Goal: Register for event/course: Sign up to attend an event or enroll in a course

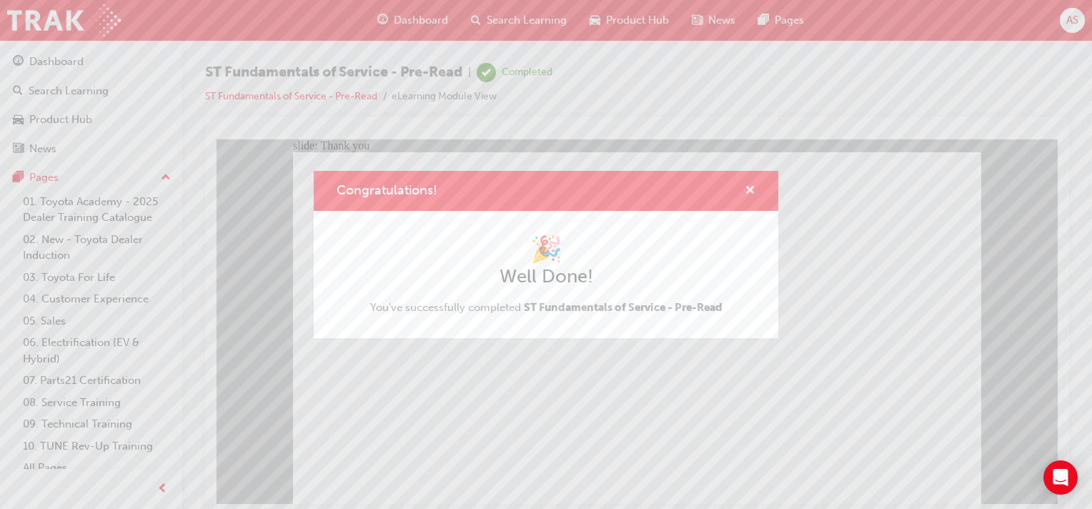
click at [753, 187] on span "cross-icon" at bounding box center [750, 191] width 11 height 13
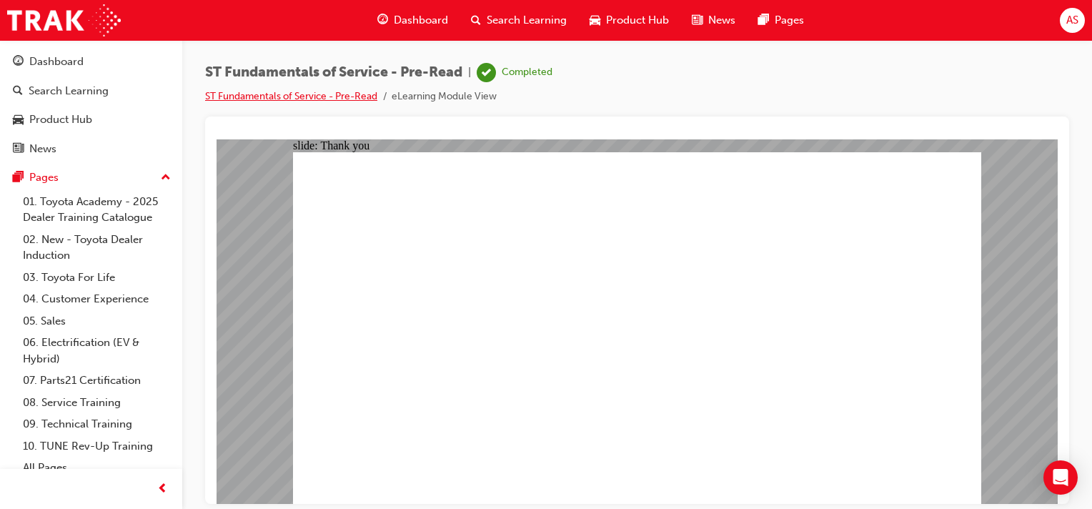
click at [355, 94] on link "ST Fundamentals of Service - Pre-Read" at bounding box center [291, 96] width 172 height 12
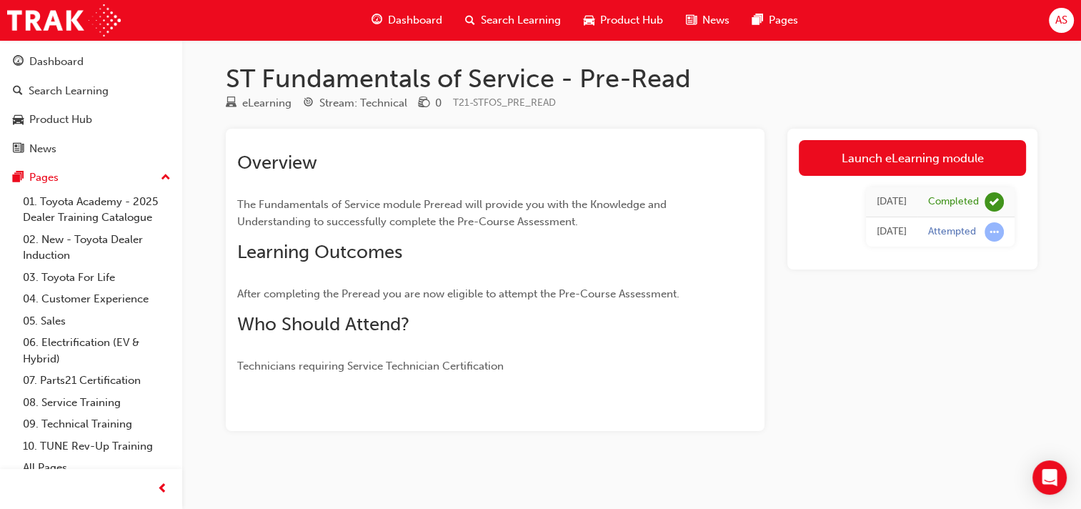
click at [392, 17] on span "Dashboard" at bounding box center [415, 20] width 54 height 16
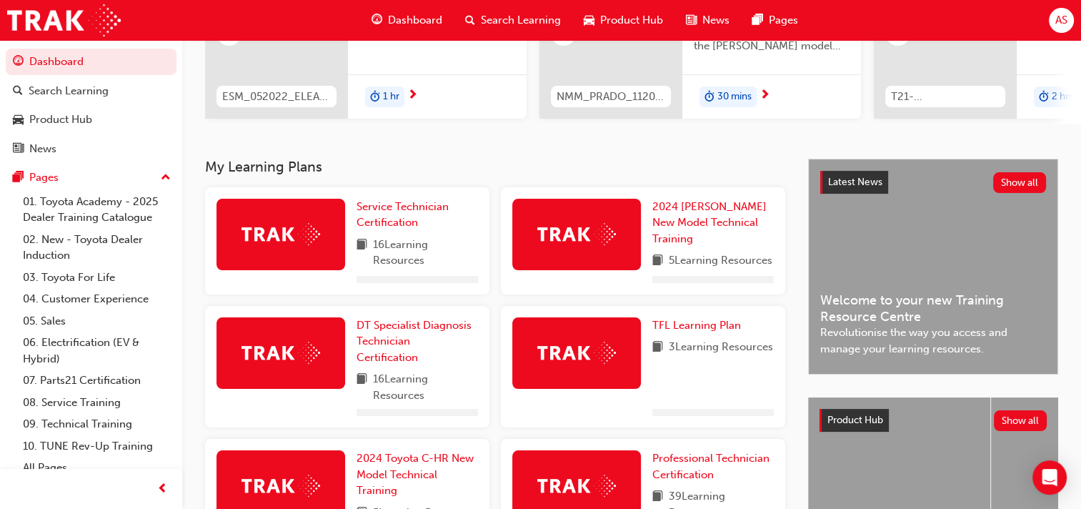
scroll to position [214, 0]
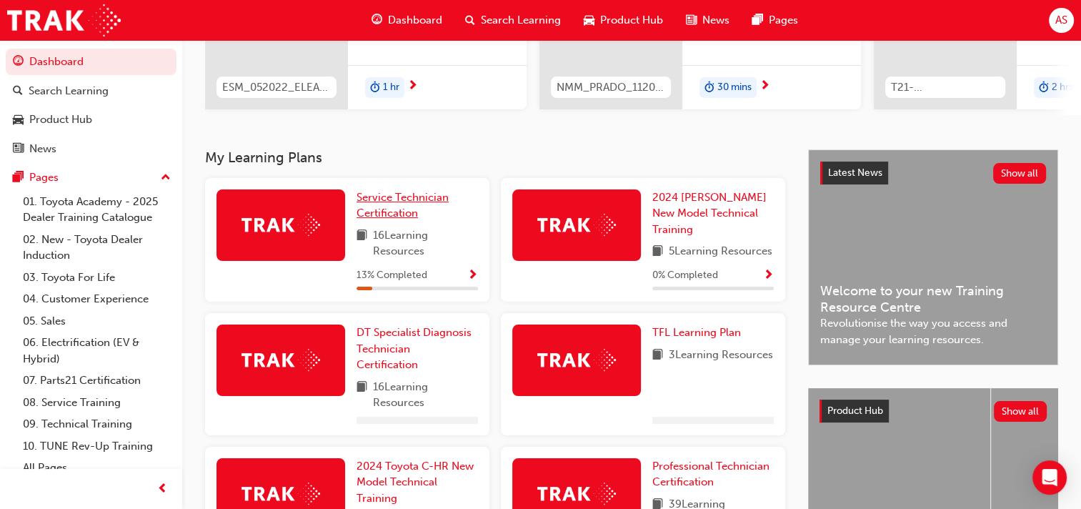
click at [379, 201] on span "Service Technician Certification" at bounding box center [403, 205] width 92 height 29
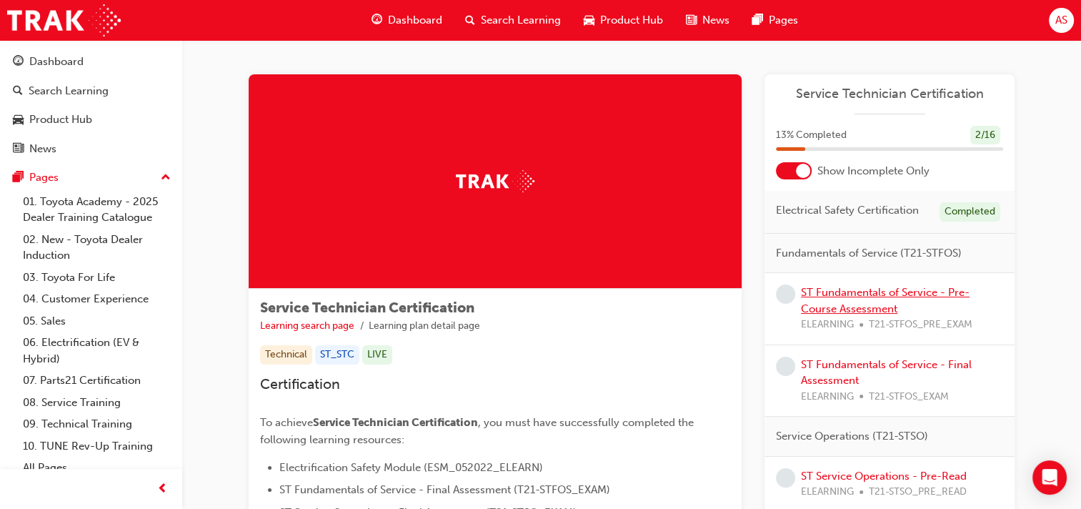
click at [840, 292] on link "ST Fundamentals of Service - Pre-Course Assessment" at bounding box center [885, 300] width 169 height 29
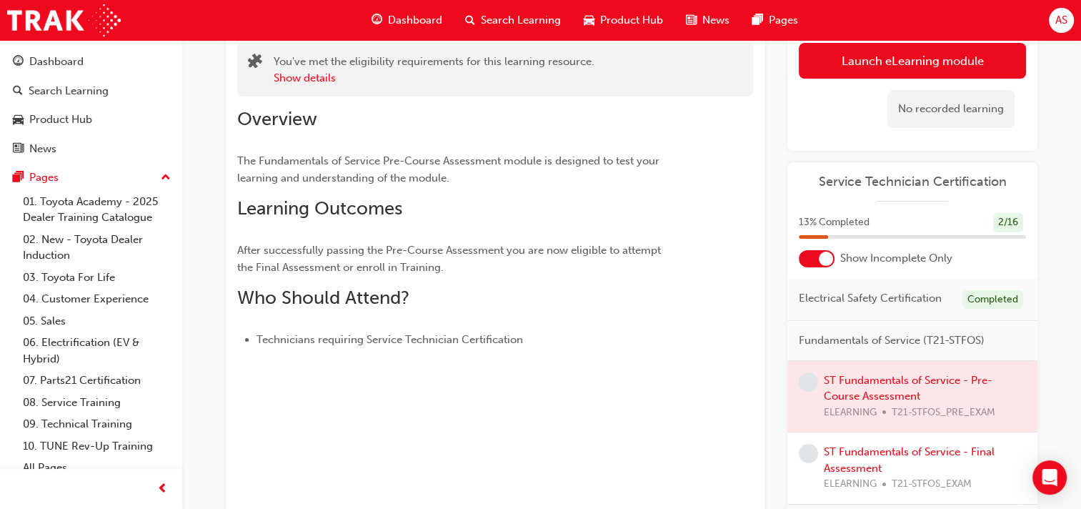
scroll to position [160, 0]
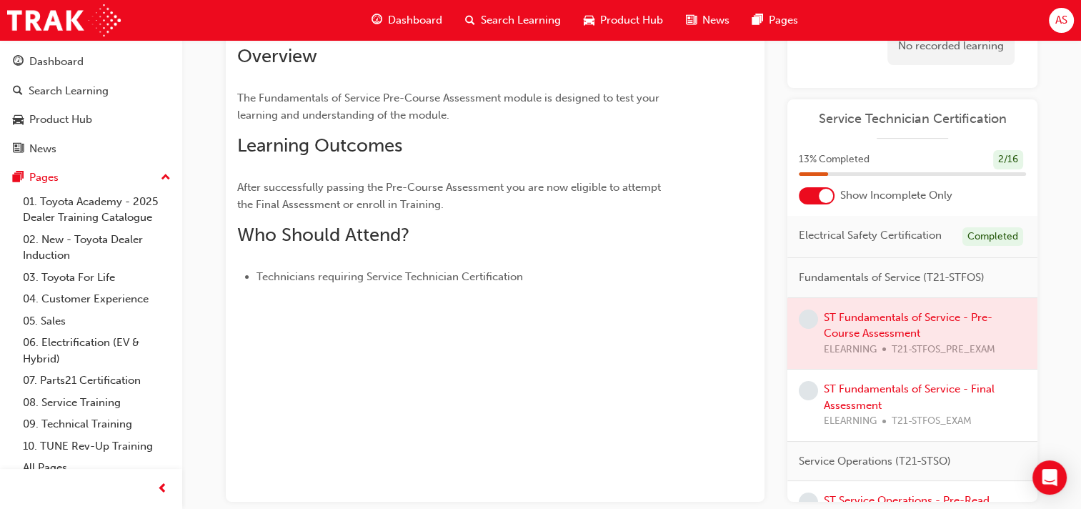
click at [866, 337] on div at bounding box center [913, 333] width 250 height 71
click at [869, 328] on div at bounding box center [913, 333] width 250 height 71
click at [807, 329] on span "learningRecordVerb_NONE-icon" at bounding box center [808, 318] width 19 height 19
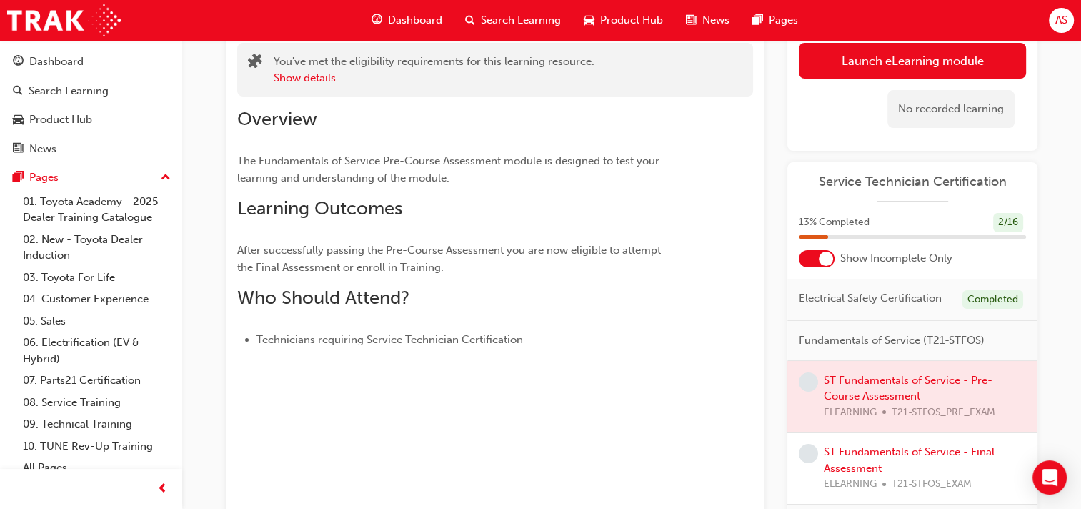
scroll to position [126, 0]
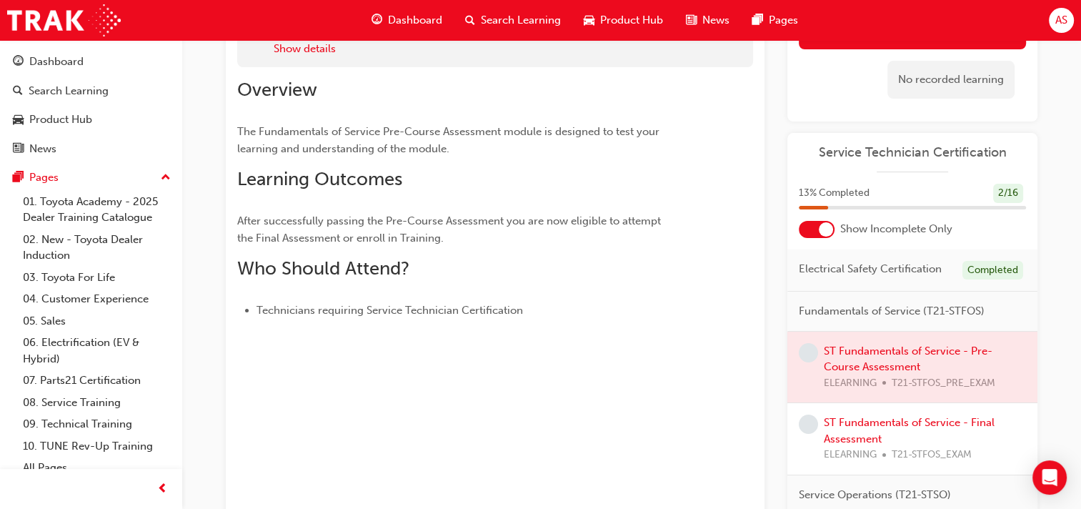
click at [887, 360] on div at bounding box center [913, 367] width 250 height 71
click at [863, 370] on div at bounding box center [913, 367] width 250 height 71
drag, startPoint x: 889, startPoint y: 364, endPoint x: 656, endPoint y: 354, distance: 233.2
click at [656, 354] on div at bounding box center [495, 357] width 516 height 11
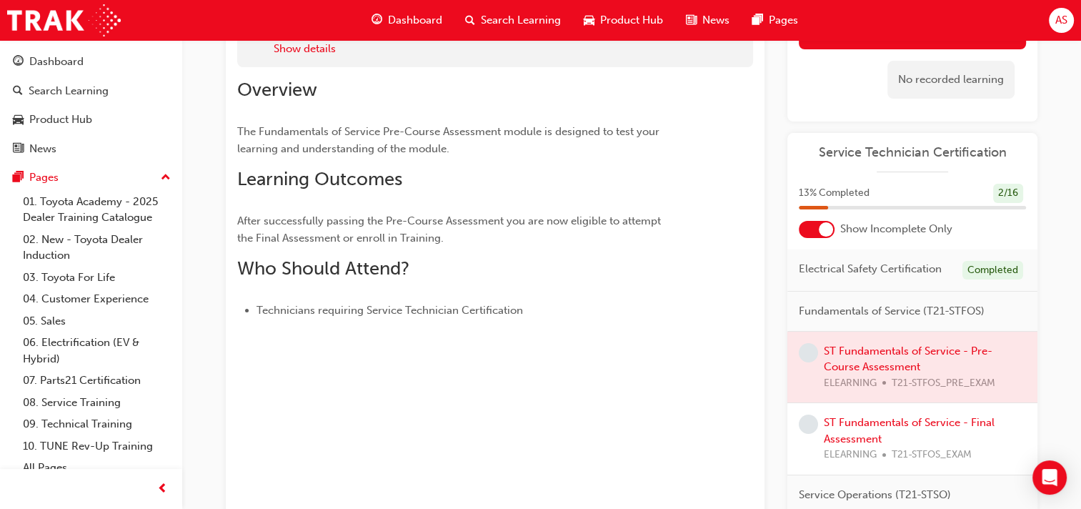
click at [887, 389] on div at bounding box center [913, 367] width 250 height 71
drag, startPoint x: 864, startPoint y: 320, endPoint x: 870, endPoint y: 339, distance: 19.4
click at [870, 332] on div "Fundamentals of Service (T21-STFOS)" at bounding box center [913, 312] width 250 height 40
drag, startPoint x: 870, startPoint y: 339, endPoint x: 872, endPoint y: 359, distance: 20.1
click at [872, 359] on div at bounding box center [913, 367] width 250 height 71
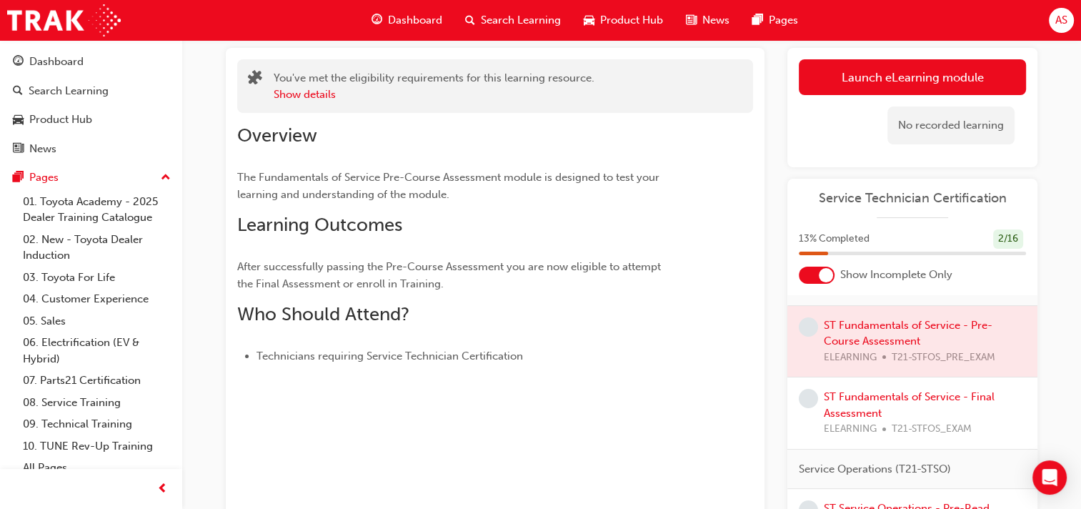
scroll to position [73, 0]
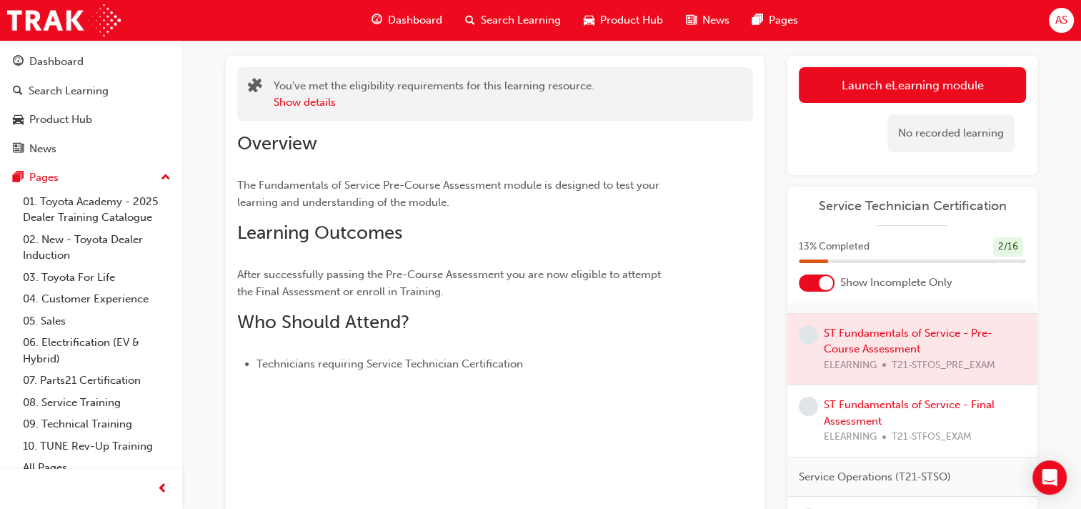
click at [411, 26] on span "Dashboard" at bounding box center [415, 20] width 54 height 16
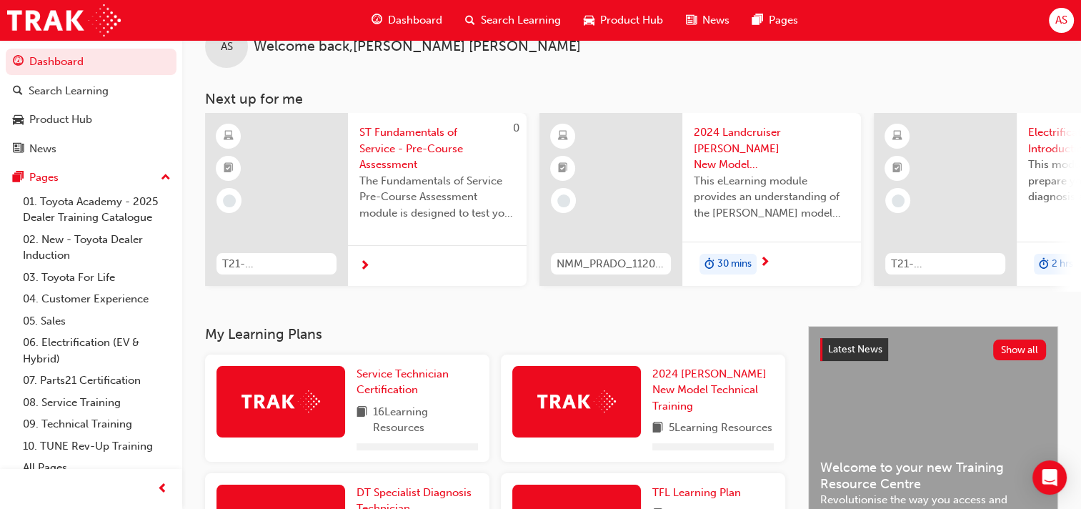
scroll to position [73, 0]
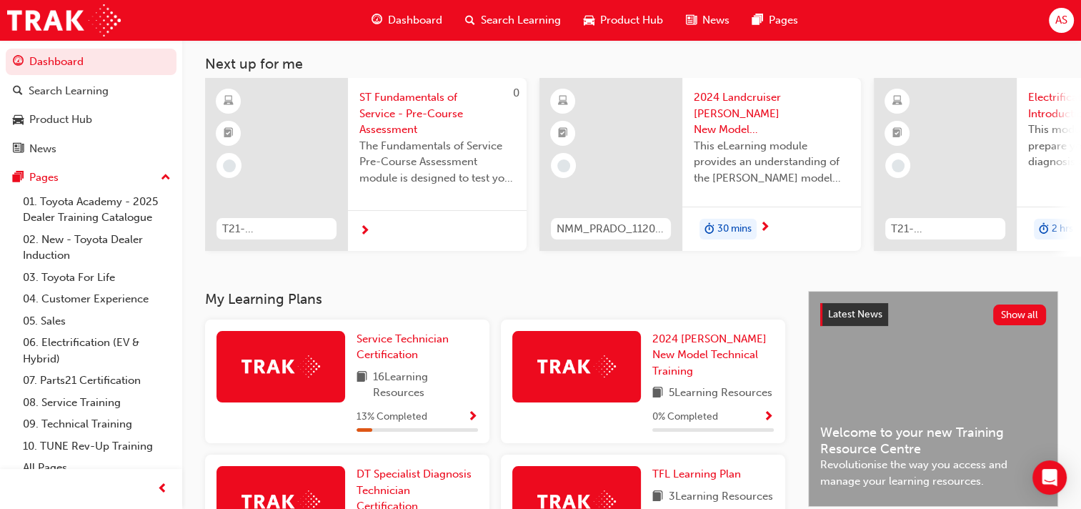
click at [380, 384] on span "16 Learning Resources" at bounding box center [425, 385] width 105 height 32
click at [378, 352] on link "Service Technician Certification" at bounding box center [417, 347] width 121 height 32
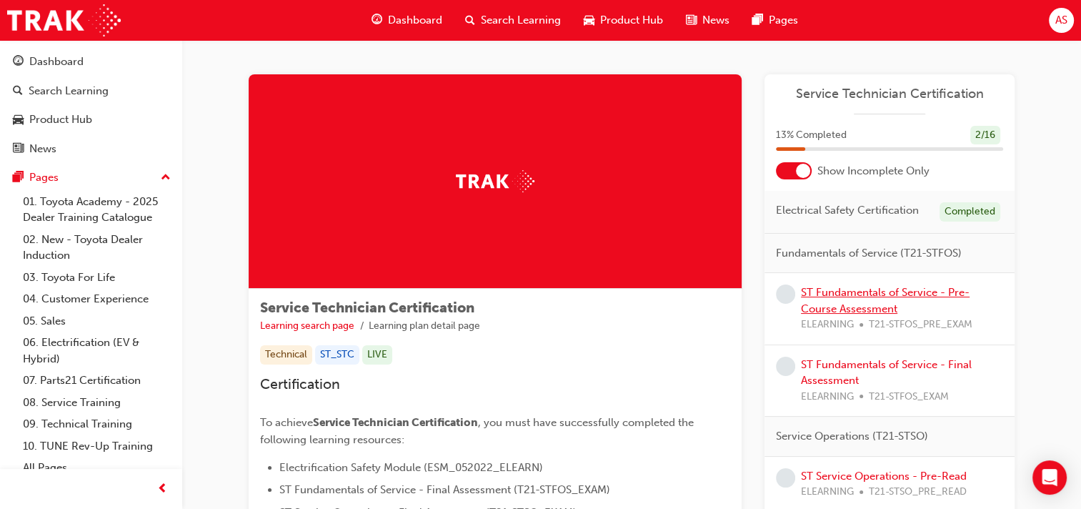
click at [852, 293] on link "ST Fundamentals of Service - Pre-Course Assessment" at bounding box center [885, 300] width 169 height 29
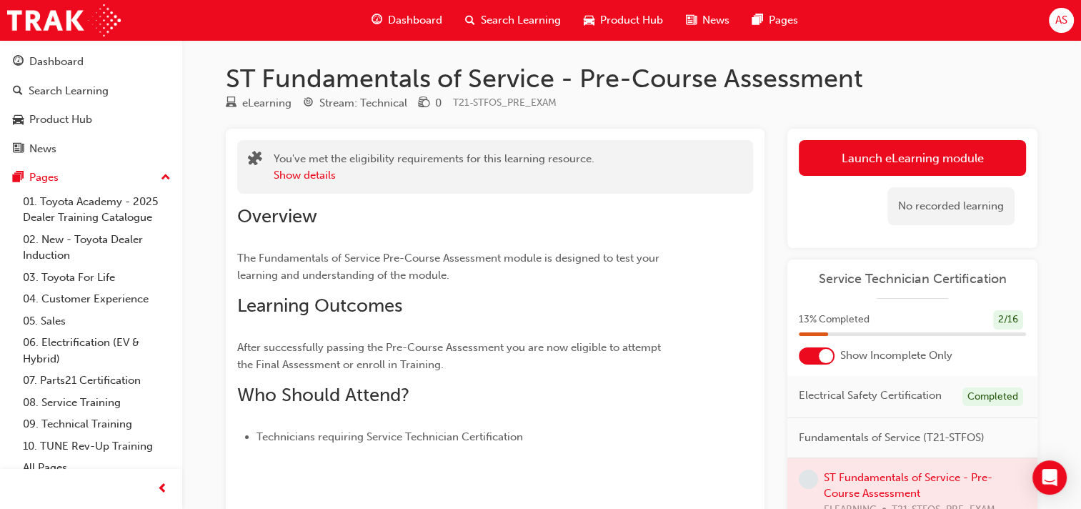
click at [894, 446] on span "Fundamentals of Service (T21-STFOS)" at bounding box center [892, 438] width 186 height 16
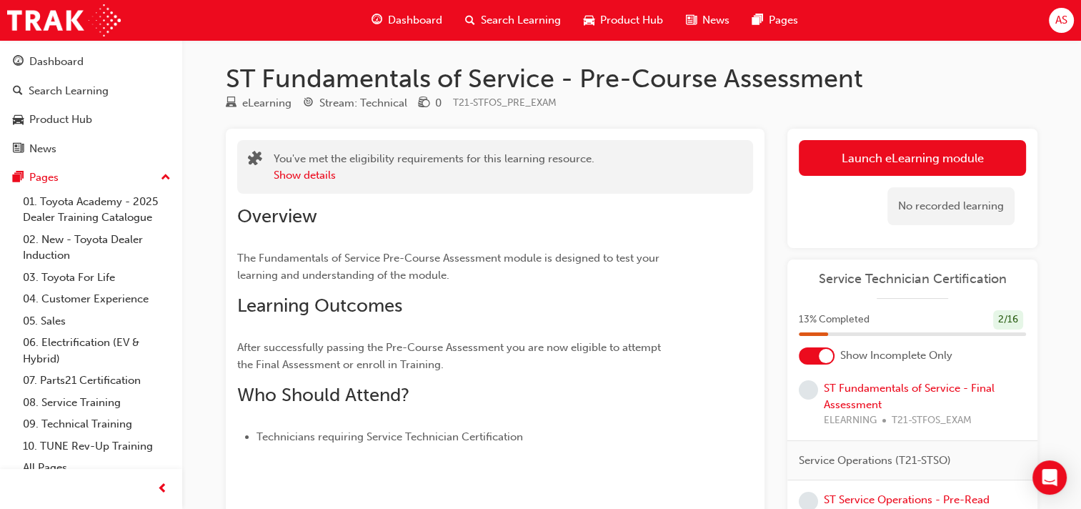
scroll to position [179, 0]
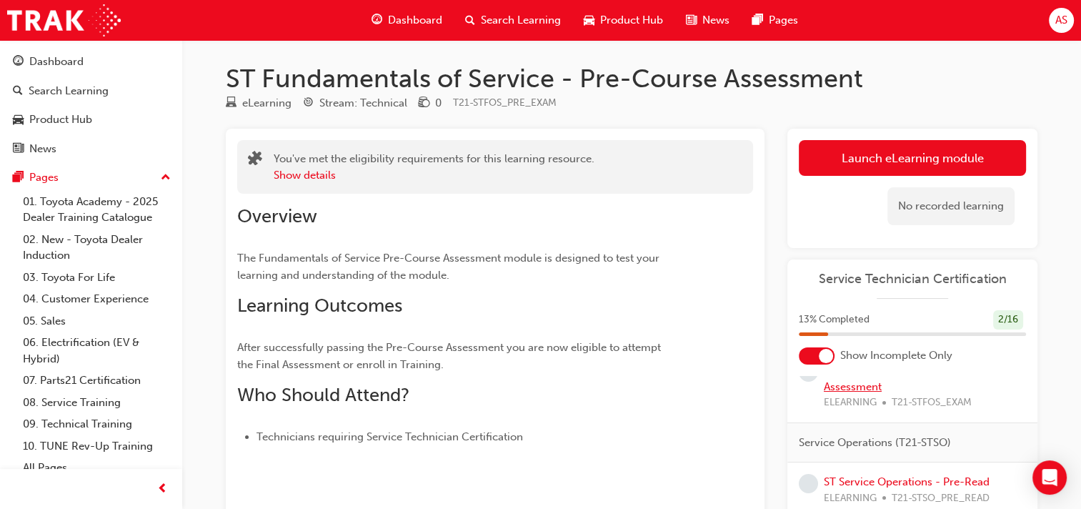
click at [875, 379] on link "ST Fundamentals of Service - Final Assessment" at bounding box center [909, 378] width 171 height 29
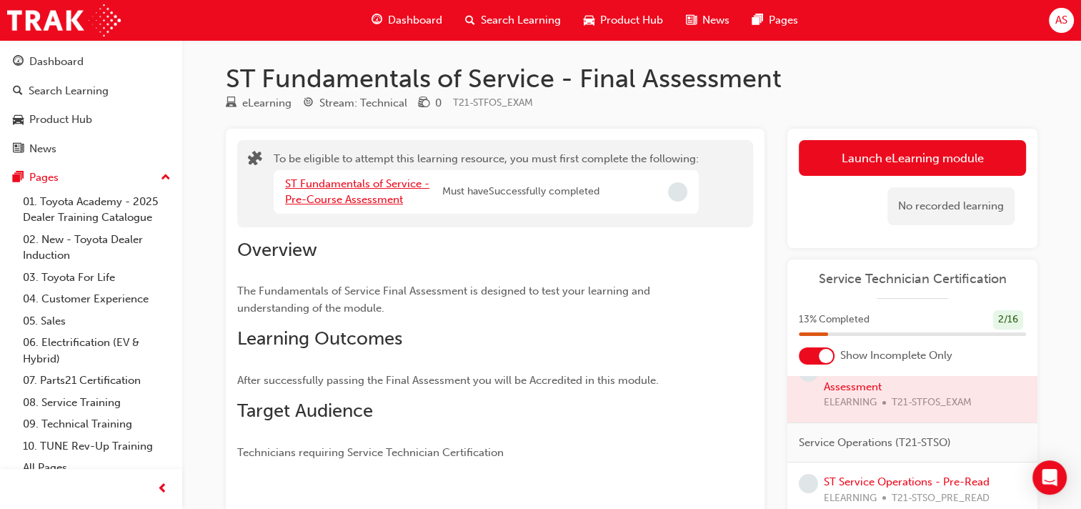
click at [360, 184] on link "ST Fundamentals of Service - Pre-Course Assessment" at bounding box center [357, 191] width 144 height 29
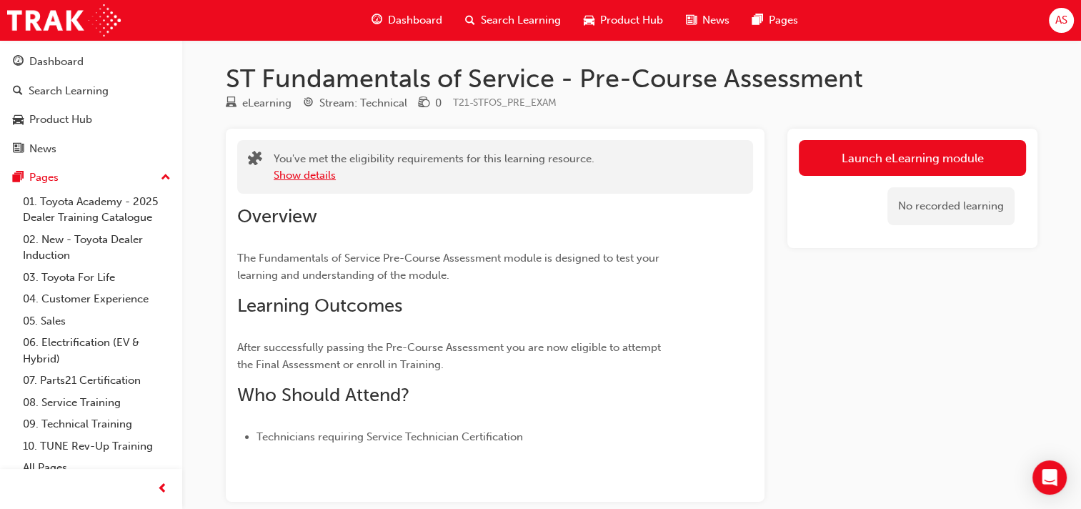
click at [326, 177] on button "Show details" at bounding box center [305, 175] width 62 height 16
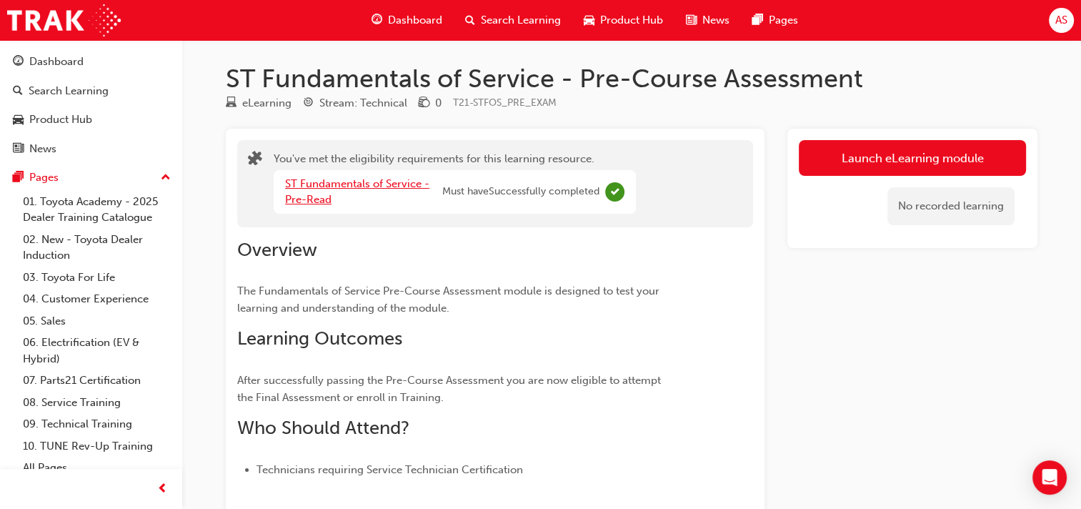
click at [322, 201] on link "ST Fundamentals of Service - Pre-Read" at bounding box center [357, 191] width 144 height 29
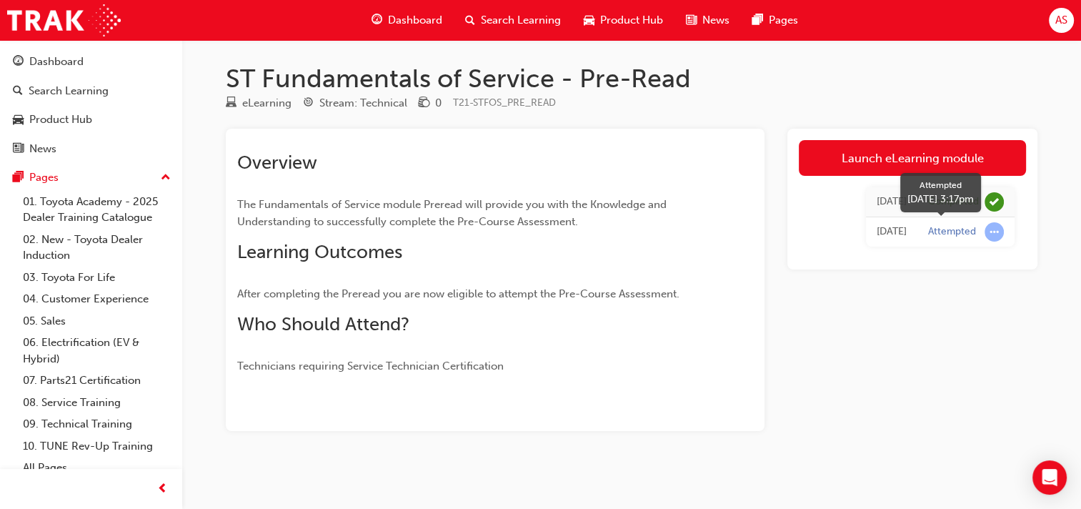
click at [968, 232] on div "Attempted" at bounding box center [952, 232] width 48 height 14
click at [989, 232] on span "learningRecordVerb_ATTEMPT-icon" at bounding box center [994, 231] width 19 height 19
drag, startPoint x: 993, startPoint y: 229, endPoint x: 770, endPoint y: 154, distance: 234.6
click at [770, 154] on div "Overview The Fundamentals of Service module Preread will provide you with the K…" at bounding box center [632, 280] width 812 height 302
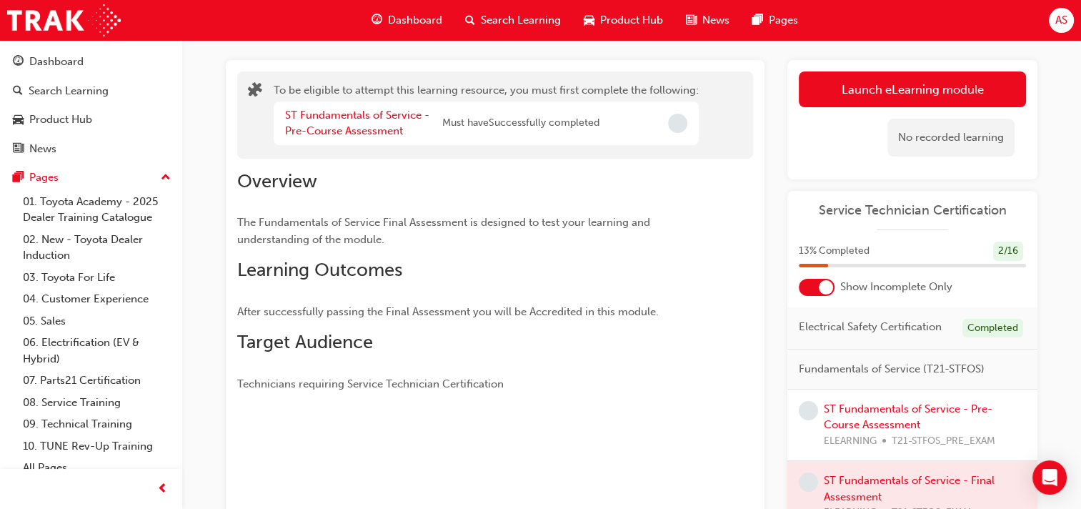
scroll to position [71, 0]
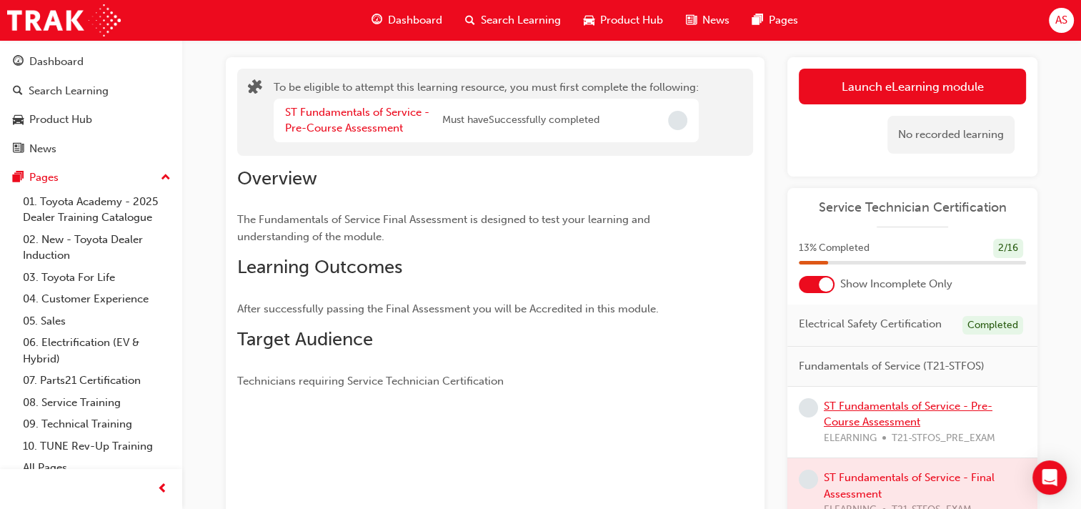
click at [869, 415] on link "ST Fundamentals of Service - Pre-Course Assessment" at bounding box center [908, 413] width 169 height 29
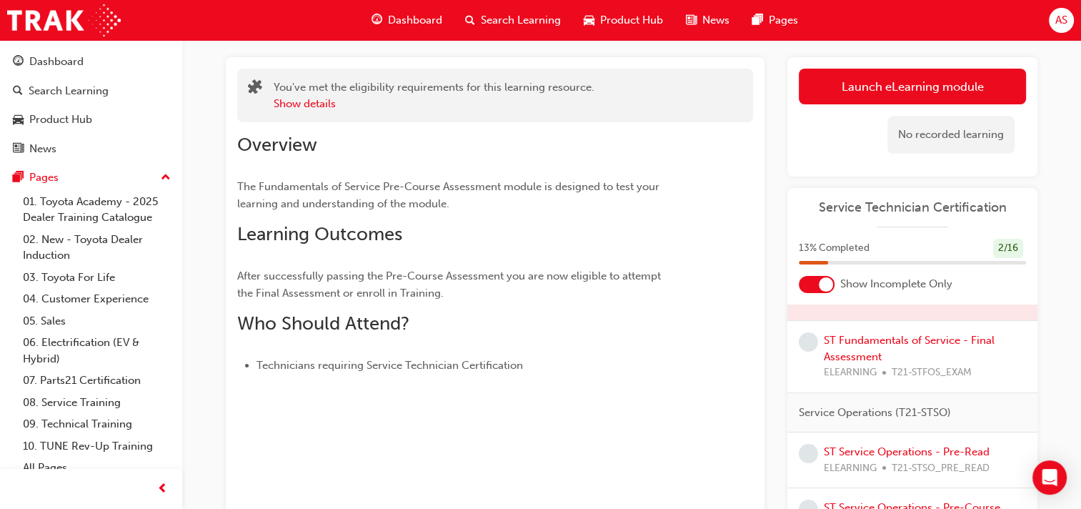
scroll to position [143, 0]
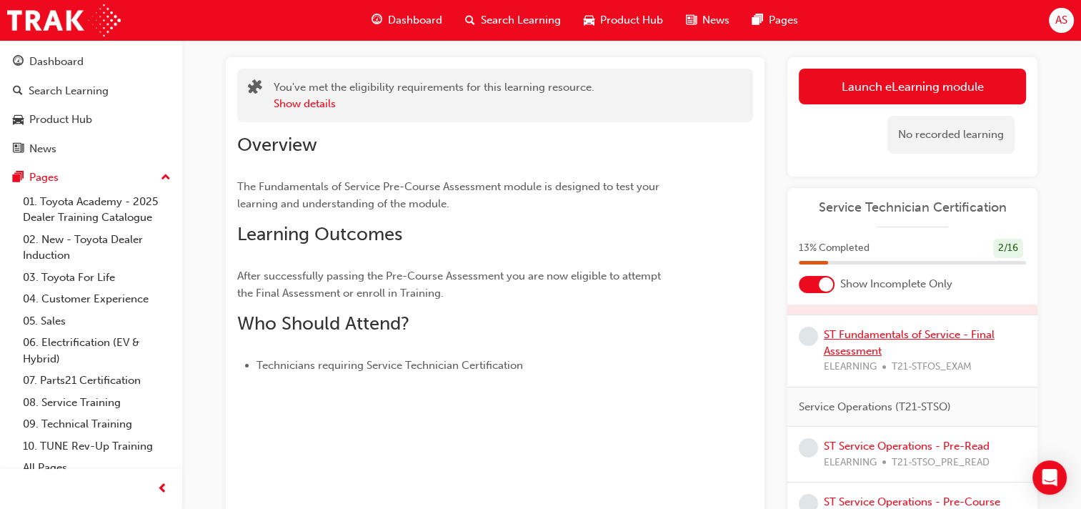
click at [873, 343] on link "ST Fundamentals of Service - Final Assessment" at bounding box center [909, 342] width 171 height 29
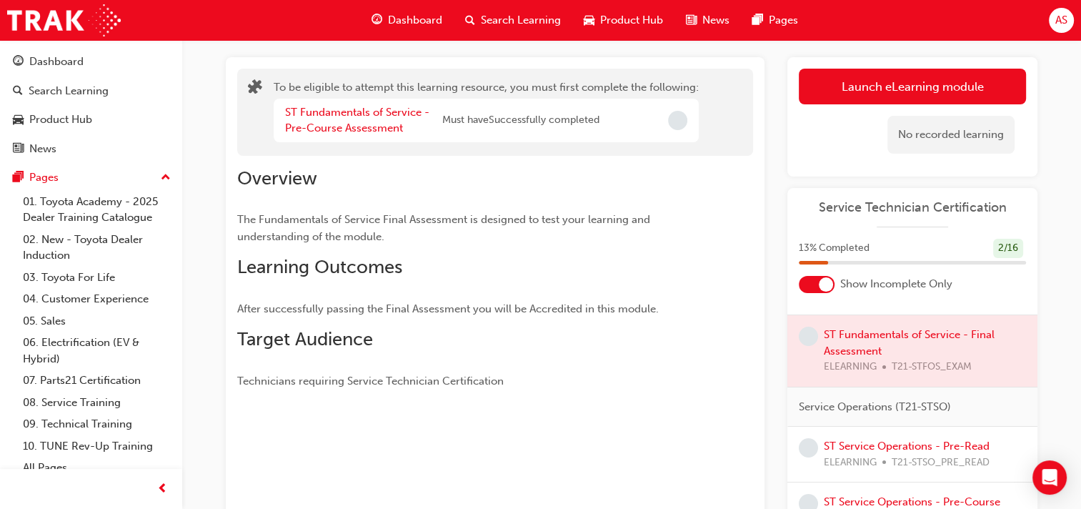
click at [860, 346] on div at bounding box center [913, 350] width 250 height 71
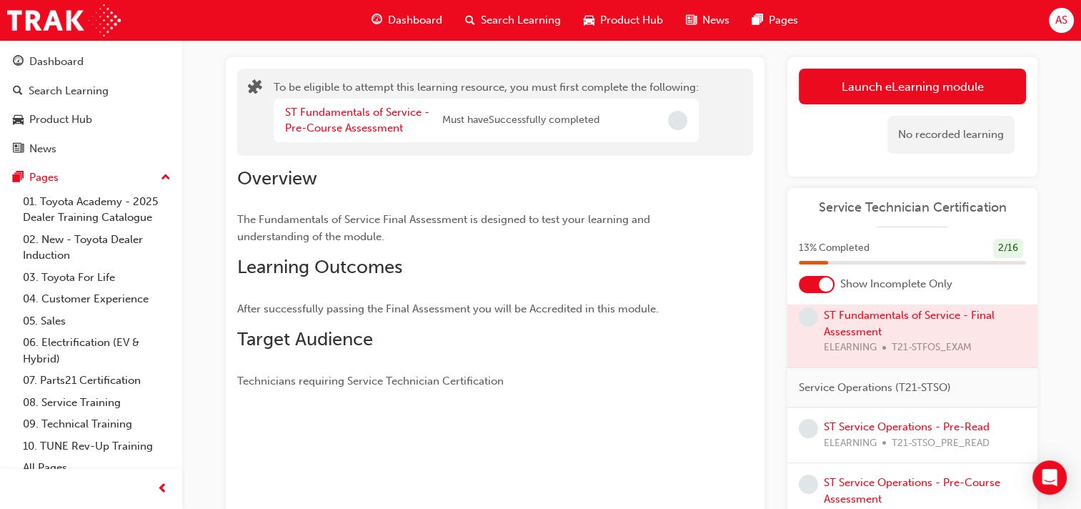
scroll to position [214, 0]
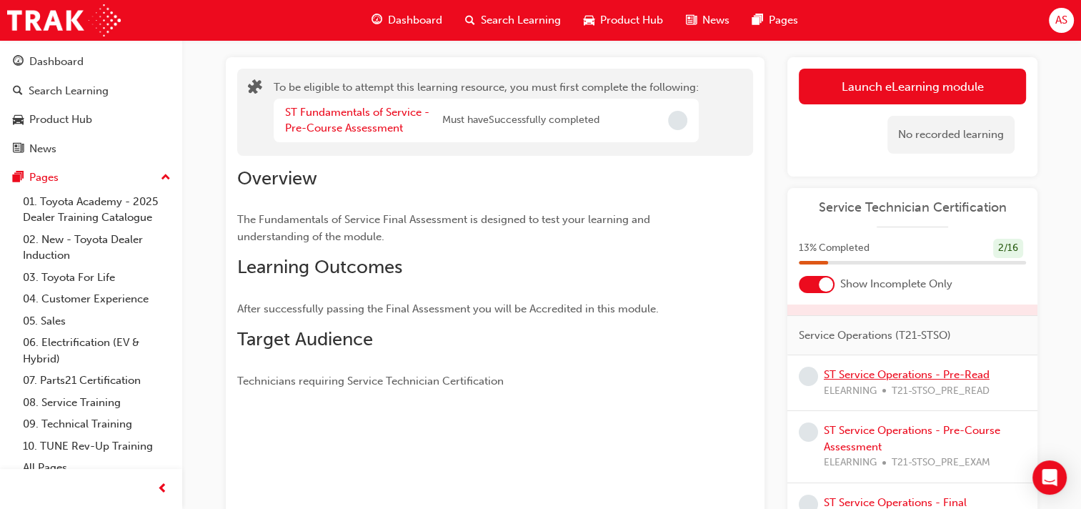
click at [865, 381] on link "ST Service Operations - Pre-Read" at bounding box center [907, 374] width 166 height 13
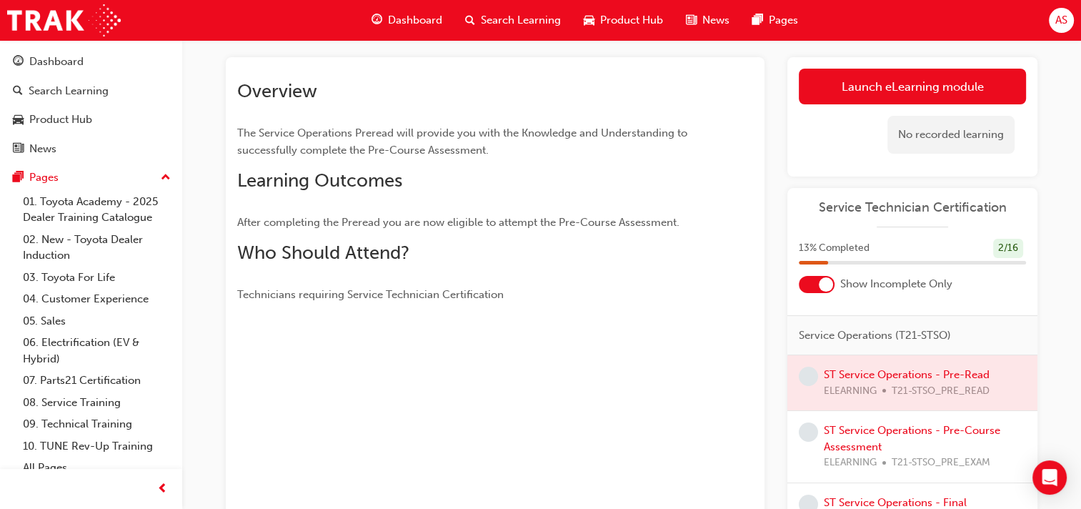
click at [879, 389] on div at bounding box center [913, 382] width 250 height 55
drag, startPoint x: 879, startPoint y: 389, endPoint x: 779, endPoint y: 432, distance: 108.9
click at [779, 432] on div "Overview The Service Operations Preread will provide you with the Knowledge and…" at bounding box center [632, 323] width 812 height 533
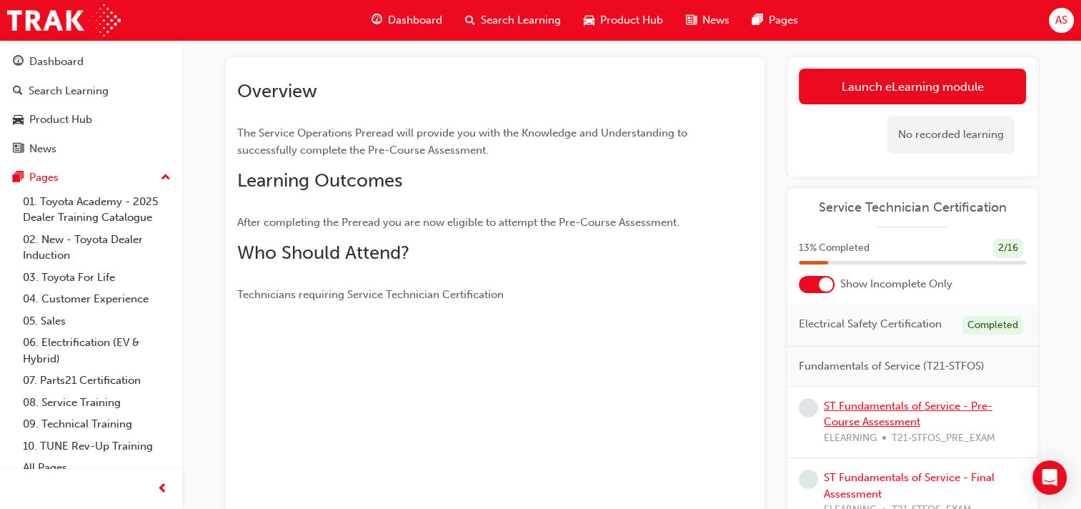
click at [860, 419] on link "ST Fundamentals of Service - Pre-Course Assessment" at bounding box center [908, 413] width 169 height 29
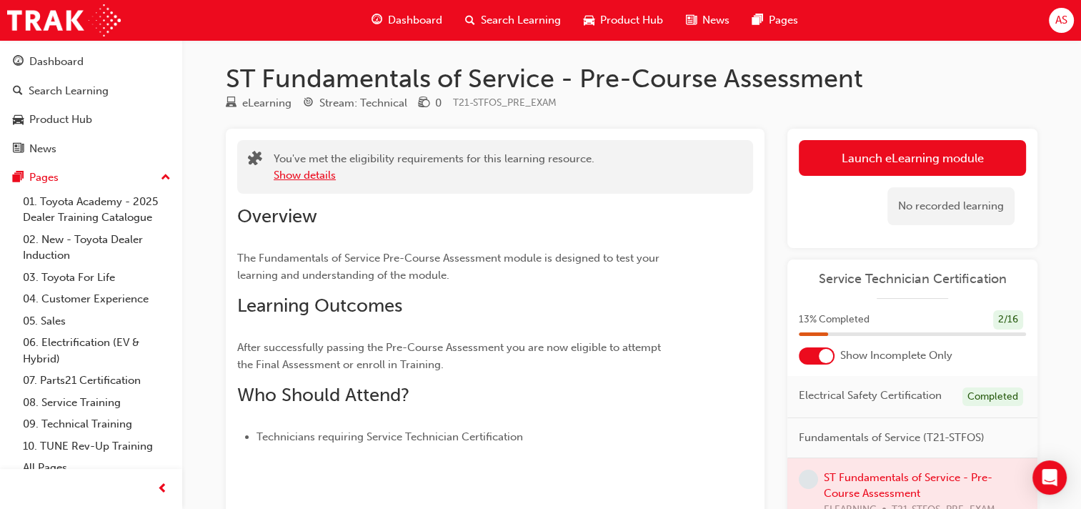
click at [293, 177] on button "Show details" at bounding box center [305, 175] width 62 height 16
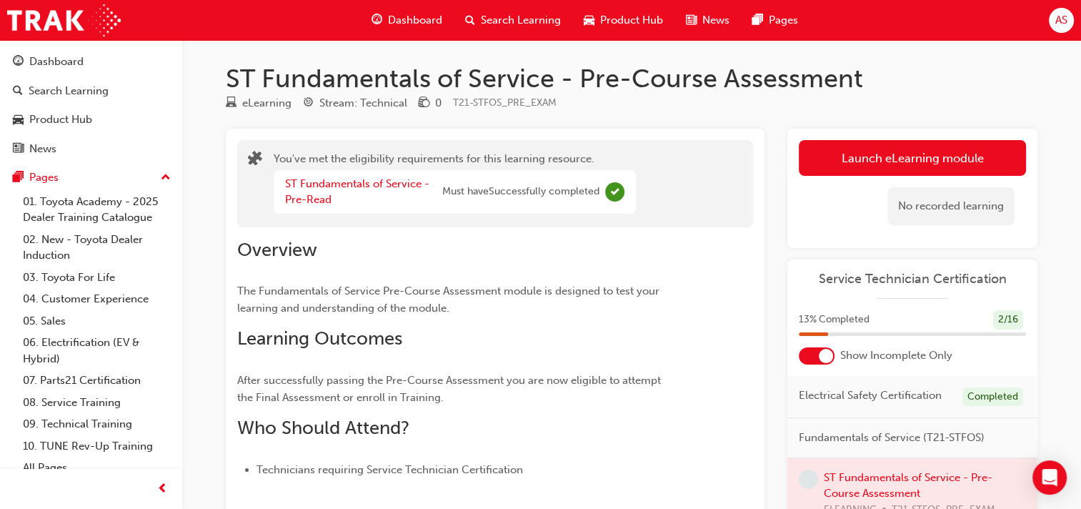
click at [552, 197] on span "Must have Successfully completed" at bounding box center [520, 192] width 157 height 16
click at [819, 356] on div at bounding box center [826, 356] width 14 height 14
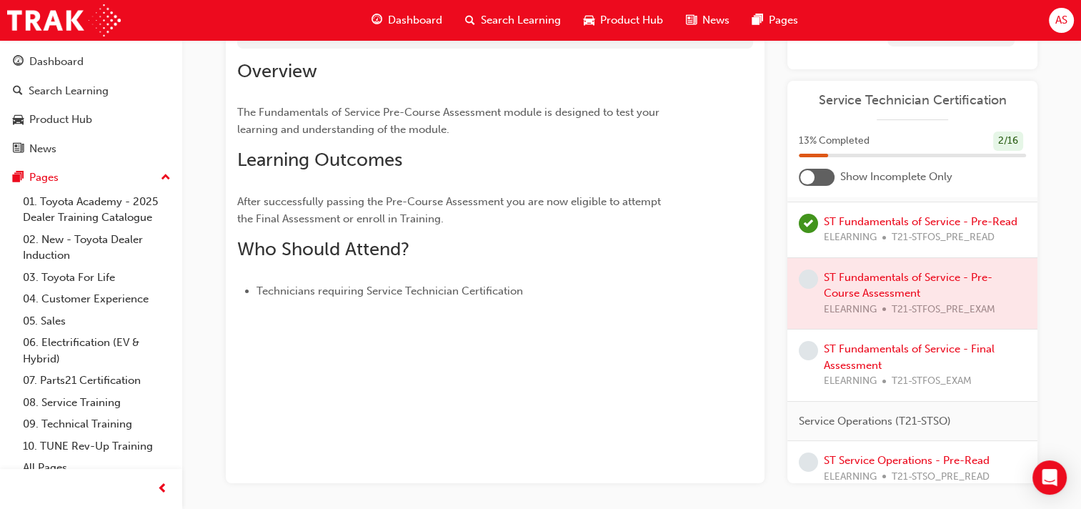
scroll to position [160, 0]
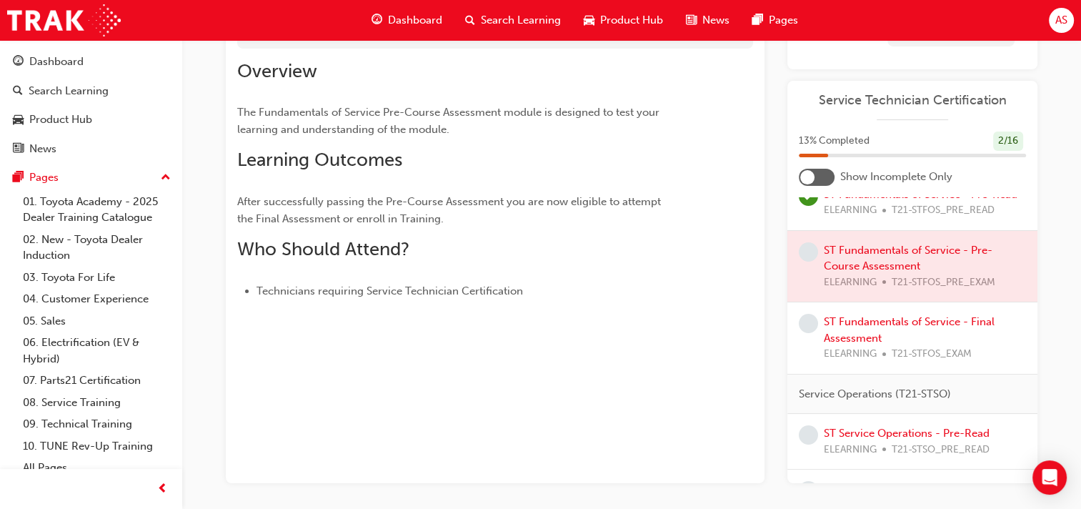
click at [809, 262] on span "learningRecordVerb_NONE-icon" at bounding box center [808, 251] width 19 height 19
click at [842, 276] on div at bounding box center [913, 266] width 250 height 71
drag, startPoint x: 860, startPoint y: 277, endPoint x: 726, endPoint y: 310, distance: 138.5
click at [726, 310] on div at bounding box center [495, 315] width 516 height 11
click at [412, 14] on span "Dashboard" at bounding box center [415, 20] width 54 height 16
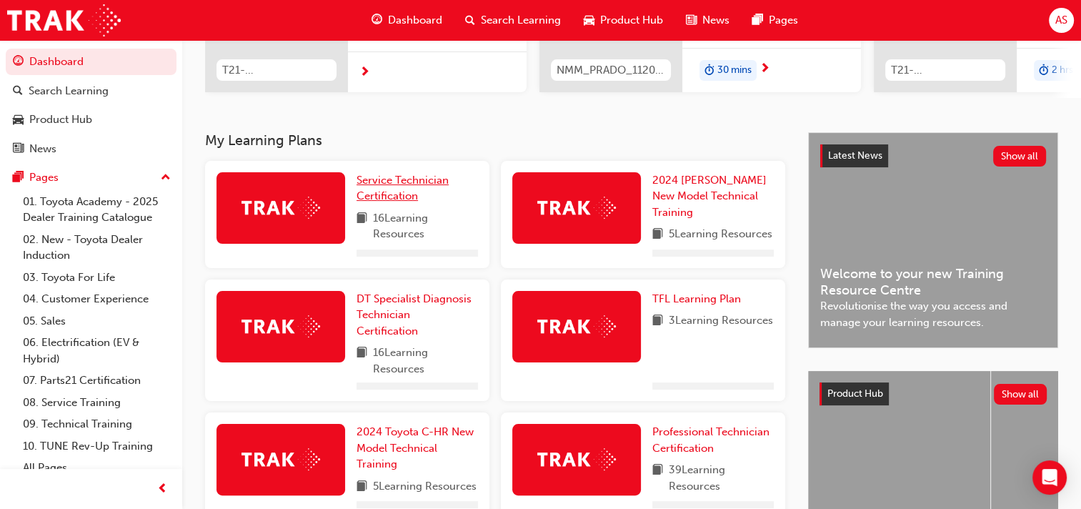
scroll to position [250, 0]
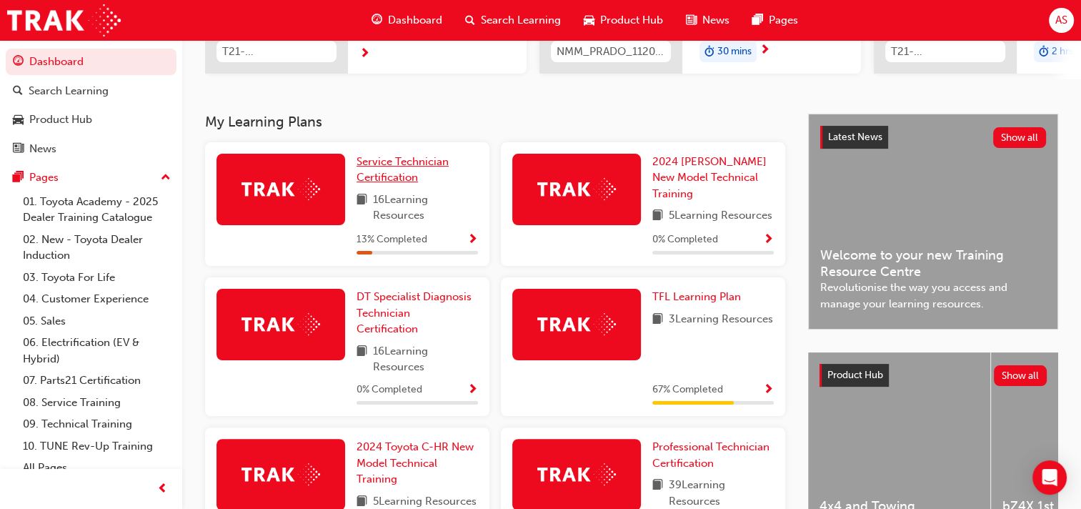
click at [374, 167] on span "Service Technician Certification" at bounding box center [403, 169] width 92 height 29
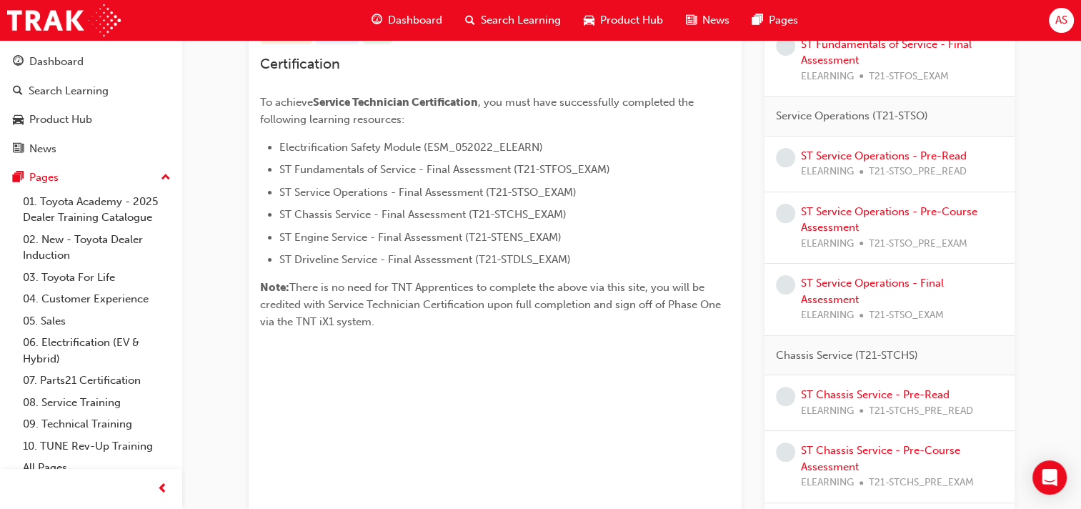
scroll to position [322, 0]
click at [875, 154] on link "ST Service Operations - Pre-Read" at bounding box center [884, 154] width 166 height 13
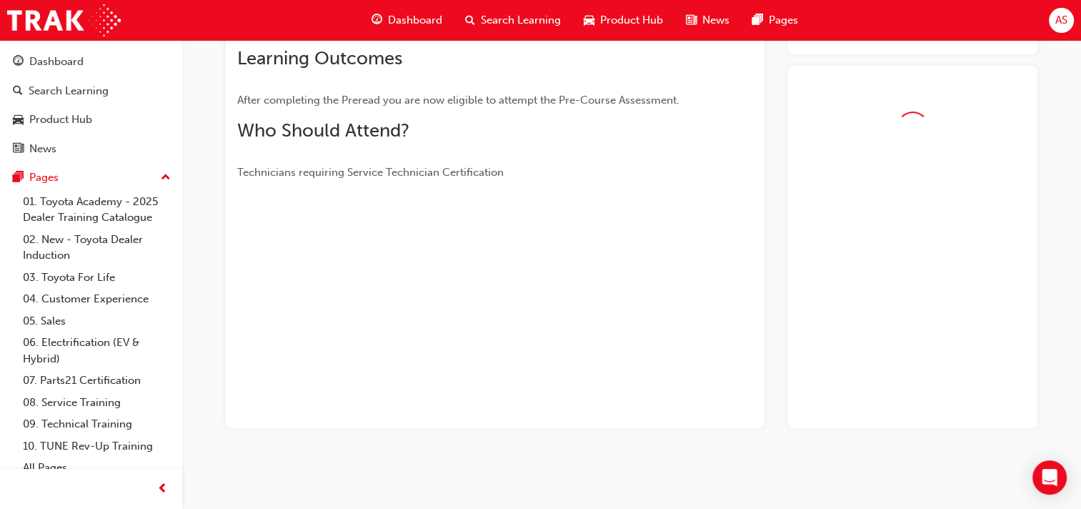
scroll to position [234, 0]
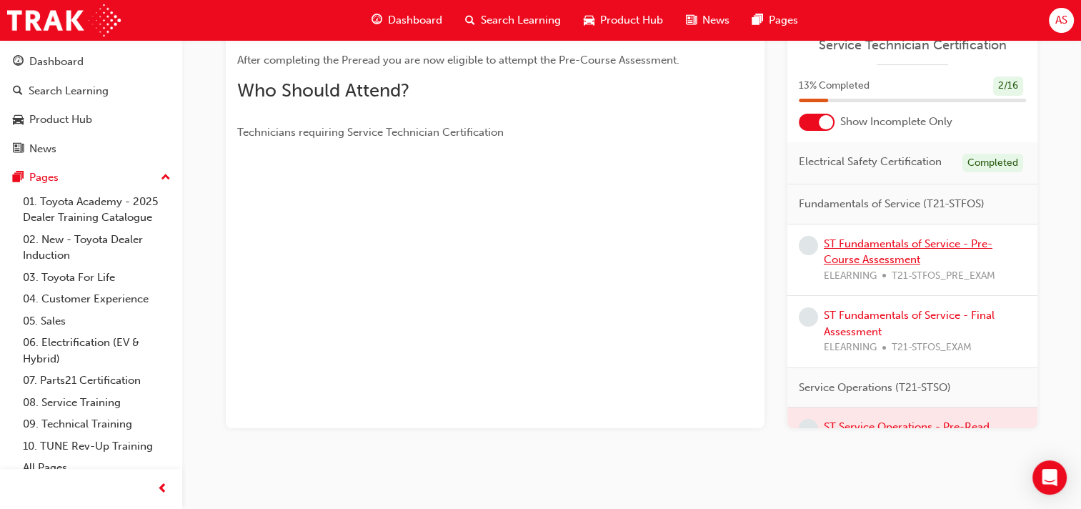
click at [875, 255] on link "ST Fundamentals of Service - Pre-Course Assessment" at bounding box center [908, 251] width 169 height 29
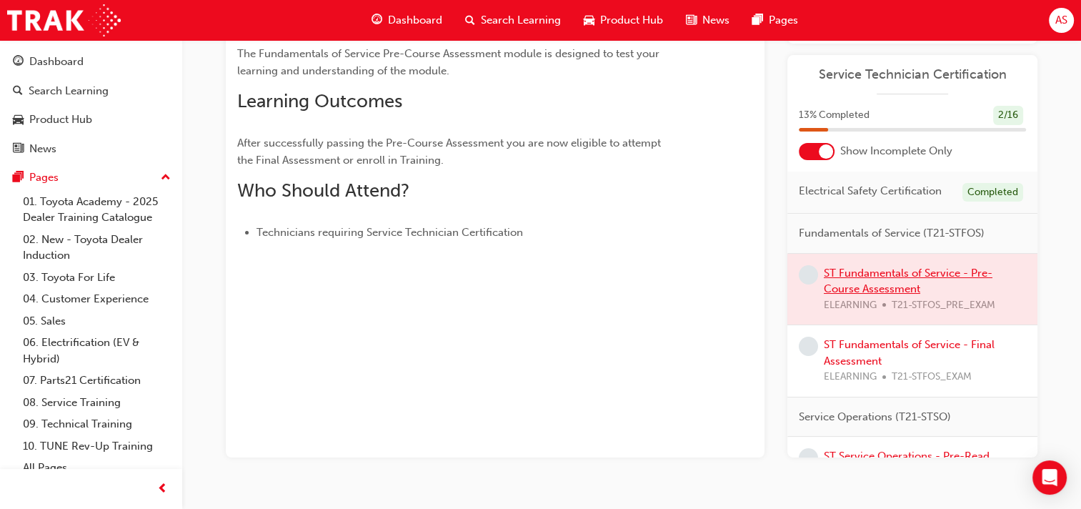
scroll to position [180, 0]
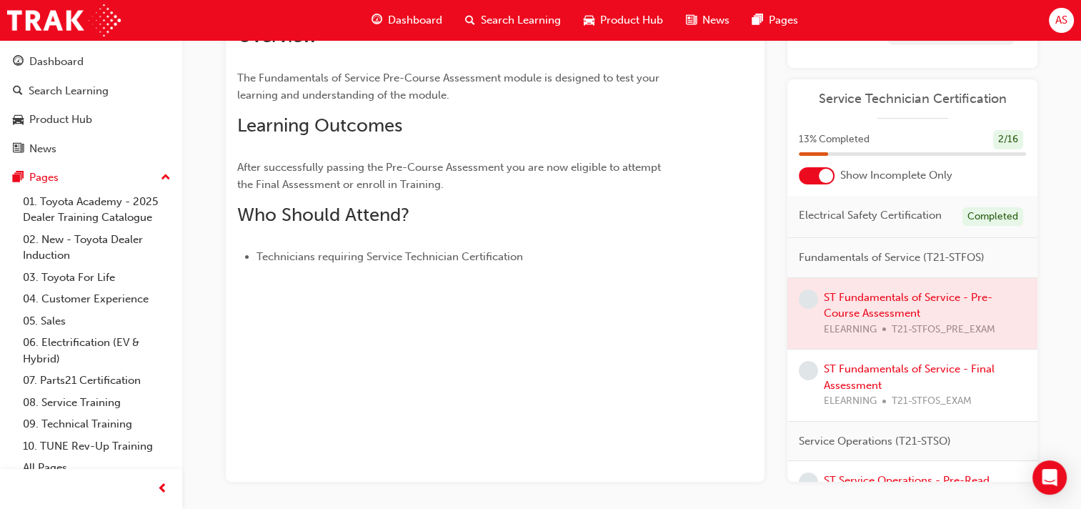
click at [848, 309] on div at bounding box center [913, 313] width 250 height 71
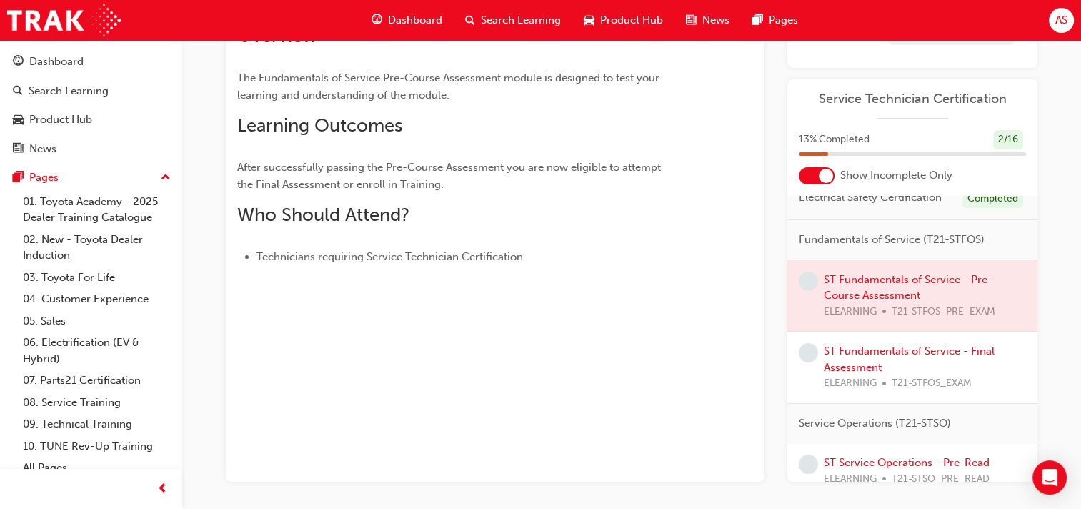
scroll to position [17, 0]
click at [855, 360] on link "ST Fundamentals of Service - Final Assessment" at bounding box center [909, 359] width 171 height 29
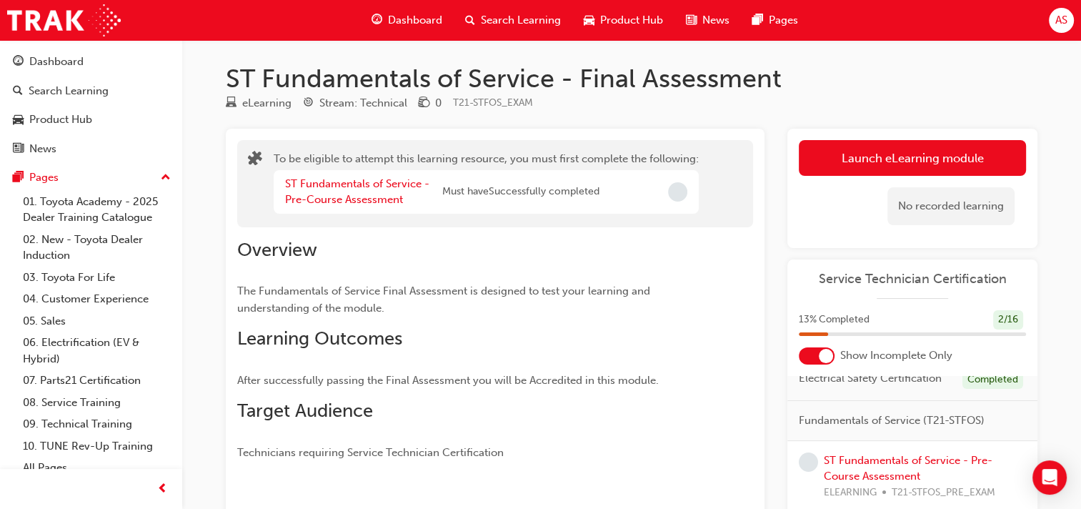
click at [815, 355] on div at bounding box center [817, 355] width 36 height 17
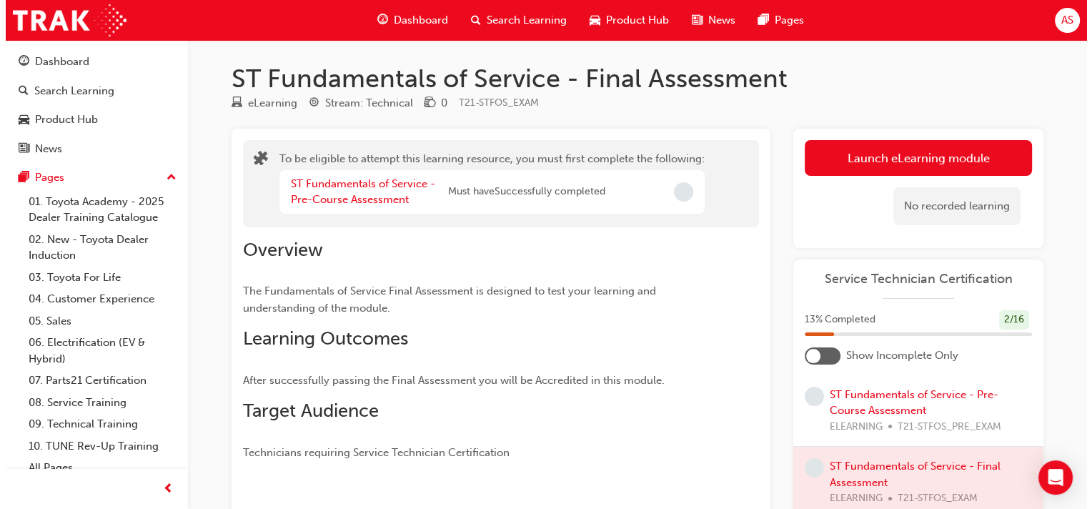
scroll to position [197, 0]
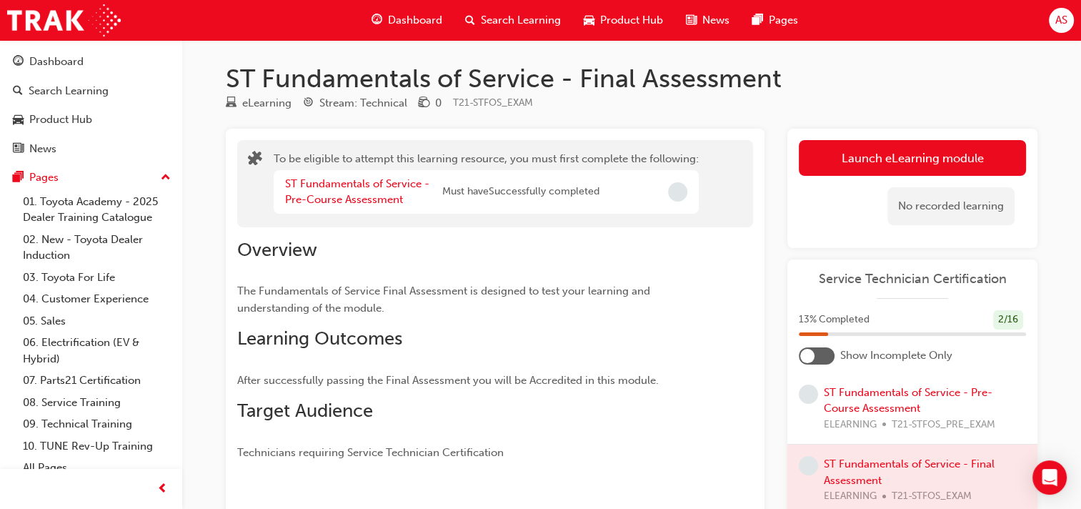
click at [812, 404] on span "learningRecordVerb_NONE-icon" at bounding box center [808, 393] width 19 height 19
click at [850, 415] on link "ST Fundamentals of Service - Pre-Course Assessment" at bounding box center [908, 400] width 169 height 29
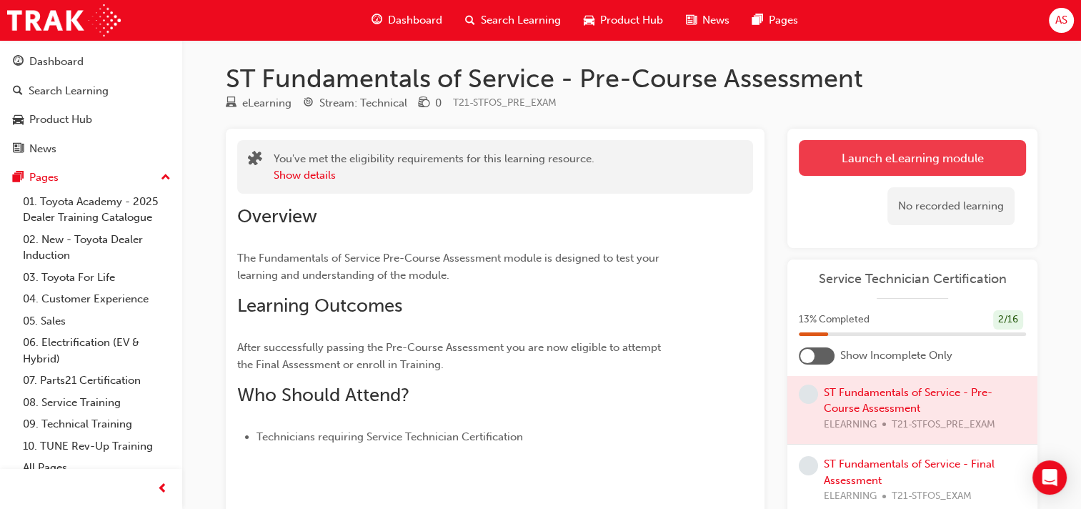
click at [897, 157] on link "Launch eLearning module" at bounding box center [912, 158] width 227 height 36
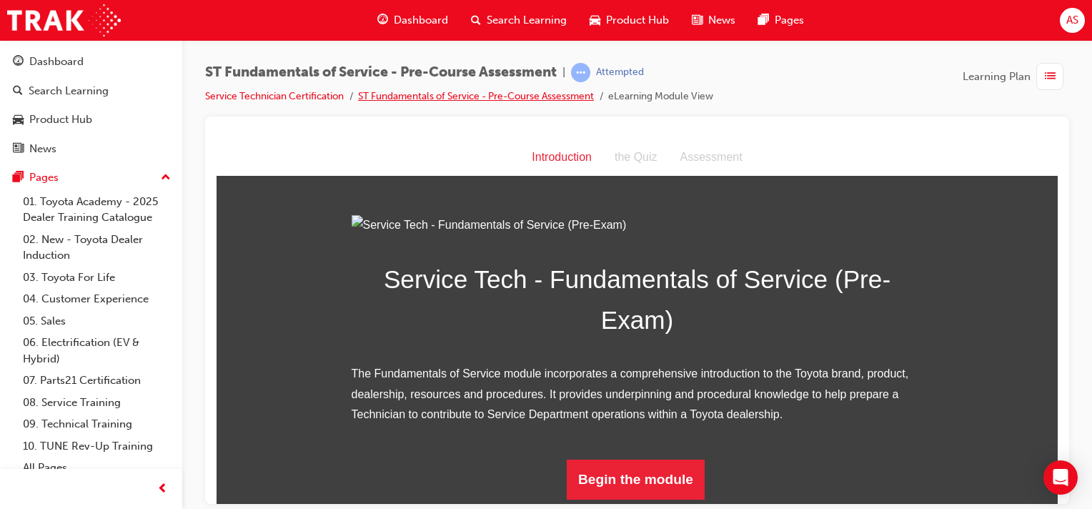
click at [410, 96] on link "ST Fundamentals of Service - Pre-Course Assessment" at bounding box center [476, 96] width 236 height 12
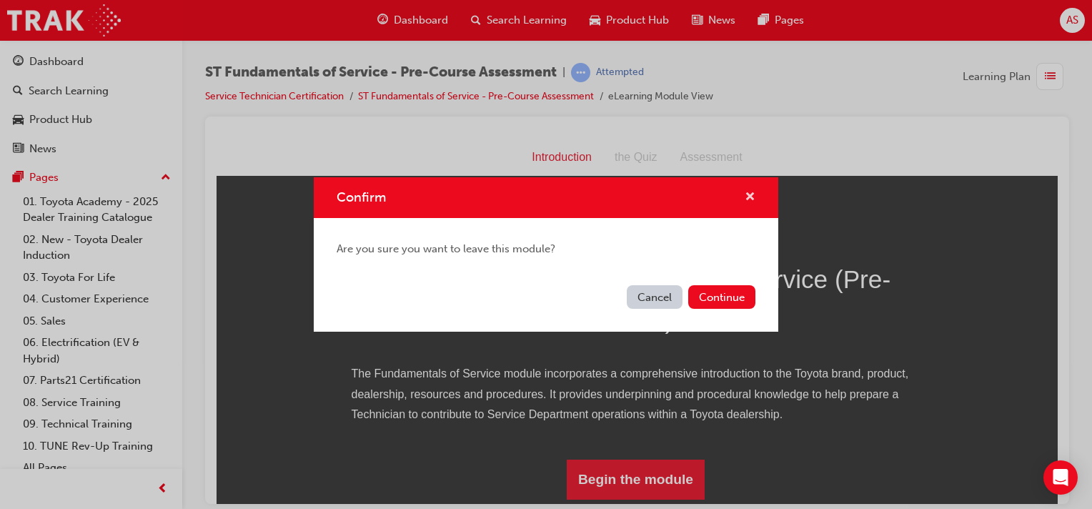
click at [749, 195] on span "cross-icon" at bounding box center [750, 198] width 11 height 13
click at [721, 294] on button "Continue" at bounding box center [721, 297] width 67 height 24
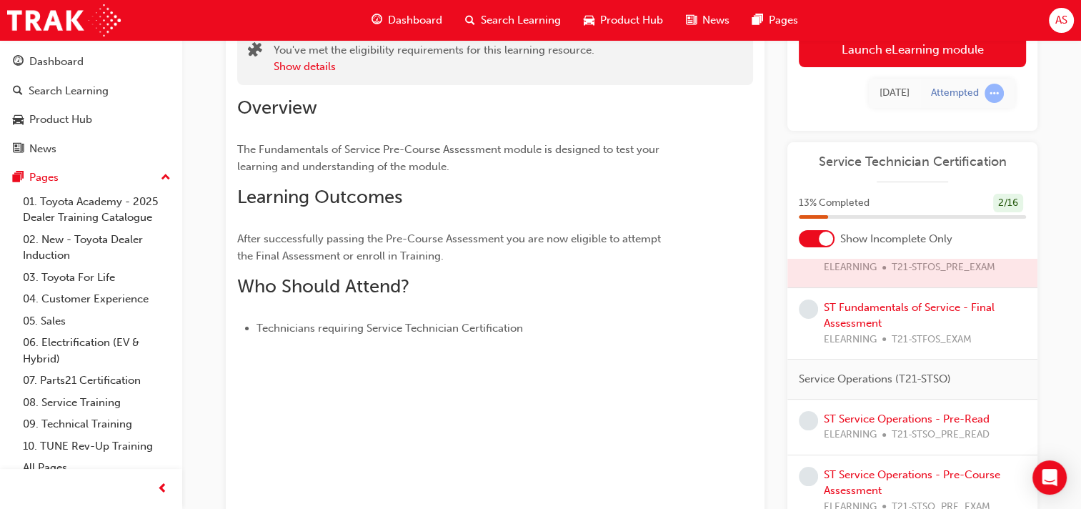
scroll to position [125, 0]
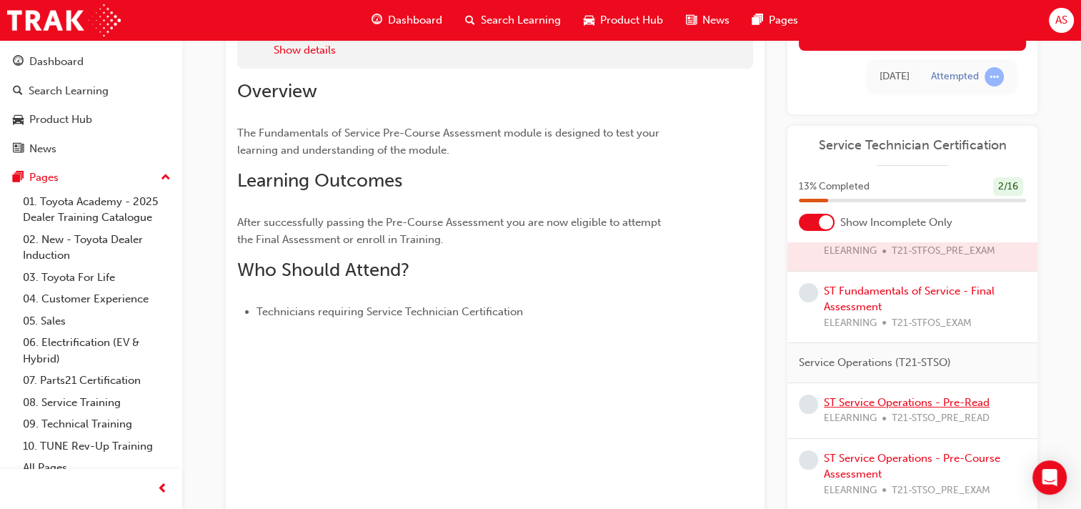
click at [845, 409] on link "ST Service Operations - Pre-Read" at bounding box center [907, 402] width 166 height 13
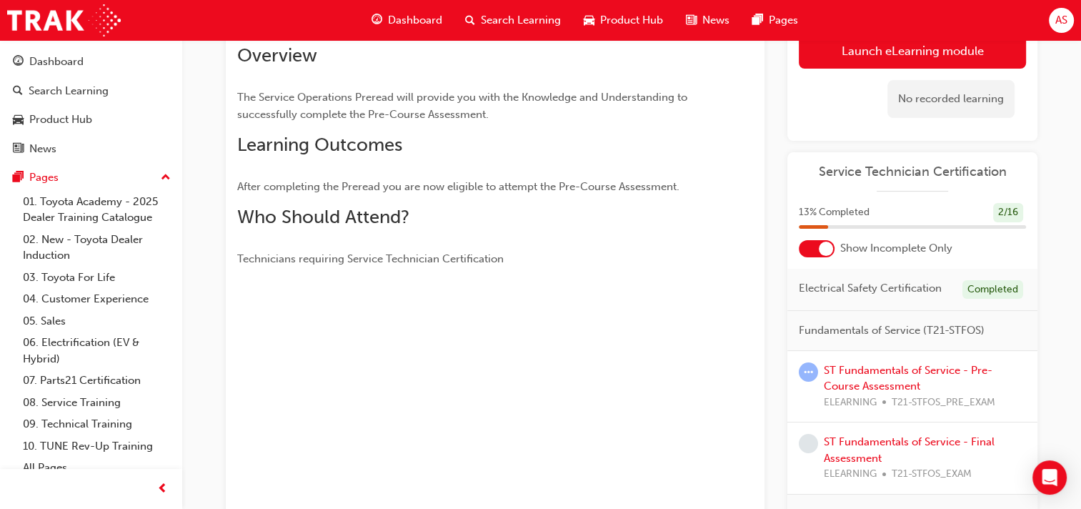
click at [887, 336] on span "Fundamentals of Service (T21-STFOS)" at bounding box center [892, 330] width 186 height 16
click at [875, 376] on link "ST Fundamentals of Service - Pre-Course Assessment" at bounding box center [908, 378] width 169 height 29
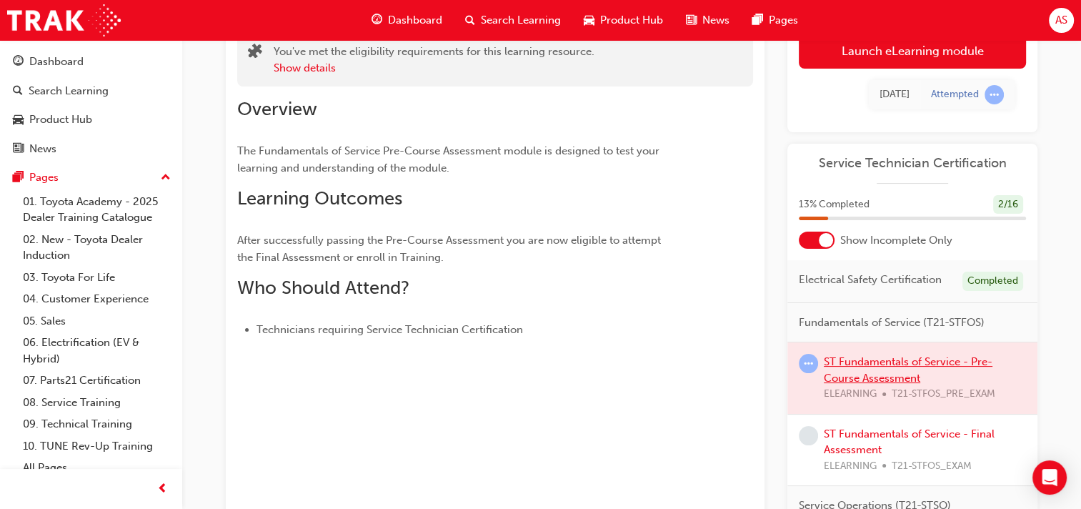
click at [875, 376] on div at bounding box center [913, 377] width 250 height 71
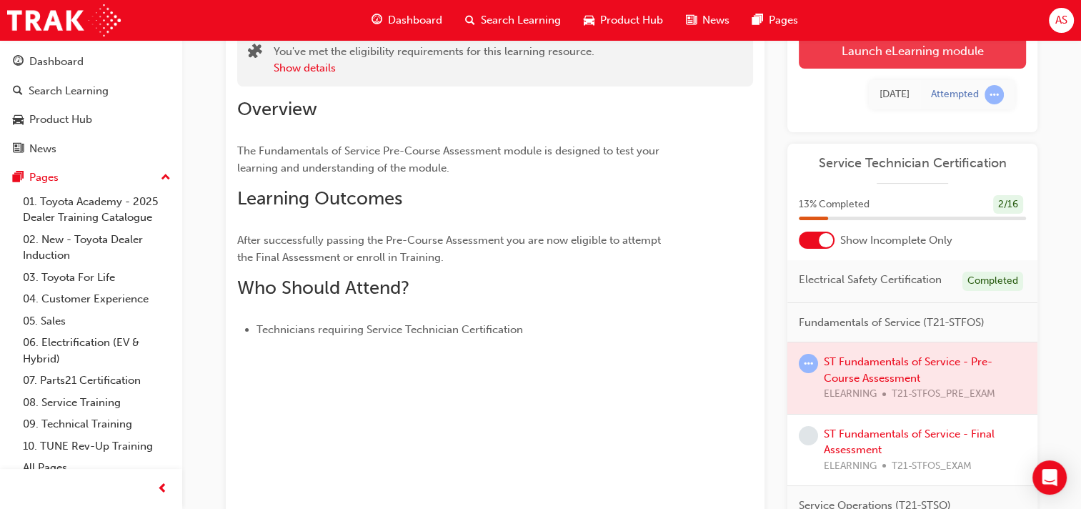
click at [912, 46] on link "Launch eLearning module" at bounding box center [912, 51] width 227 height 36
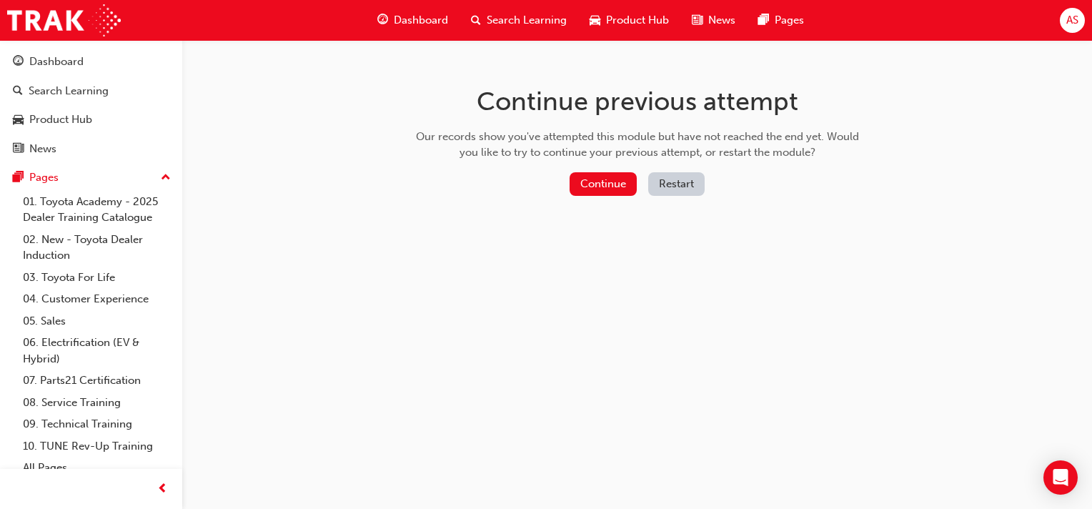
click at [655, 186] on button "Restart" at bounding box center [676, 184] width 56 height 24
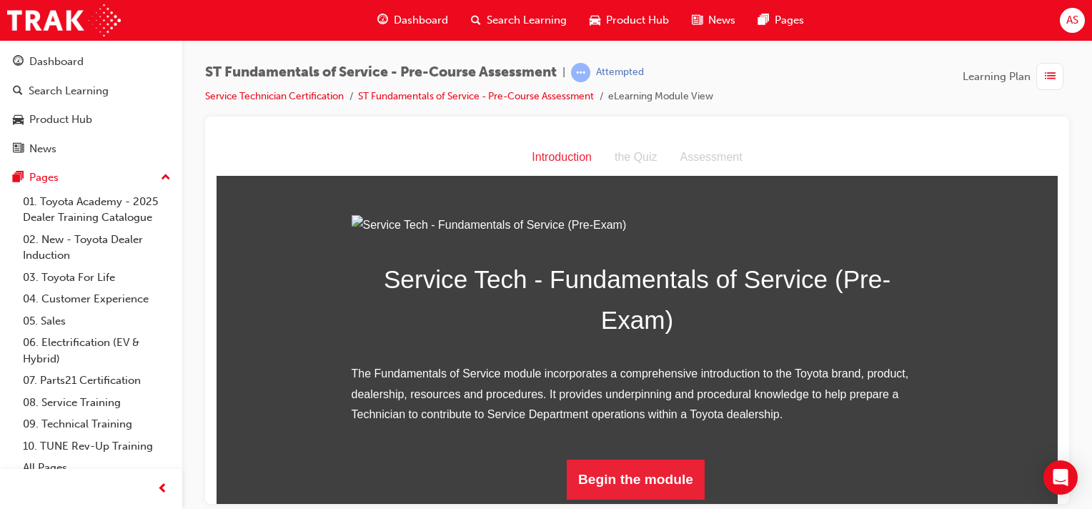
scroll to position [153, 0]
click at [651, 482] on button "Begin the module" at bounding box center [636, 479] width 138 height 40
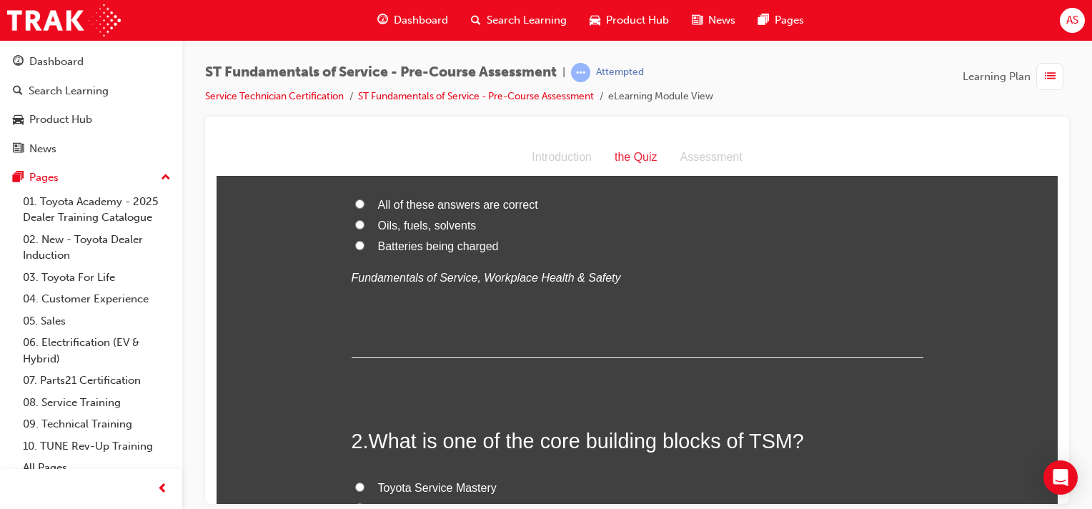
scroll to position [0, 0]
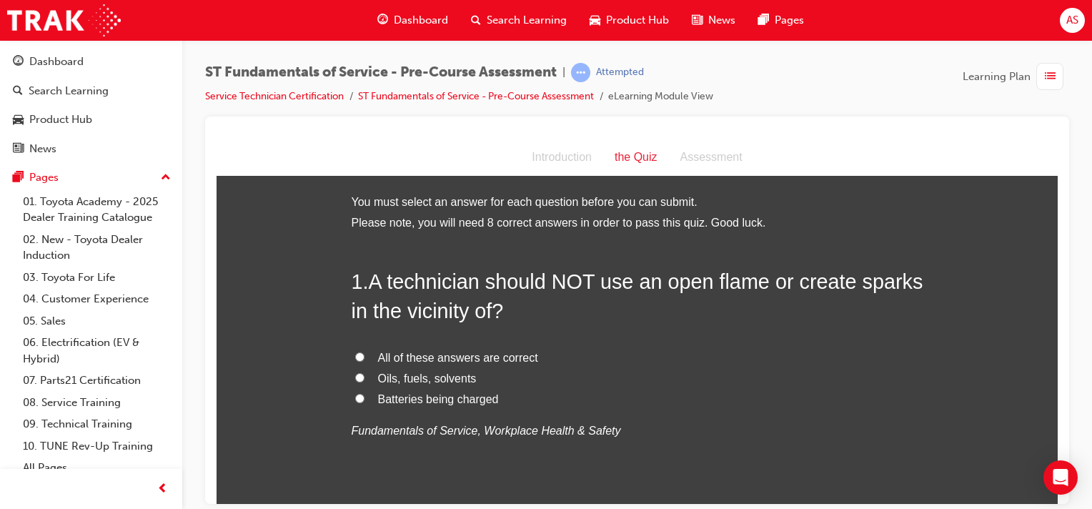
click at [355, 353] on input "All of these answers are correct" at bounding box center [359, 356] width 9 height 9
radio input "true"
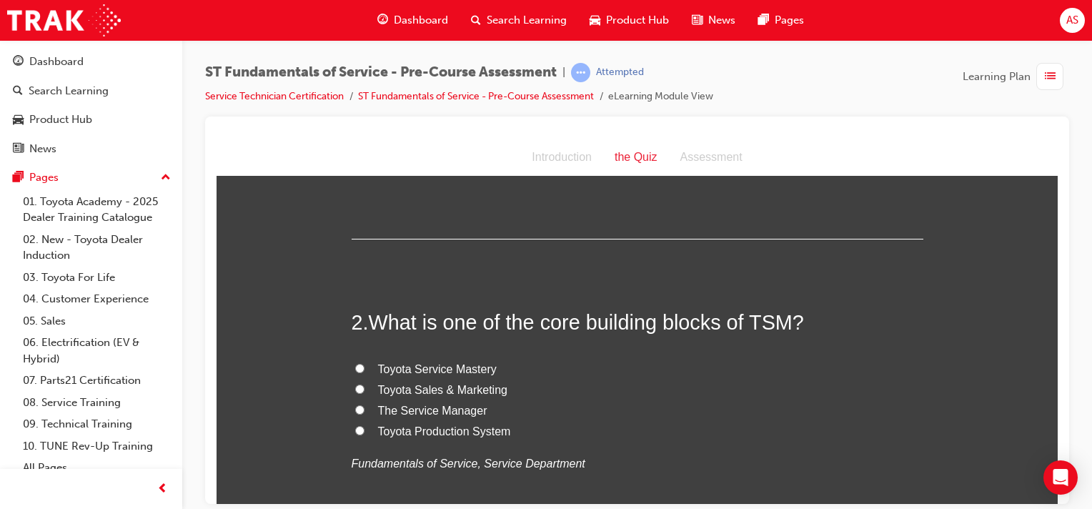
scroll to position [268, 0]
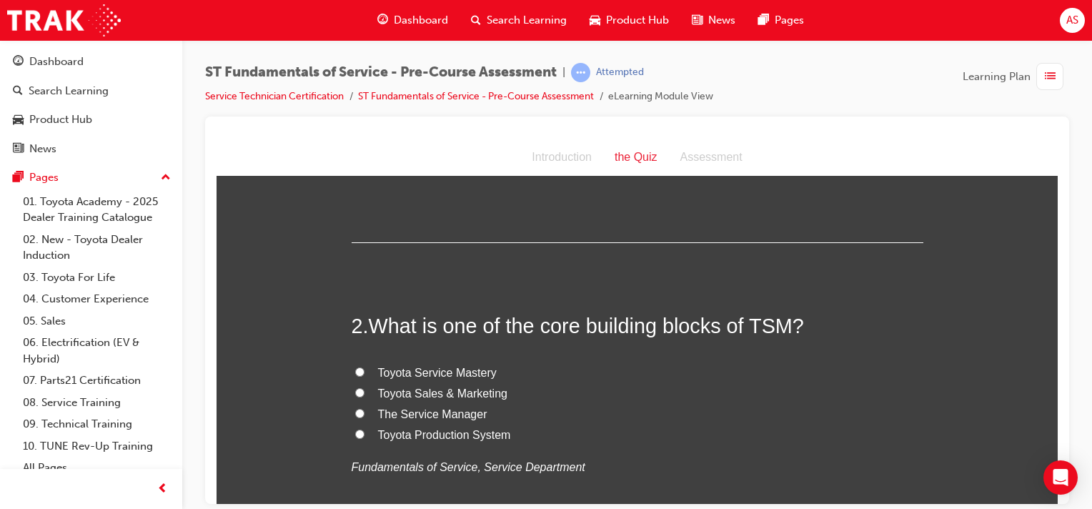
click at [463, 380] on label "Toyota Service Mastery" at bounding box center [638, 372] width 572 height 21
click at [364, 376] on input "Toyota Service Mastery" at bounding box center [359, 371] width 9 height 9
radio input "true"
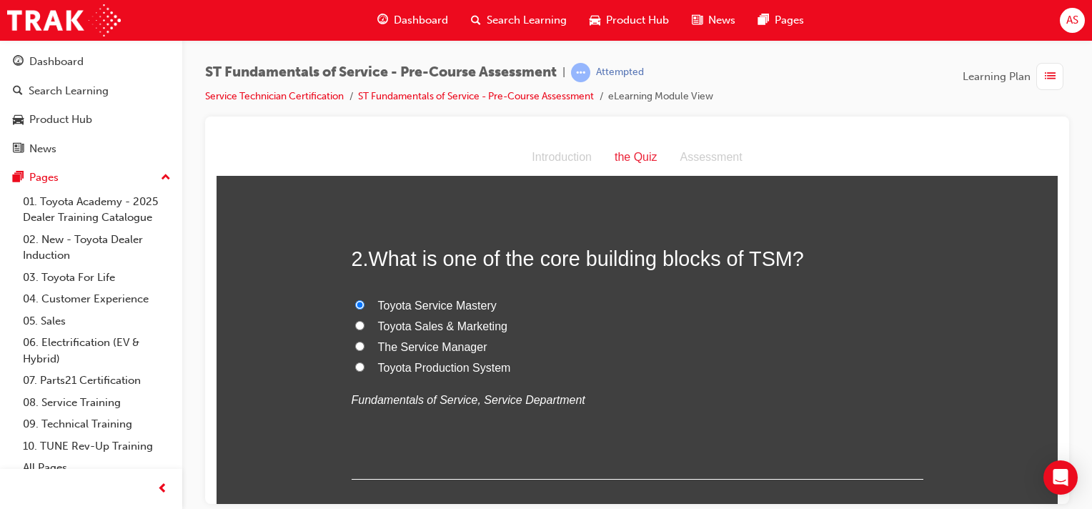
scroll to position [339, 0]
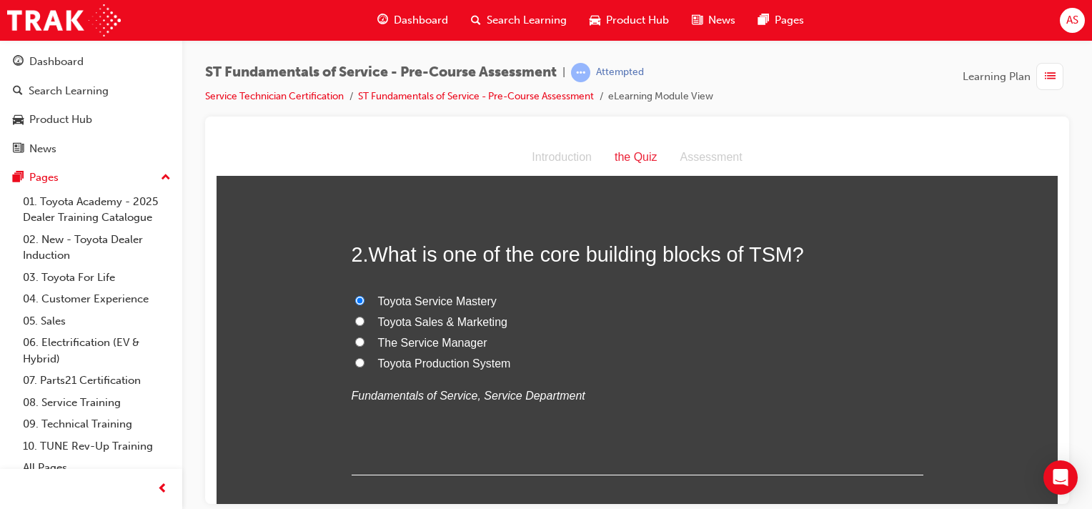
click at [355, 298] on input "Toyota Service Mastery" at bounding box center [359, 299] width 9 height 9
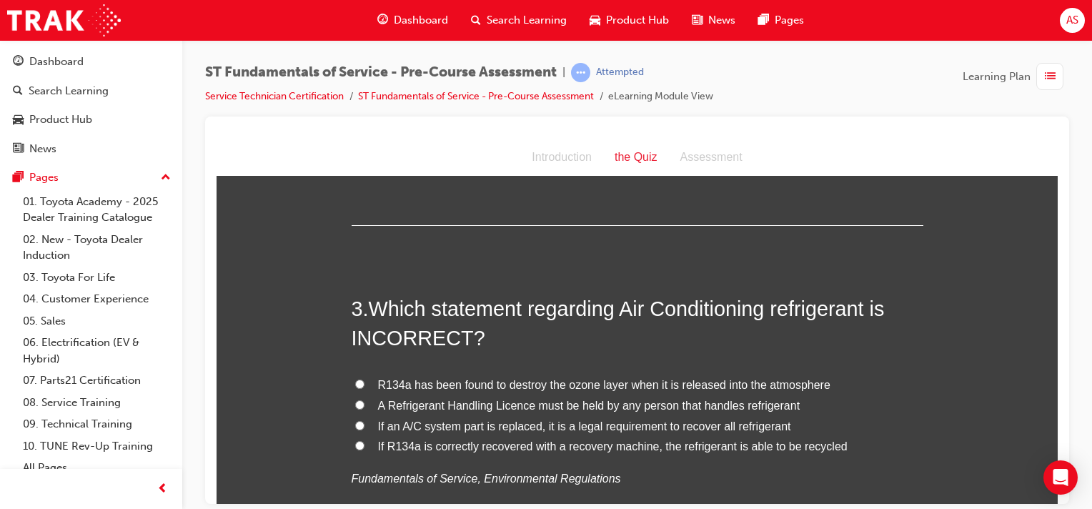
scroll to position [607, 0]
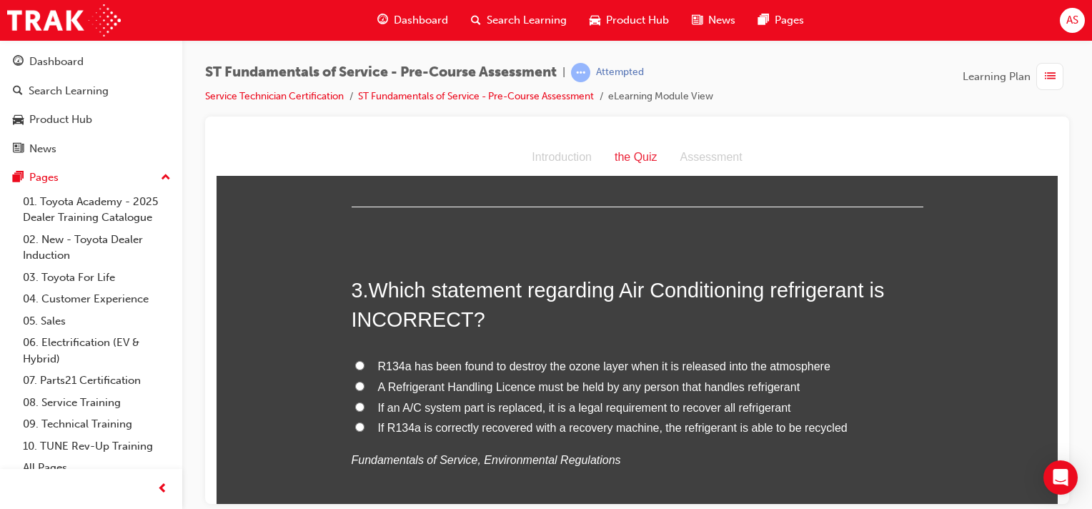
click at [357, 362] on input "R134a has been found to destroy the ozone layer when it is released into the at…" at bounding box center [359, 364] width 9 height 9
radio input "true"
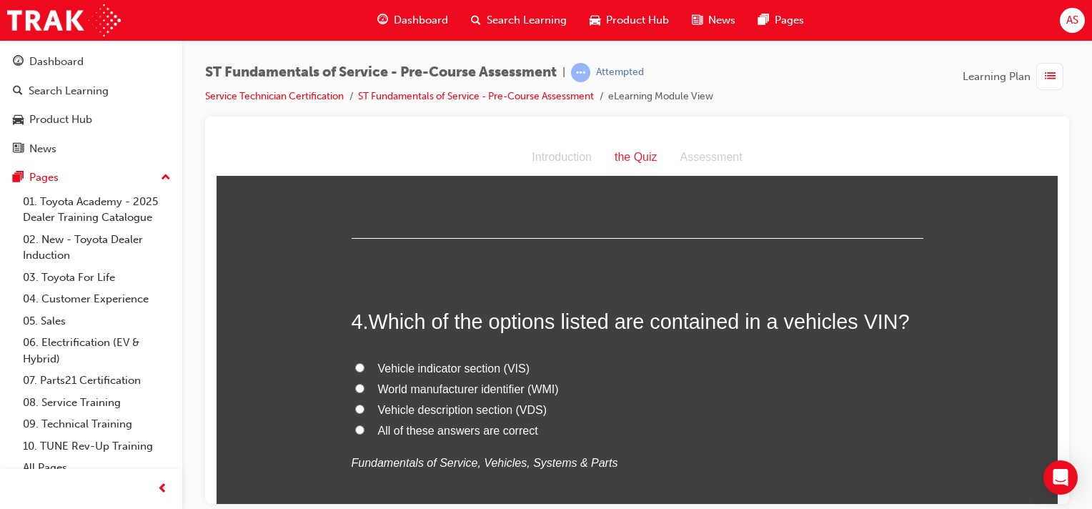
scroll to position [911, 0]
click at [355, 422] on input "All of these answers are correct" at bounding box center [359, 426] width 9 height 9
radio input "true"
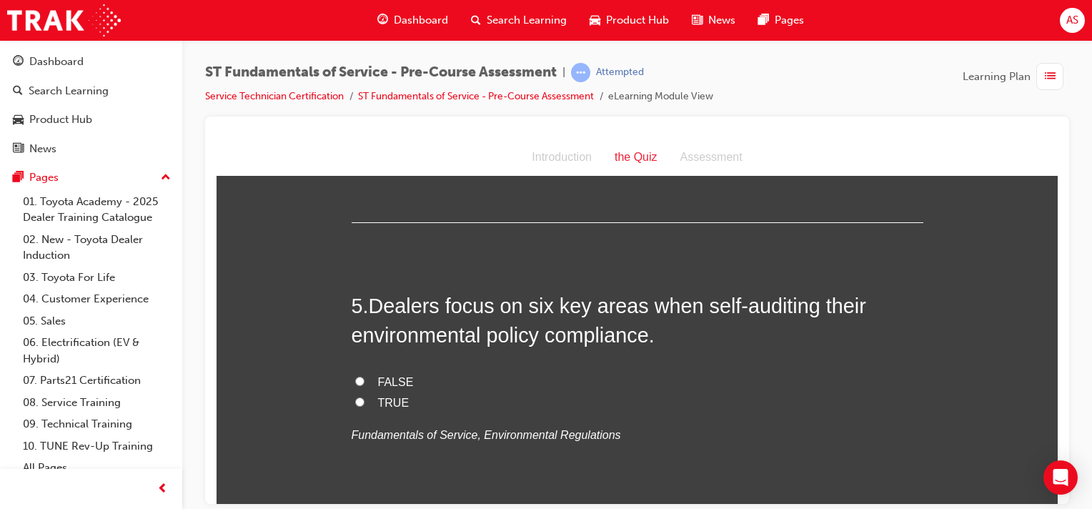
scroll to position [1232, 0]
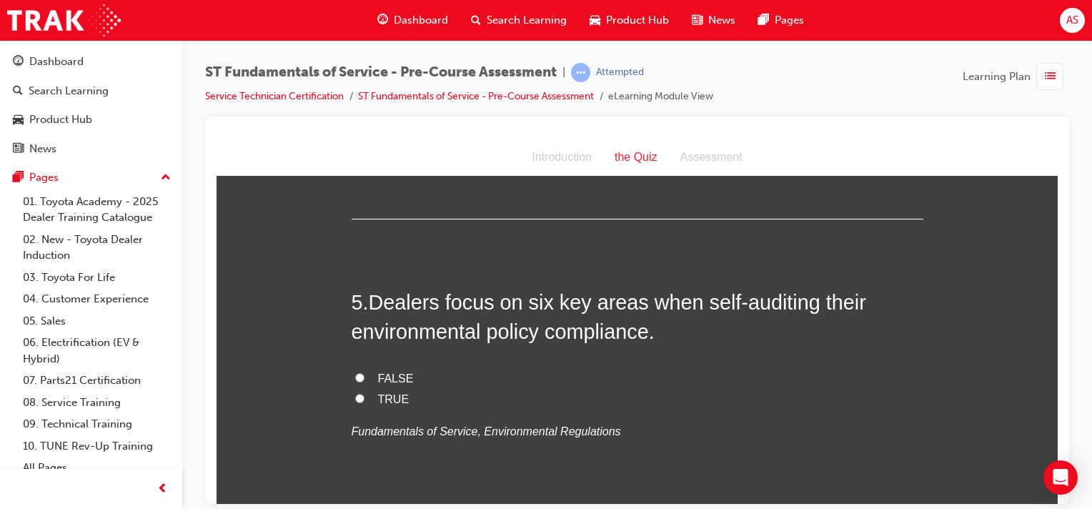
click at [355, 393] on input "TRUE" at bounding box center [359, 397] width 9 height 9
radio input "true"
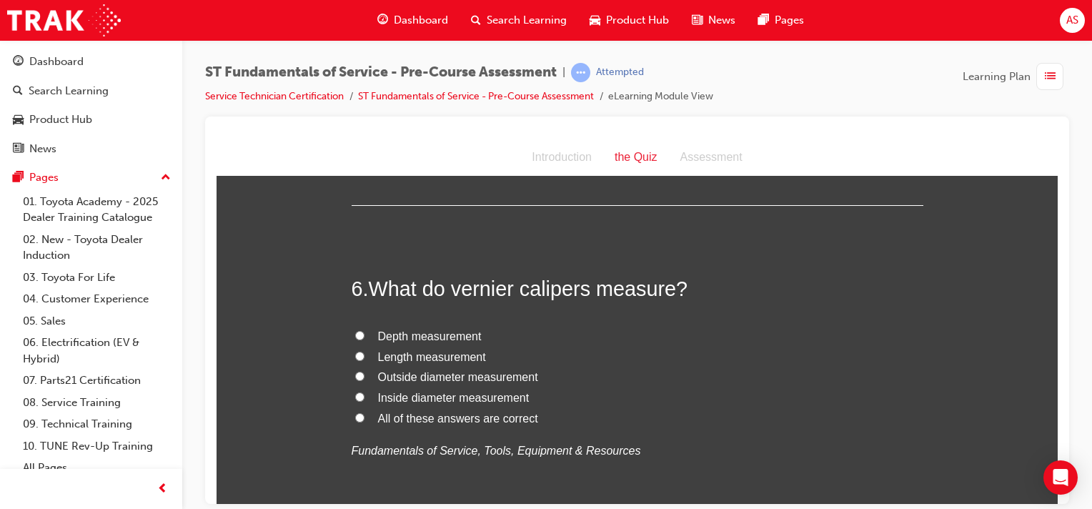
scroll to position [1537, 0]
click at [355, 413] on input "All of these answers are correct" at bounding box center [359, 417] width 9 height 9
radio input "true"
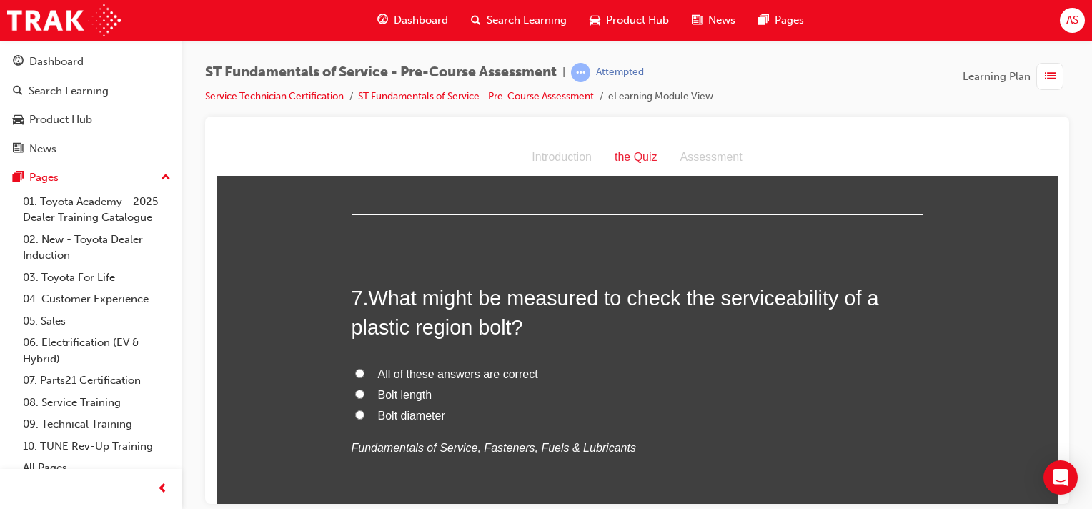
scroll to position [1858, 0]
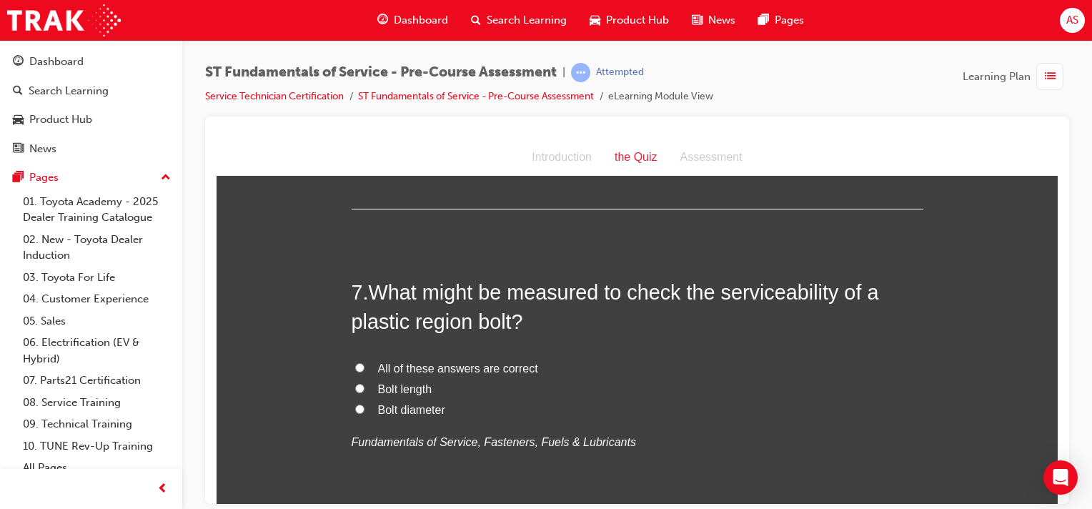
click at [355, 362] on input "All of these answers are correct" at bounding box center [359, 366] width 9 height 9
radio input "true"
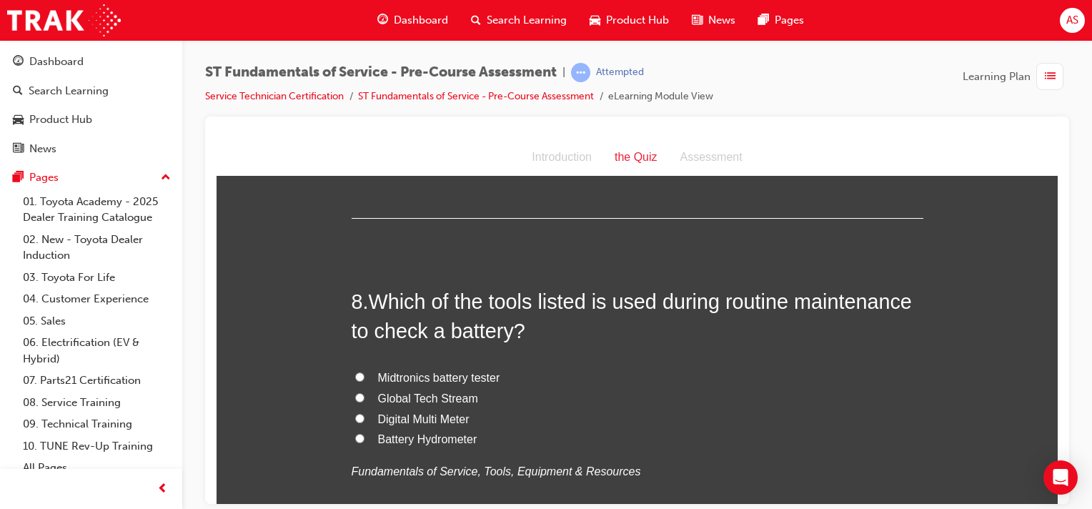
scroll to position [2144, 0]
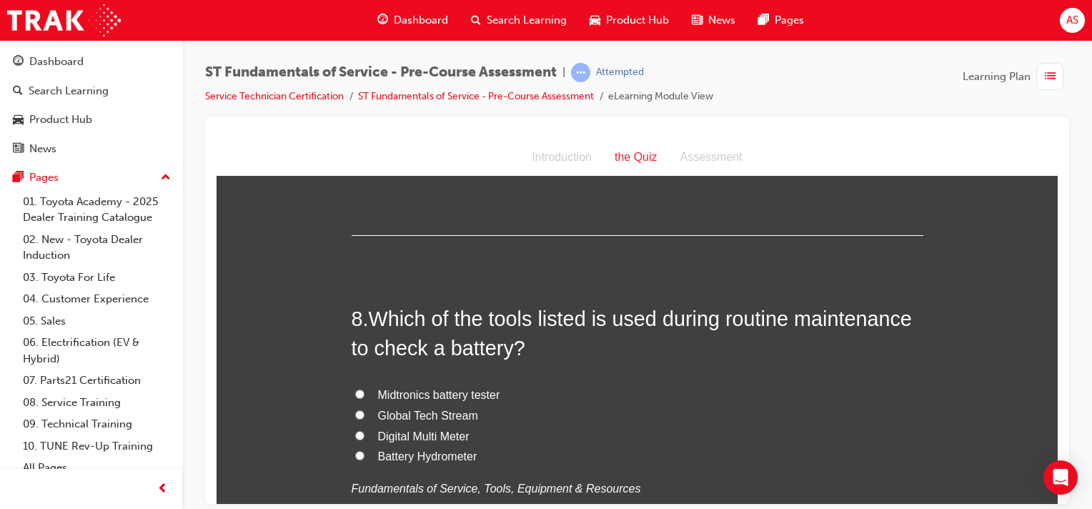
click at [355, 389] on input "Midtronics battery tester" at bounding box center [359, 393] width 9 height 9
radio input "true"
click at [485, 401] on label "Midtronics battery tester" at bounding box center [638, 394] width 572 height 21
click at [364, 398] on input "Midtronics battery tester" at bounding box center [359, 393] width 9 height 9
click at [485, 401] on label "Midtronics battery tester" at bounding box center [638, 394] width 572 height 21
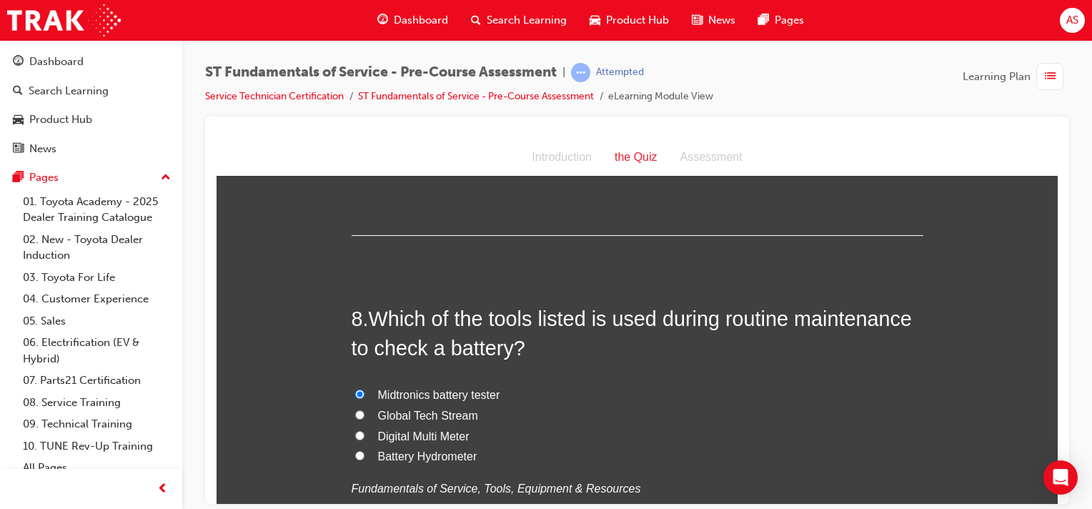
click at [364, 398] on input "Midtronics battery tester" at bounding box center [359, 393] width 9 height 9
click at [485, 401] on label "Midtronics battery tester" at bounding box center [638, 394] width 572 height 21
click at [364, 398] on input "Midtronics battery tester" at bounding box center [359, 393] width 9 height 9
click at [457, 394] on span "Midtronics battery tester" at bounding box center [439, 394] width 122 height 12
click at [364, 394] on input "Midtronics battery tester" at bounding box center [359, 393] width 9 height 9
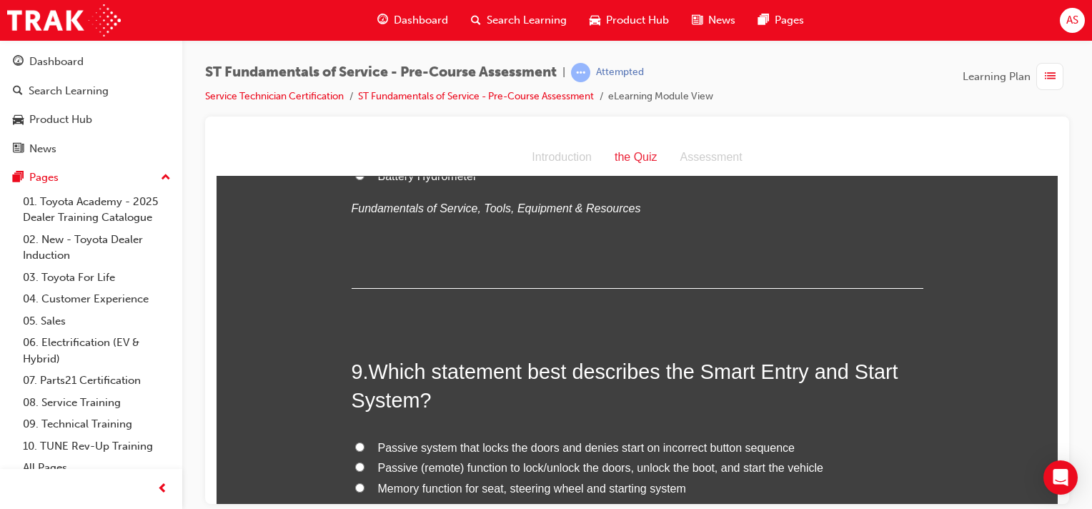
scroll to position [2483, 0]
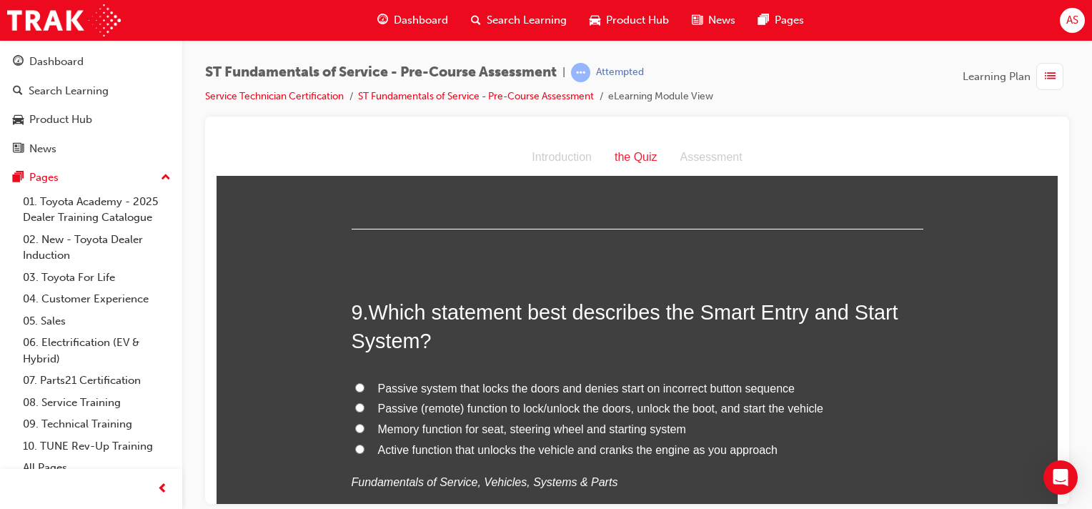
click at [457, 393] on label "Passive system that locks the doors and denies start on incorrect button sequen…" at bounding box center [638, 388] width 572 height 21
click at [364, 392] on input "Passive system that locks the doors and denies start on incorrect button sequen…" at bounding box center [359, 386] width 9 height 9
radio input "true"
click at [459, 382] on span "Passive system that locks the doors and denies start on incorrect button sequen…" at bounding box center [586, 388] width 417 height 12
click at [364, 382] on input "Passive system that locks the doors and denies start on incorrect button sequen…" at bounding box center [359, 386] width 9 height 9
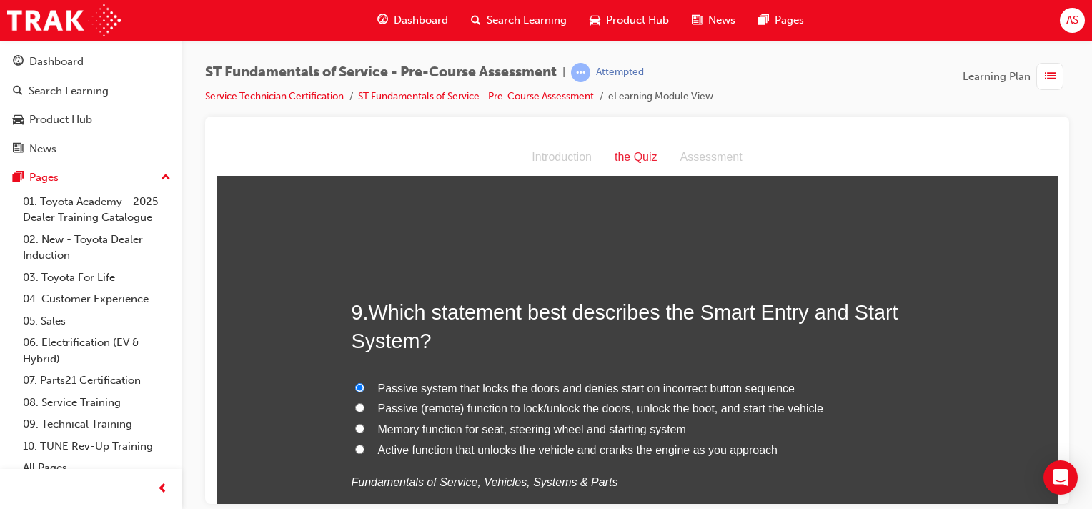
click at [460, 382] on span "Passive system that locks the doors and denies start on incorrect button sequen…" at bounding box center [586, 388] width 417 height 12
click at [364, 382] on input "Passive system that locks the doors and denies start on incorrect button sequen…" at bounding box center [359, 386] width 9 height 9
click at [615, 398] on label "Passive (remote) function to lock/unlock the doors, unlock the boot, and start …" at bounding box center [638, 408] width 572 height 21
click at [364, 402] on input "Passive (remote) function to lock/unlock the doors, unlock the boot, and start …" at bounding box center [359, 406] width 9 height 9
radio input "true"
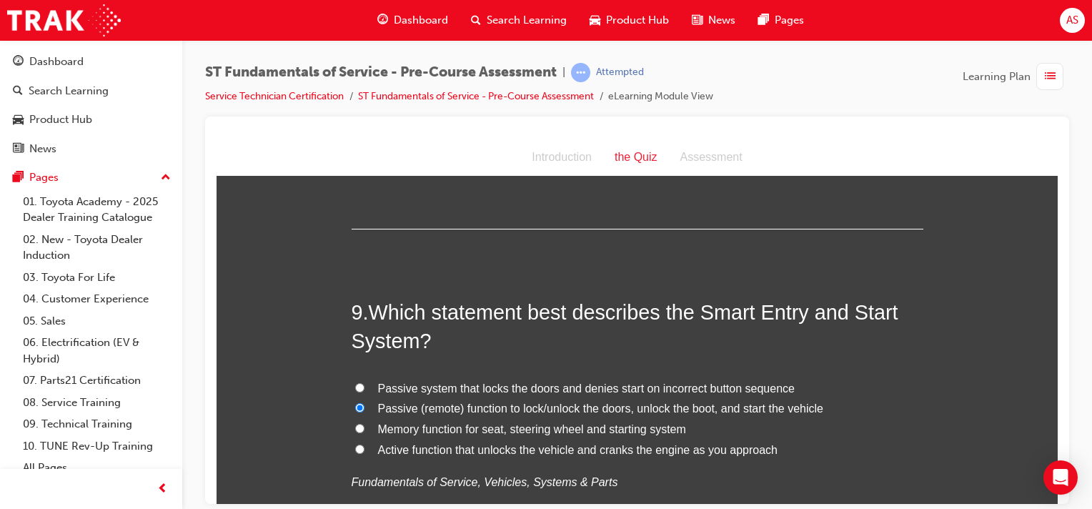
click at [615, 398] on label "Passive (remote) function to lock/unlock the doors, unlock the boot, and start …" at bounding box center [638, 408] width 572 height 21
click at [364, 402] on input "Passive (remote) function to lock/unlock the doors, unlock the boot, and start …" at bounding box center [359, 406] width 9 height 9
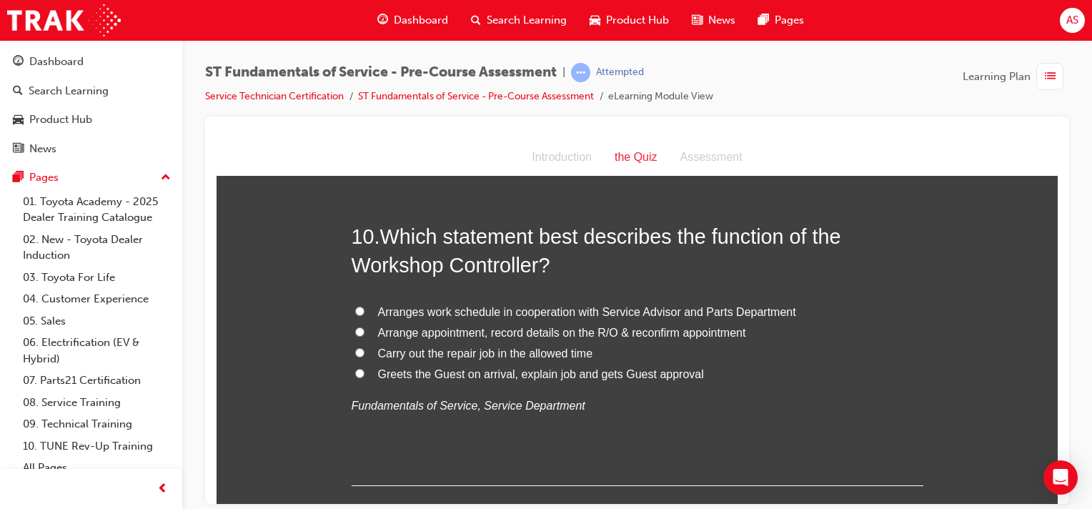
scroll to position [2894, 0]
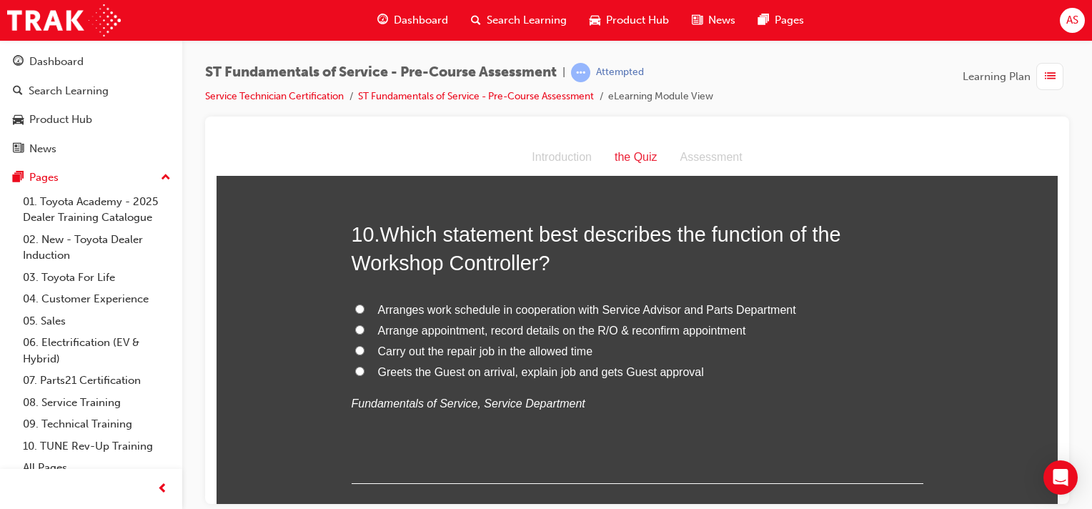
click at [355, 304] on input "Arranges work schedule in cooperation with Service Advisor and Parts Department" at bounding box center [359, 308] width 9 height 9
radio input "true"
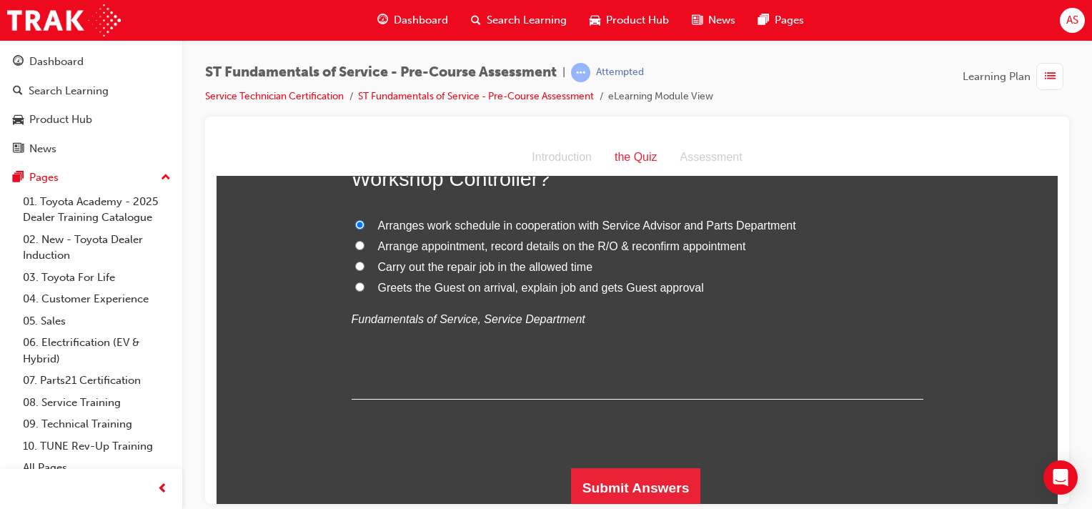
scroll to position [2981, 0]
click at [672, 479] on button "Submit Answers" at bounding box center [636, 485] width 130 height 40
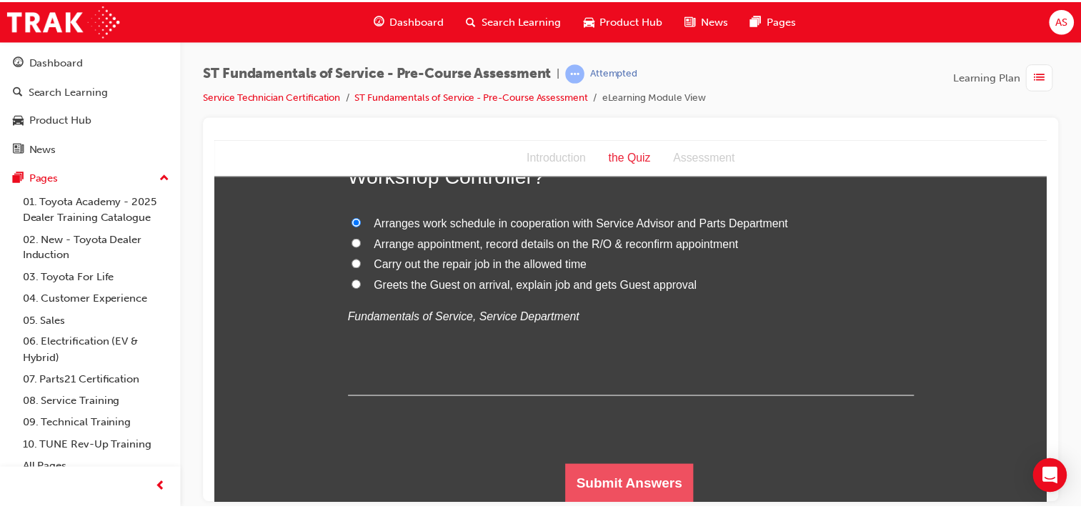
scroll to position [0, 0]
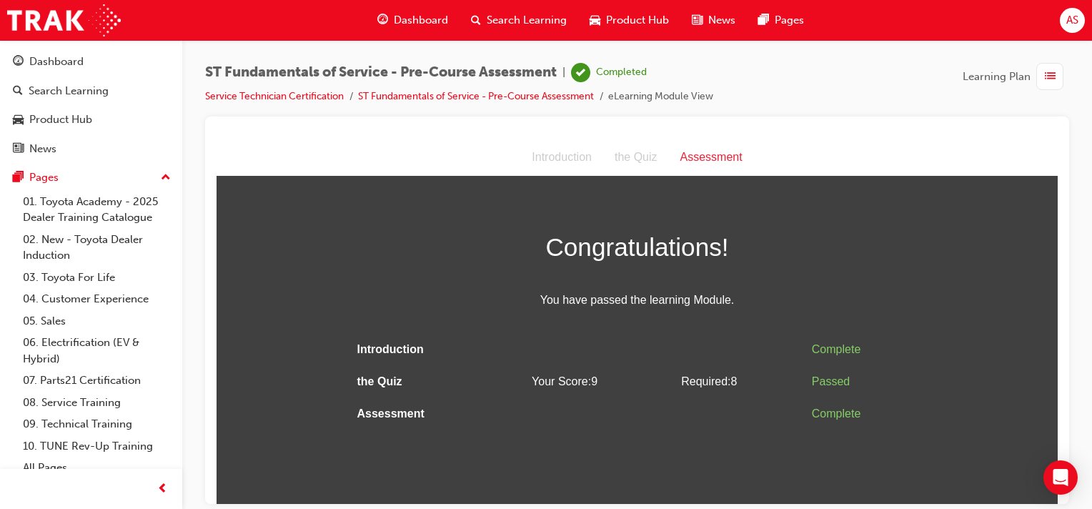
click at [415, 20] on span "Dashboard" at bounding box center [421, 20] width 54 height 16
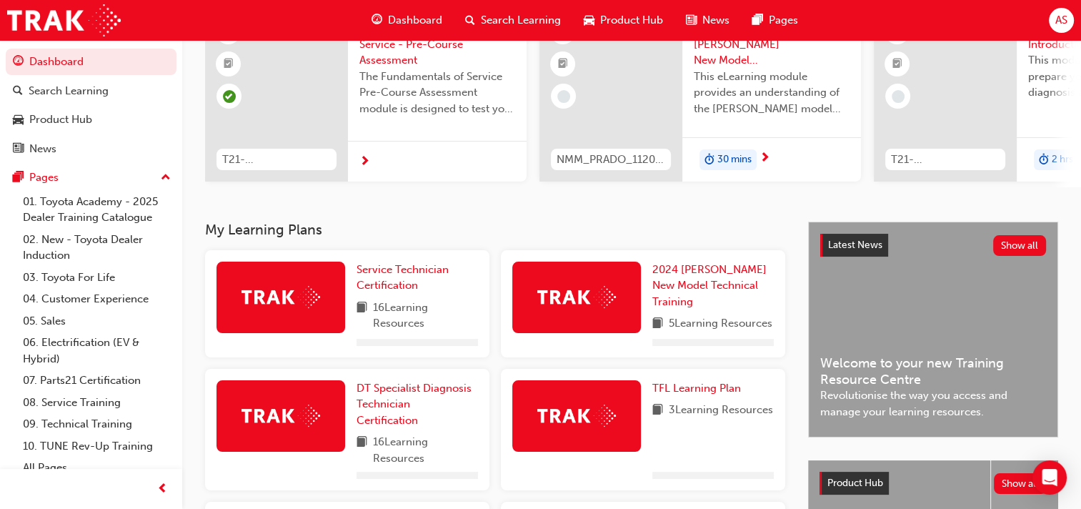
scroll to position [143, 0]
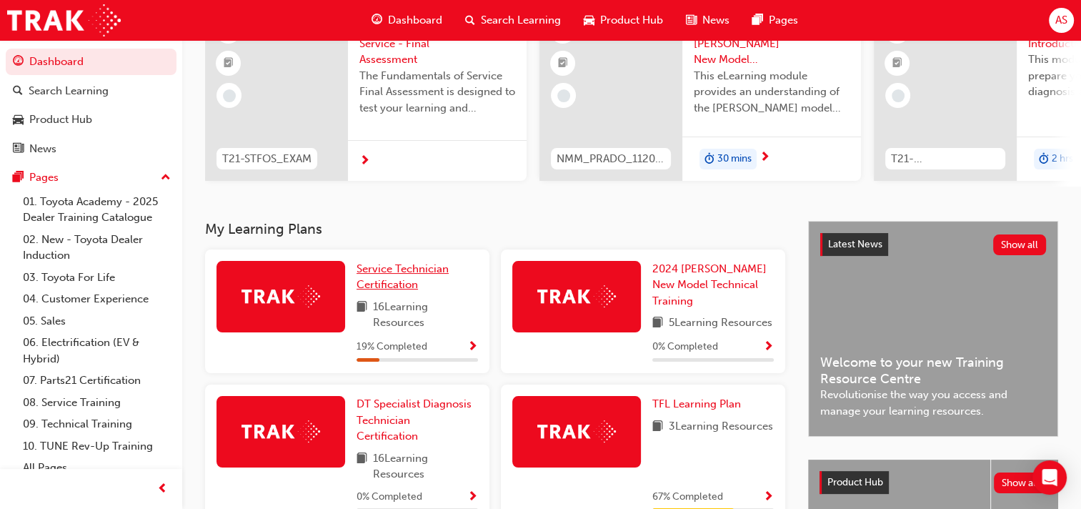
click at [381, 272] on span "Service Technician Certification" at bounding box center [403, 276] width 92 height 29
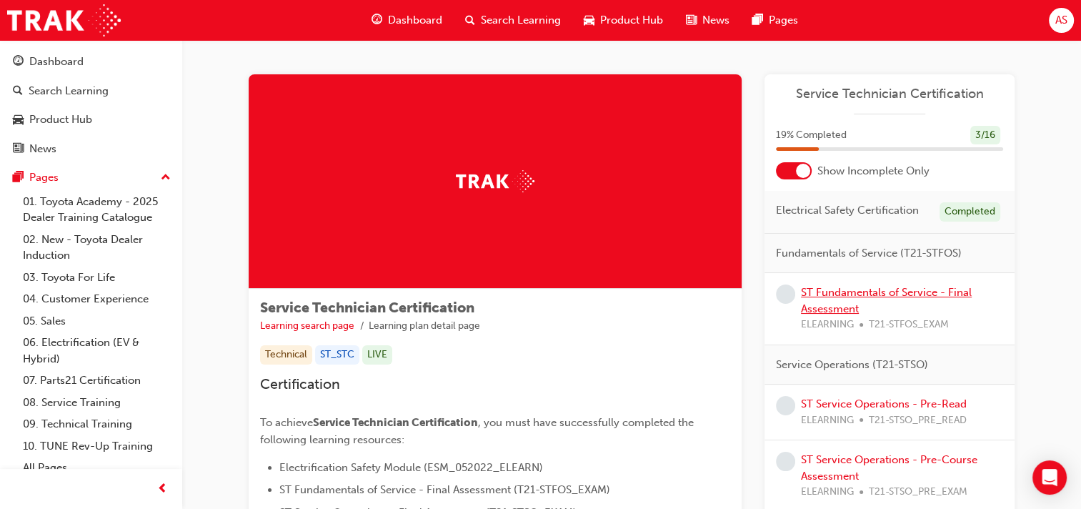
click at [828, 292] on link "ST Fundamentals of Service - Final Assessment" at bounding box center [886, 300] width 171 height 29
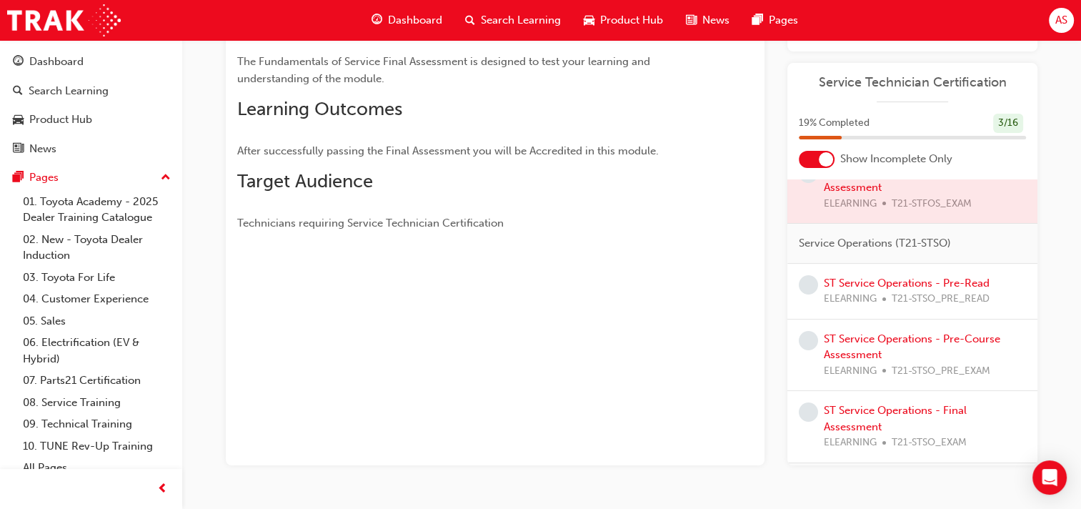
scroll to position [107, 0]
click at [808, 152] on div at bounding box center [817, 159] width 36 height 17
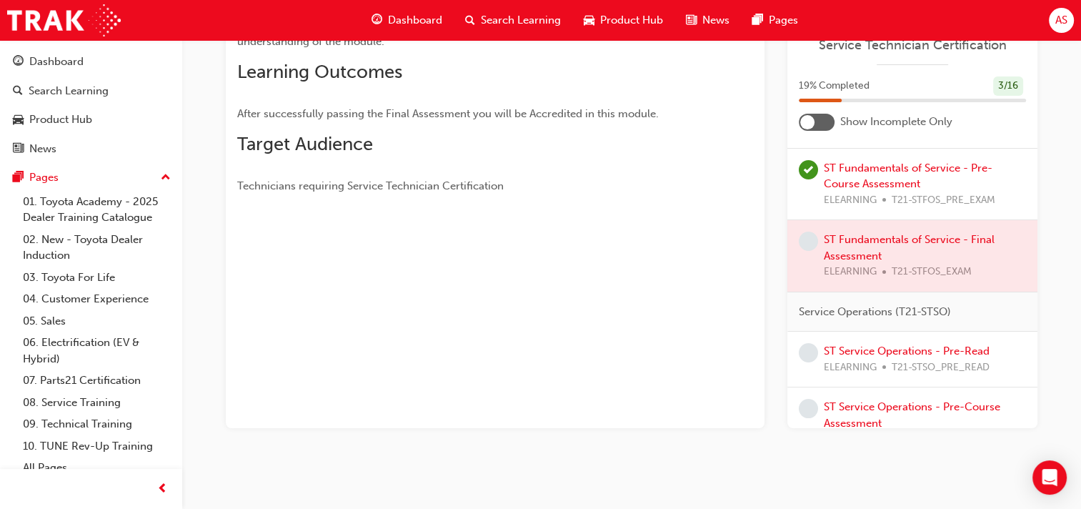
scroll to position [179, 0]
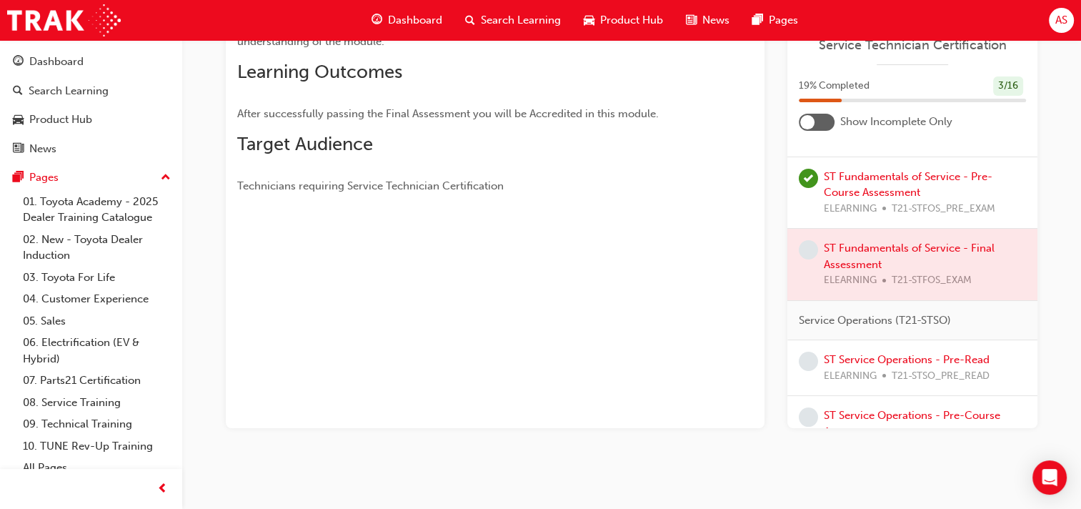
click at [851, 277] on div at bounding box center [913, 264] width 250 height 71
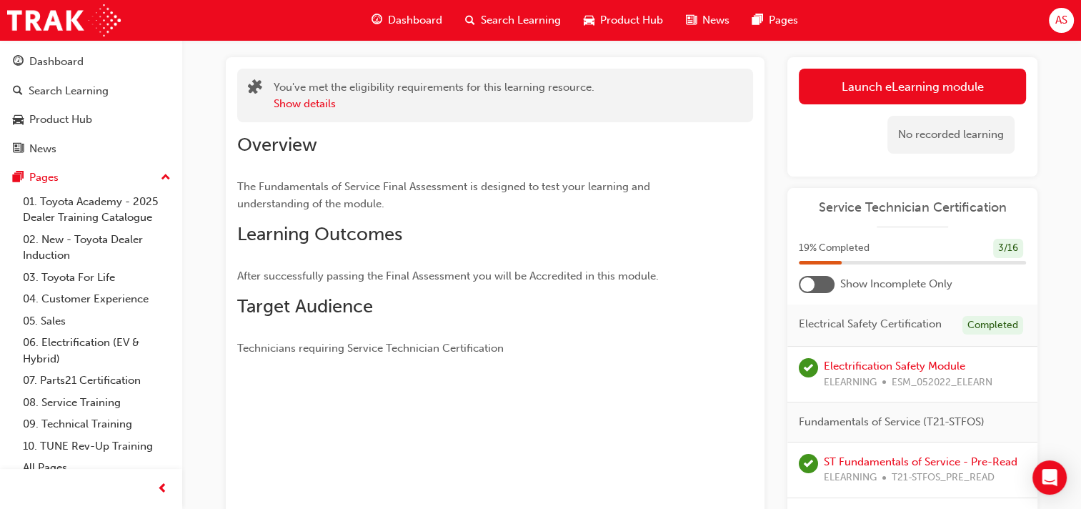
scroll to position [19, 0]
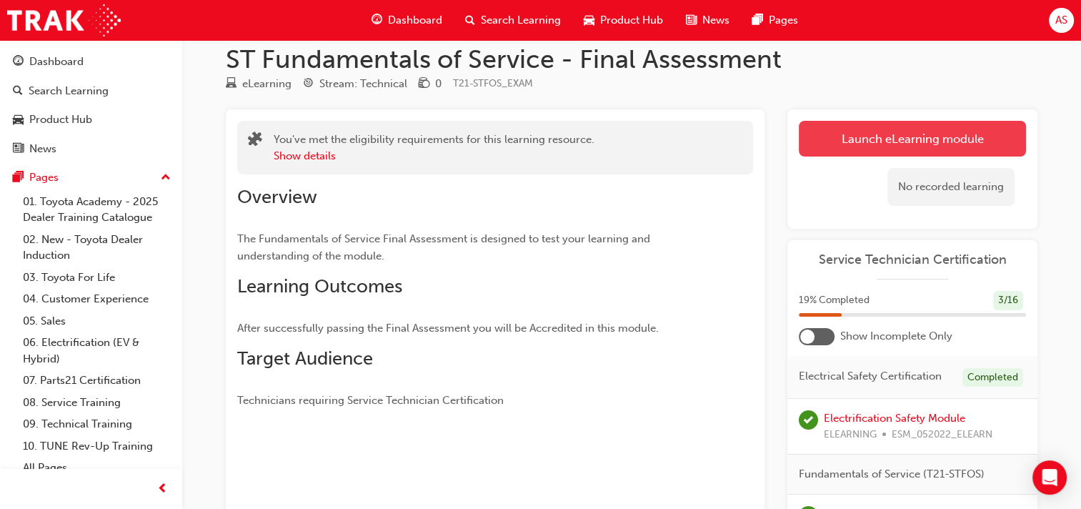
click at [885, 140] on link "Launch eLearning module" at bounding box center [912, 139] width 227 height 36
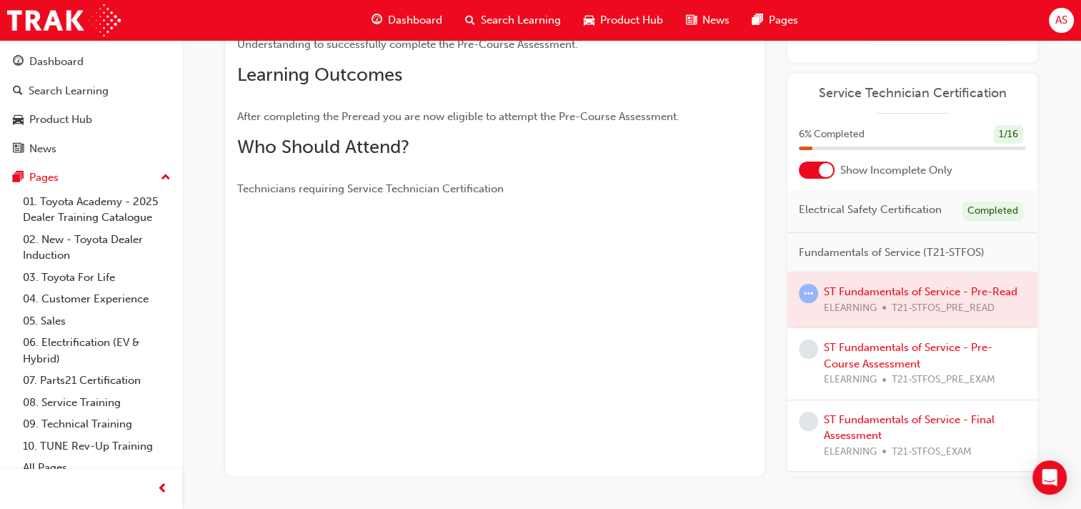
scroll to position [172, 0]
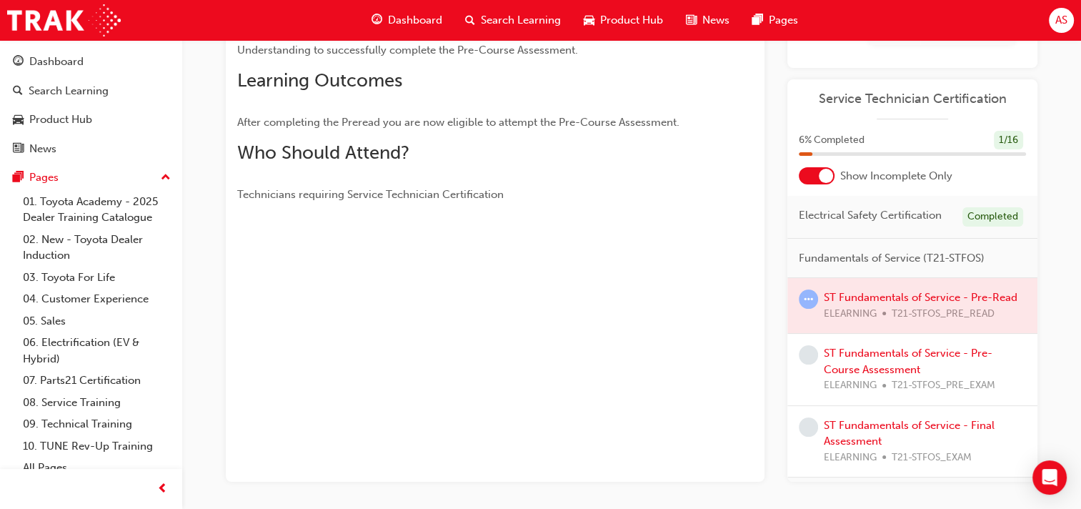
click at [889, 317] on div at bounding box center [913, 305] width 250 height 55
click at [890, 307] on div at bounding box center [913, 305] width 250 height 55
click at [949, 312] on div at bounding box center [913, 305] width 250 height 55
click at [806, 309] on span "learningRecordVerb_ATTEMPT-icon" at bounding box center [808, 298] width 19 height 19
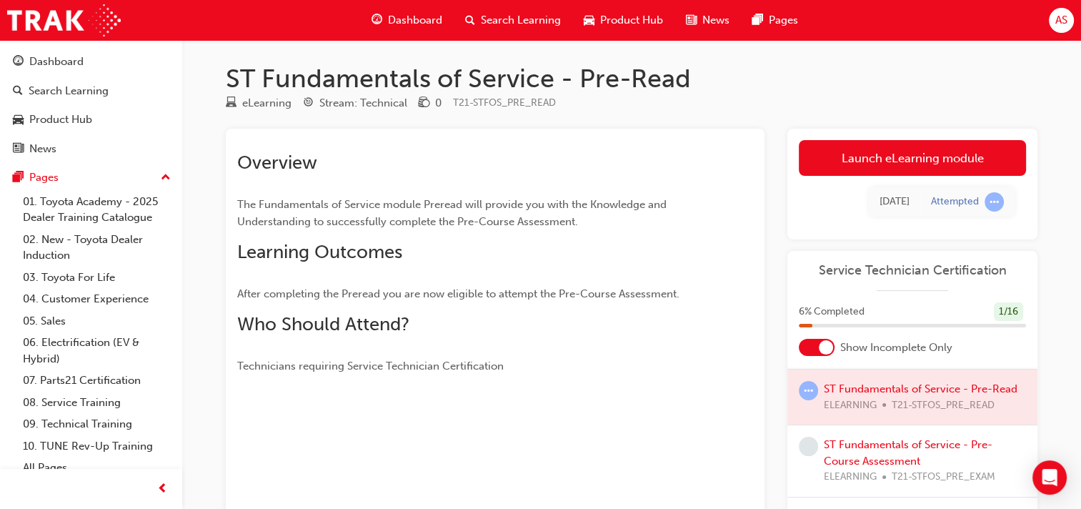
scroll to position [71, 0]
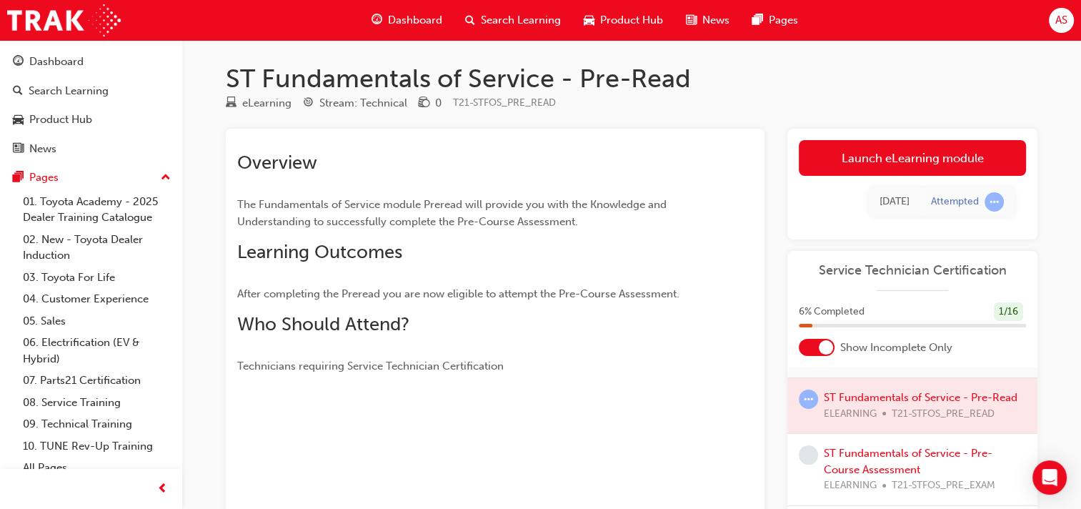
click at [812, 409] on span "learningRecordVerb_ATTEMPT-icon" at bounding box center [808, 398] width 19 height 19
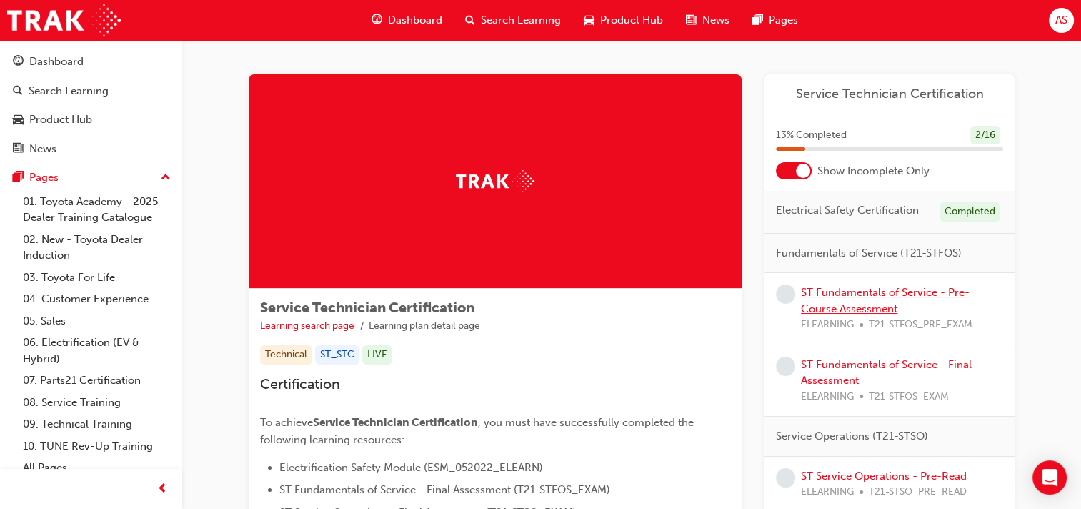
click at [863, 294] on link "ST Fundamentals of Service - Pre-Course Assessment" at bounding box center [885, 300] width 169 height 29
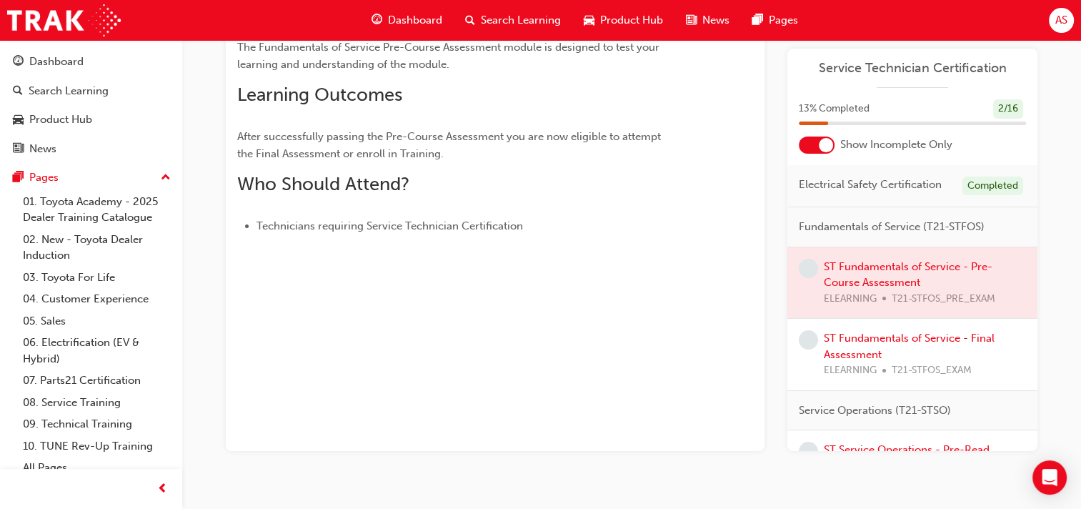
scroll to position [214, 0]
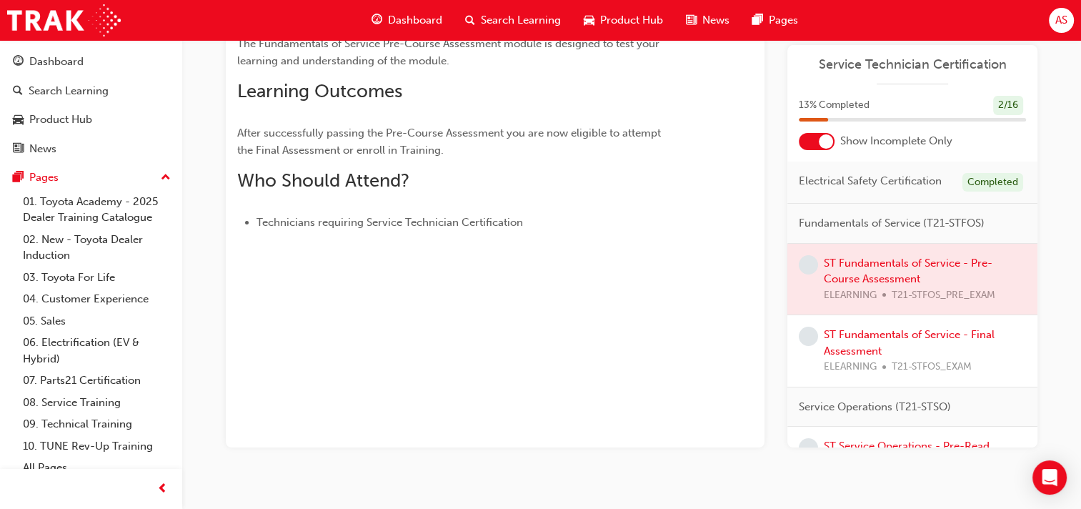
click at [870, 277] on div at bounding box center [913, 279] width 250 height 71
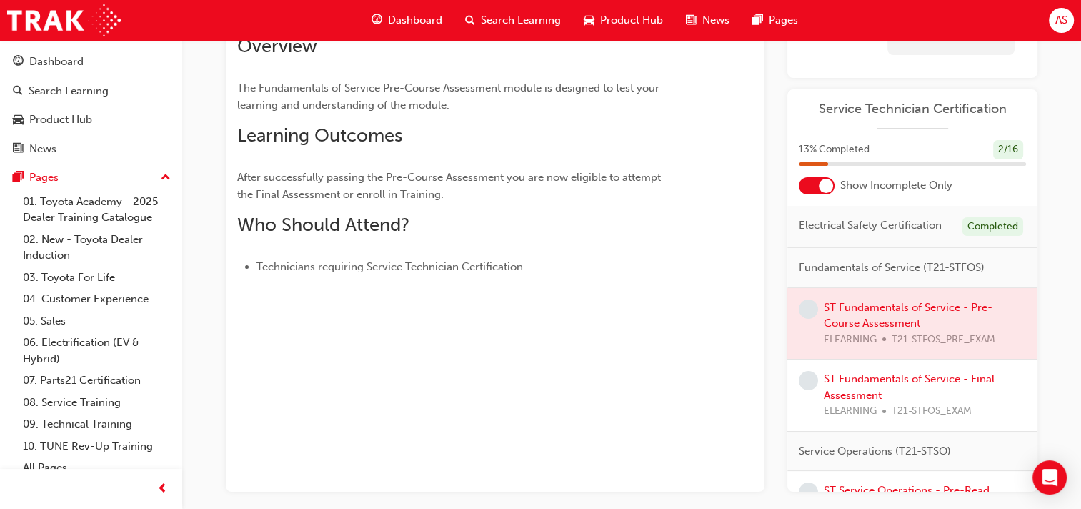
scroll to position [179, 0]
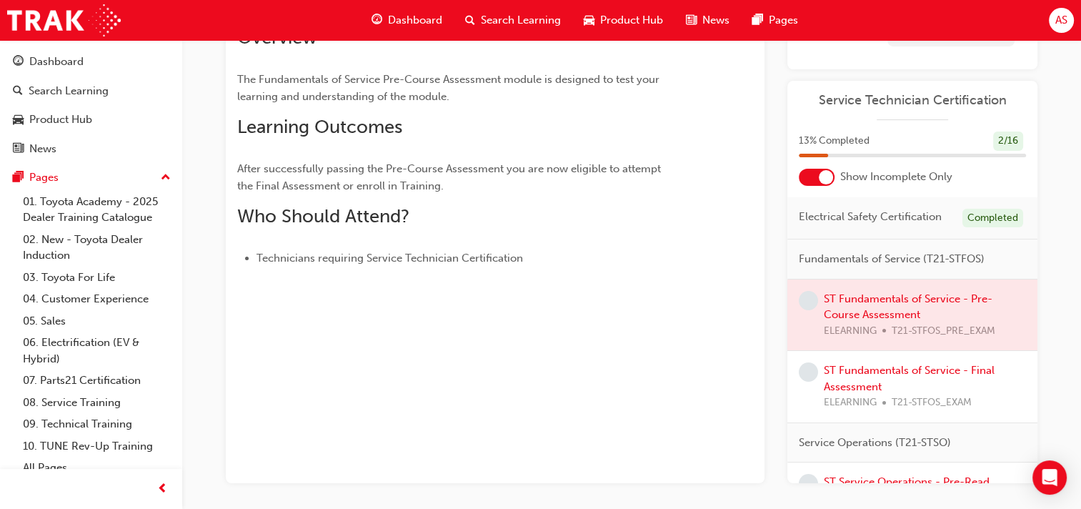
click at [870, 309] on div at bounding box center [913, 314] width 250 height 71
click at [809, 169] on div at bounding box center [817, 177] width 36 height 17
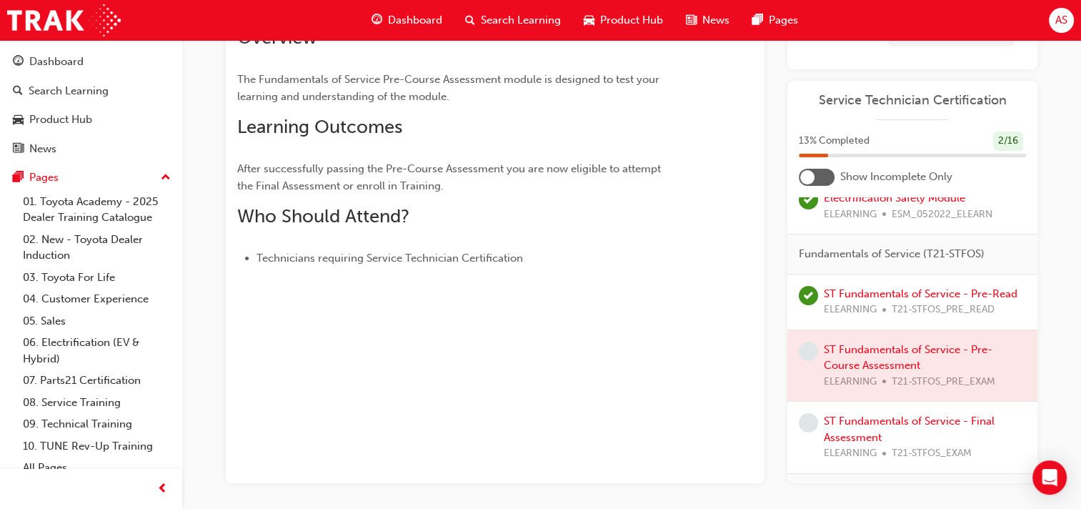
scroll to position [0, 0]
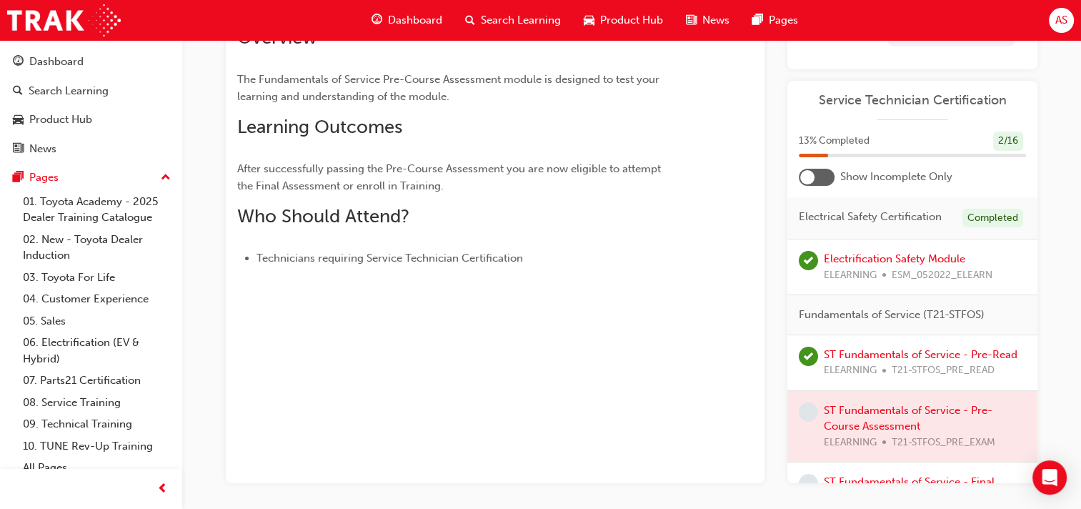
click at [878, 437] on div at bounding box center [913, 426] width 250 height 71
click at [879, 437] on div at bounding box center [913, 426] width 250 height 71
click at [879, 438] on div at bounding box center [913, 426] width 250 height 71
drag, startPoint x: 879, startPoint y: 438, endPoint x: 730, endPoint y: 394, distance: 155.1
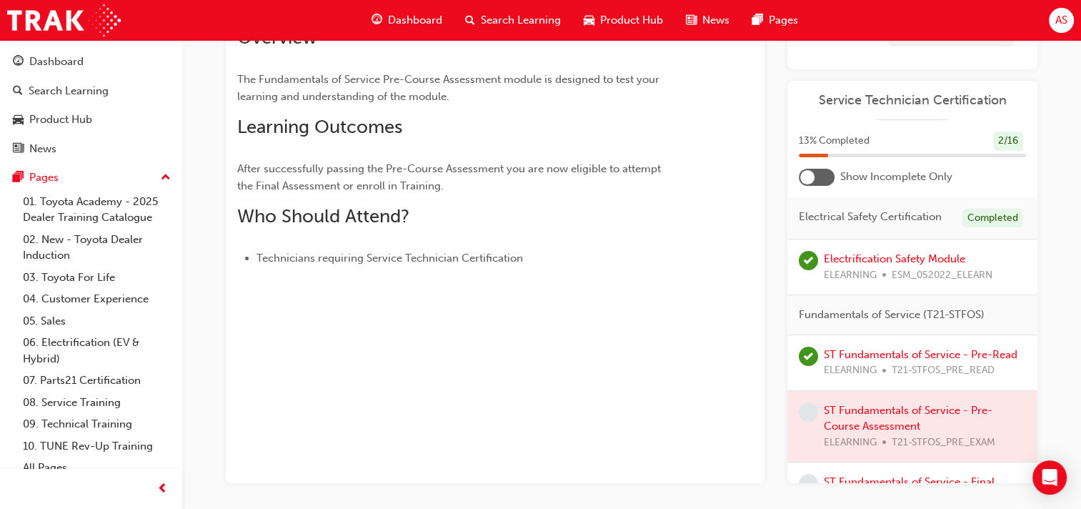
click at [730, 394] on div "You've met the eligibility requirements for this learning resource. Show detail…" at bounding box center [495, 216] width 539 height 533
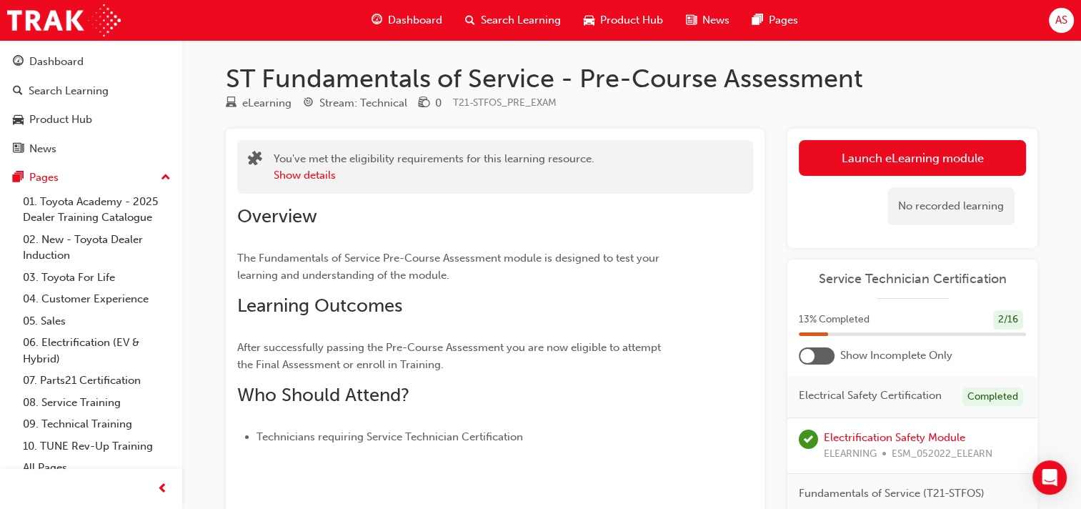
click at [818, 360] on div at bounding box center [817, 355] width 36 height 17
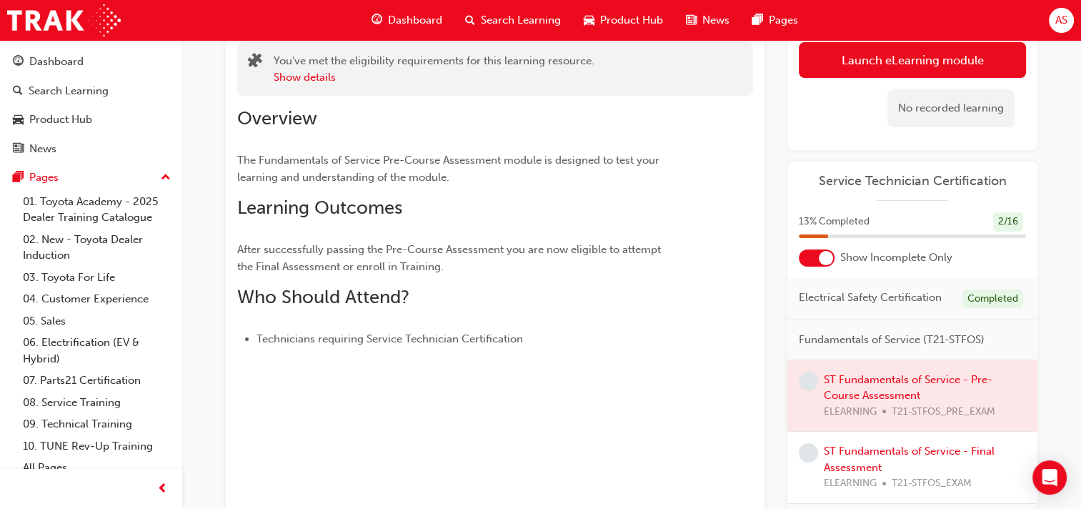
scroll to position [160, 0]
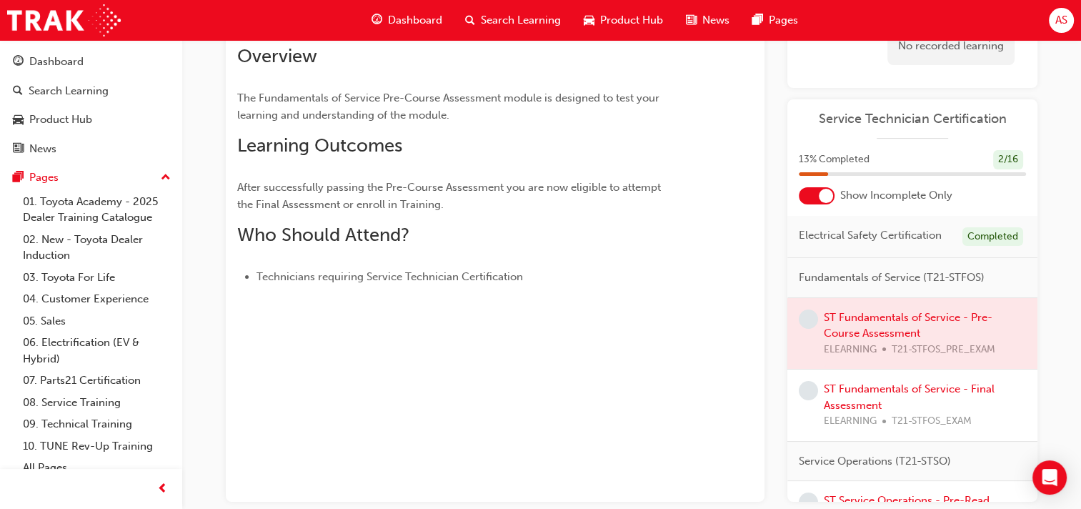
click at [860, 331] on div at bounding box center [913, 333] width 250 height 71
click at [858, 397] on link "ST Fundamentals of Service - Final Assessment" at bounding box center [909, 396] width 171 height 29
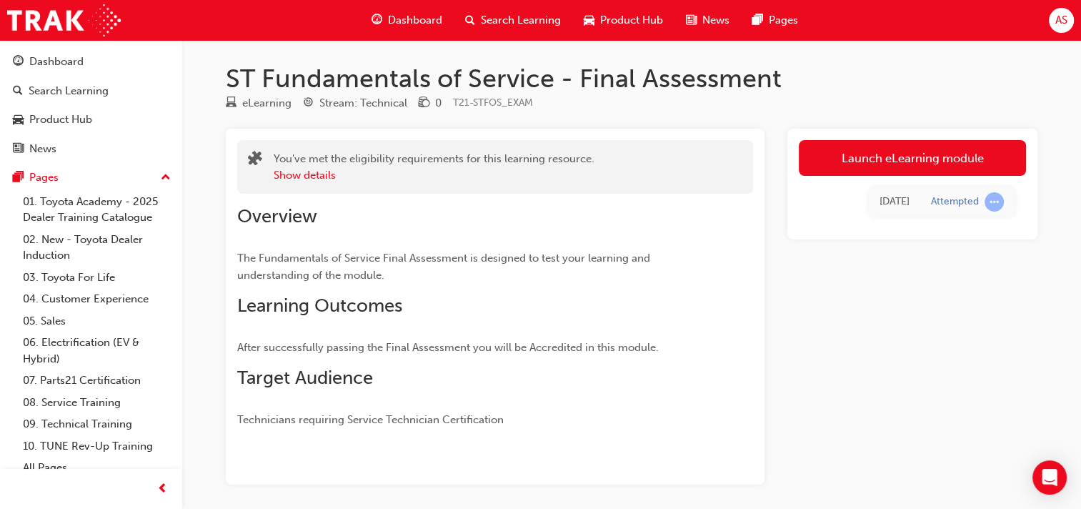
click at [416, 23] on span "Dashboard" at bounding box center [415, 20] width 54 height 16
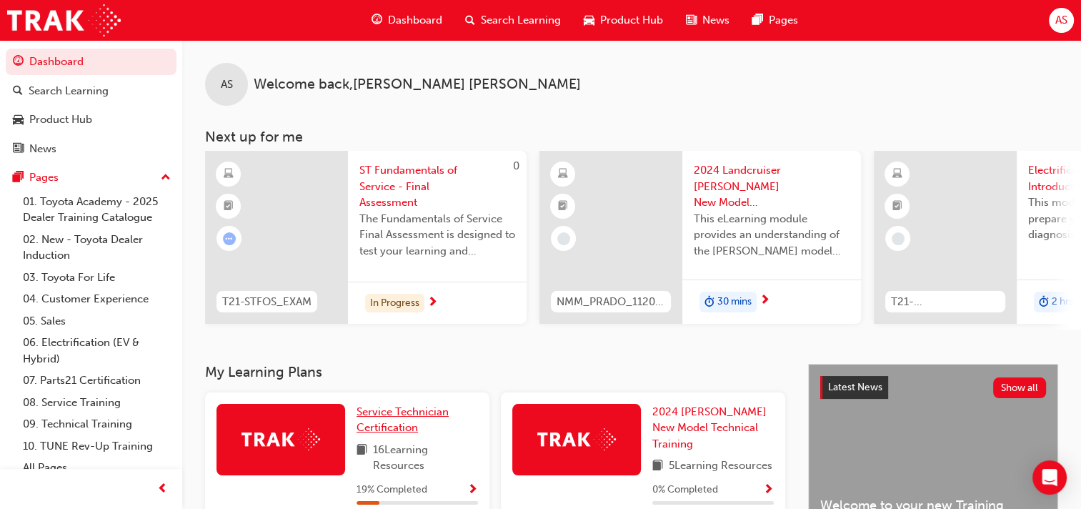
click at [392, 418] on span "Service Technician Certification" at bounding box center [403, 419] width 92 height 29
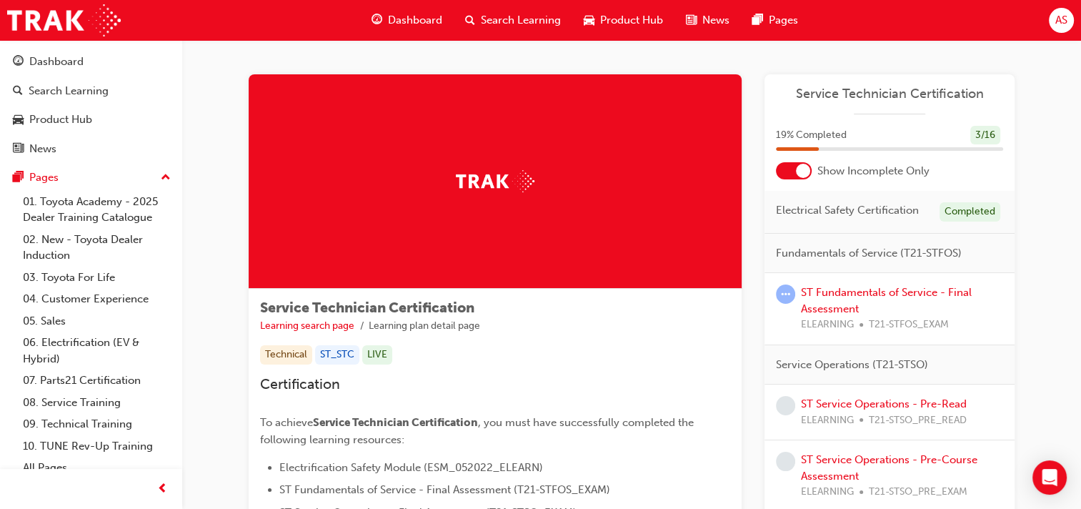
click at [780, 169] on div at bounding box center [794, 170] width 36 height 17
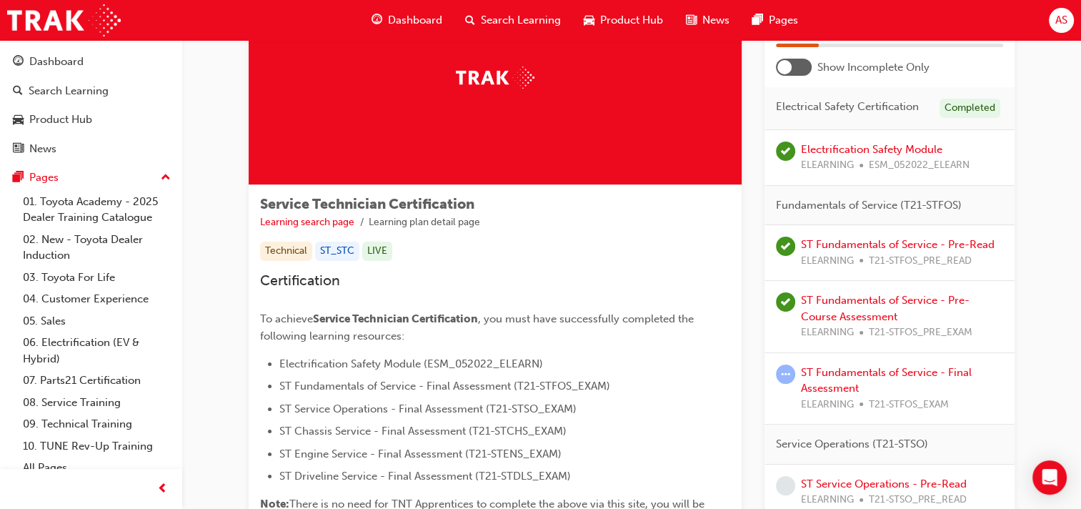
scroll to position [107, 0]
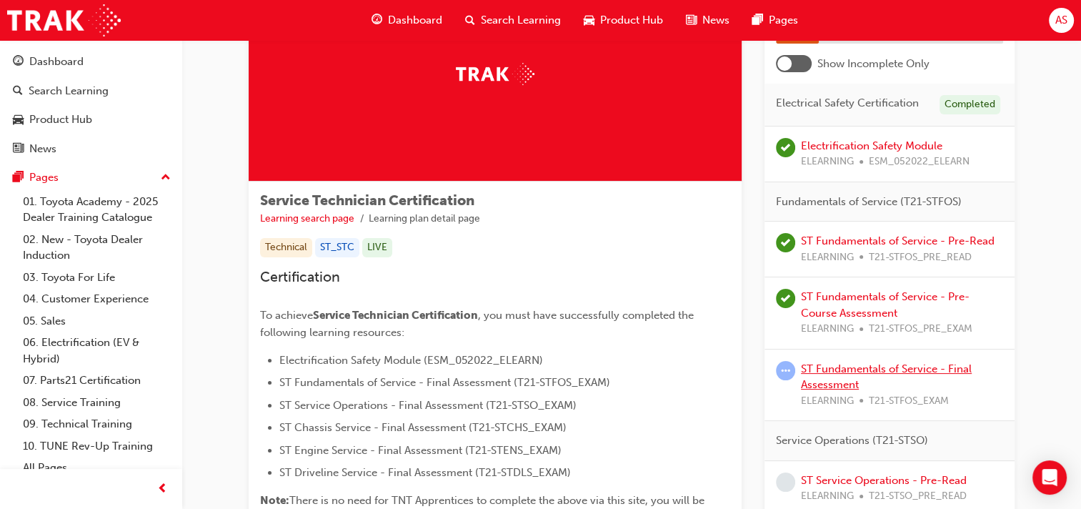
click at [832, 371] on link "ST Fundamentals of Service - Final Assessment" at bounding box center [886, 376] width 171 height 29
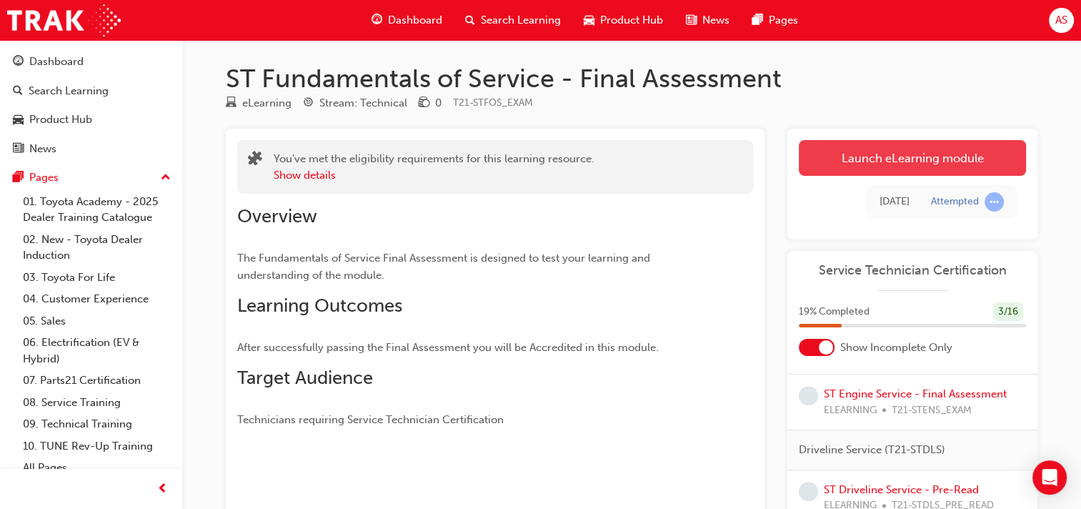
click at [890, 162] on link "Launch eLearning module" at bounding box center [912, 158] width 227 height 36
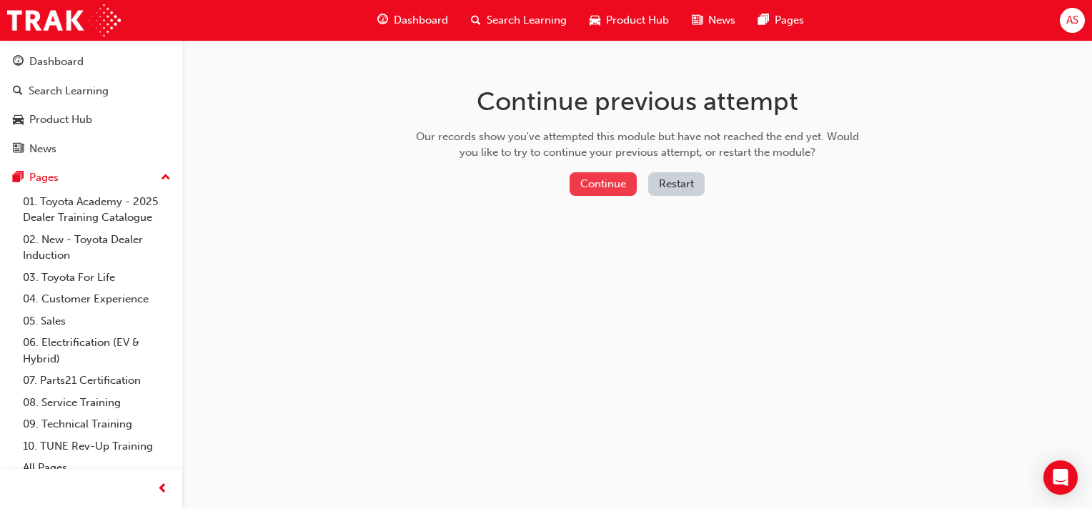
click at [626, 186] on button "Continue" at bounding box center [603, 184] width 67 height 24
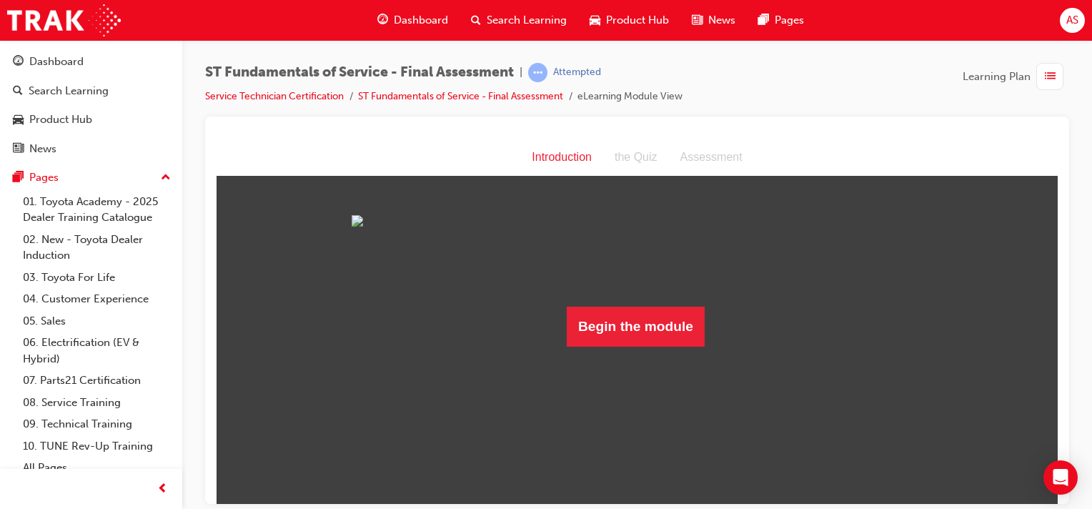
scroll to position [9, 0]
click at [615, 346] on button "Begin the module" at bounding box center [636, 326] width 138 height 40
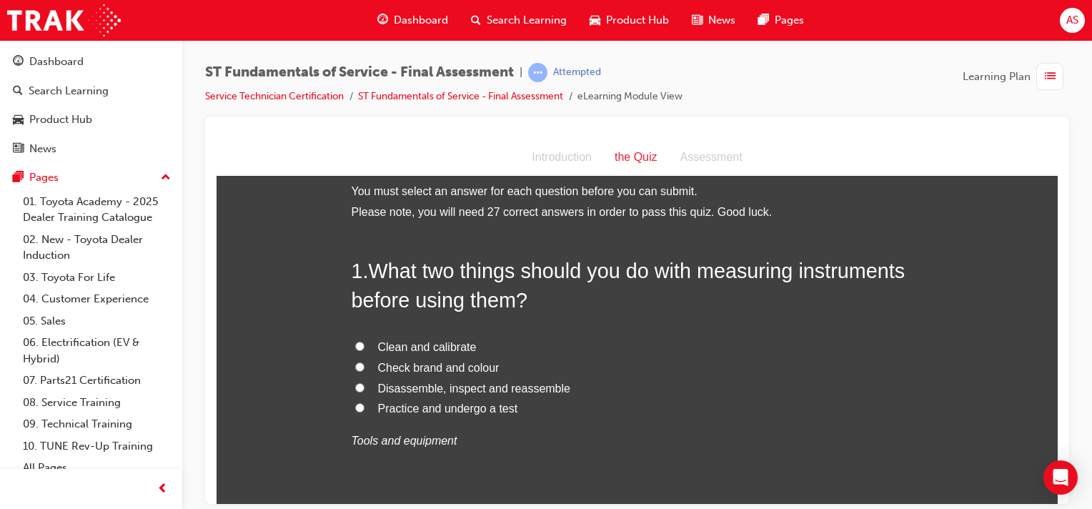
scroll to position [0, 0]
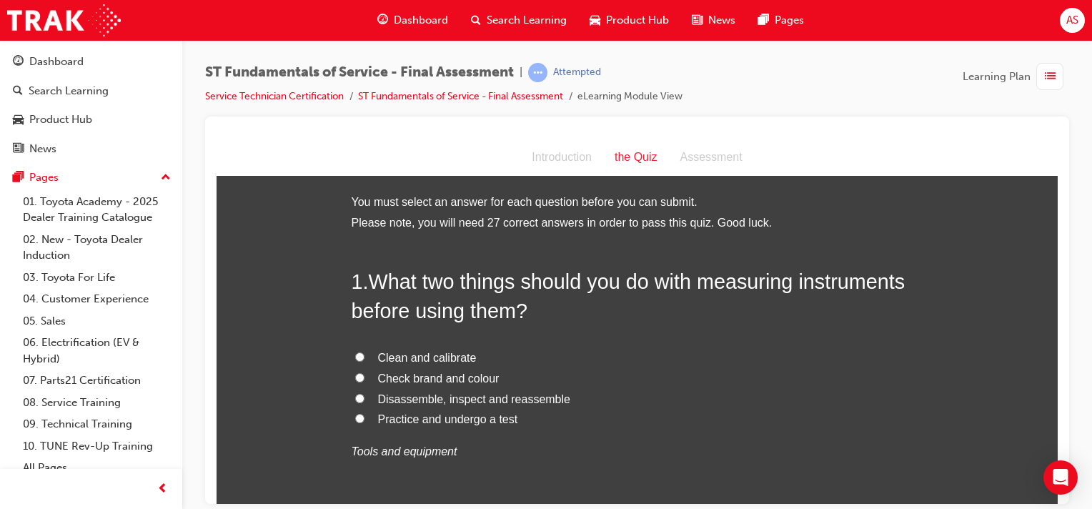
click at [355, 354] on input "Clean and calibrate" at bounding box center [359, 356] width 9 height 9
radio input "true"
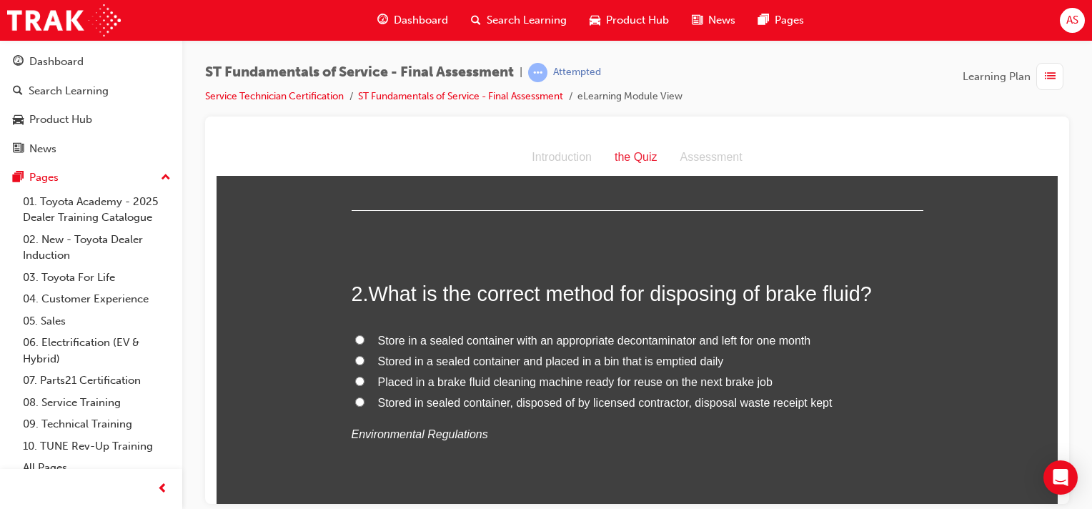
scroll to position [322, 0]
click at [586, 404] on span "Stored in sealed container, disposed of by licensed contractor, disposal waste …" at bounding box center [605, 401] width 455 height 12
click at [364, 404] on input "Stored in sealed container, disposed of by licensed contractor, disposal waste …" at bounding box center [359, 400] width 9 height 9
radio input "true"
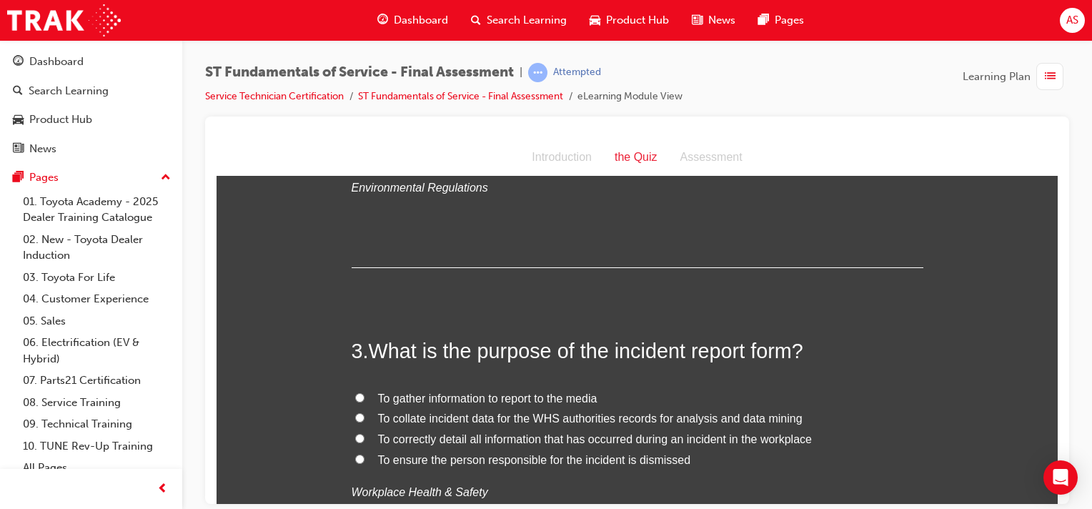
scroll to position [572, 0]
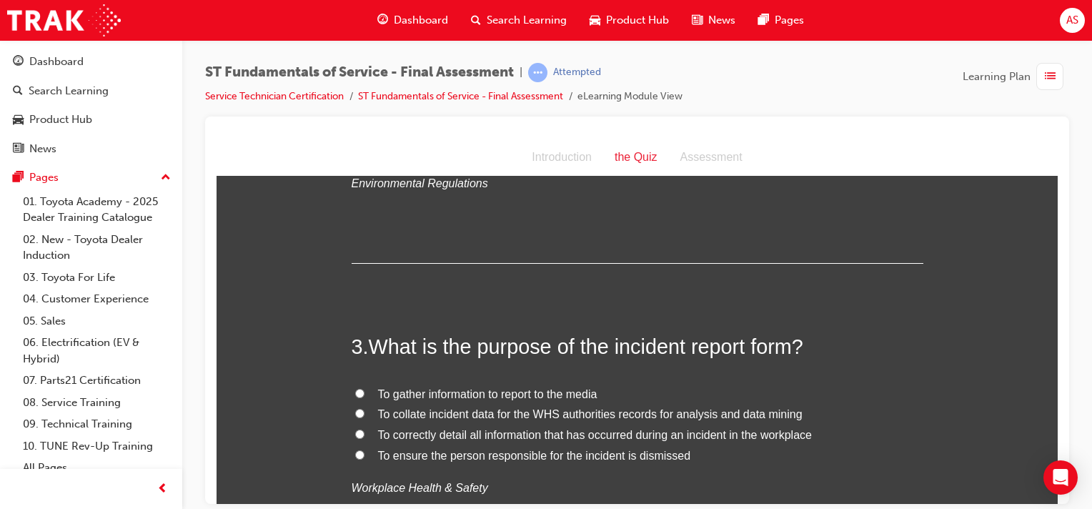
click at [355, 431] on input "To correctly detail all information that has occurred during an incident in the…" at bounding box center [359, 433] width 9 height 9
radio input "true"
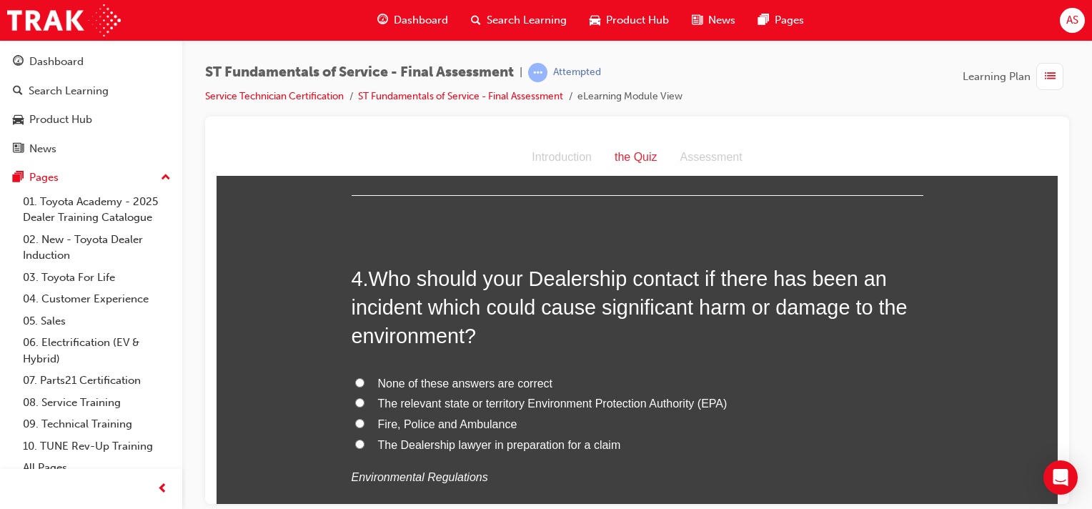
scroll to position [965, 0]
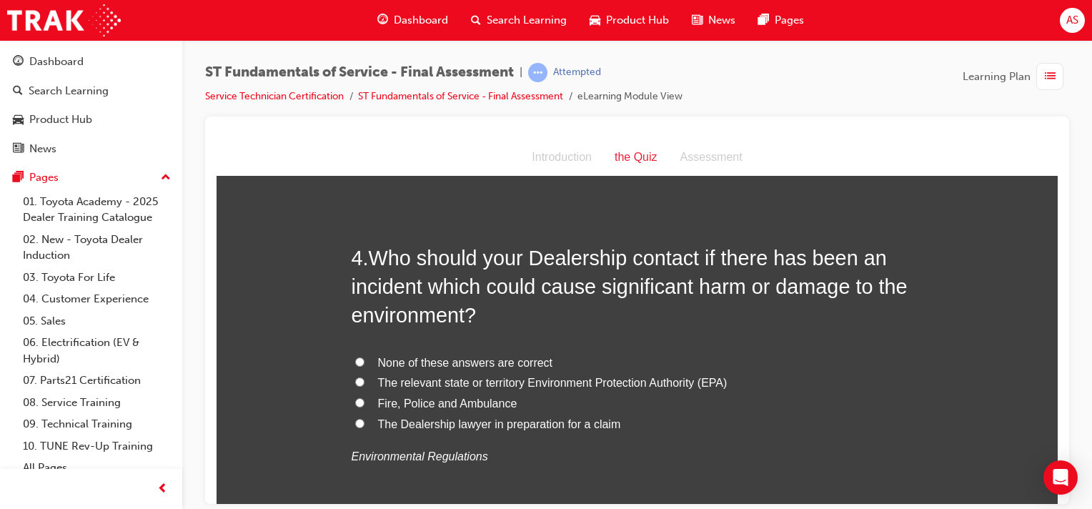
click at [355, 377] on input "The relevant state or territory Environment Protection Authority (EPA)" at bounding box center [359, 381] width 9 height 9
radio input "true"
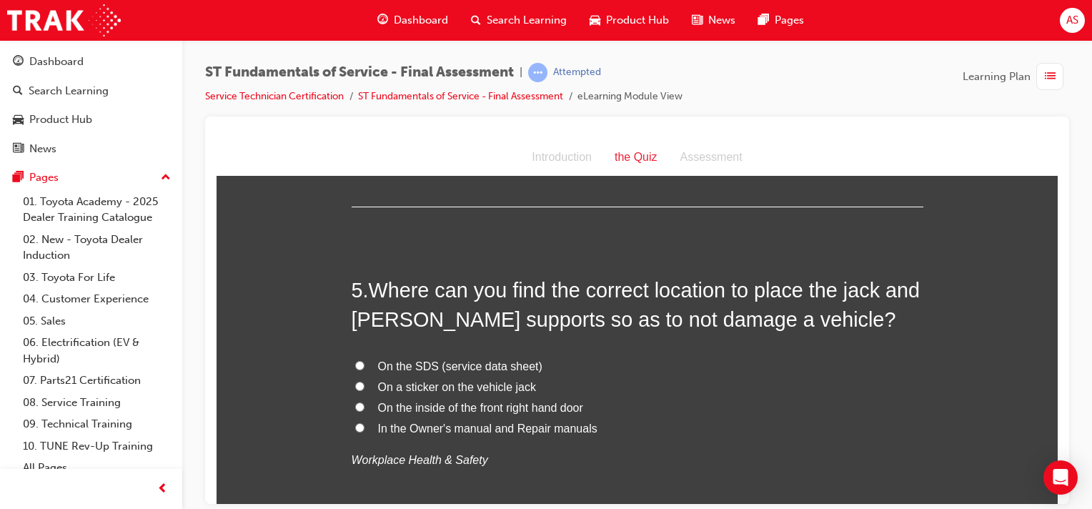
scroll to position [1304, 0]
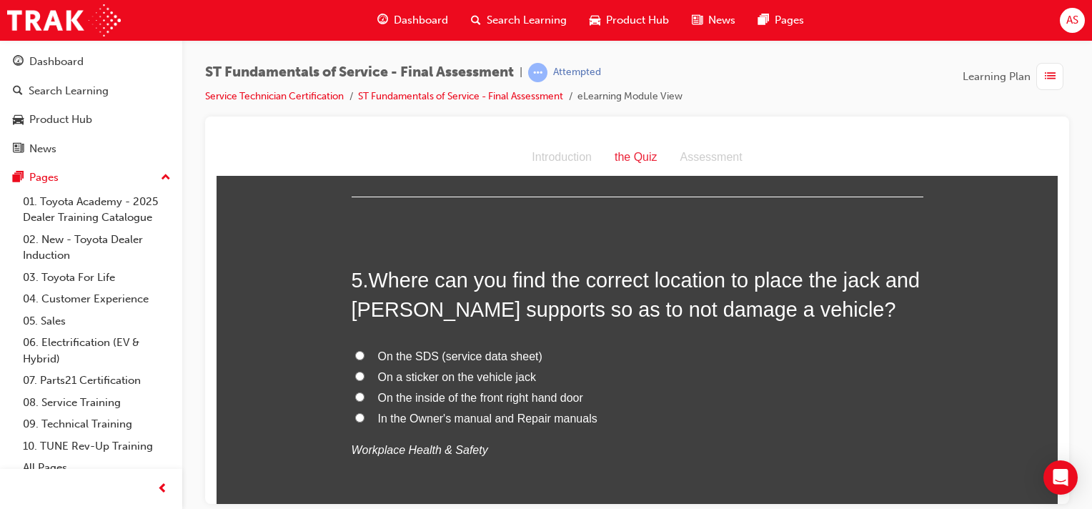
click at [502, 421] on span "In the Owner's manual and Repair manuals" at bounding box center [487, 418] width 219 height 12
click at [364, 421] on input "In the Owner's manual and Repair manuals" at bounding box center [359, 416] width 9 height 9
radio input "true"
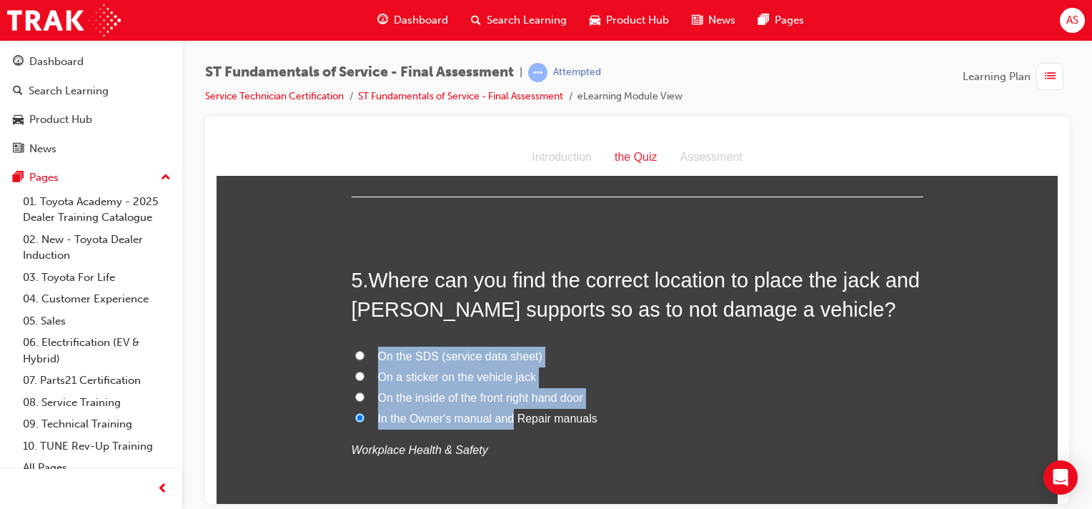
scroll to position [1377, 0]
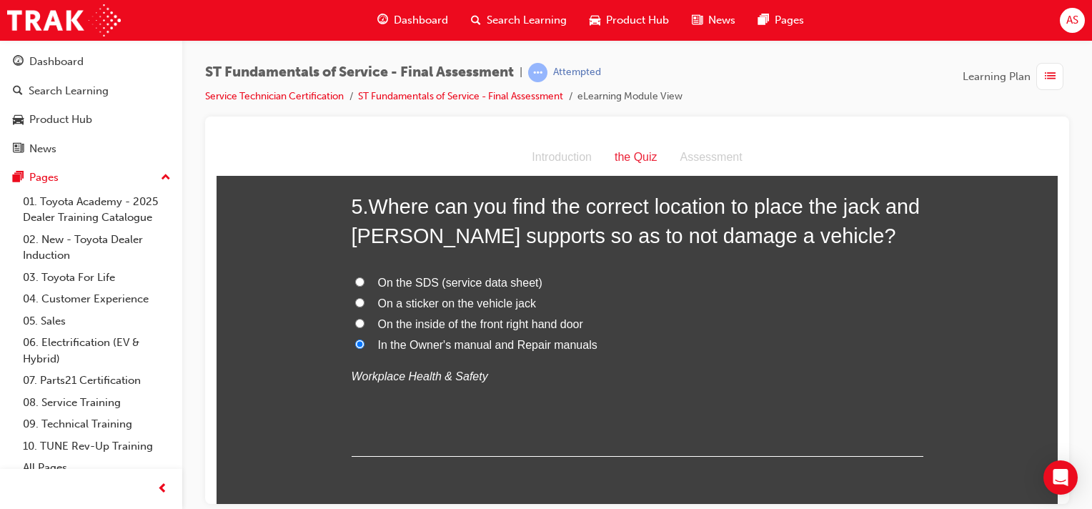
click at [708, 359] on div "On the SDS (service data sheet) On a sticker on the vehicle jack On the inside …" at bounding box center [638, 329] width 572 height 114
click at [355, 279] on input "On the SDS (service data sheet)" at bounding box center [359, 281] width 9 height 9
radio input "true"
click at [525, 390] on div "5 . Where can you find the correct location to place the jack and jack supports…" at bounding box center [638, 324] width 572 height 264
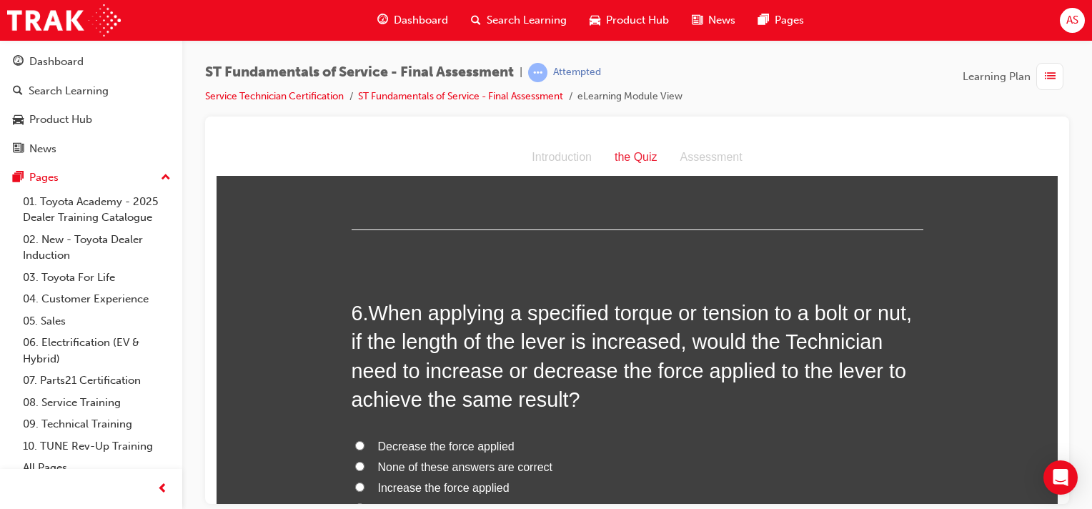
scroll to position [1627, 0]
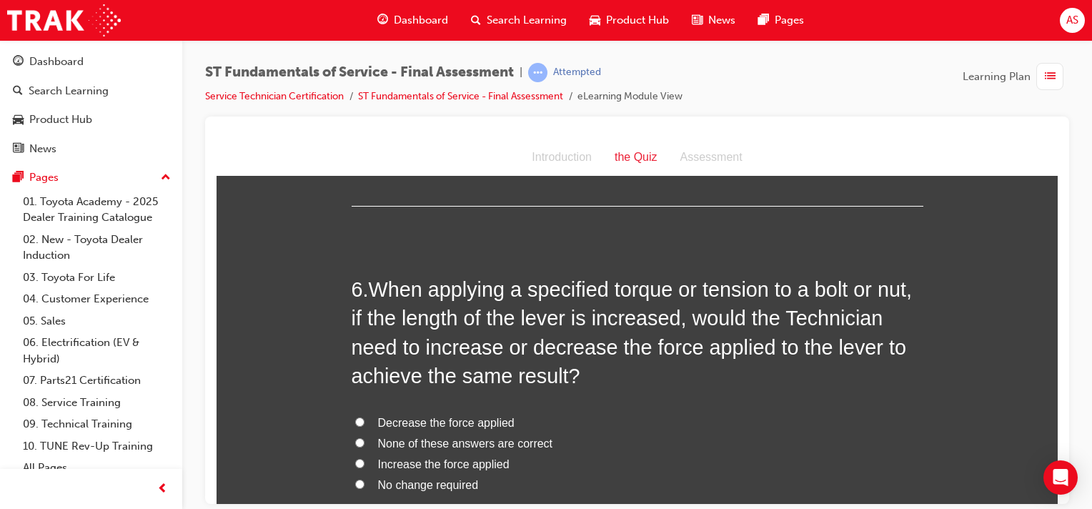
click at [355, 419] on input "Decrease the force applied" at bounding box center [359, 421] width 9 height 9
radio input "true"
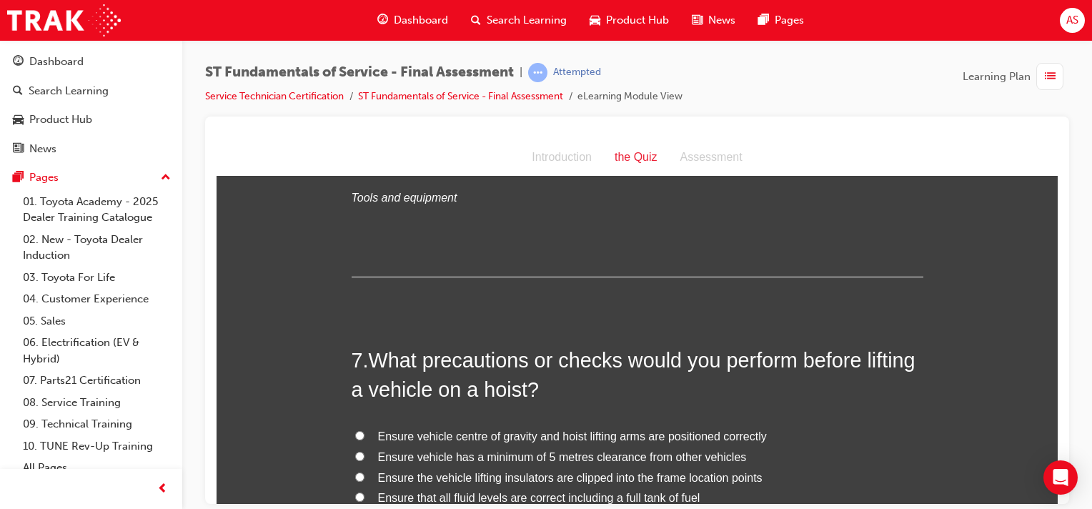
scroll to position [1949, 0]
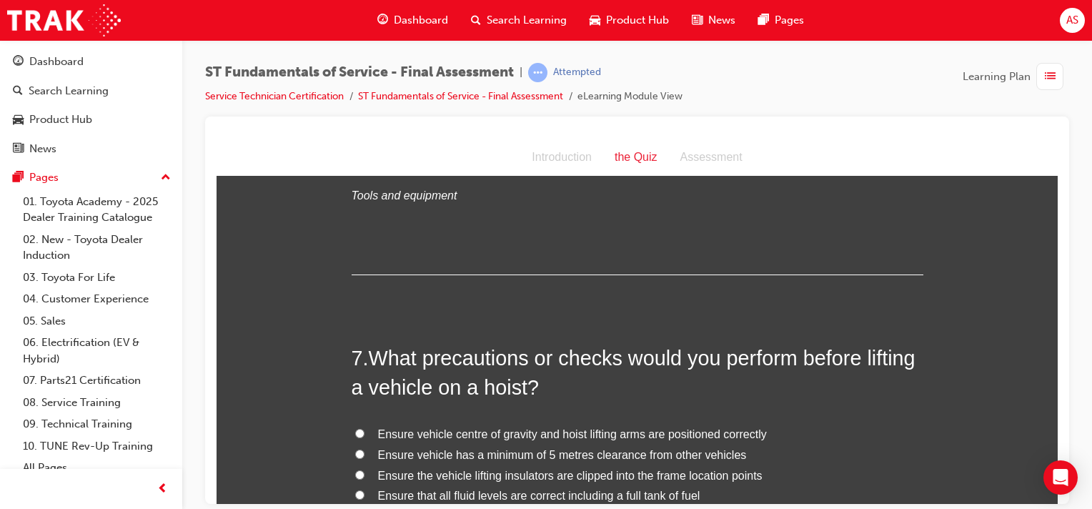
click at [854, 451] on label "Ensure vehicle has a minimum of 5 metres clearance from other vehicles" at bounding box center [638, 455] width 572 height 21
click at [364, 451] on input "Ensure vehicle has a minimum of 5 metres clearance from other vehicles" at bounding box center [359, 453] width 9 height 9
radio input "true"
click at [854, 451] on label "Ensure vehicle has a minimum of 5 metres clearance from other vehicles" at bounding box center [638, 455] width 572 height 21
click at [364, 451] on input "Ensure vehicle has a minimum of 5 metres clearance from other vehicles" at bounding box center [359, 453] width 9 height 9
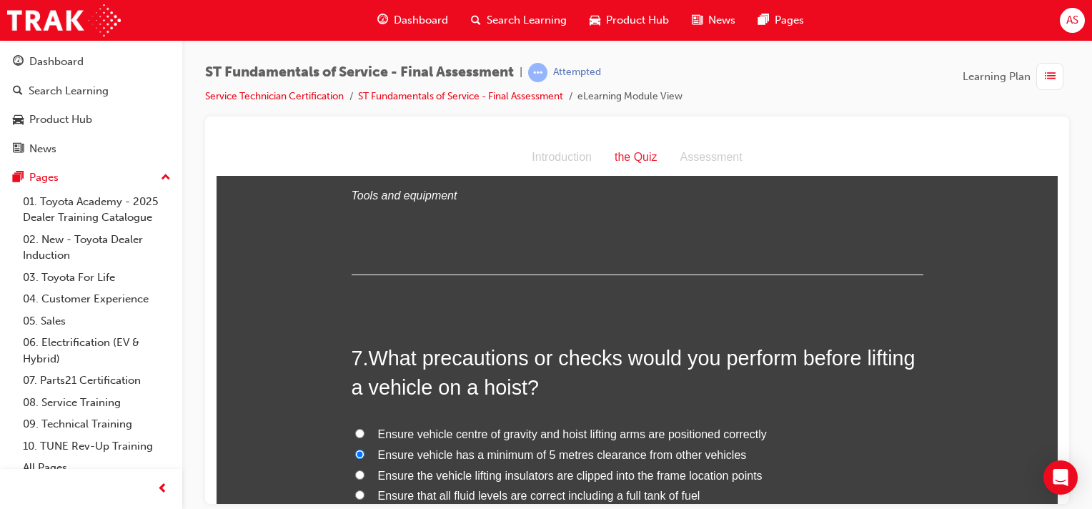
click at [854, 451] on label "Ensure vehicle has a minimum of 5 metres clearance from other vehicles" at bounding box center [638, 455] width 572 height 21
click at [364, 451] on input "Ensure vehicle has a minimum of 5 metres clearance from other vehicles" at bounding box center [359, 453] width 9 height 9
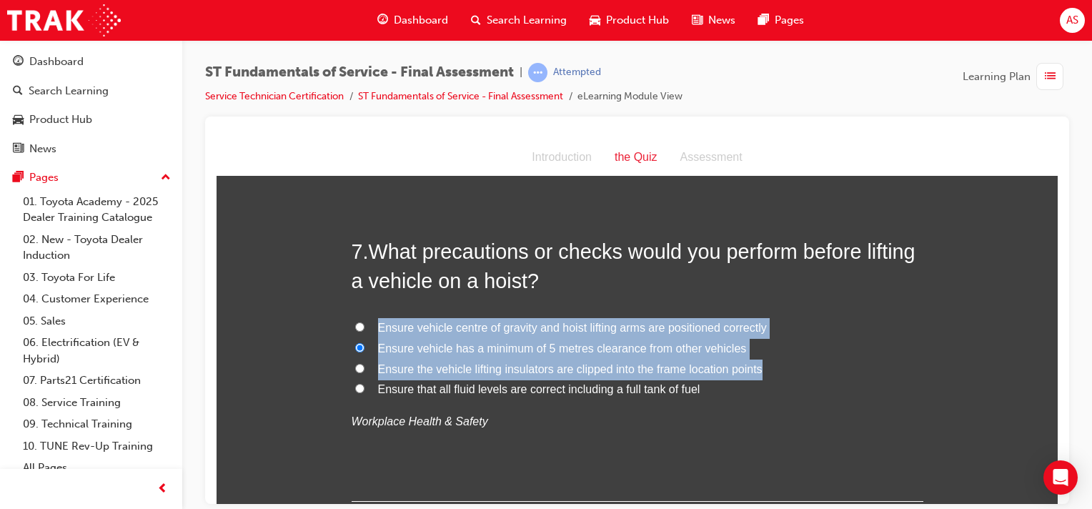
scroll to position [2061, 0]
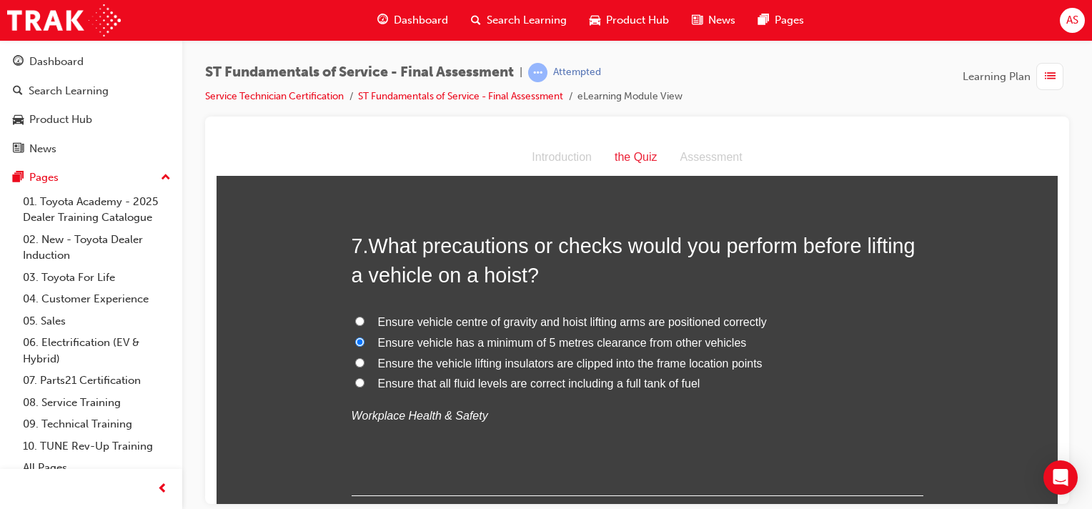
click at [778, 450] on div "7 . What precautions or checks would you perform before lifting a vehicle on a …" at bounding box center [638, 363] width 572 height 264
click at [561, 366] on span "Ensure the vehicle lifting insulators are clipped into the frame location points" at bounding box center [570, 363] width 384 height 12
click at [364, 366] on input "Ensure the vehicle lifting insulators are clipped into the frame location points" at bounding box center [359, 361] width 9 height 9
radio input "true"
click at [355, 321] on input "Ensure vehicle centre of gravity and hoist lifting arms are positioned correctly" at bounding box center [359, 320] width 9 height 9
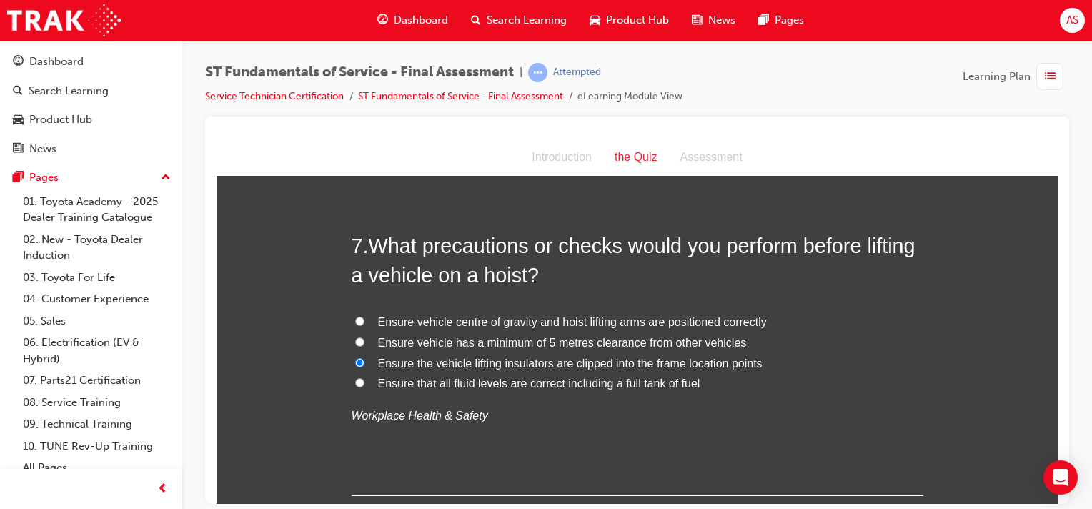
radio input "true"
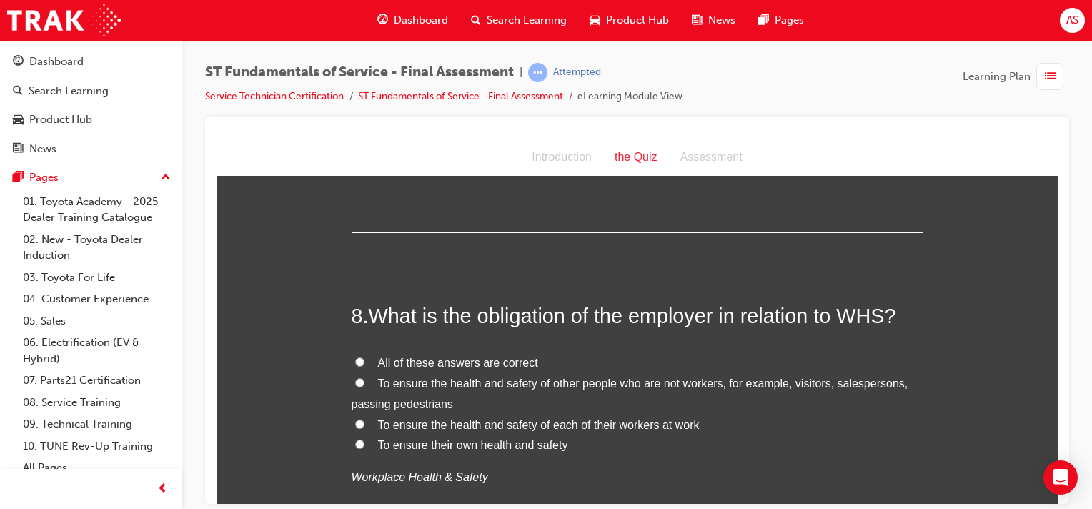
scroll to position [2328, 0]
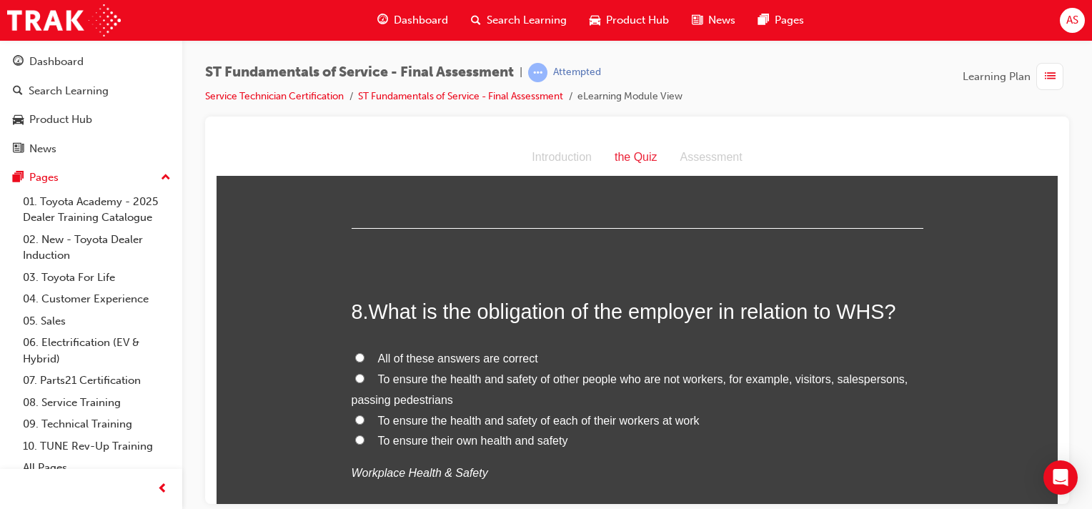
click at [355, 419] on input "To ensure the health and safety of each of their workers at work" at bounding box center [359, 419] width 9 height 9
radio input "true"
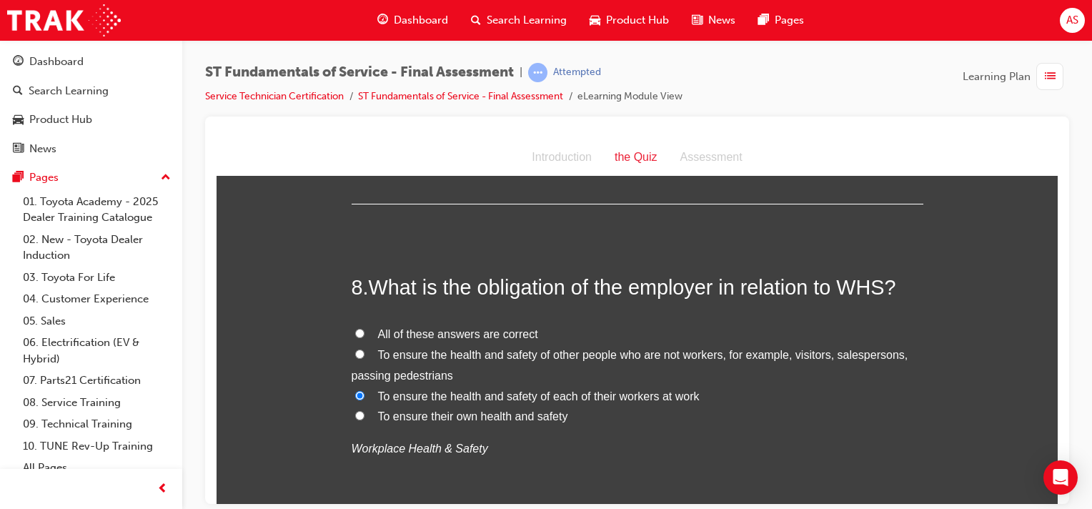
scroll to position [2347, 0]
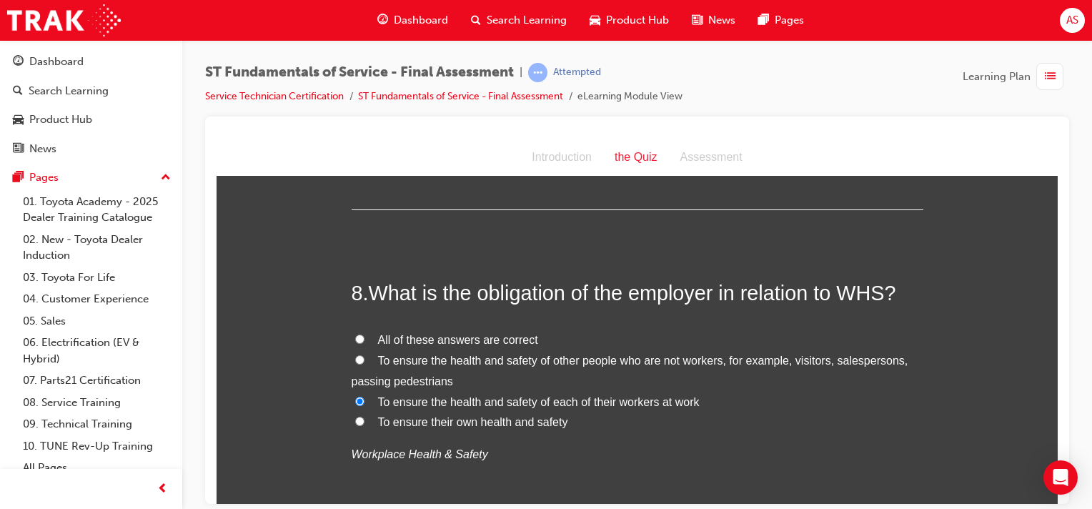
click at [355, 338] on input "All of these answers are correct" at bounding box center [359, 338] width 9 height 9
radio input "true"
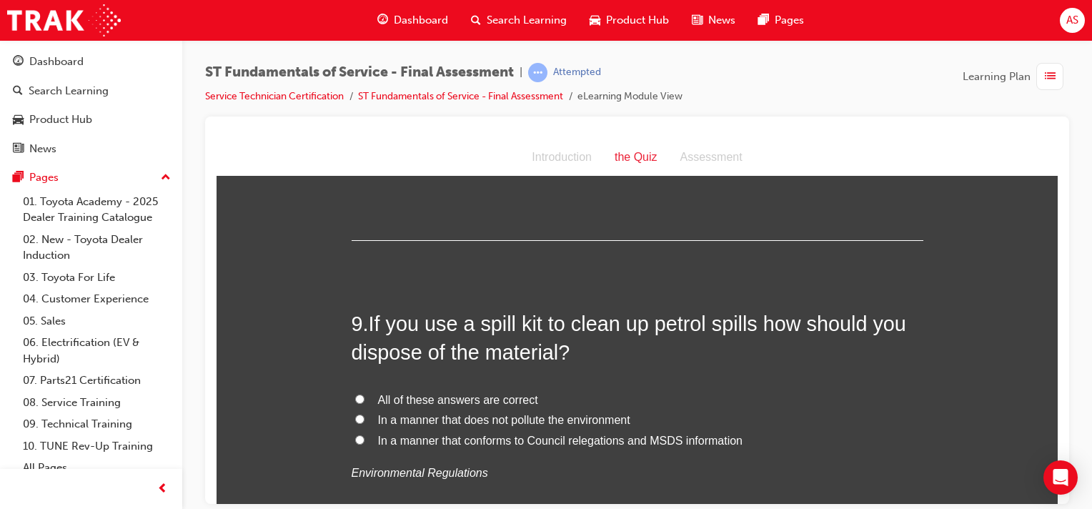
scroll to position [2650, 0]
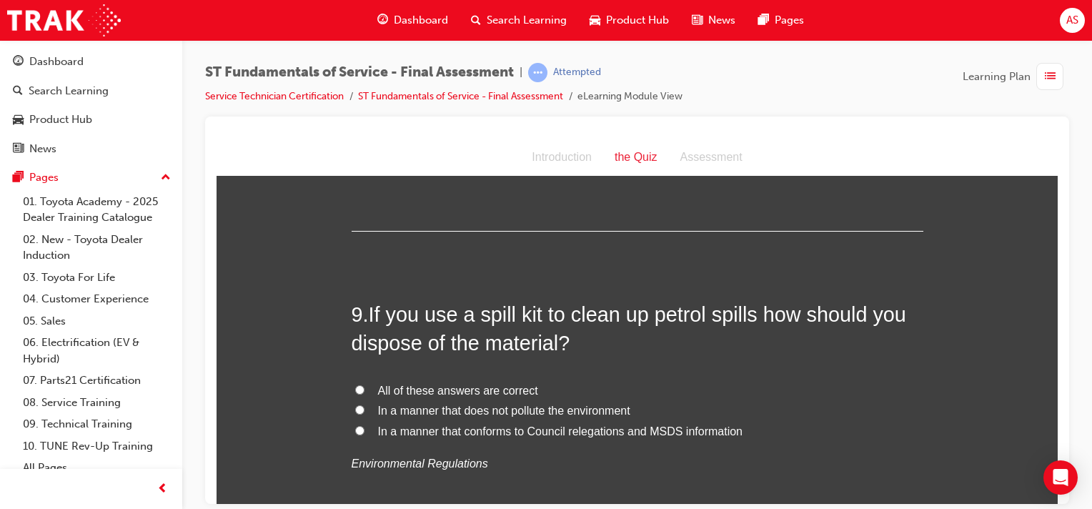
click at [355, 387] on input "All of these answers are correct" at bounding box center [359, 388] width 9 height 9
radio input "true"
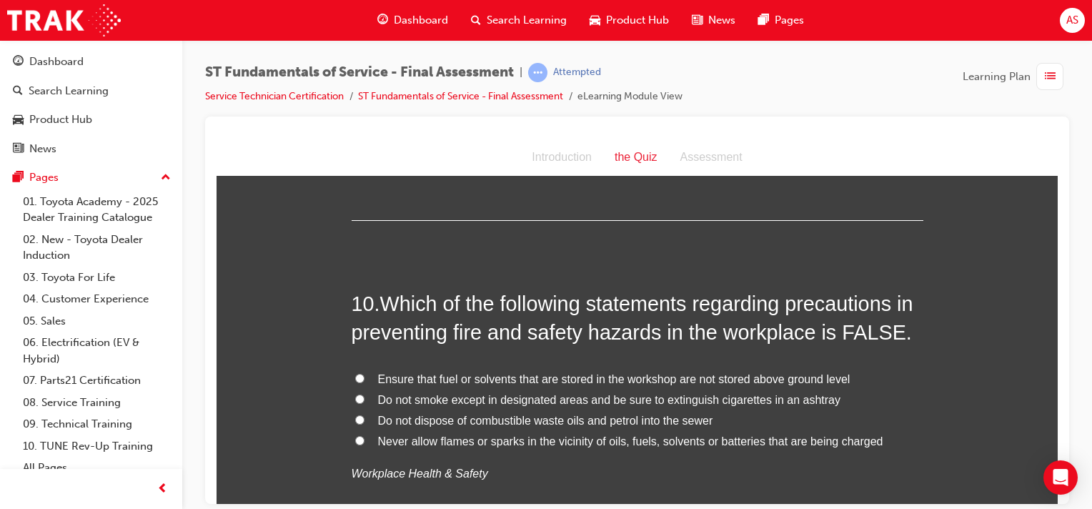
scroll to position [2954, 0]
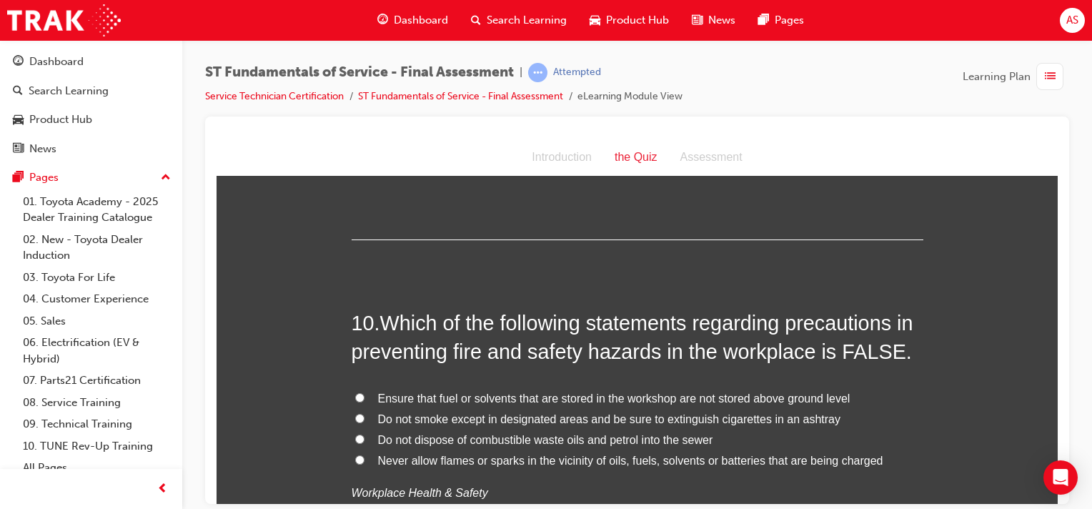
click at [477, 396] on span "Ensure that fuel or solvents that are stored in the workshop are not stored abo…" at bounding box center [614, 398] width 472 height 12
click at [364, 396] on input "Ensure that fuel or solvents that are stored in the workshop are not stored abo…" at bounding box center [359, 396] width 9 height 9
radio input "true"
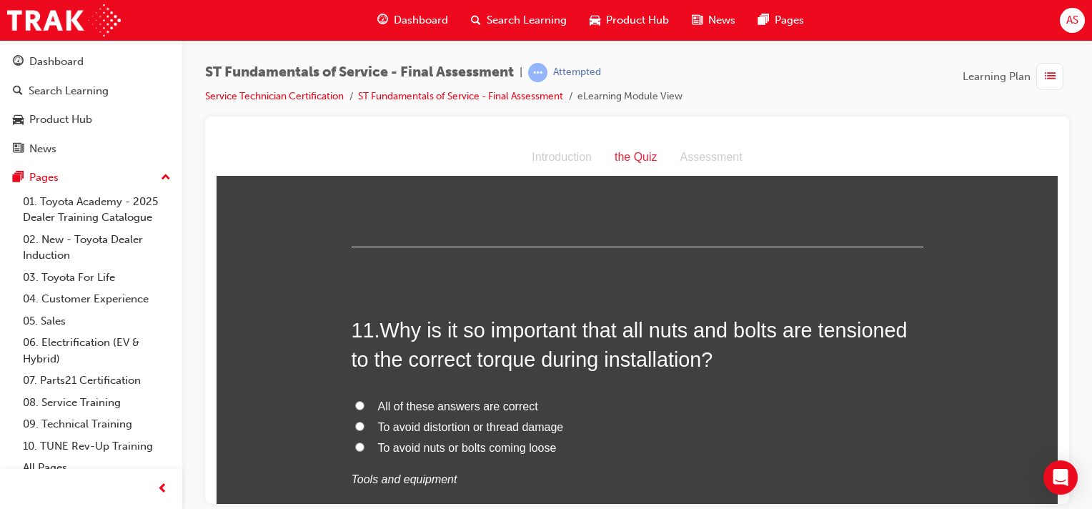
scroll to position [3293, 0]
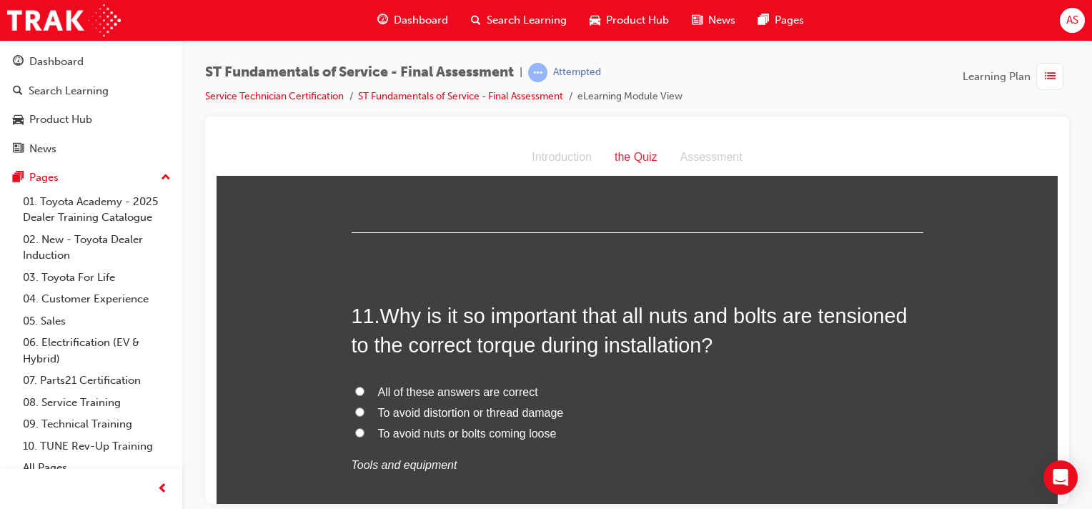
click at [355, 386] on input "All of these answers are correct" at bounding box center [359, 390] width 9 height 9
radio input "true"
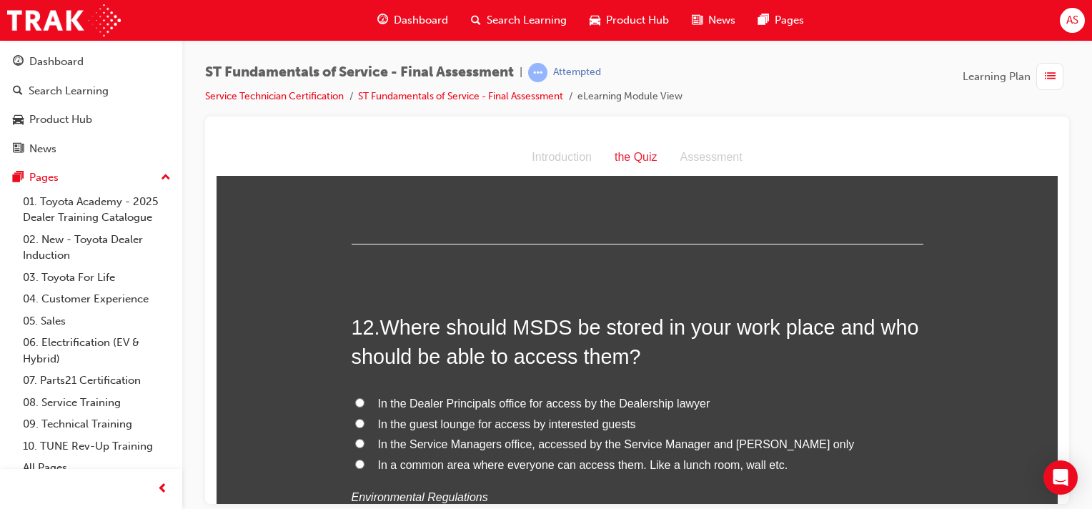
scroll to position [3597, 0]
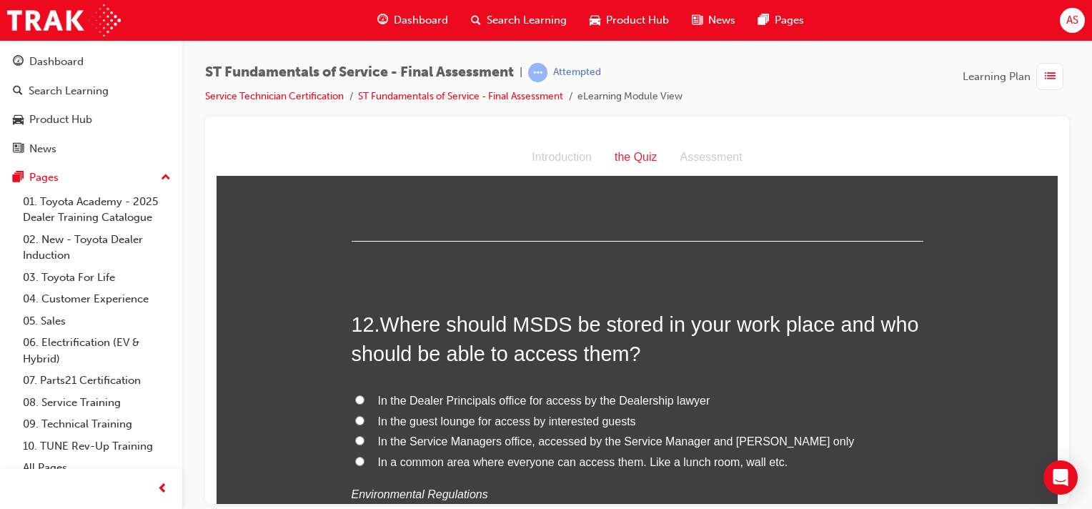
click at [355, 460] on input "In a common area where everyone can access them. Like a lunch room, wall etc." at bounding box center [359, 460] width 9 height 9
radio input "true"
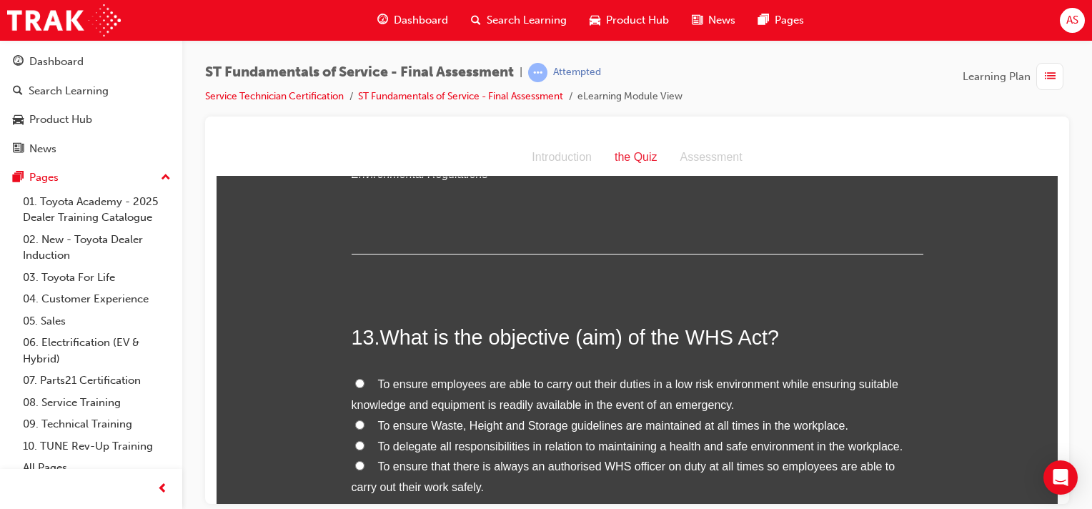
scroll to position [3972, 0]
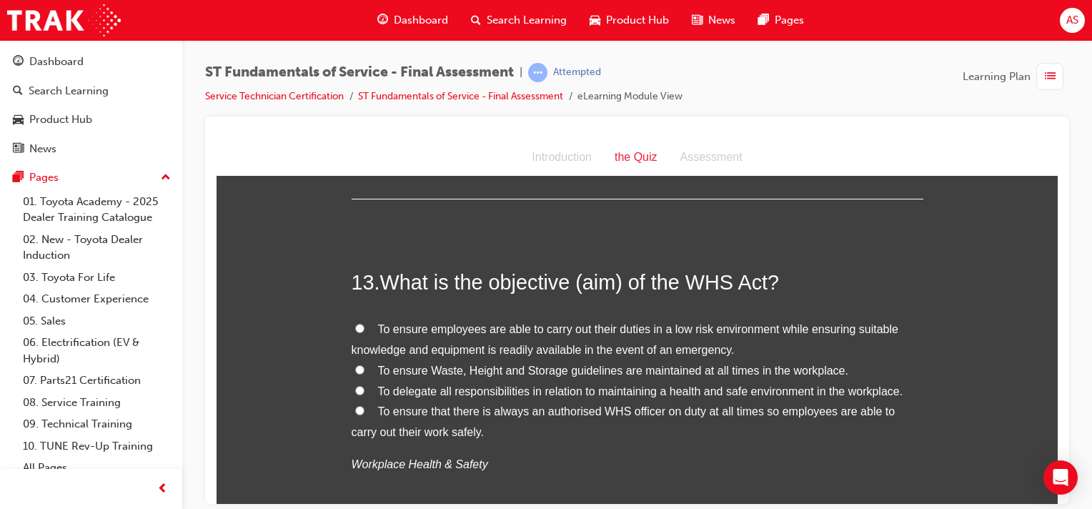
click at [355, 385] on input "To delegate all responsibilities in relation to maintaining a health and safe e…" at bounding box center [359, 389] width 9 height 9
radio input "true"
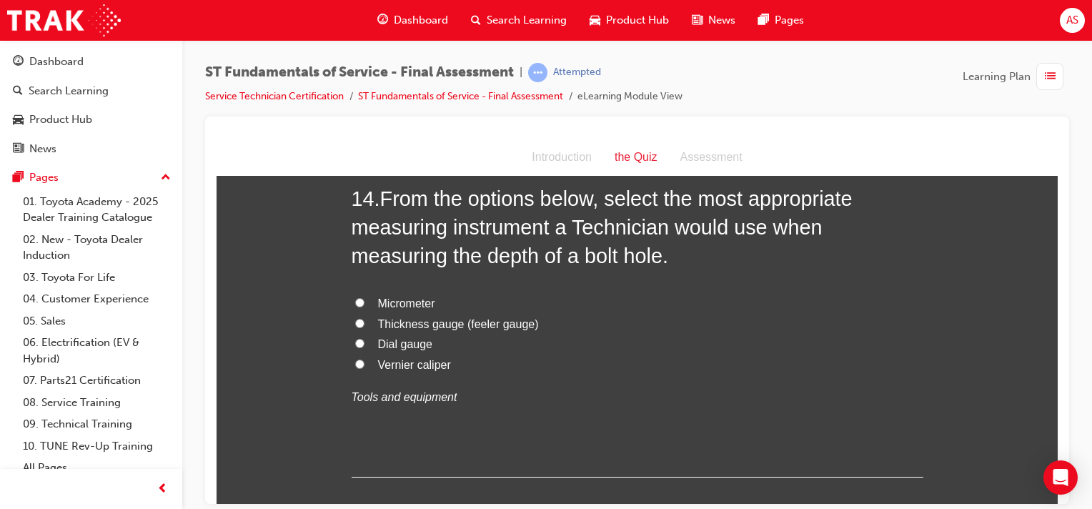
scroll to position [4383, 0]
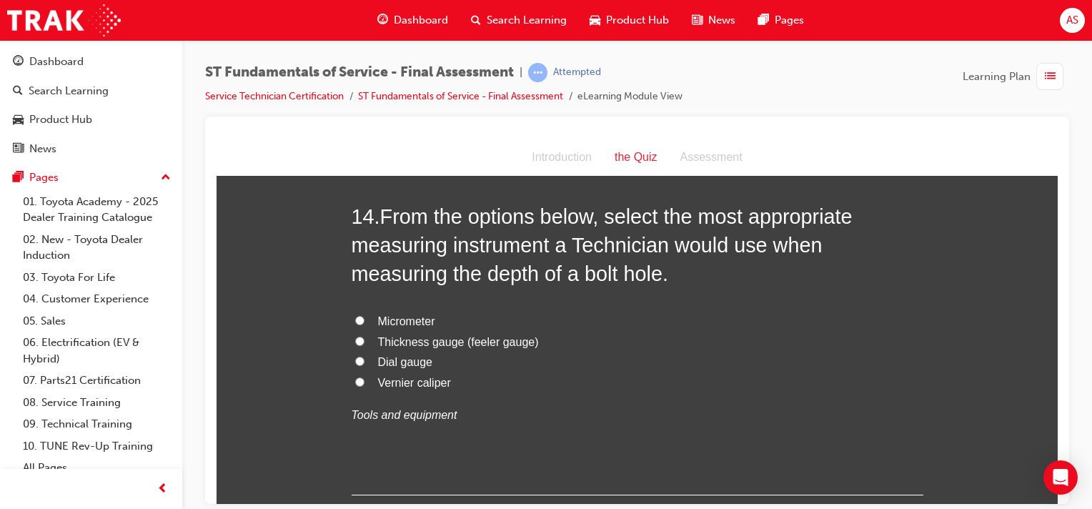
click at [404, 319] on span "Micrometer" at bounding box center [406, 320] width 57 height 12
click at [364, 319] on input "Micrometer" at bounding box center [359, 319] width 9 height 9
radio input "true"
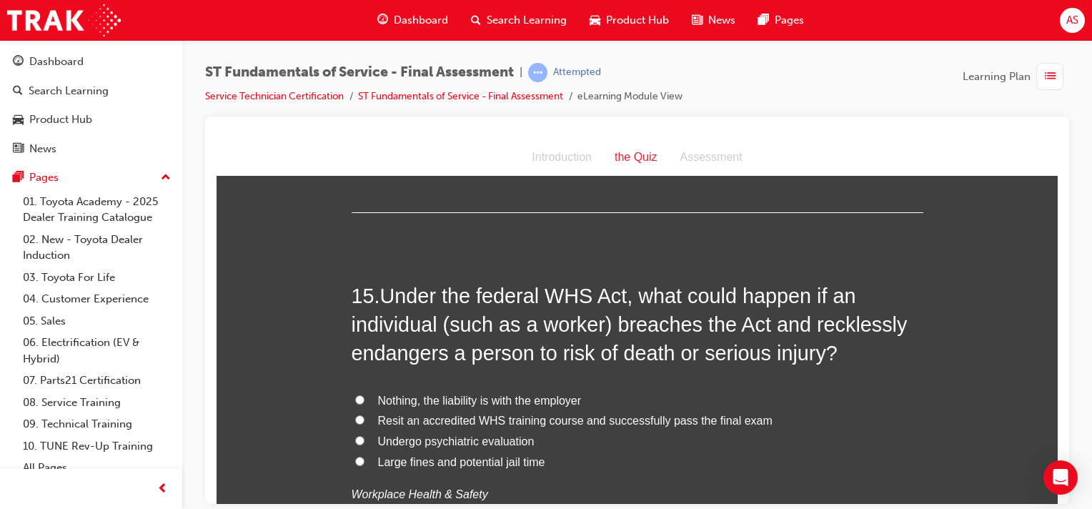
scroll to position [4669, 0]
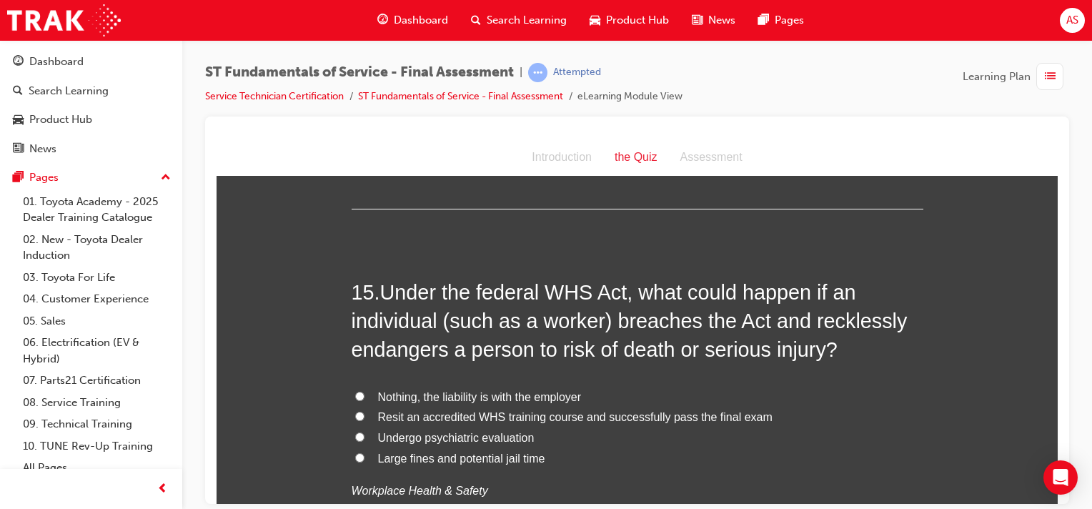
click at [355, 456] on input "Large fines and potential jail time" at bounding box center [359, 456] width 9 height 9
radio input "true"
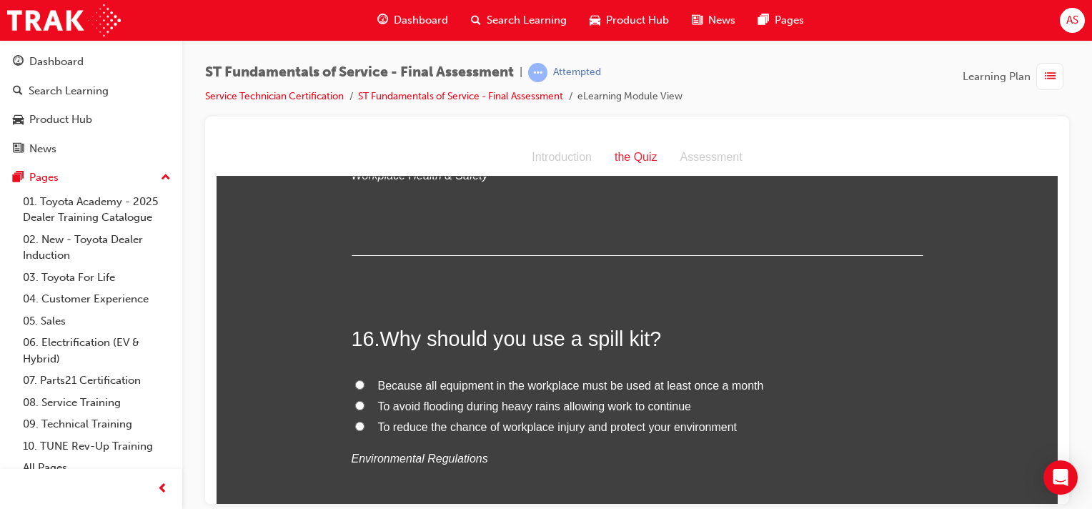
scroll to position [4991, 0]
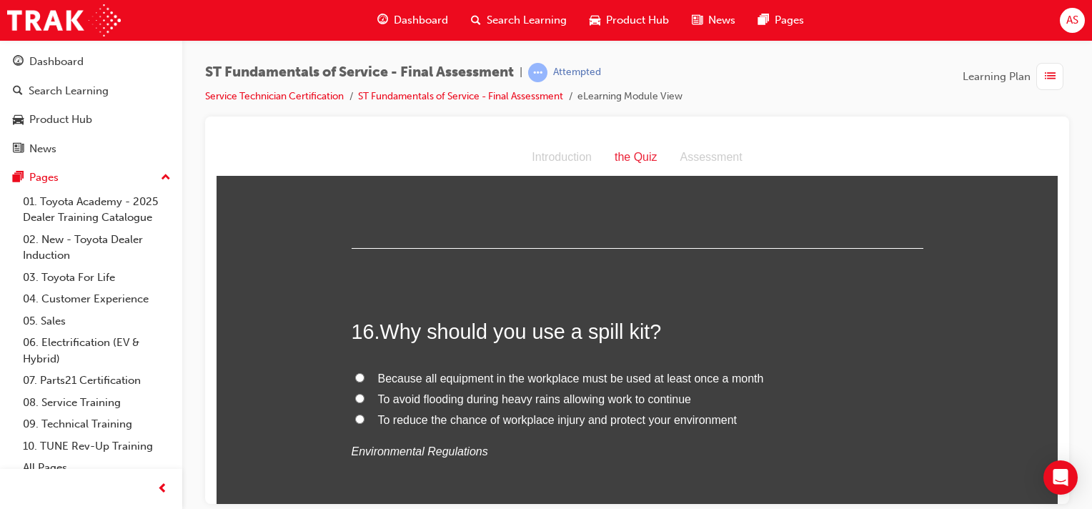
click at [355, 414] on input "To reduce the chance of workplace injury and protect your environment" at bounding box center [359, 418] width 9 height 9
radio input "true"
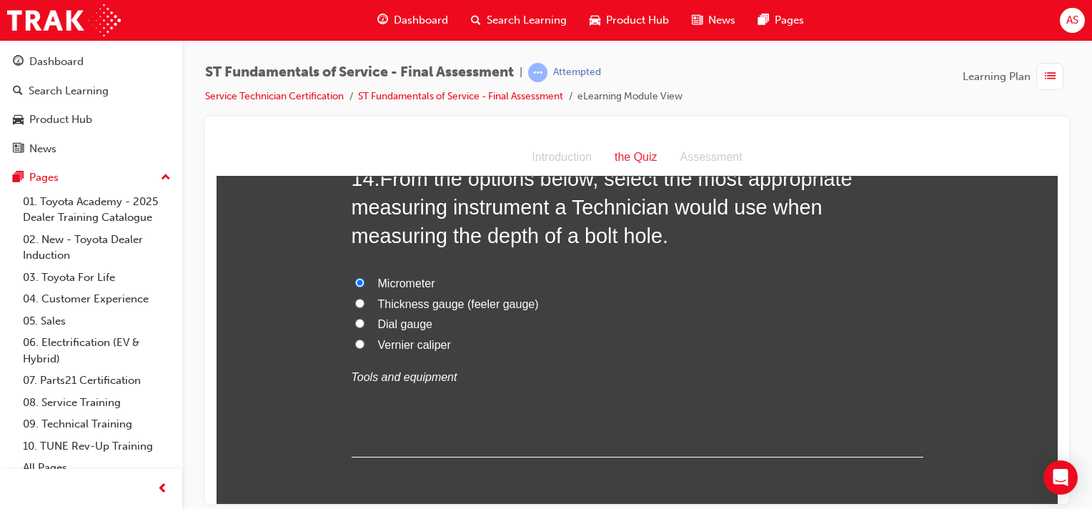
scroll to position [4419, 0]
click at [355, 342] on input "Vernier caliper" at bounding box center [359, 344] width 9 height 9
radio input "true"
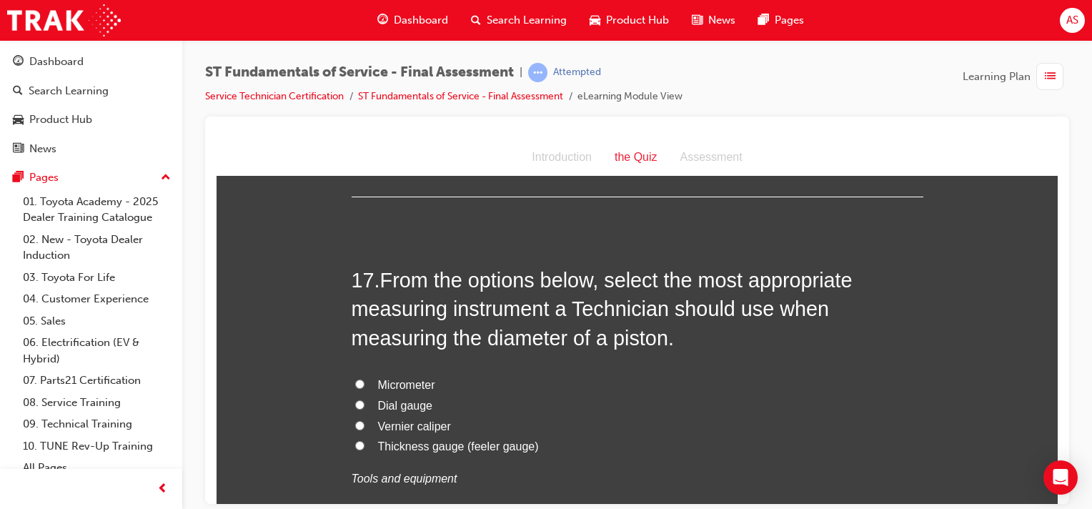
scroll to position [5330, 0]
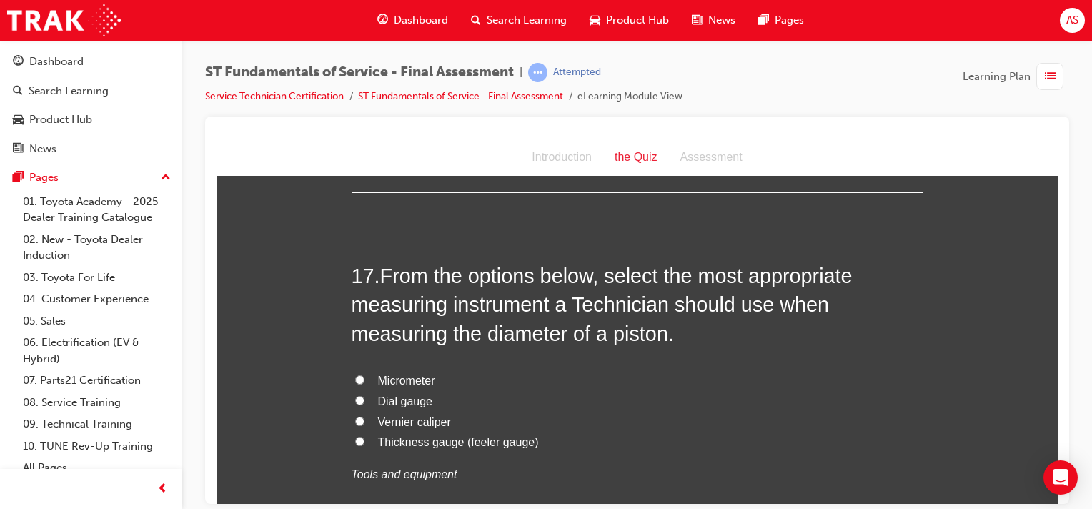
click at [355, 374] on input "Micrometer" at bounding box center [359, 378] width 9 height 9
radio input "true"
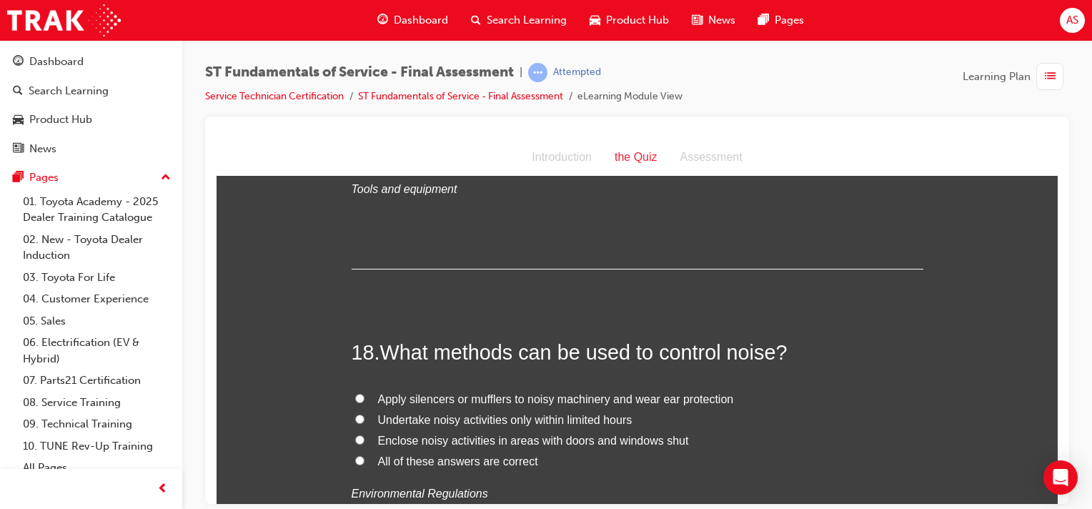
scroll to position [5616, 0]
click at [355, 455] on input "All of these answers are correct" at bounding box center [359, 459] width 9 height 9
radio input "true"
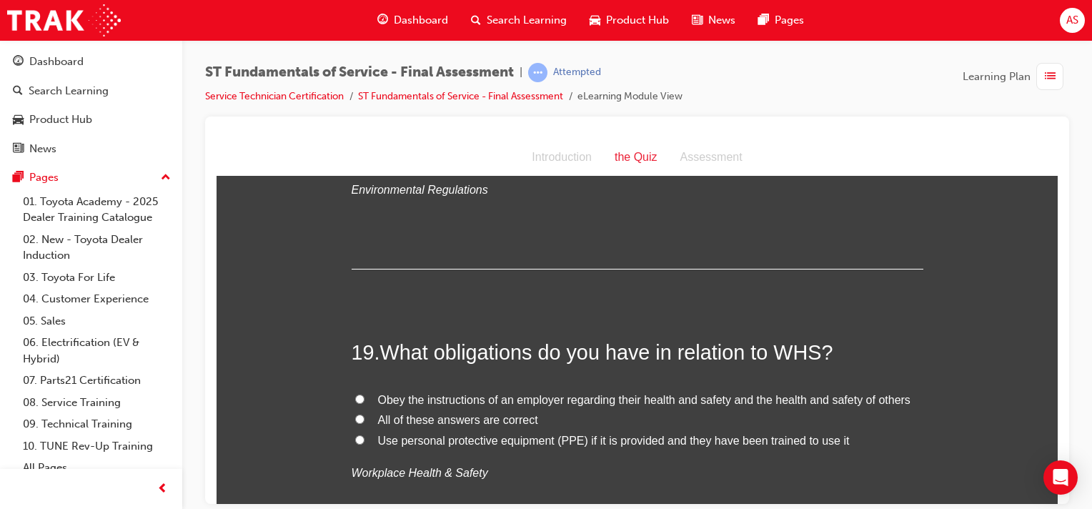
scroll to position [5920, 0]
click at [355, 412] on input "All of these answers are correct" at bounding box center [359, 416] width 9 height 9
radio input "true"
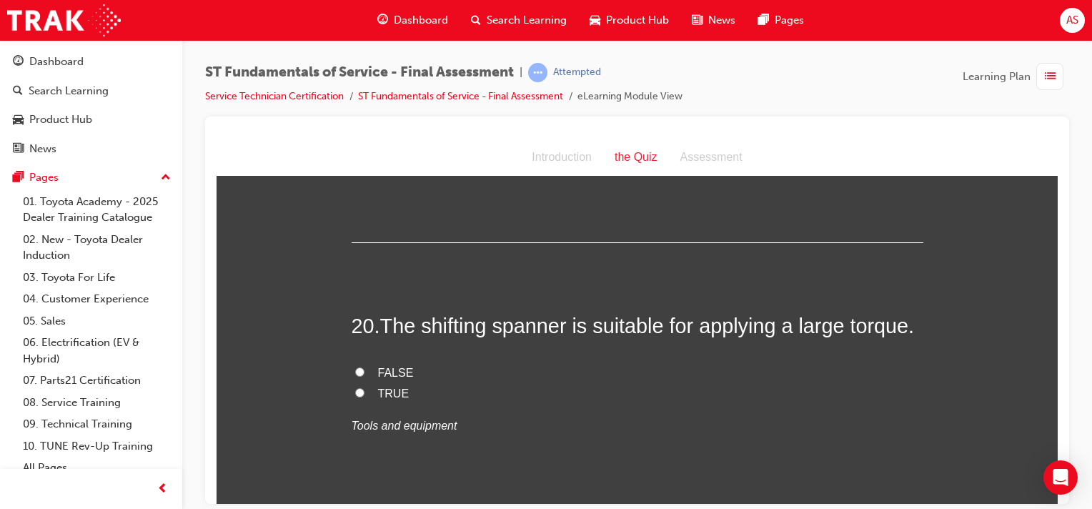
scroll to position [6259, 0]
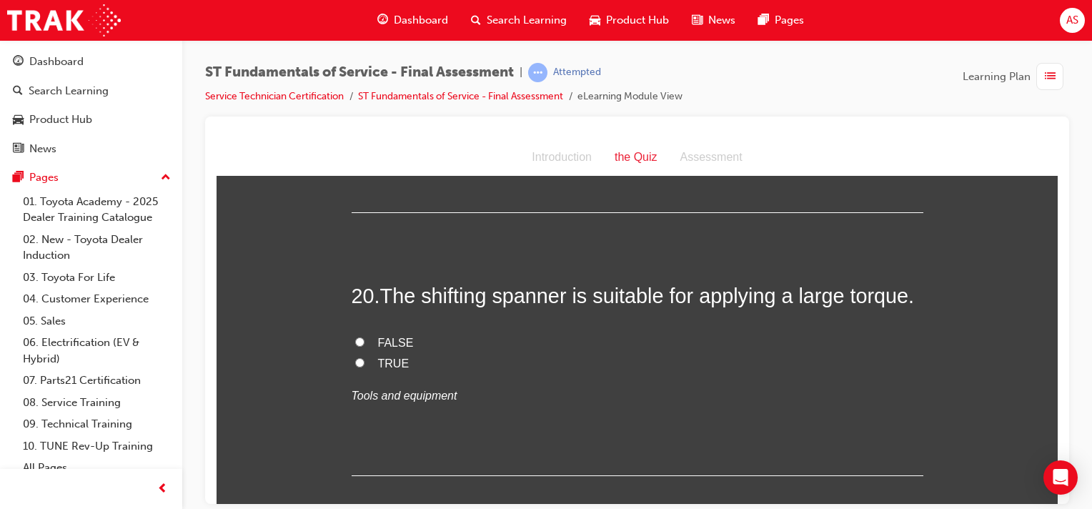
click at [355, 337] on input "FALSE" at bounding box center [359, 341] width 9 height 9
radio input "true"
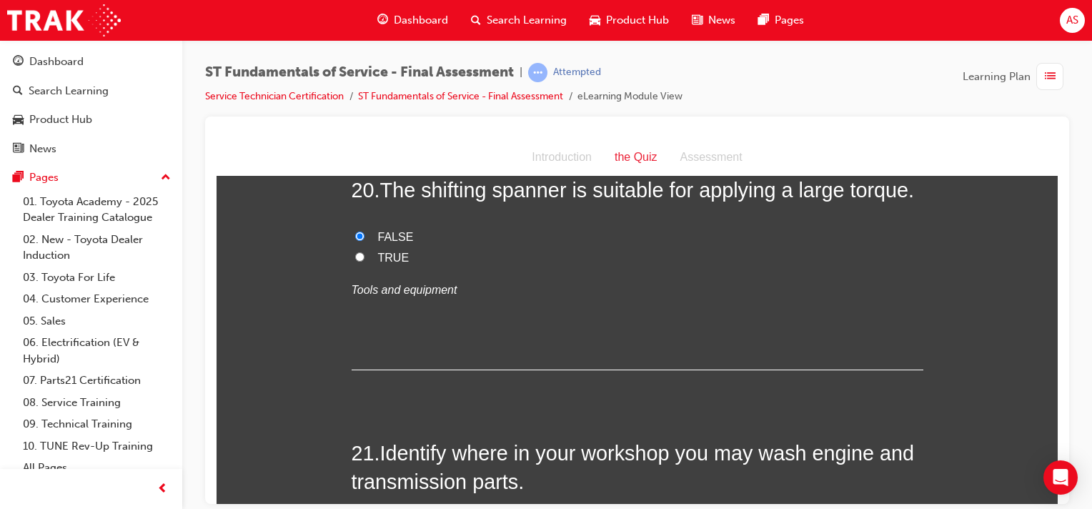
scroll to position [6509, 0]
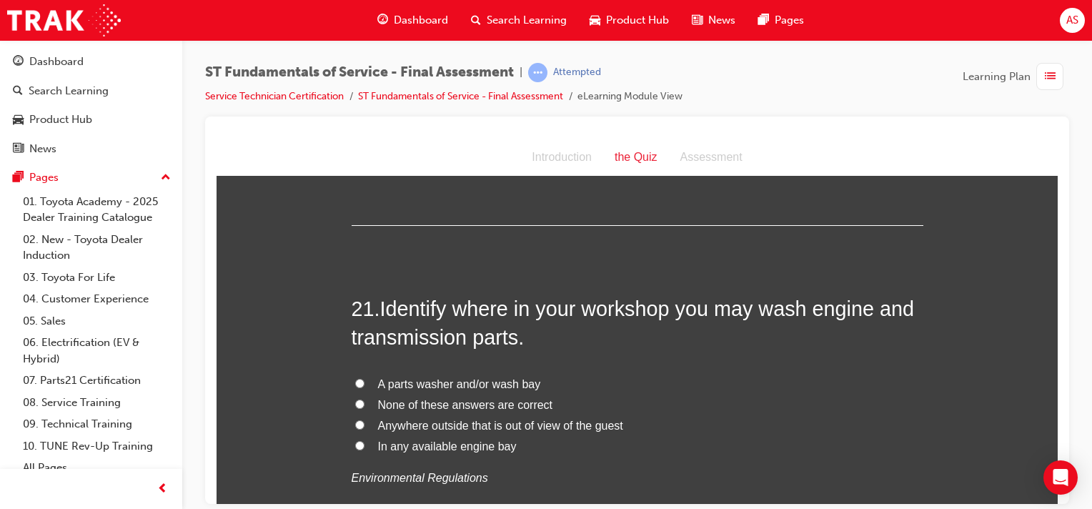
click at [355, 379] on input "A parts washer and/or wash bay" at bounding box center [359, 382] width 9 height 9
radio input "true"
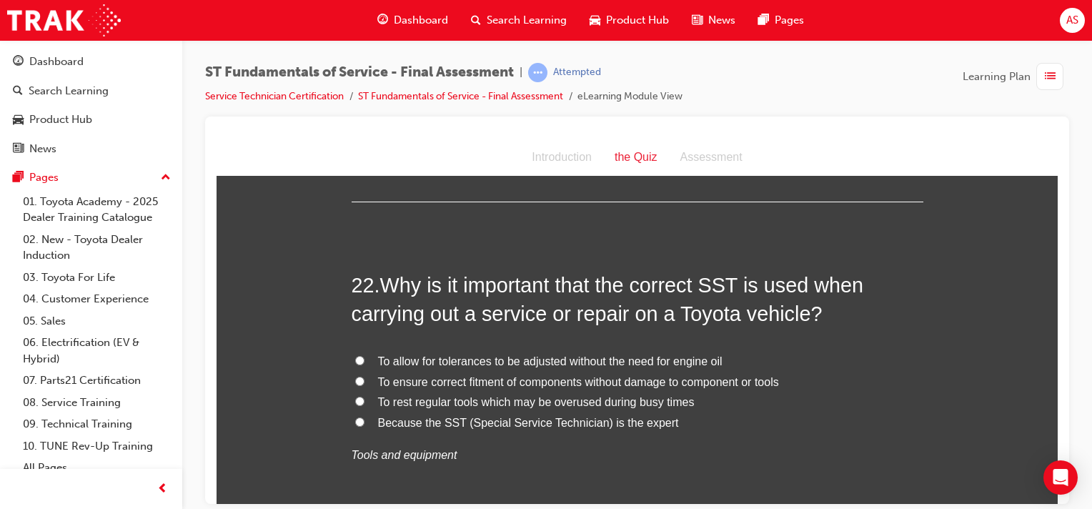
scroll to position [6866, 0]
click at [571, 376] on span "To ensure correct fitment of components without damage to component or tools" at bounding box center [578, 380] width 401 height 12
click at [364, 376] on input "To ensure correct fitment of components without damage to component or tools" at bounding box center [359, 378] width 9 height 9
radio input "true"
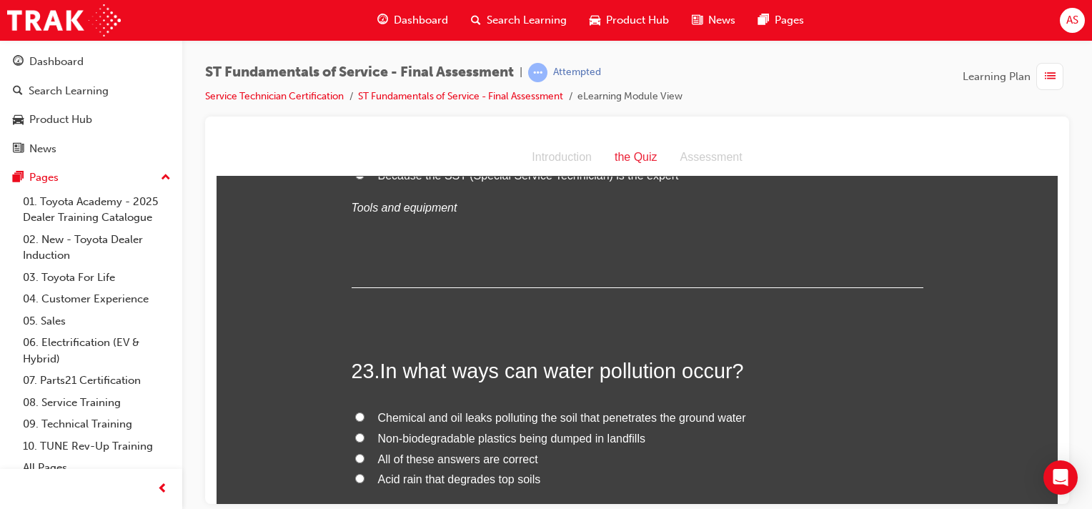
scroll to position [7117, 0]
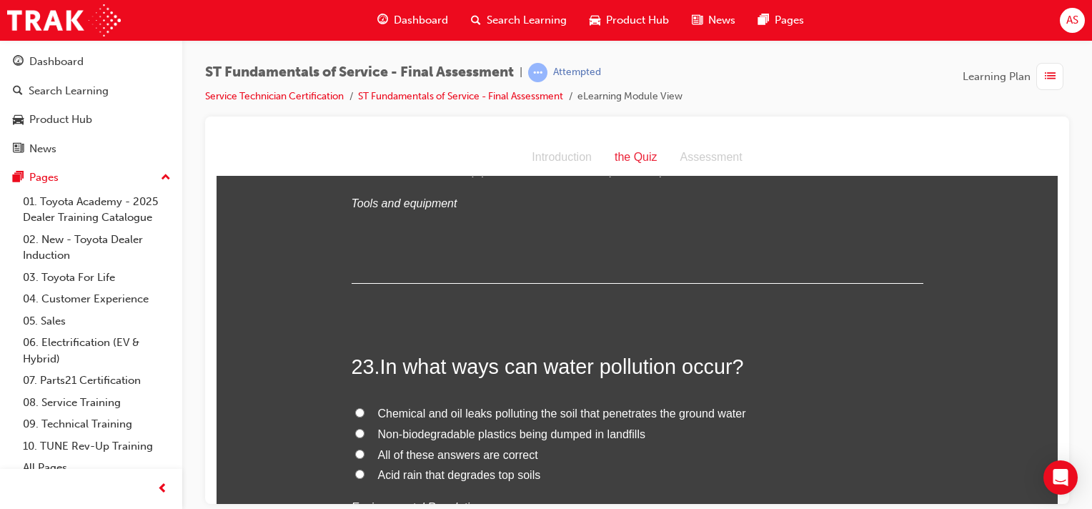
click at [355, 449] on input "All of these answers are correct" at bounding box center [359, 453] width 9 height 9
radio input "true"
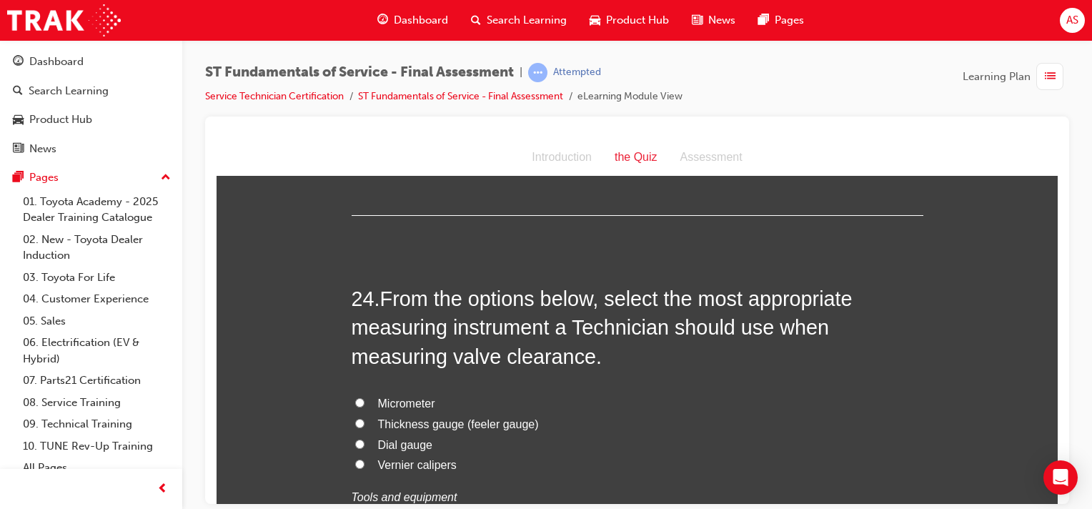
scroll to position [7474, 0]
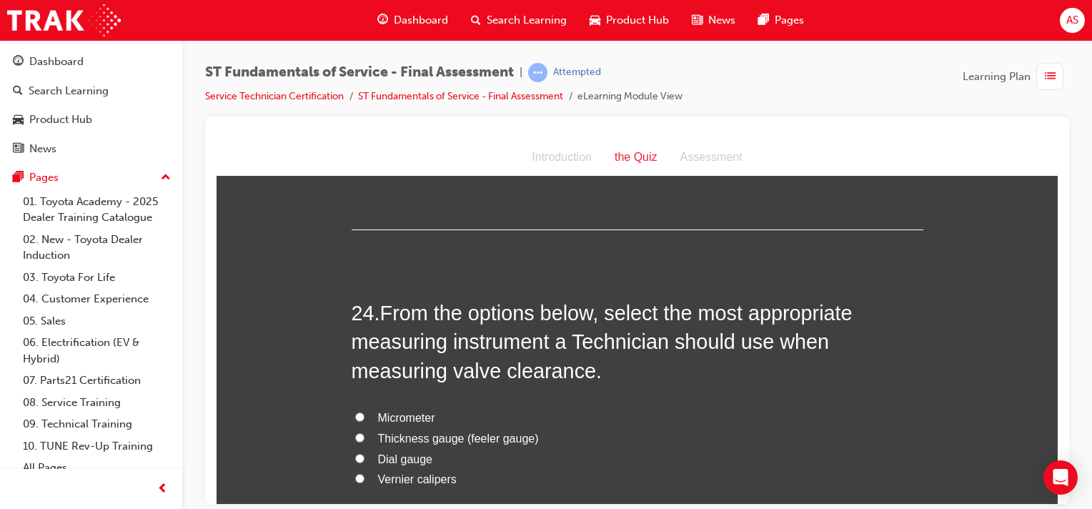
click at [355, 432] on input "Thickness gauge (feeler gauge)" at bounding box center [359, 436] width 9 height 9
radio input "true"
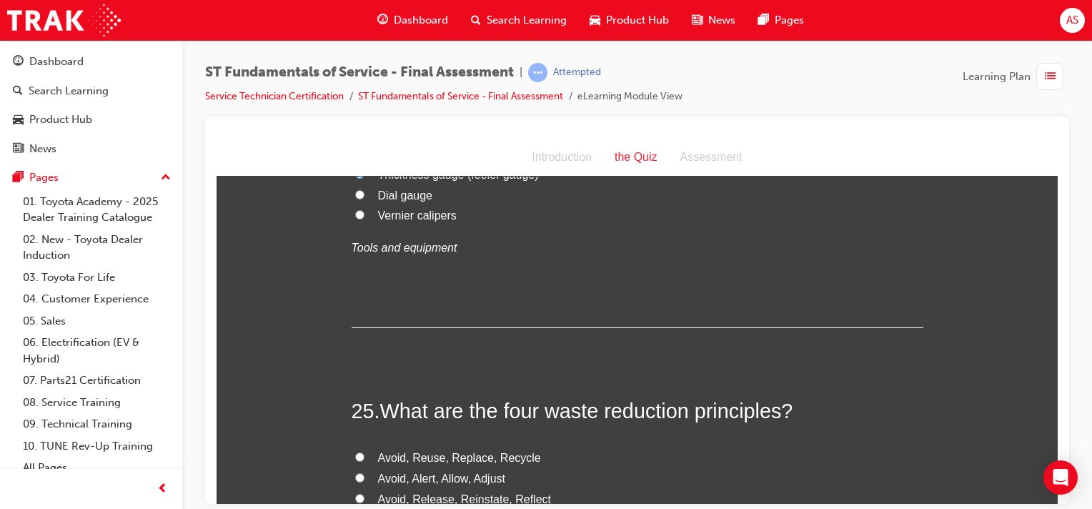
scroll to position [7796, 0]
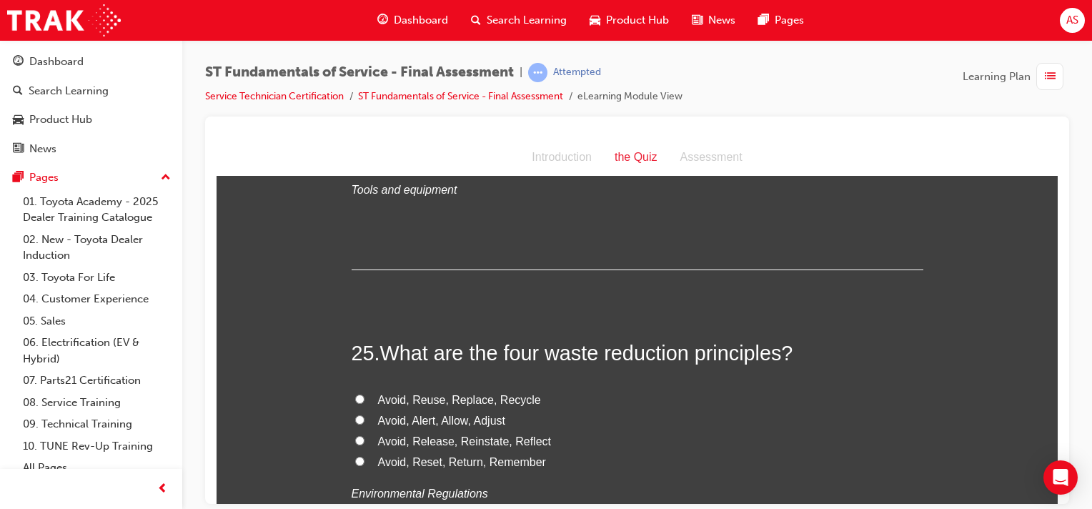
click at [357, 394] on input "Avoid, Reuse, Replace, Recycle" at bounding box center [359, 398] width 9 height 9
radio input "true"
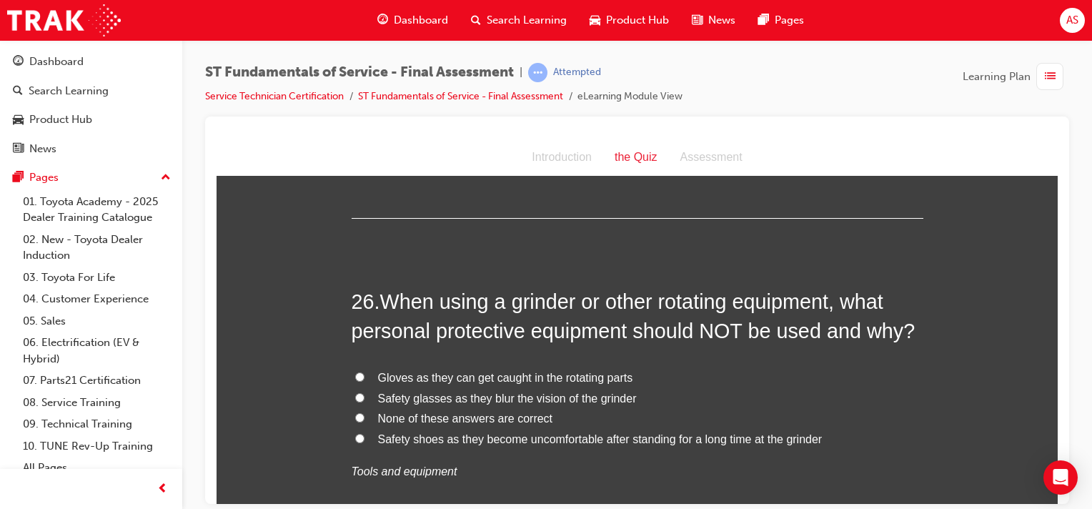
scroll to position [8153, 0]
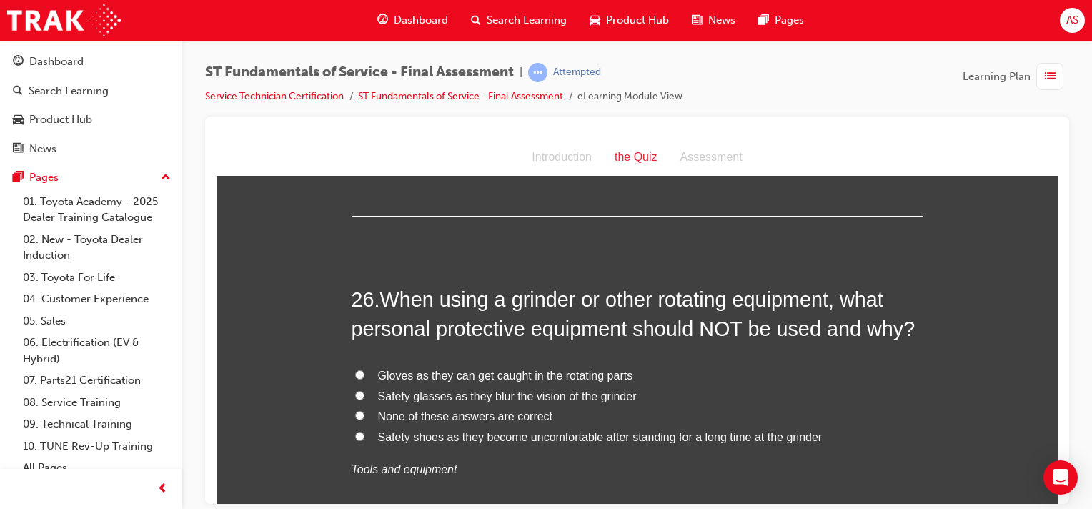
click at [355, 369] on input "Gloves as they can get caught in the rotating parts" at bounding box center [359, 373] width 9 height 9
radio input "true"
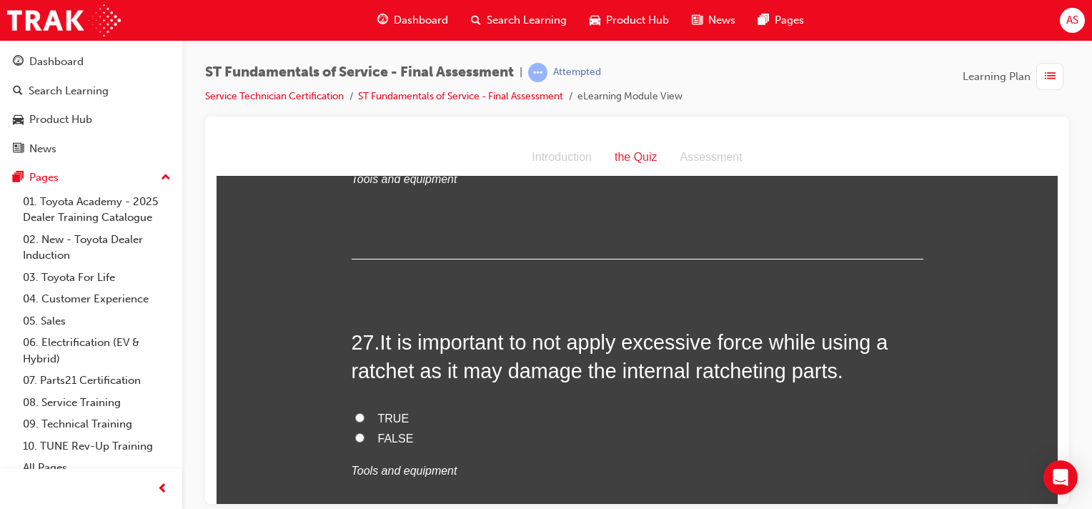
scroll to position [8510, 0]
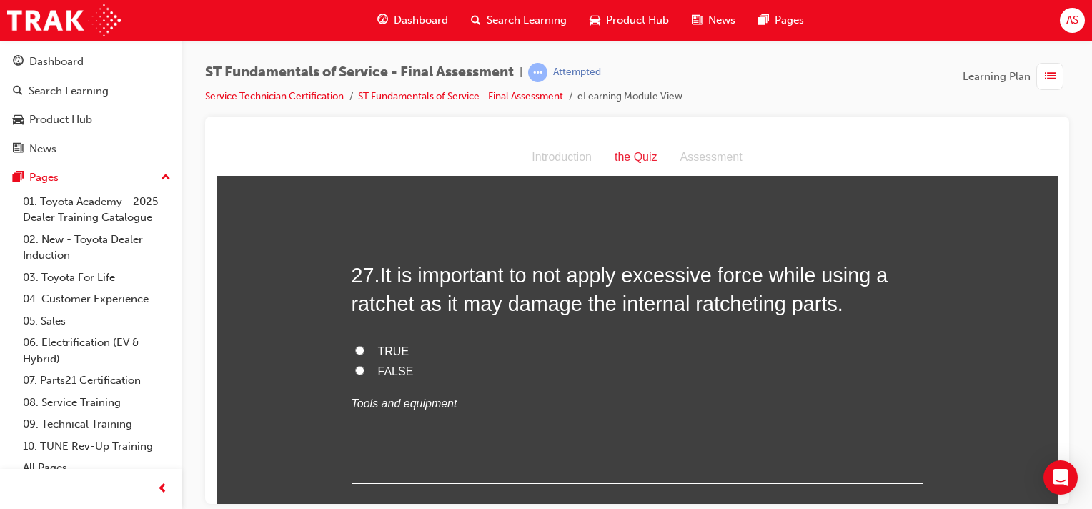
click at [355, 345] on input "TRUE" at bounding box center [359, 349] width 9 height 9
radio input "true"
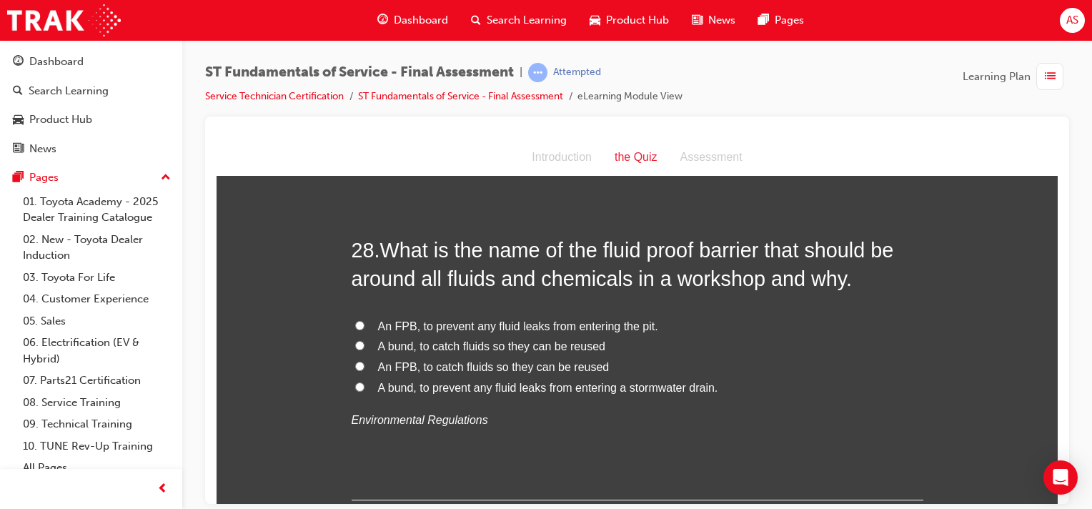
scroll to position [8850, 0]
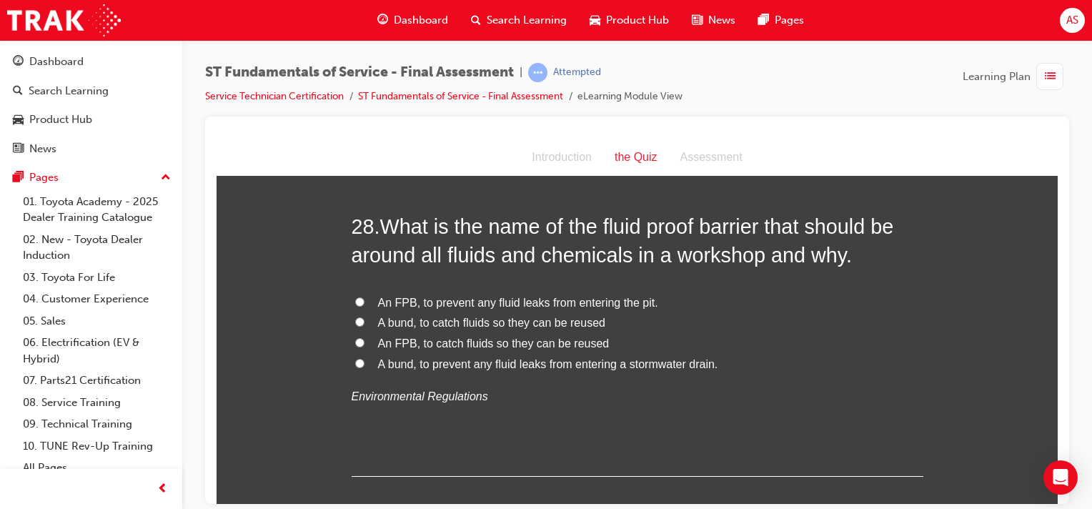
click at [355, 298] on input "An FPB, to prevent any fluid leaks from entering the pit." at bounding box center [359, 301] width 9 height 9
radio input "true"
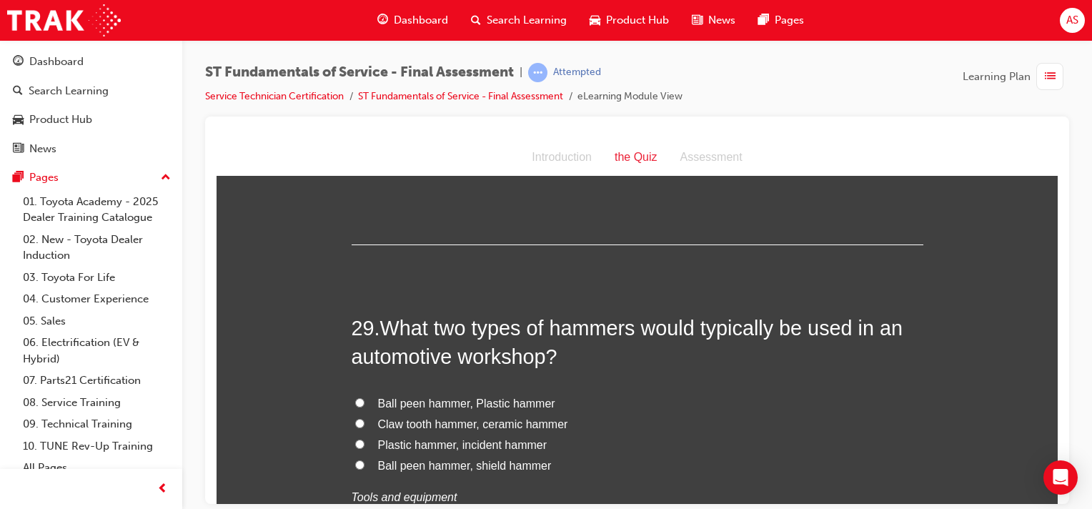
scroll to position [9100, 0]
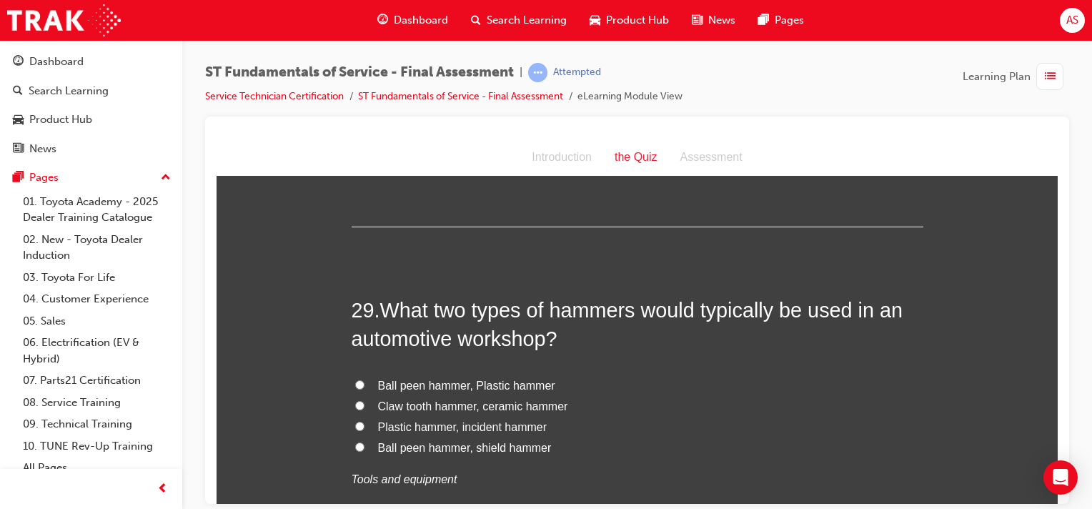
click at [402, 380] on span "Ball peen hammer, Plastic hammer" at bounding box center [466, 385] width 177 height 12
click at [364, 380] on input "Ball peen hammer, Plastic hammer" at bounding box center [359, 383] width 9 height 9
radio input "true"
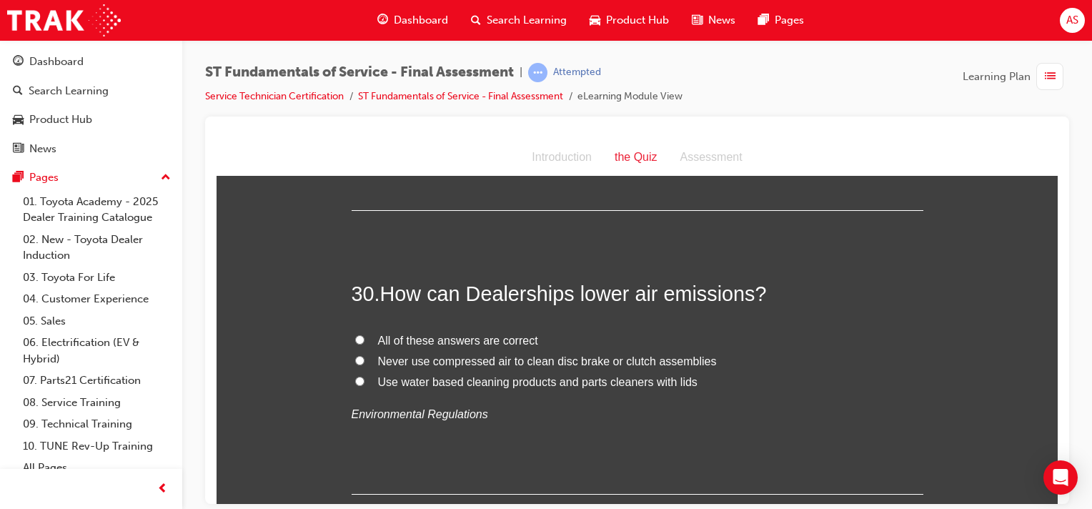
scroll to position [9457, 0]
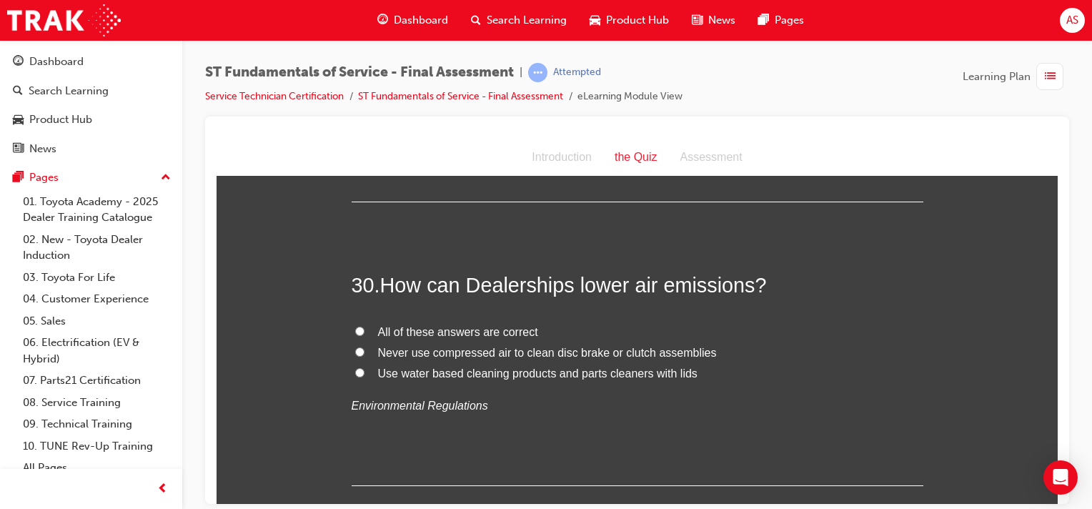
click at [355, 327] on input "All of these answers are correct" at bounding box center [359, 330] width 9 height 9
radio input "true"
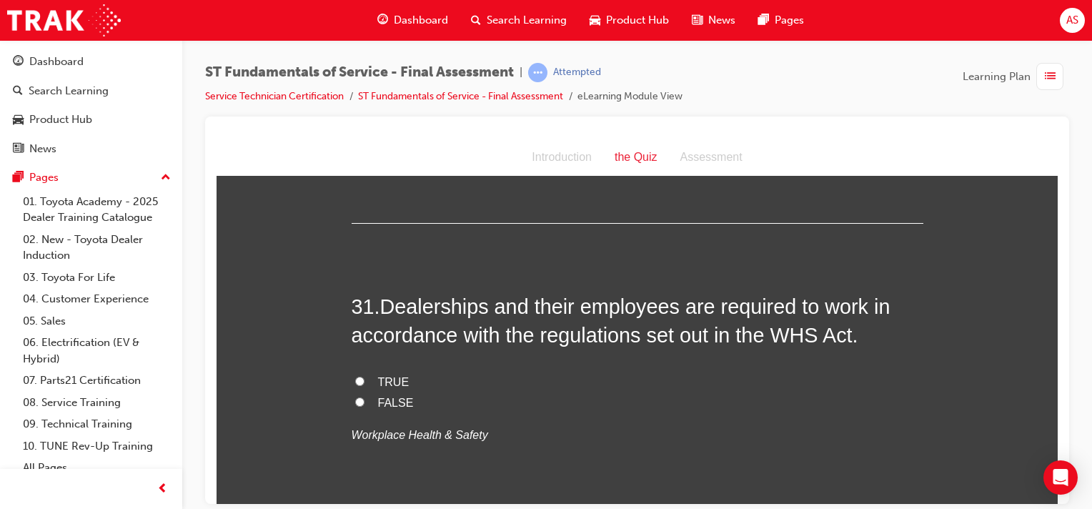
scroll to position [9725, 0]
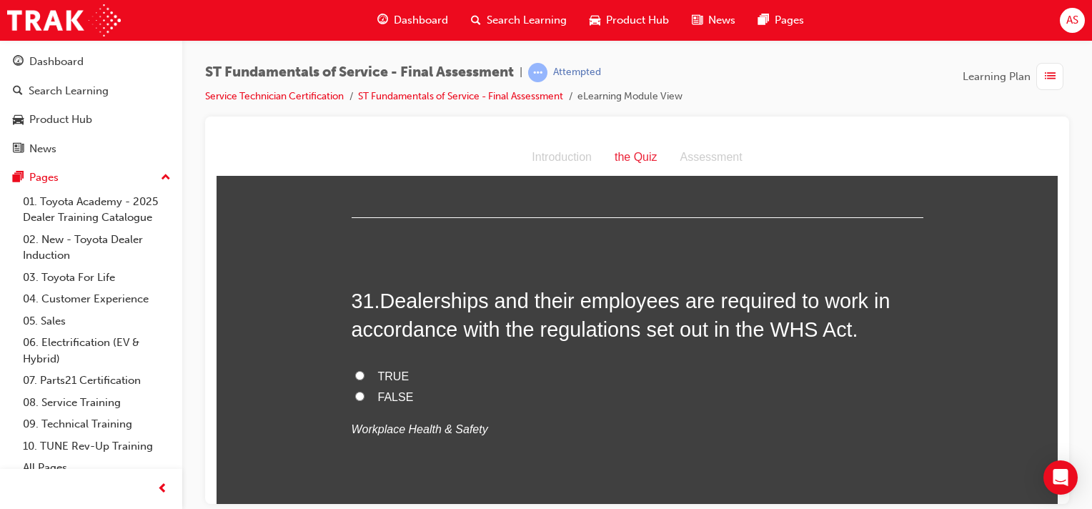
click at [355, 370] on input "TRUE" at bounding box center [359, 374] width 9 height 9
radio input "true"
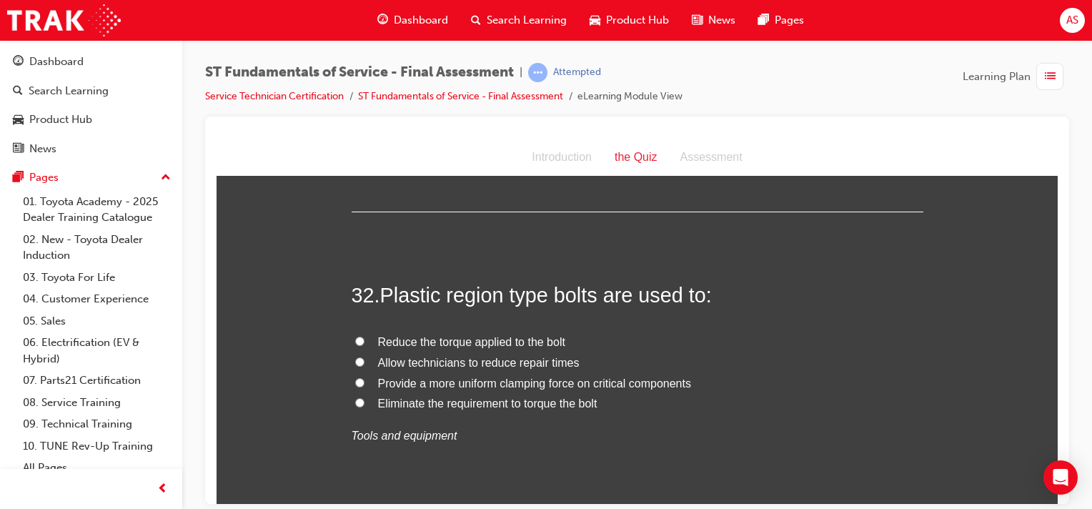
scroll to position [10029, 0]
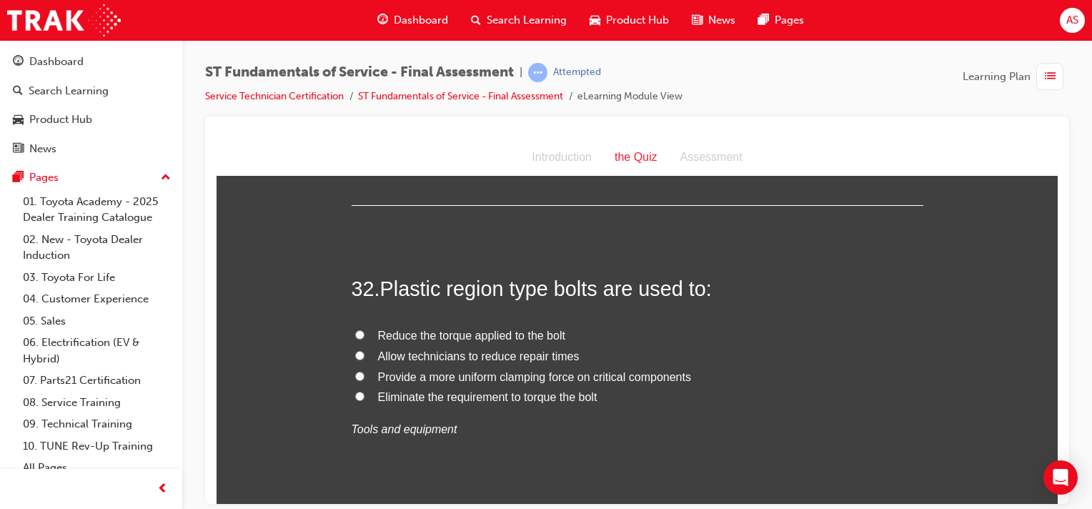
click at [355, 371] on input "Provide a more uniform clamping force on critical components" at bounding box center [359, 375] width 9 height 9
radio input "true"
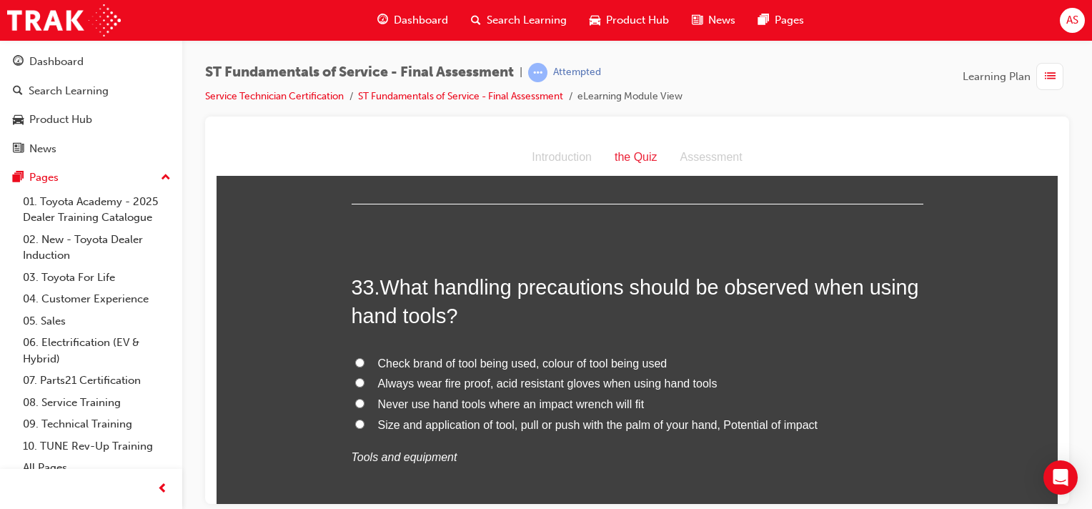
scroll to position [10351, 0]
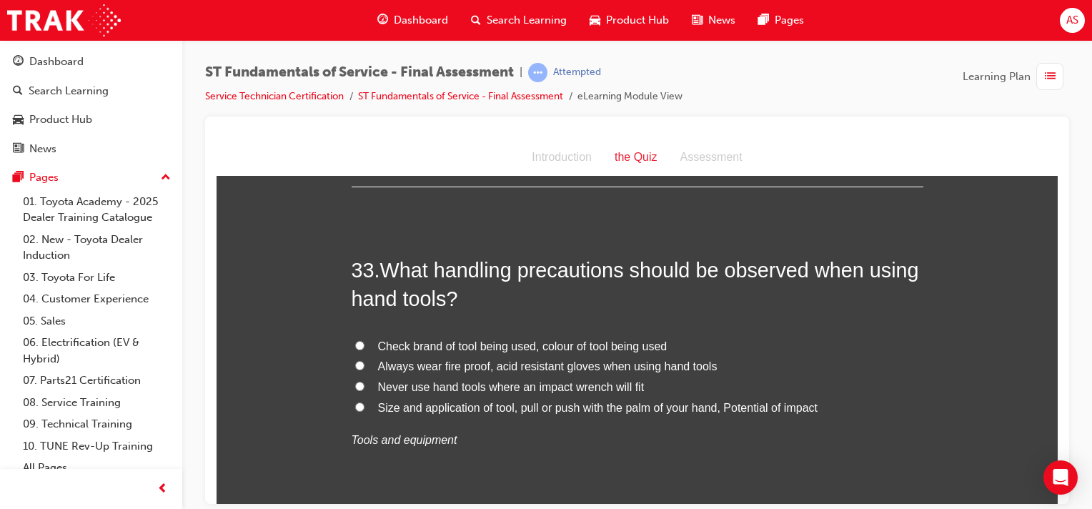
click at [547, 402] on span "Size and application of tool, pull or push with the palm of your hand, Potentia…" at bounding box center [598, 407] width 440 height 12
click at [364, 402] on input "Size and application of tool, pull or push with the palm of your hand, Potentia…" at bounding box center [359, 406] width 9 height 9
radio input "true"
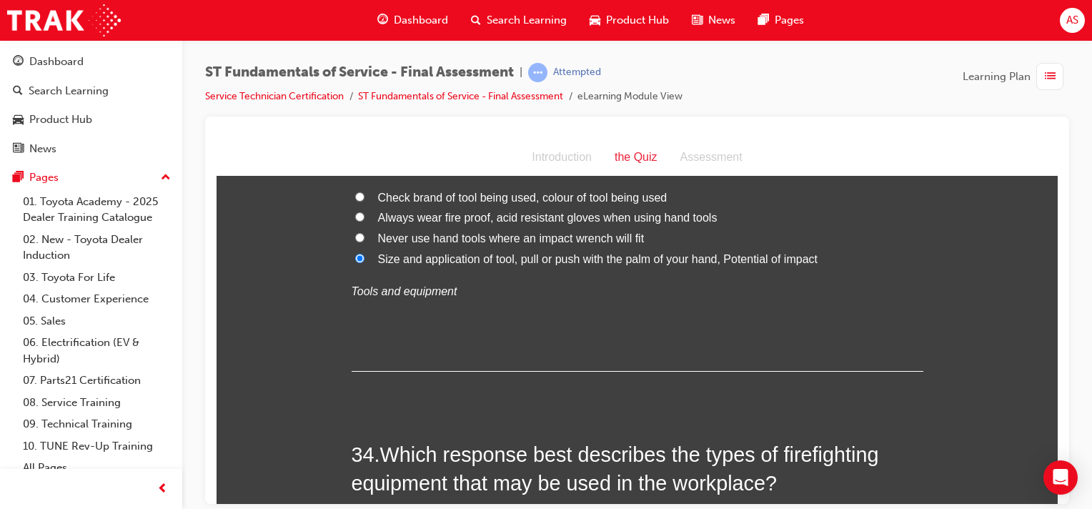
scroll to position [10654, 0]
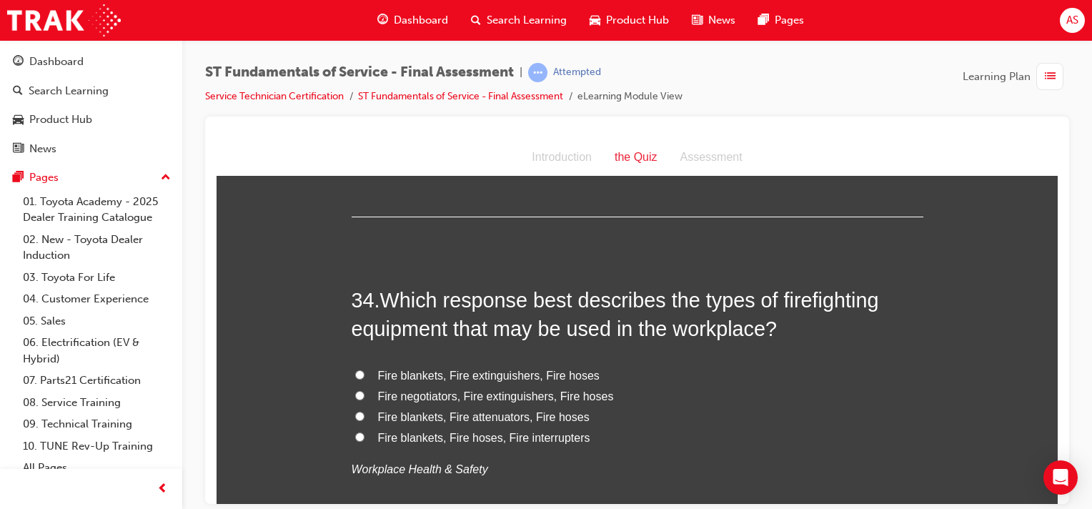
click at [355, 369] on input "Fire blankets, Fire extinguishers, Fire hoses" at bounding box center [359, 373] width 9 height 9
radio input "true"
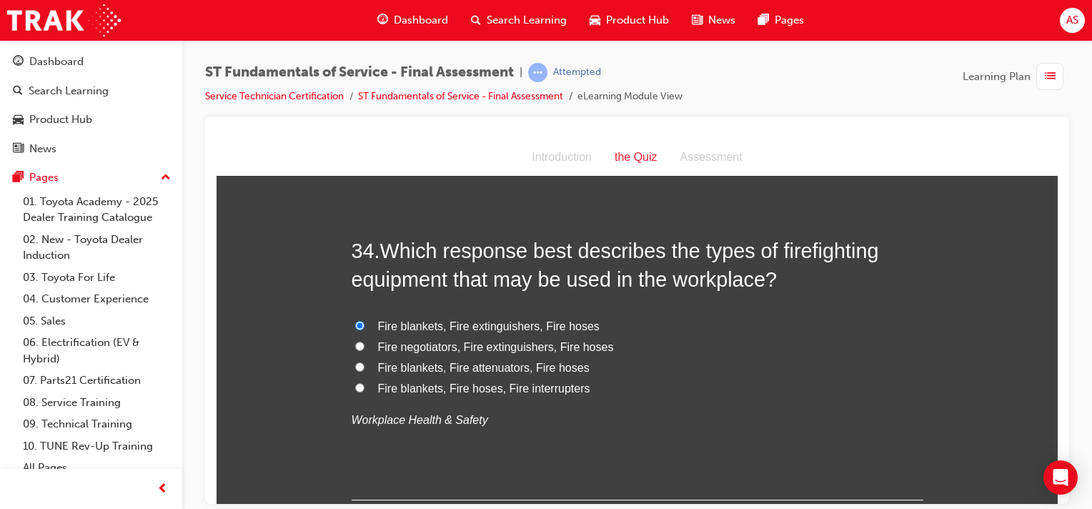
scroll to position [10803, 0]
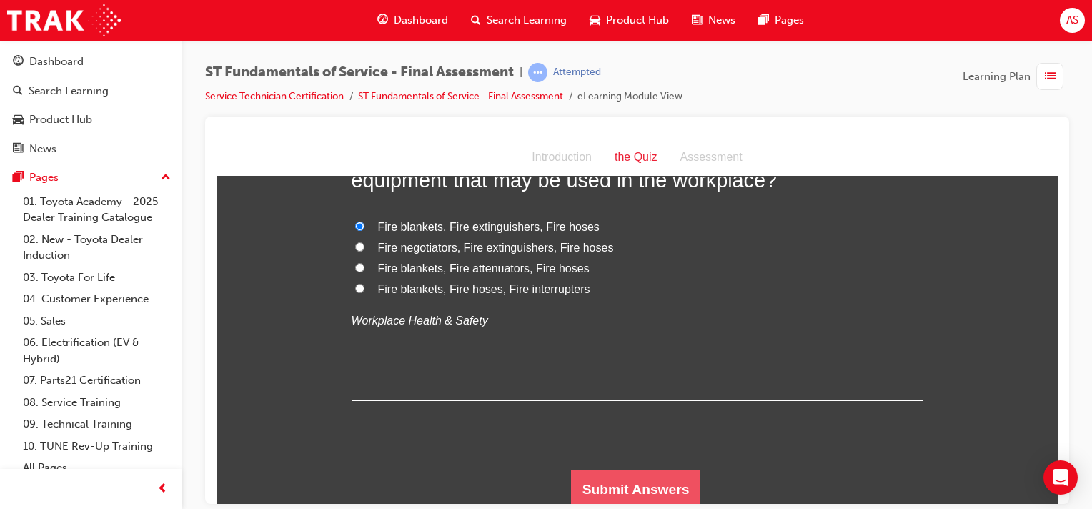
click at [655, 477] on button "Submit Answers" at bounding box center [636, 489] width 130 height 40
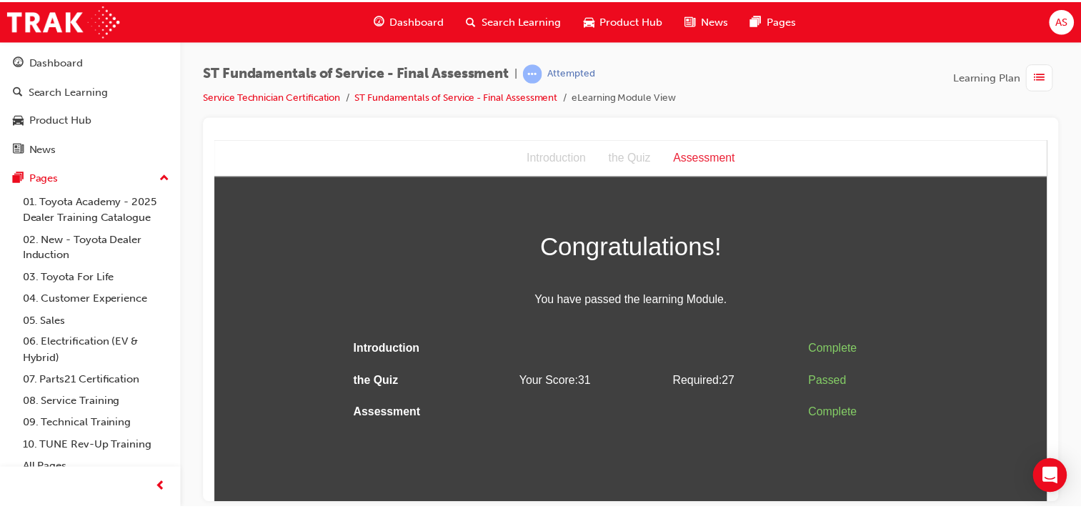
scroll to position [0, 0]
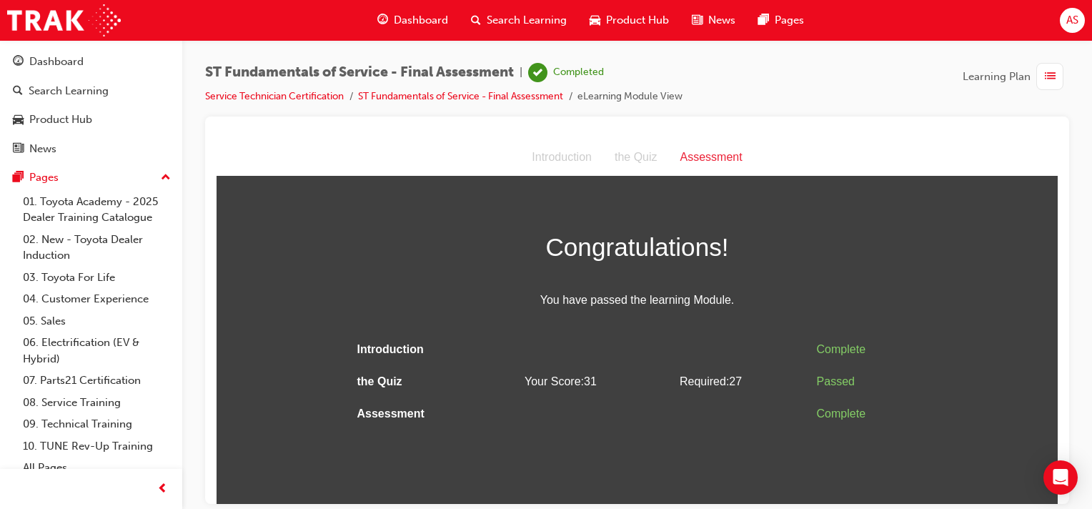
click at [429, 18] on span "Dashboard" at bounding box center [421, 20] width 54 height 16
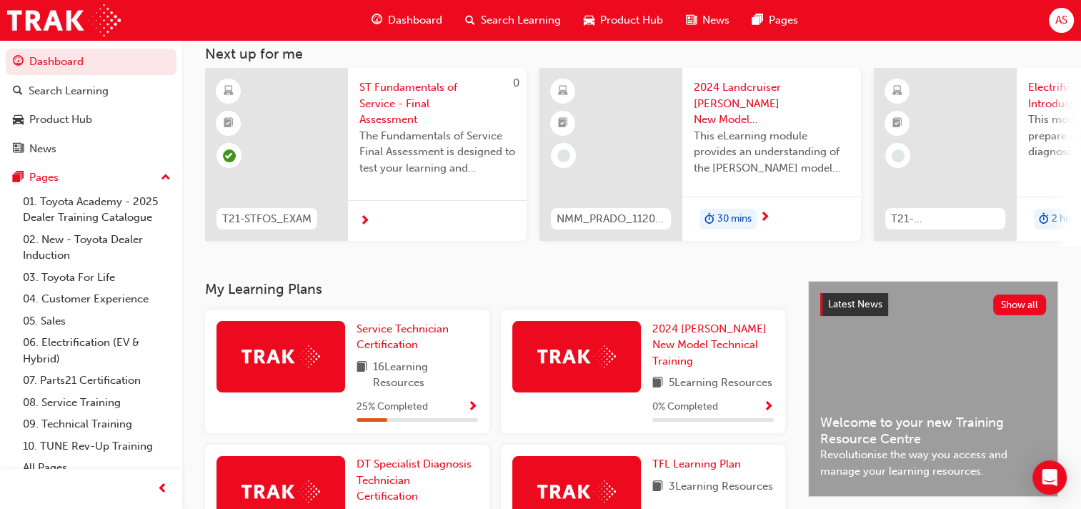
scroll to position [89, 0]
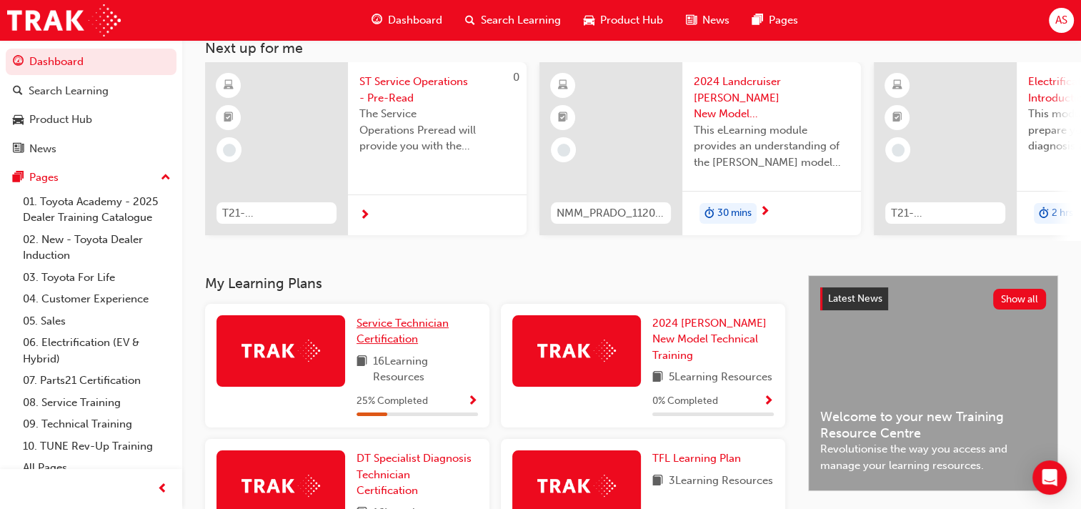
click at [370, 324] on span "Service Technician Certification" at bounding box center [403, 331] width 92 height 29
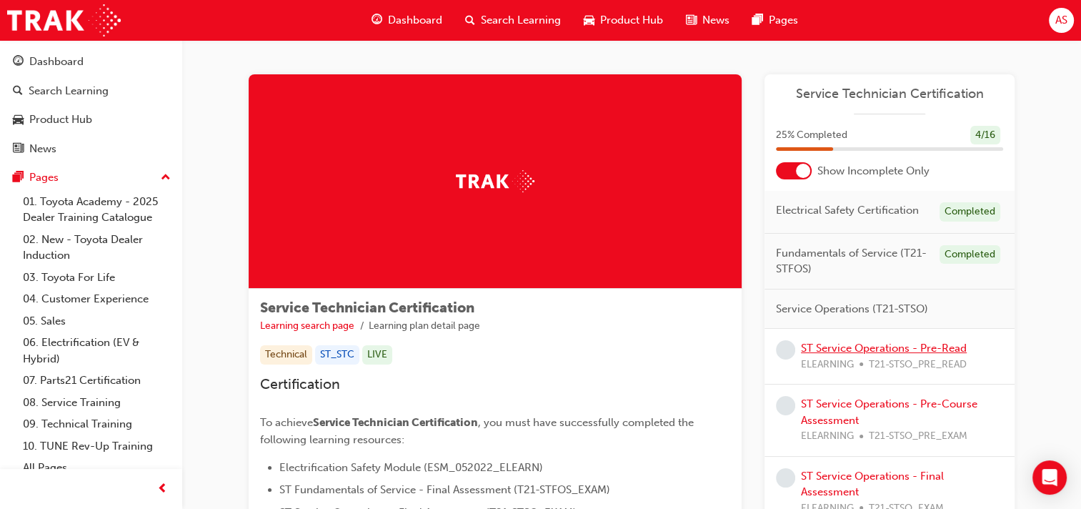
click at [874, 349] on link "ST Service Operations - Pre-Read" at bounding box center [884, 348] width 166 height 13
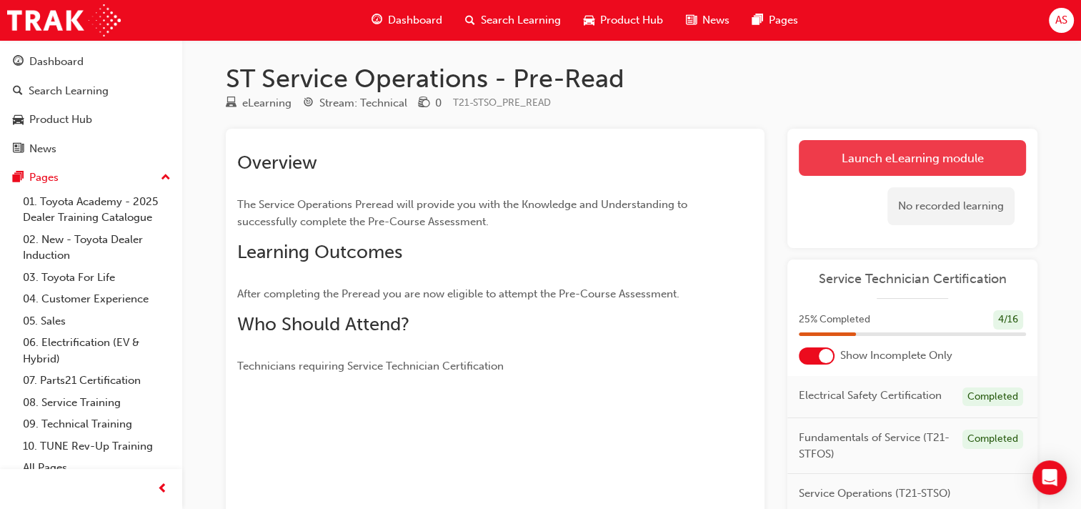
click at [863, 160] on link "Launch eLearning module" at bounding box center [912, 158] width 227 height 36
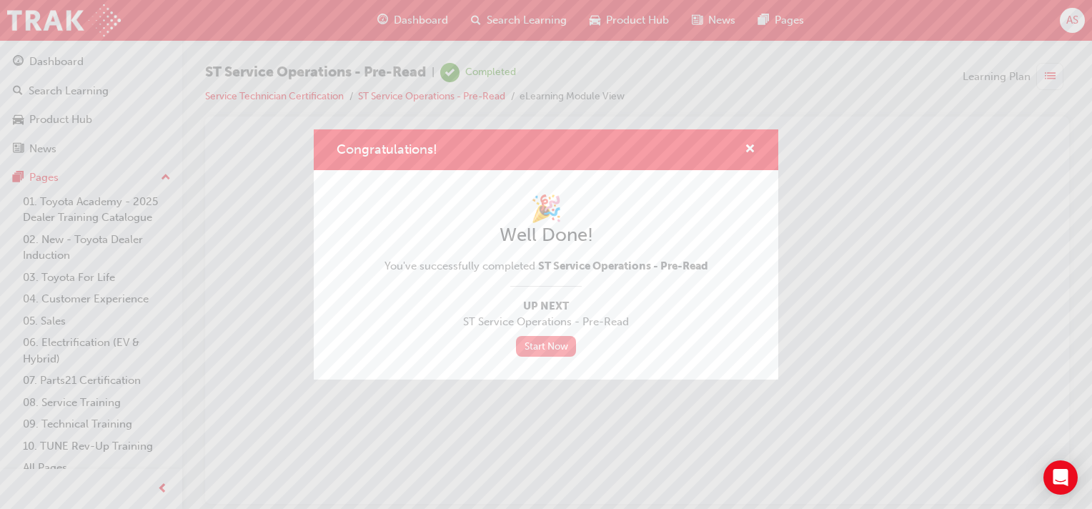
click at [552, 347] on link "Start Now" at bounding box center [546, 346] width 60 height 21
click at [751, 148] on span "cross-icon" at bounding box center [750, 150] width 11 height 13
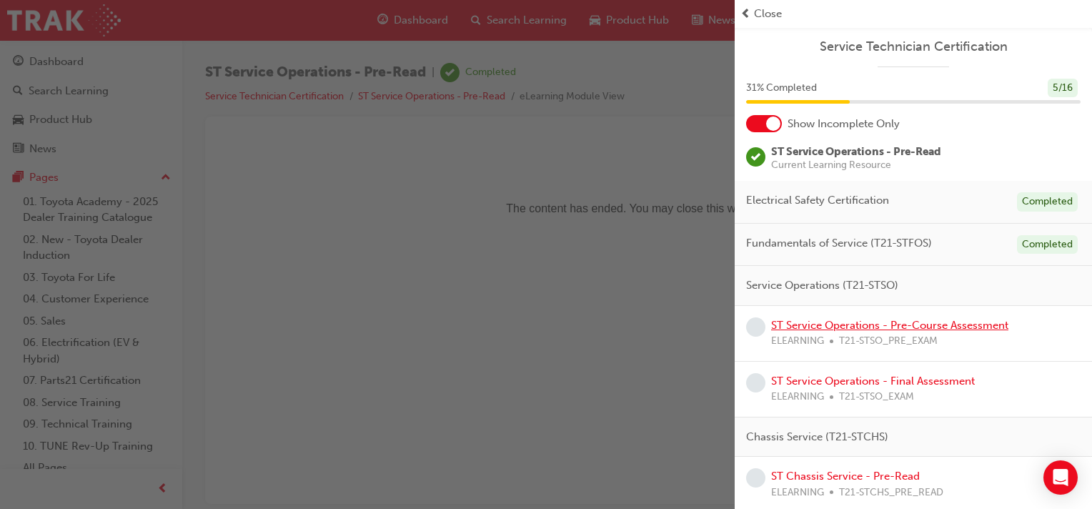
click at [834, 320] on link "ST Service Operations - Pre-Course Assessment" at bounding box center [889, 325] width 237 height 13
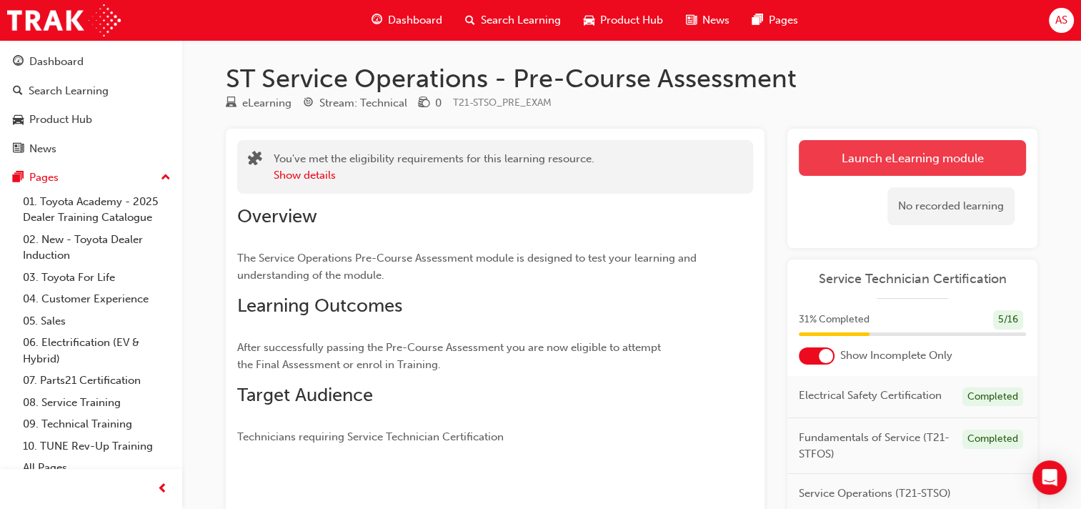
click at [911, 156] on link "Launch eLearning module" at bounding box center [912, 158] width 227 height 36
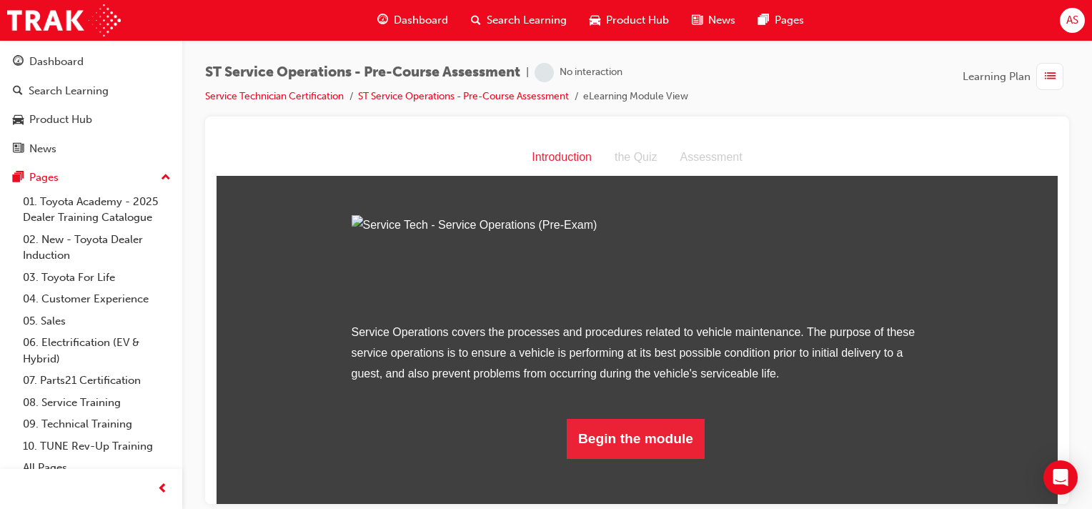
scroll to position [111, 0]
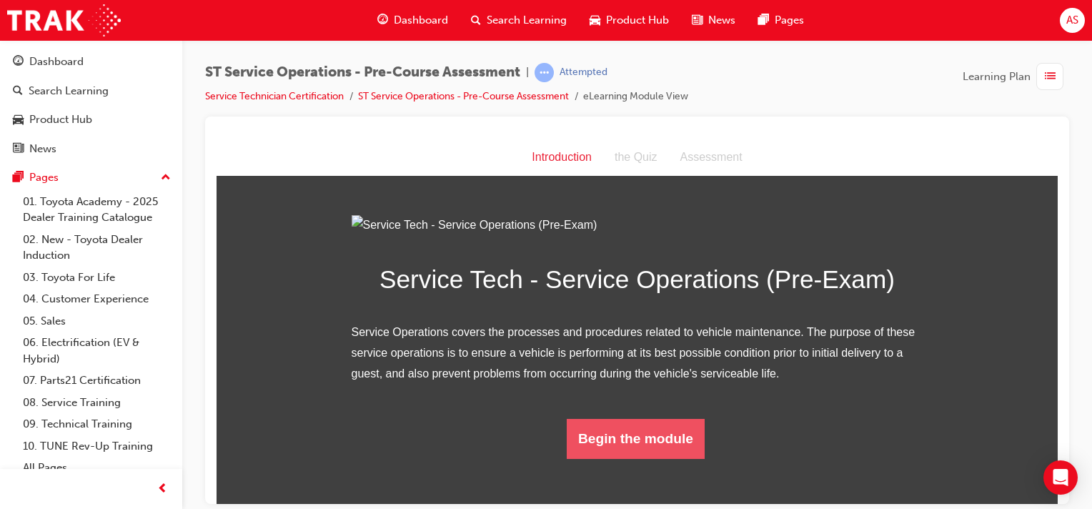
click at [620, 458] on button "Begin the module" at bounding box center [636, 438] width 138 height 40
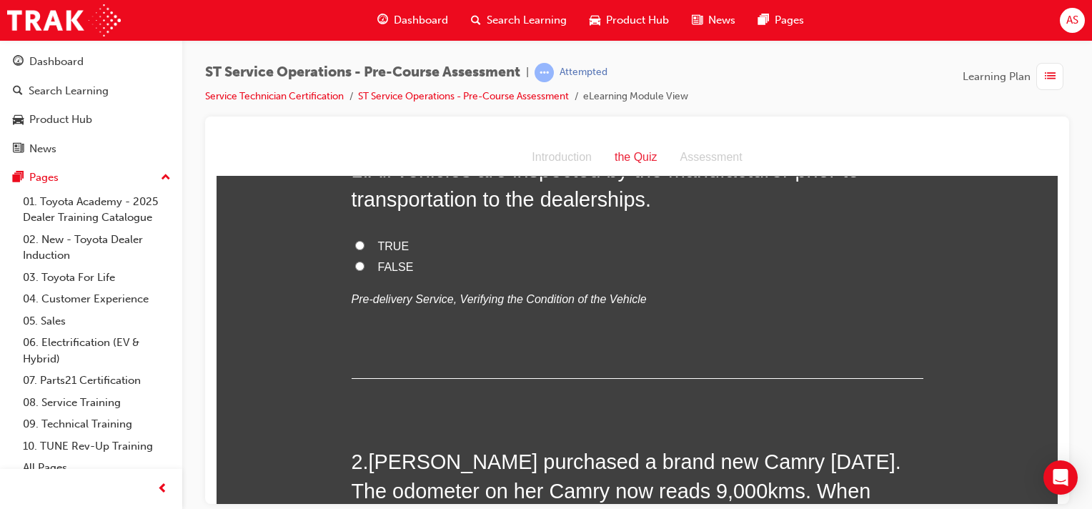
scroll to position [0, 0]
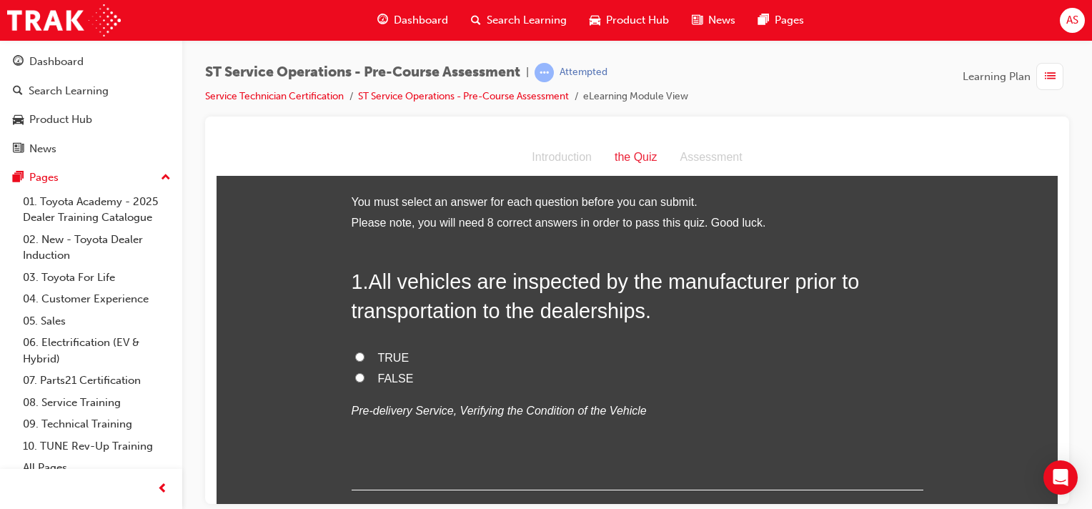
click at [355, 357] on input "TRUE" at bounding box center [359, 356] width 9 height 9
radio input "true"
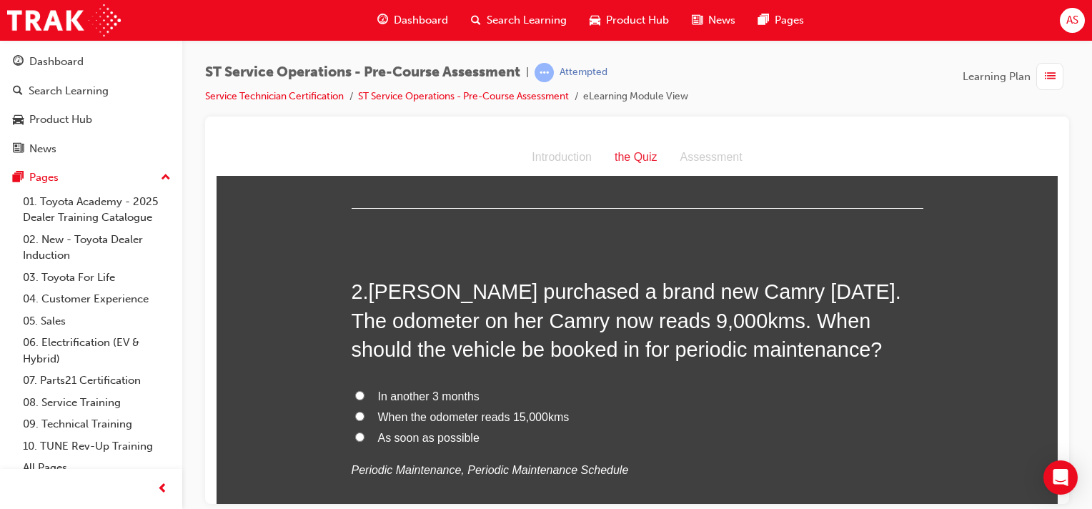
scroll to position [286, 0]
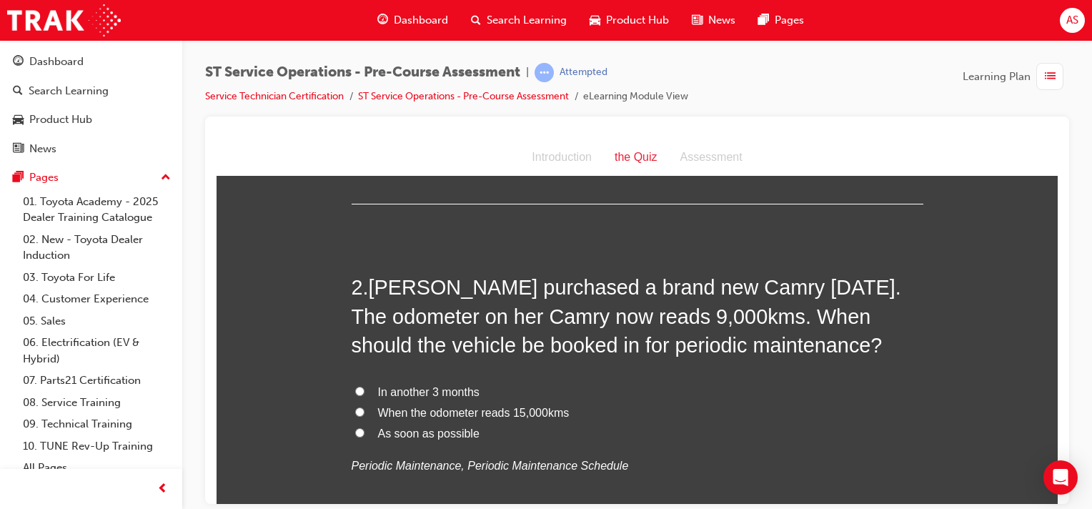
click at [379, 390] on span "In another 3 months" at bounding box center [428, 391] width 101 height 12
click at [364, 390] on input "In another 3 months" at bounding box center [359, 390] width 9 height 9
radio input "true"
click at [355, 427] on input "As soon as possible" at bounding box center [359, 431] width 9 height 9
radio input "true"
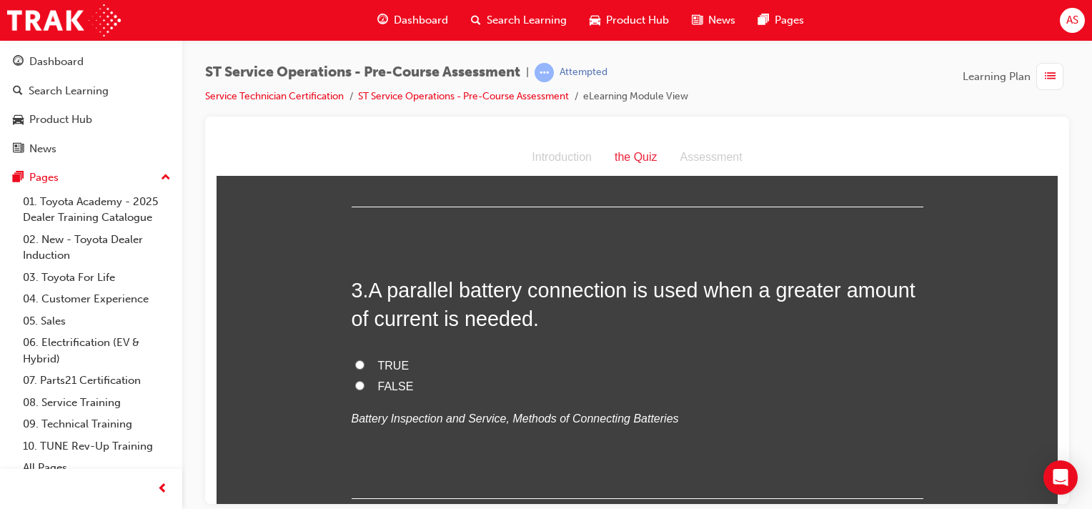
scroll to position [625, 0]
click at [355, 362] on input "TRUE" at bounding box center [359, 363] width 9 height 9
radio input "true"
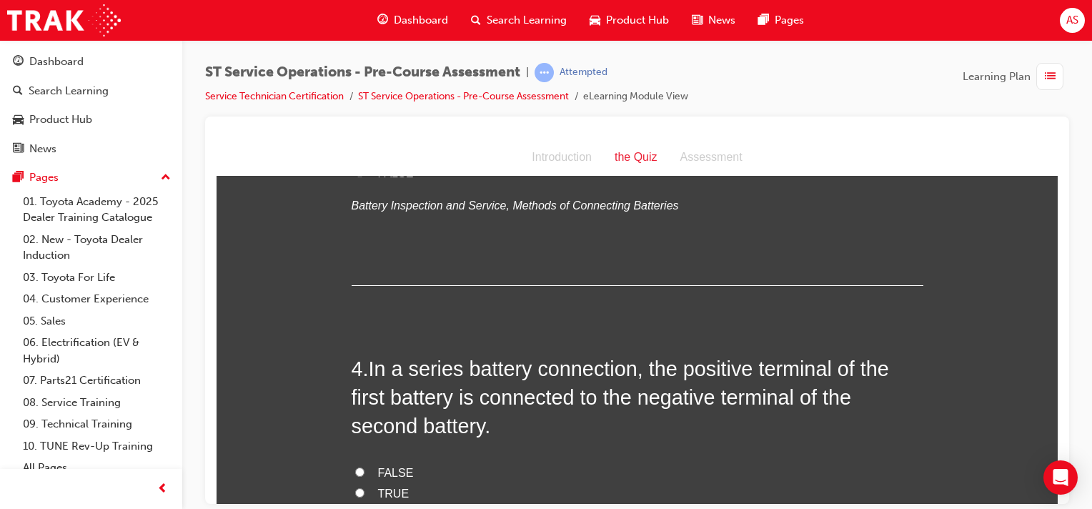
scroll to position [840, 0]
click at [355, 485] on input "TRUE" at bounding box center [359, 489] width 9 height 9
radio input "true"
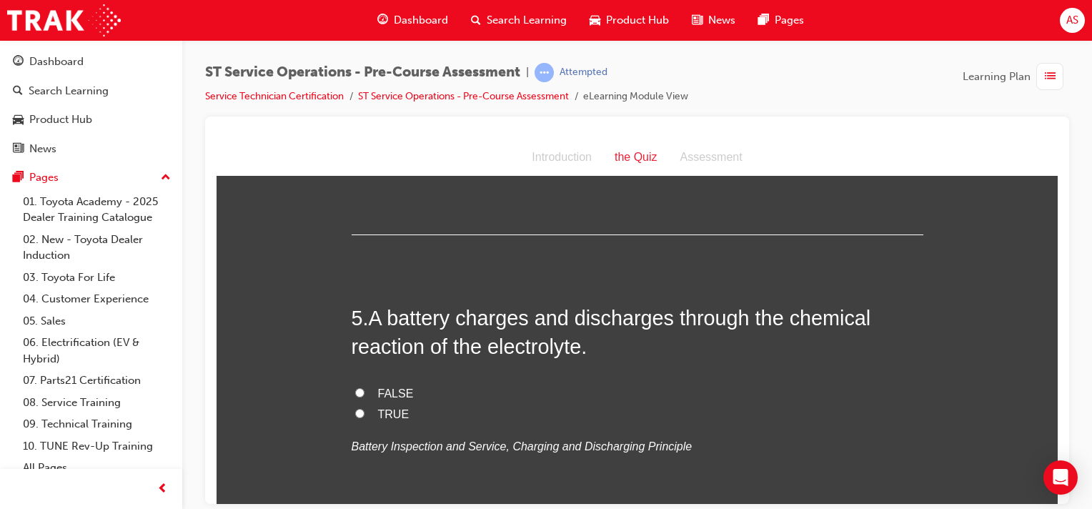
scroll to position [1215, 0]
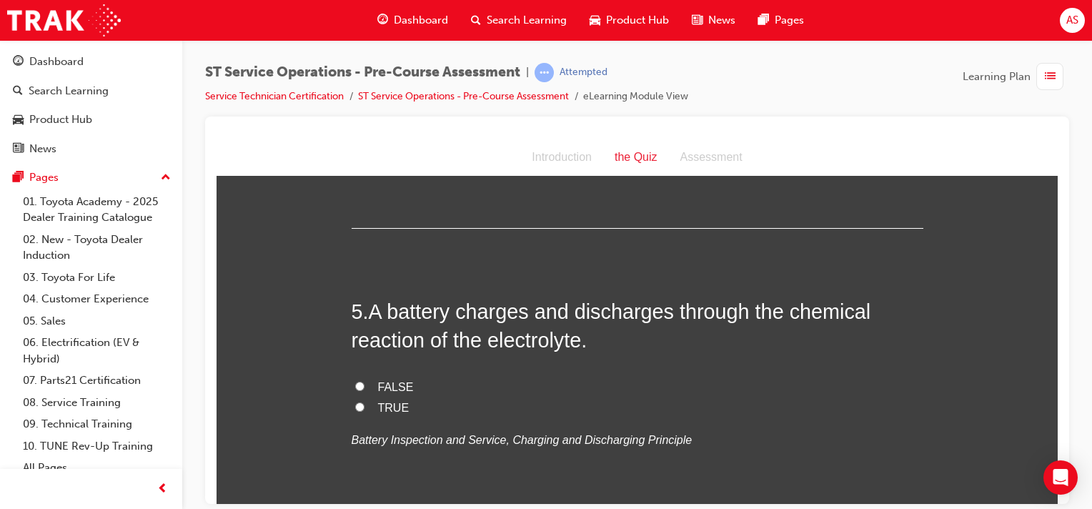
click at [355, 404] on input "TRUE" at bounding box center [359, 406] width 9 height 9
radio input "true"
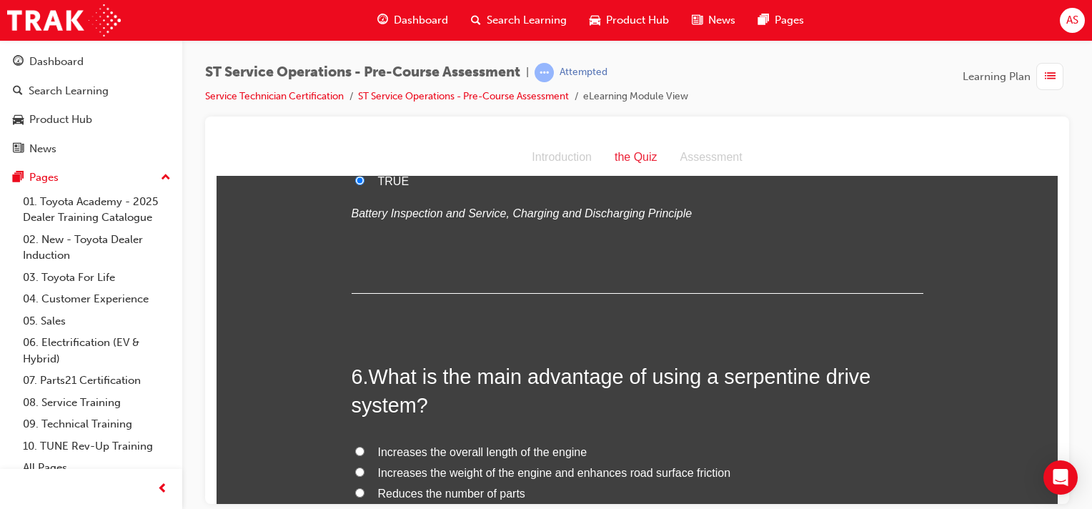
scroll to position [1501, 0]
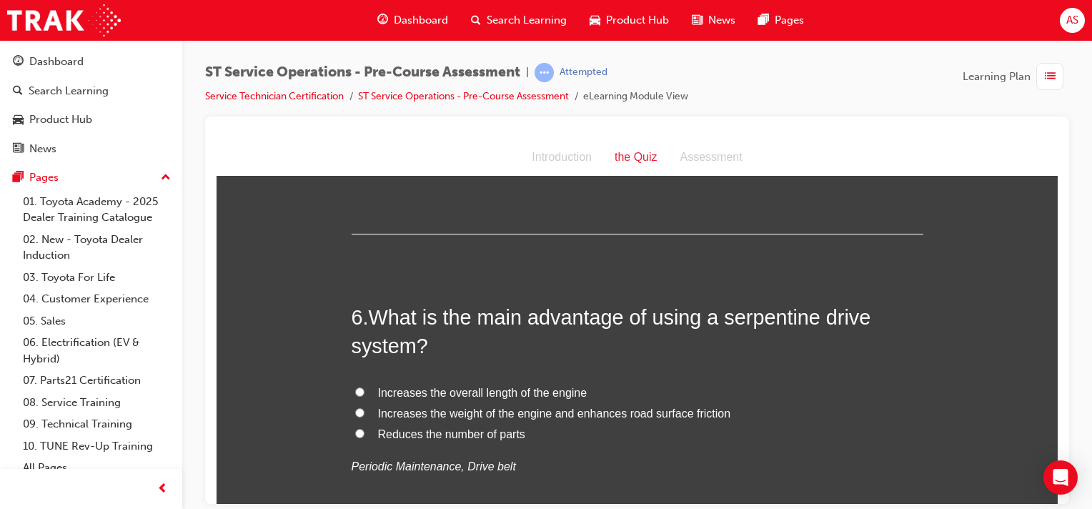
click at [469, 433] on span "Reduces the number of parts" at bounding box center [451, 433] width 147 height 12
click at [364, 433] on input "Reduces the number of parts" at bounding box center [359, 432] width 9 height 9
radio input "true"
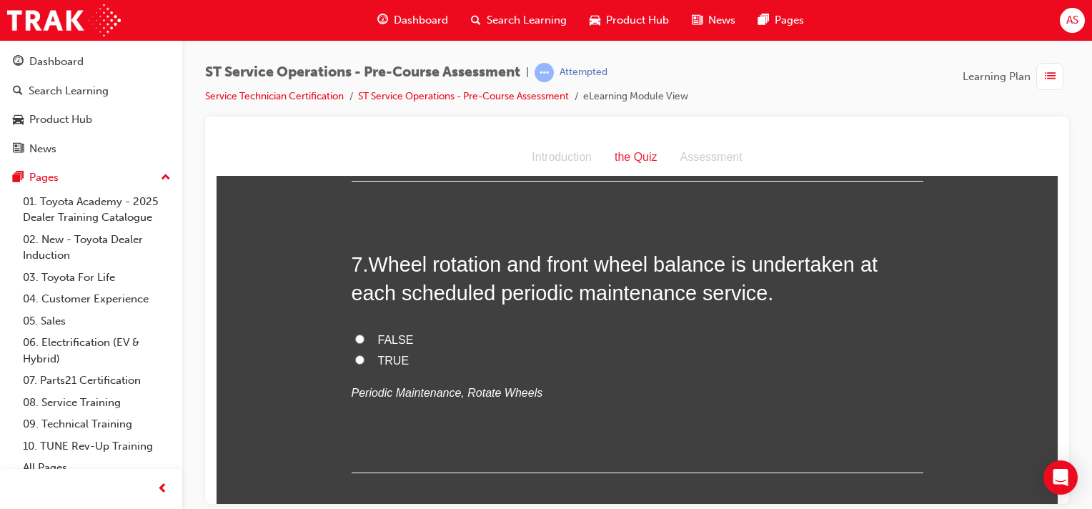
scroll to position [1875, 0]
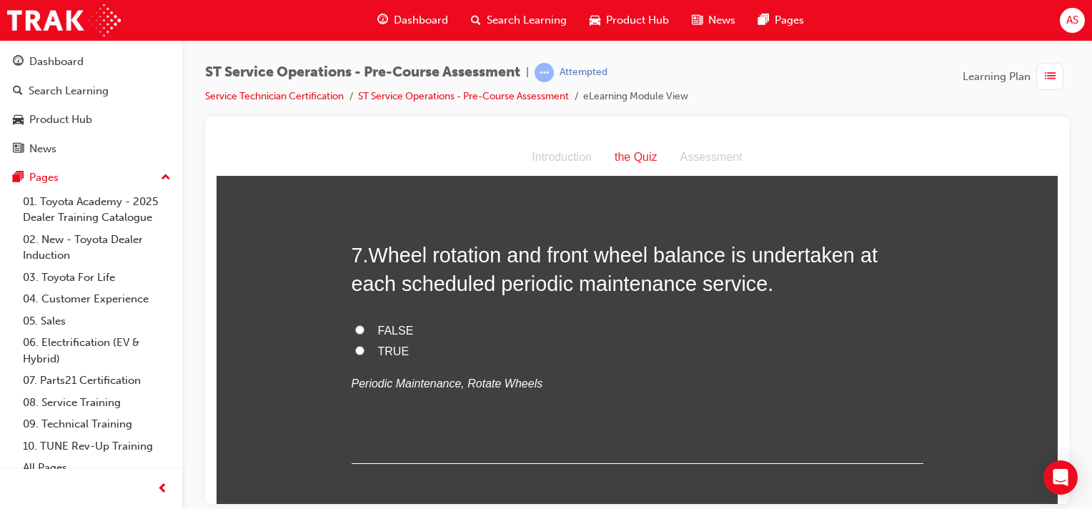
click at [355, 347] on input "TRUE" at bounding box center [359, 349] width 9 height 9
radio input "true"
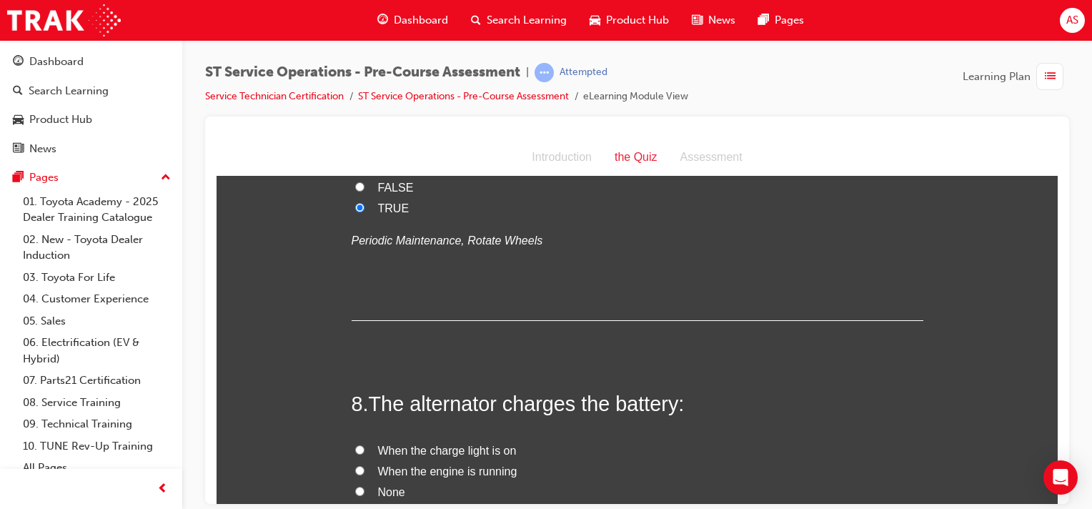
scroll to position [2073, 0]
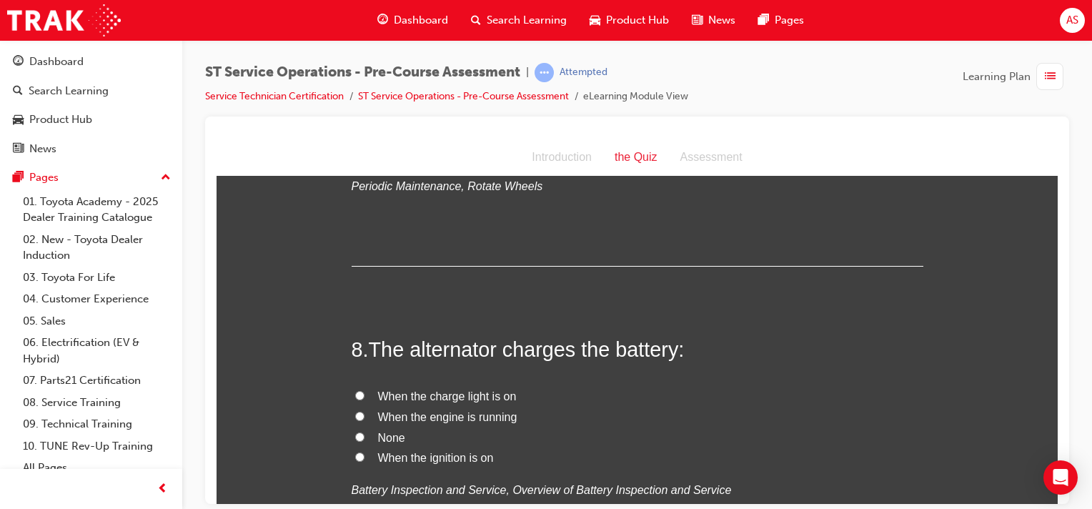
click at [355, 412] on input "When the engine is running" at bounding box center [359, 415] width 9 height 9
radio input "true"
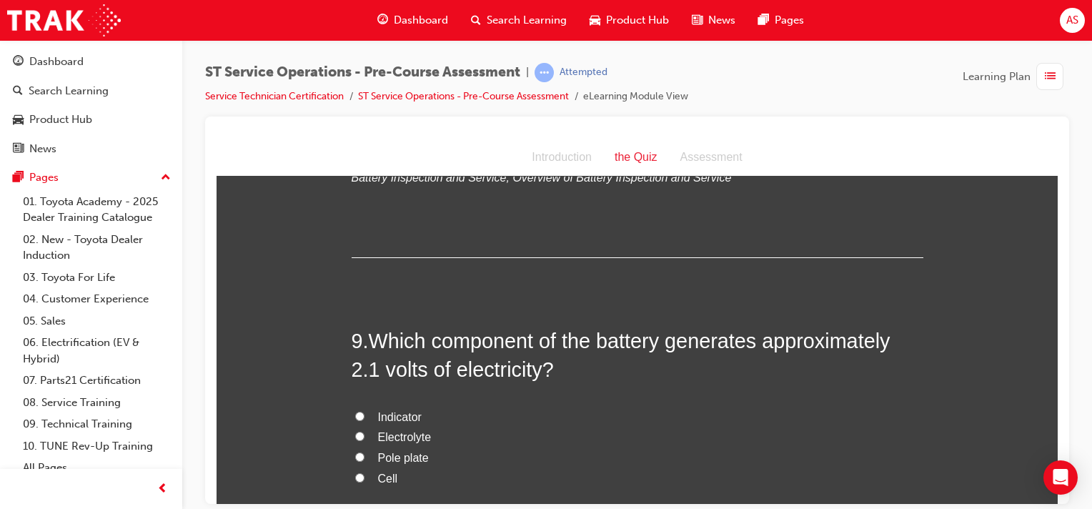
scroll to position [2412, 0]
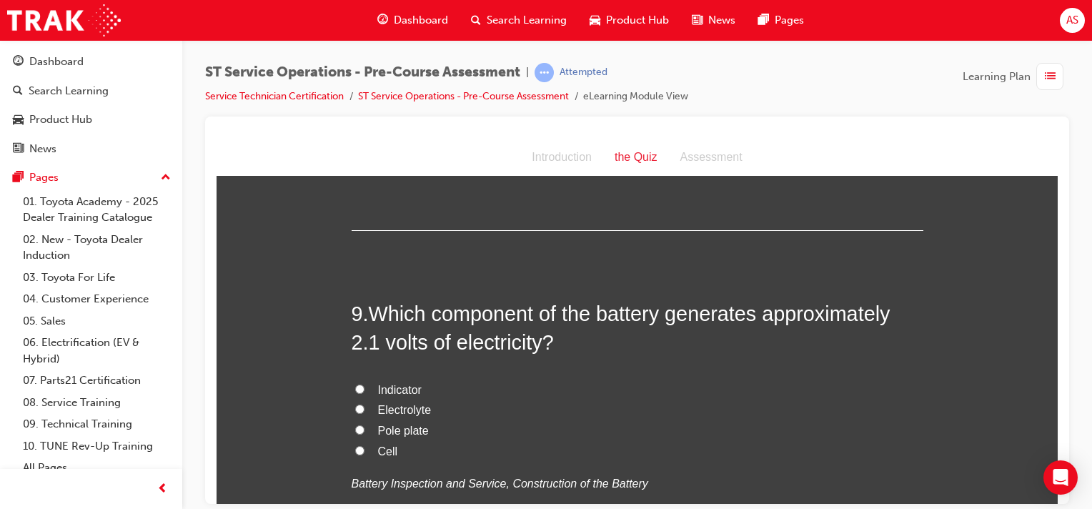
click at [355, 448] on input "Cell" at bounding box center [359, 449] width 9 height 9
radio input "true"
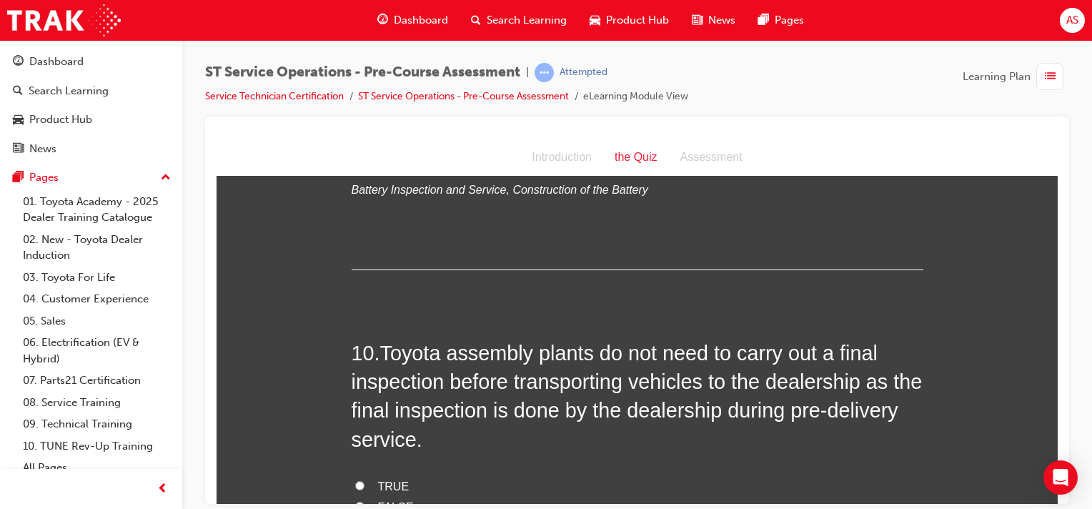
scroll to position [2751, 0]
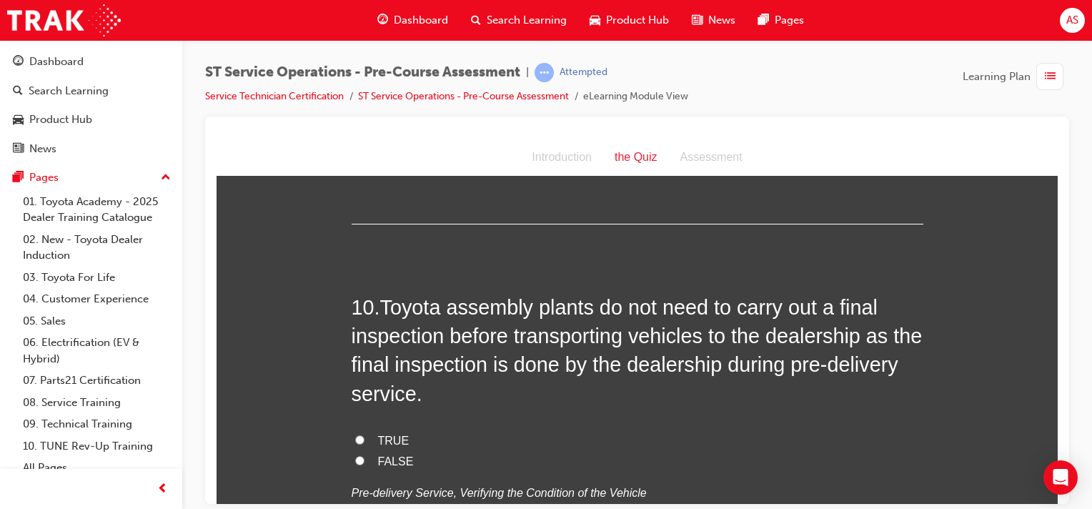
click at [356, 456] on input "FALSE" at bounding box center [359, 459] width 9 height 9
radio input "true"
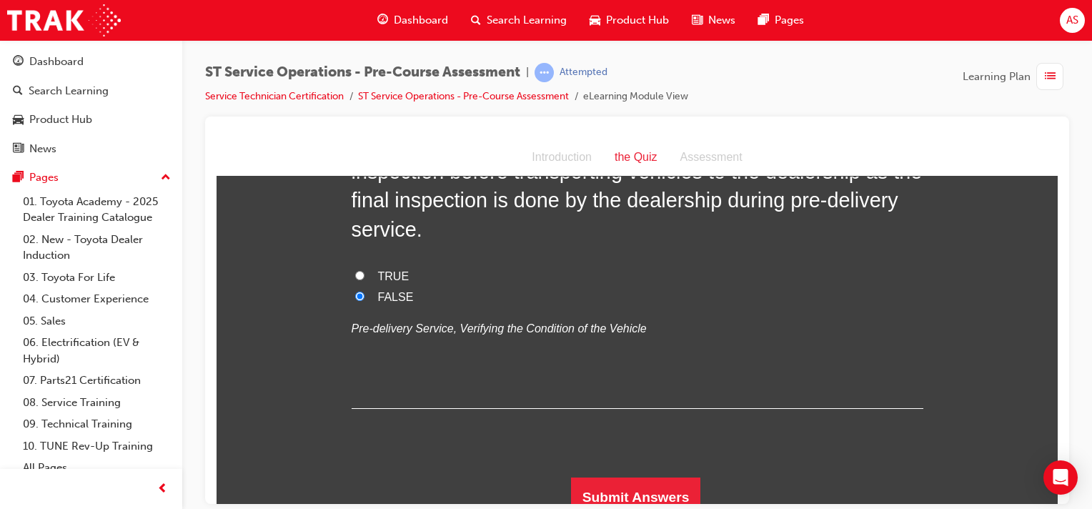
scroll to position [2927, 0]
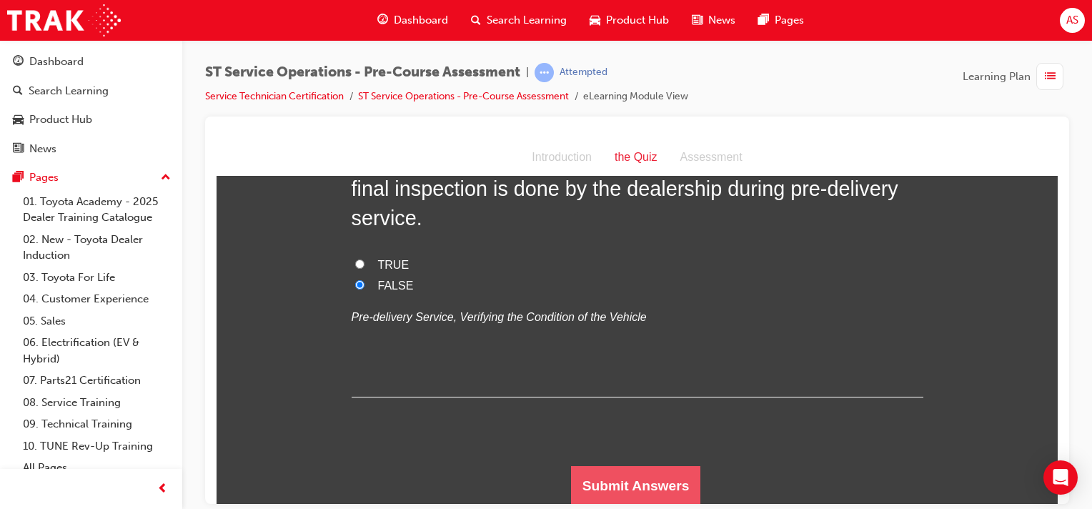
click at [630, 483] on button "Submit Answers" at bounding box center [636, 485] width 130 height 40
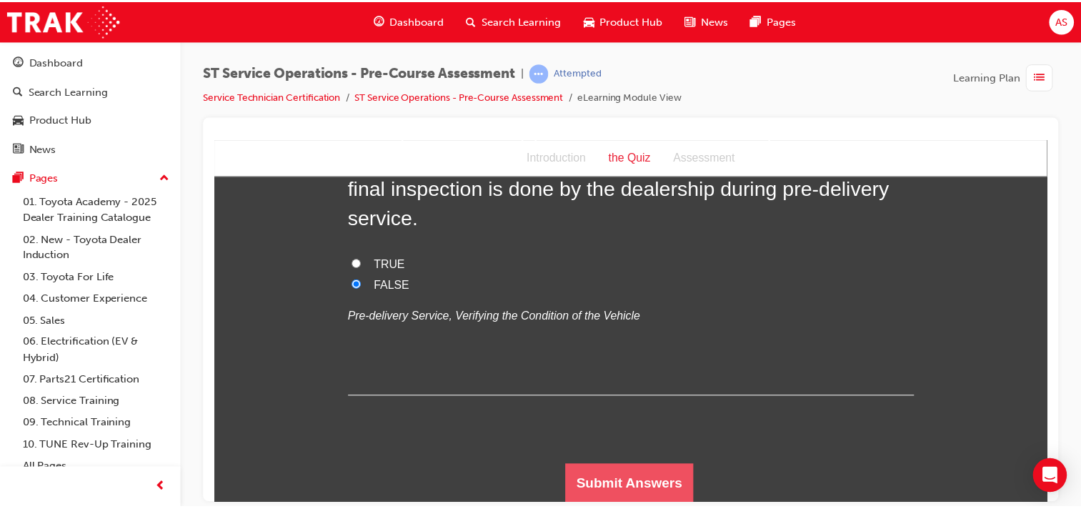
scroll to position [0, 0]
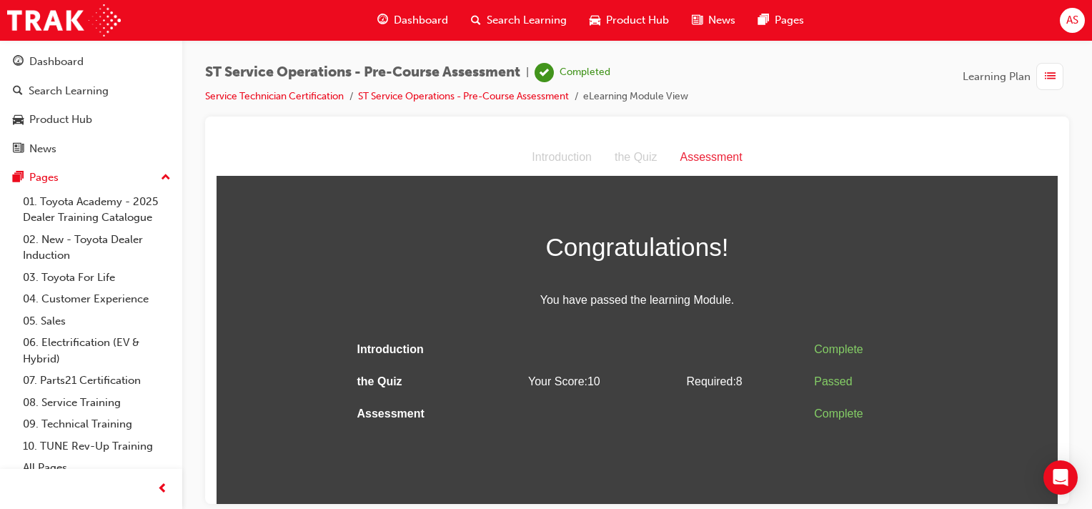
click at [500, 19] on span "Search Learning" at bounding box center [527, 20] width 80 height 16
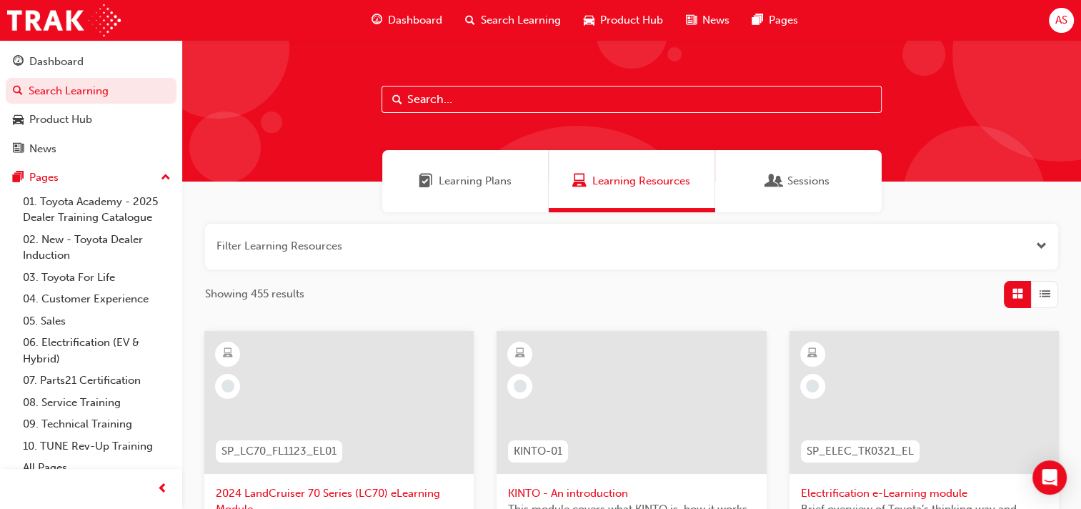
click at [413, 20] on span "Dashboard" at bounding box center [415, 20] width 54 height 16
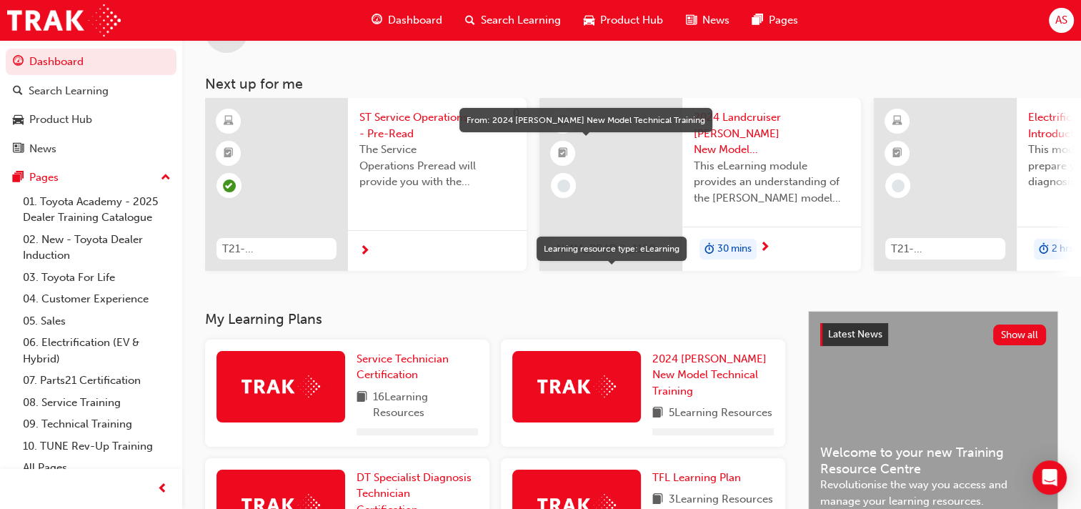
scroll to position [54, 0]
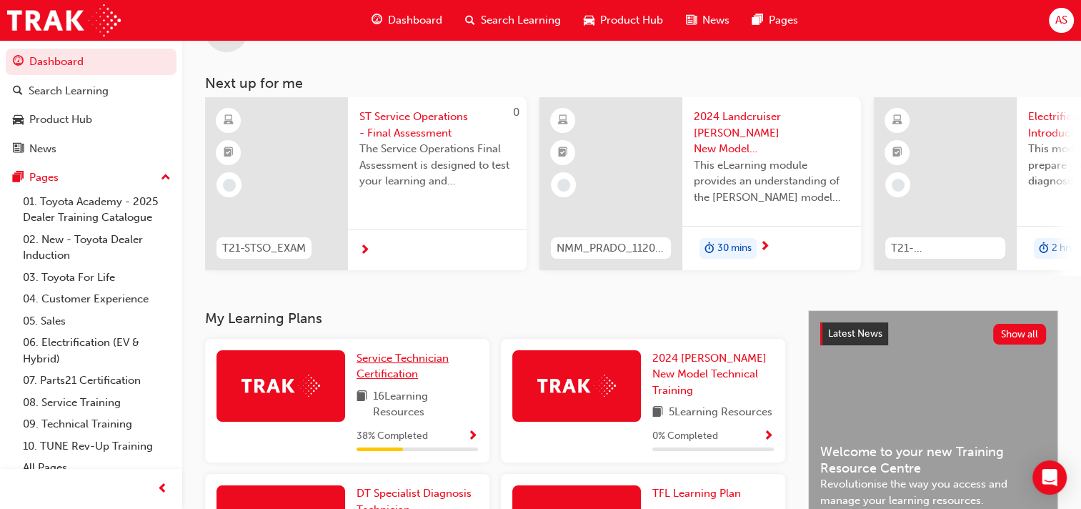
click at [389, 364] on span "Service Technician Certification" at bounding box center [403, 366] width 92 height 29
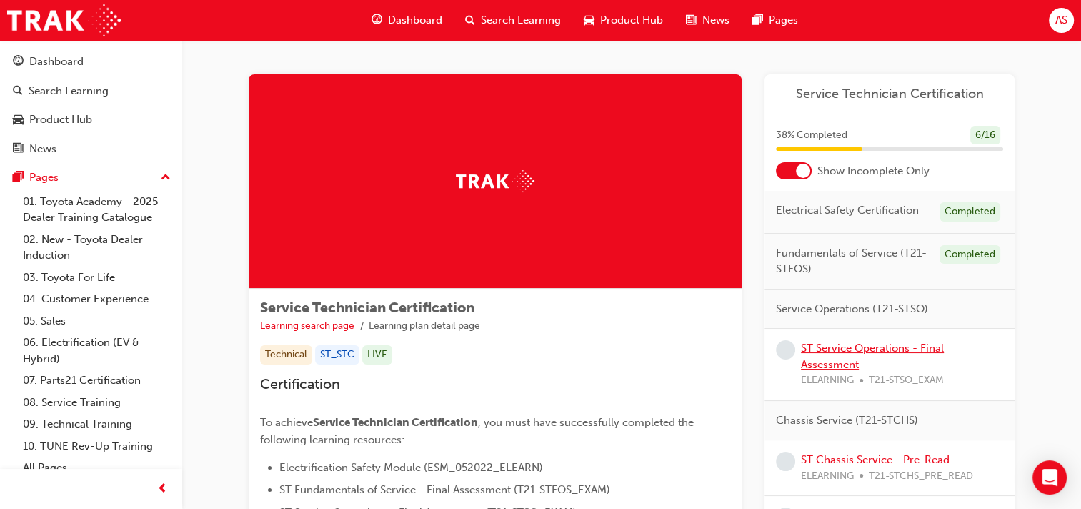
click at [861, 349] on link "ST Service Operations - Final Assessment" at bounding box center [872, 356] width 143 height 29
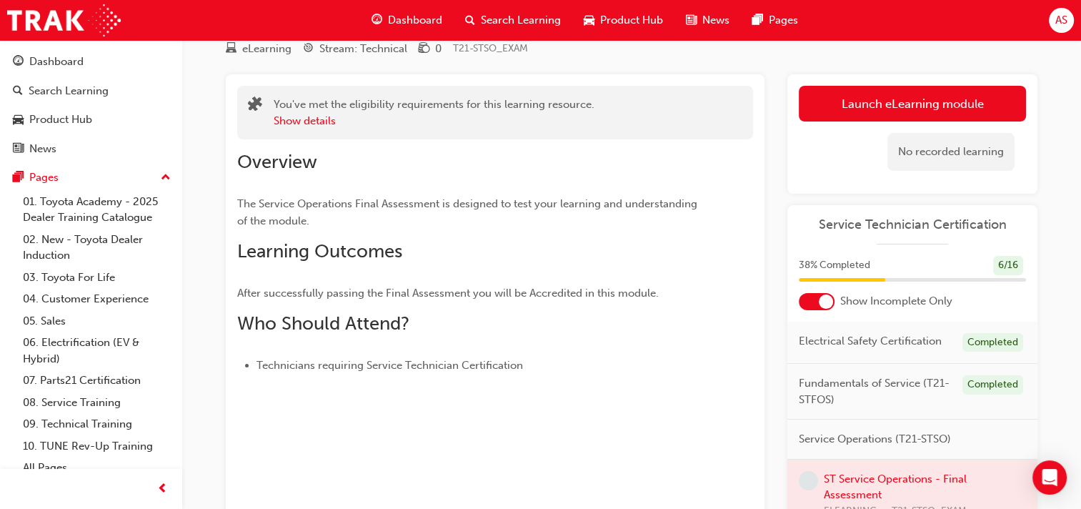
scroll to position [54, 0]
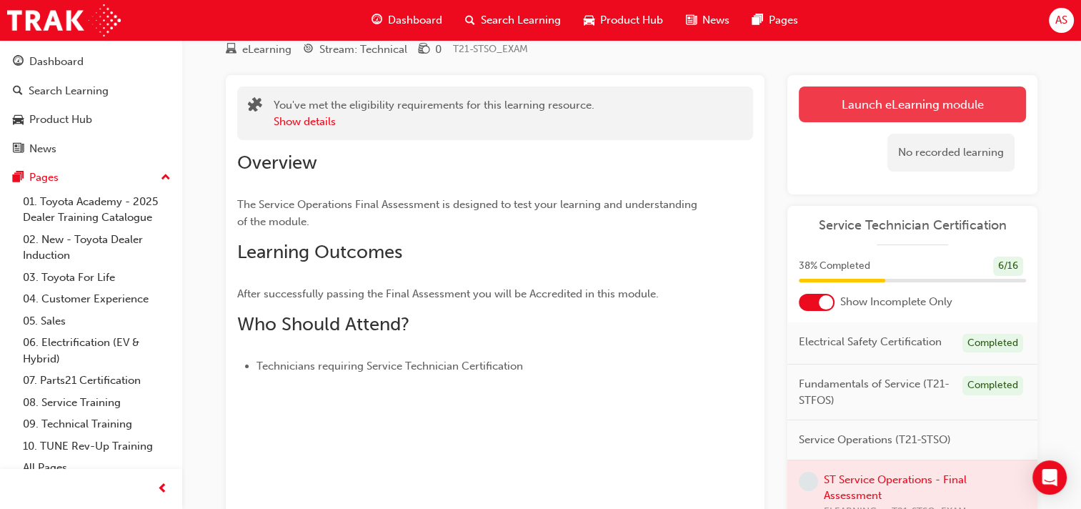
click at [903, 103] on link "Launch eLearning module" at bounding box center [912, 104] width 227 height 36
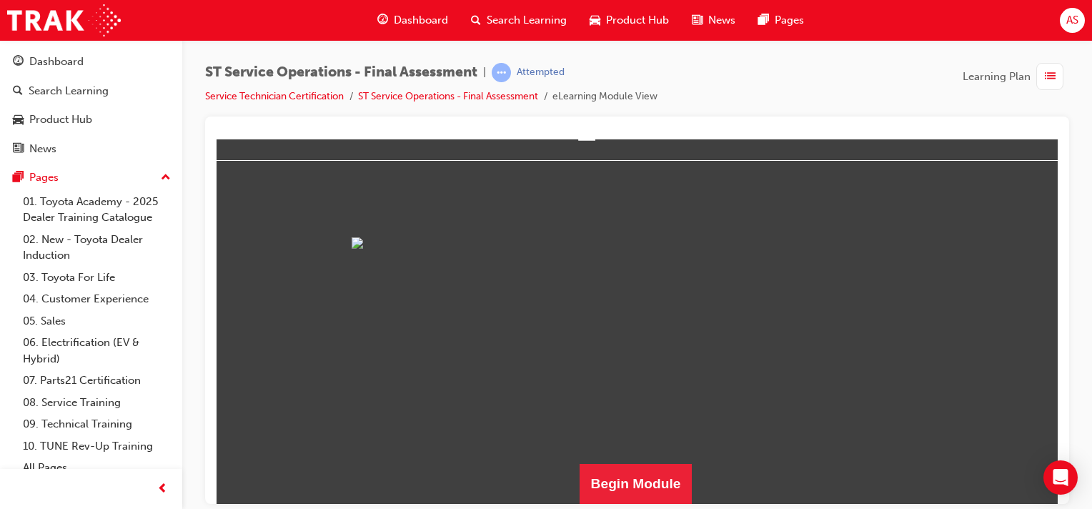
scroll to position [179, 0]
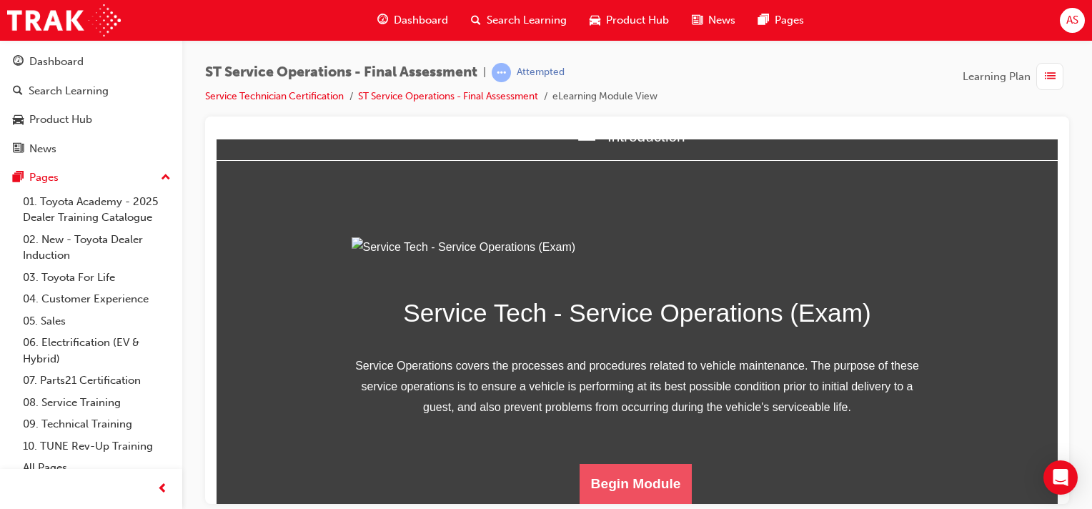
click at [631, 490] on button "Begin Module" at bounding box center [636, 483] width 113 height 40
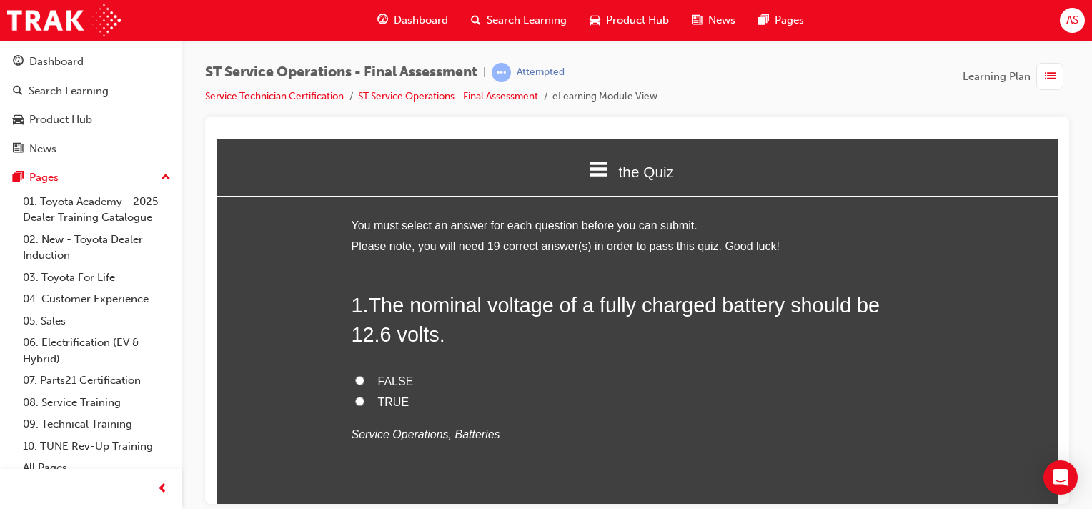
scroll to position [0, 0]
click at [355, 401] on input "TRUE" at bounding box center [359, 400] width 9 height 9
radio input "true"
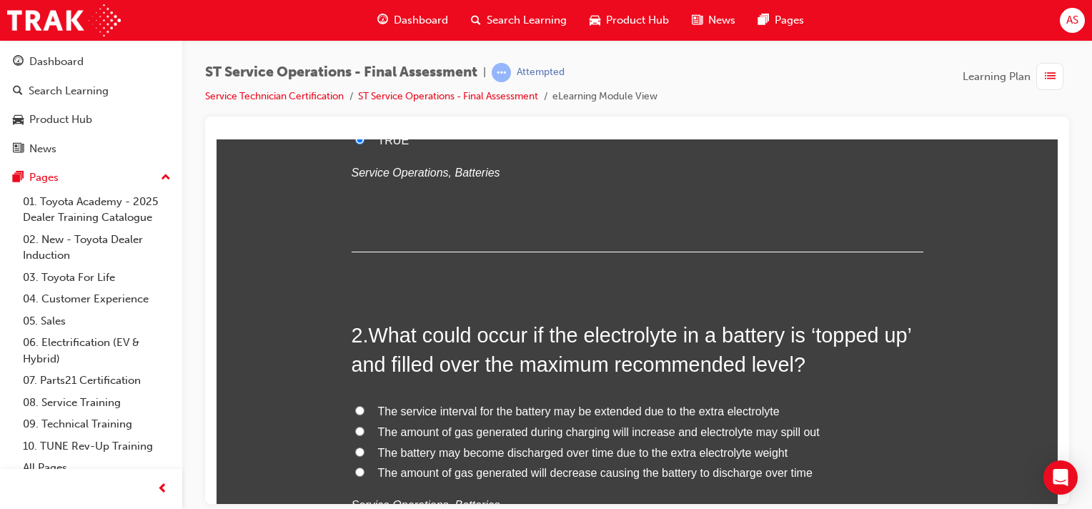
scroll to position [268, 0]
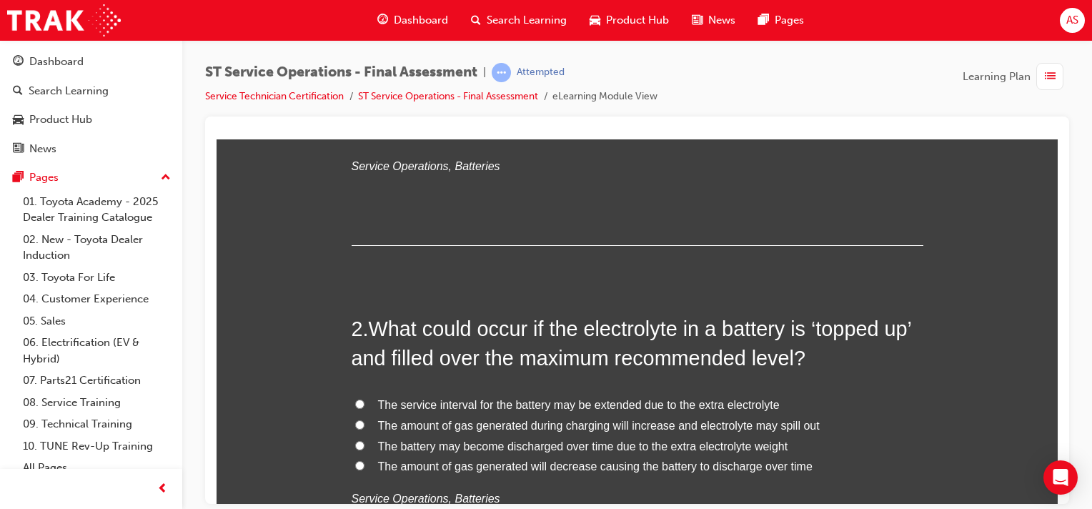
click at [635, 423] on span "The amount of gas generated during charging will increase and electrolyte may s…" at bounding box center [599, 425] width 442 height 12
click at [364, 423] on input "The amount of gas generated during charging will increase and electrolyte may s…" at bounding box center [359, 424] width 9 height 9
radio input "true"
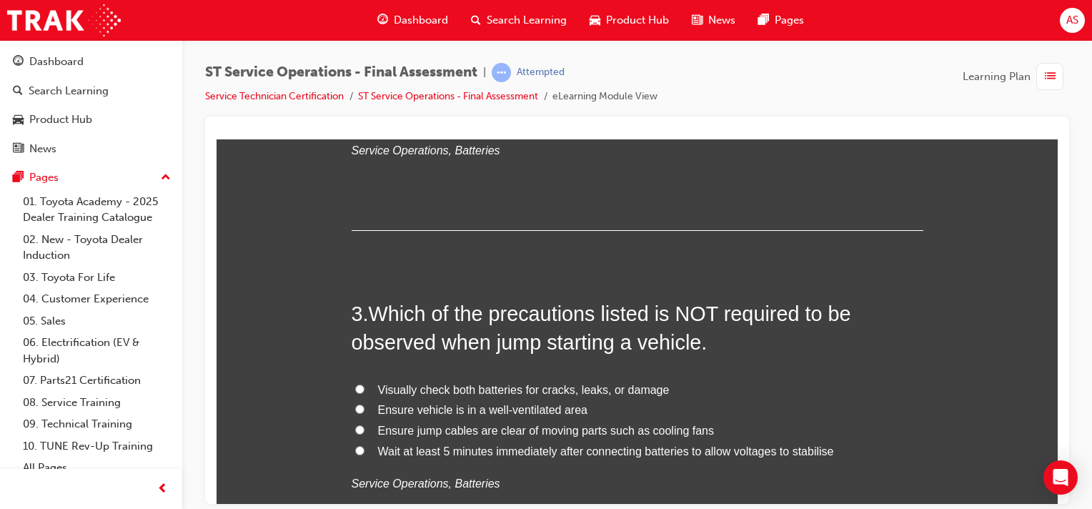
scroll to position [625, 0]
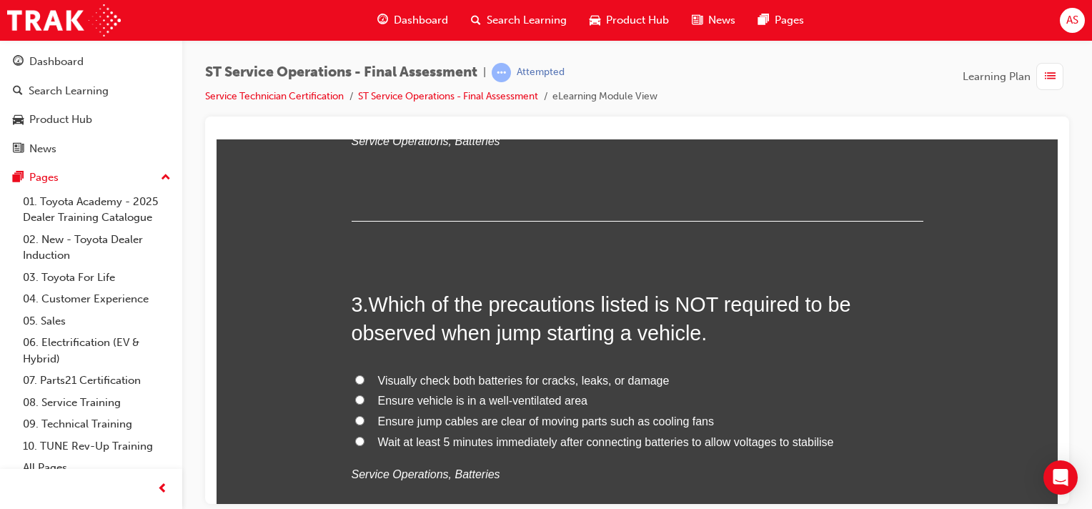
click at [664, 439] on span "Wait at least 5 minutes immediately after connecting batteries to allow voltage…" at bounding box center [606, 441] width 456 height 12
click at [364, 439] on input "Wait at least 5 minutes immediately after connecting batteries to allow voltage…" at bounding box center [359, 440] width 9 height 9
radio input "true"
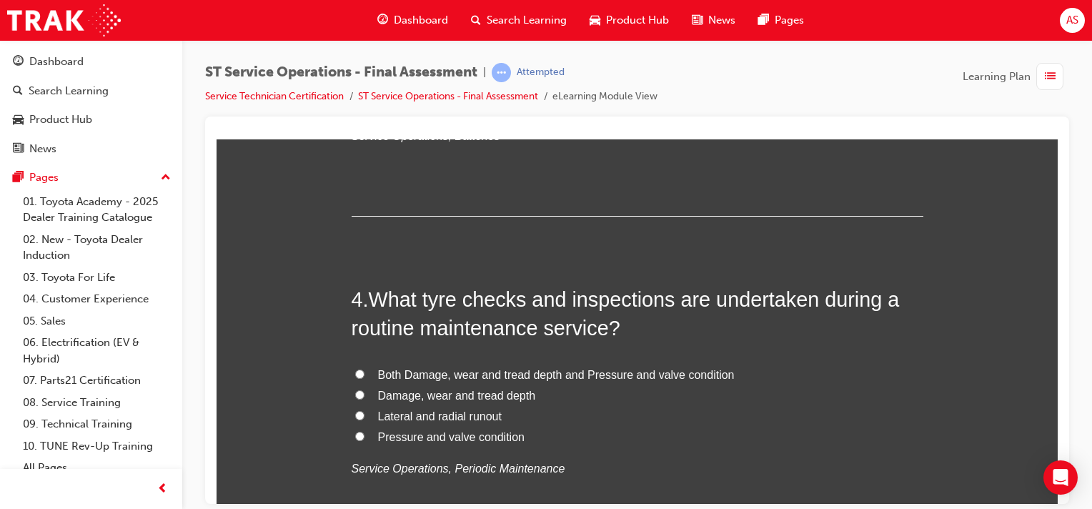
scroll to position [983, 0]
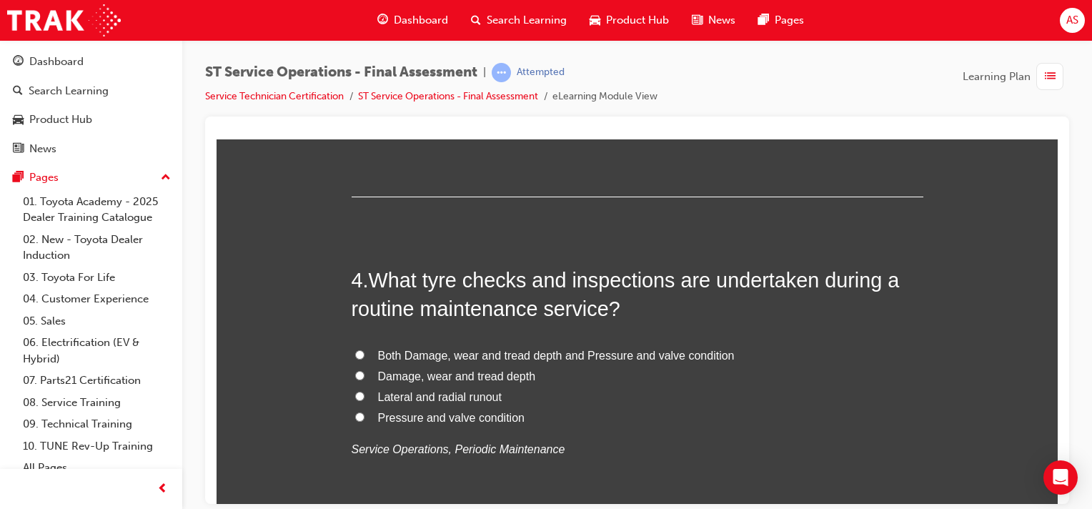
click at [355, 353] on input "Both Damage, wear and tread depth and Pressure and valve condition" at bounding box center [359, 353] width 9 height 9
radio input "true"
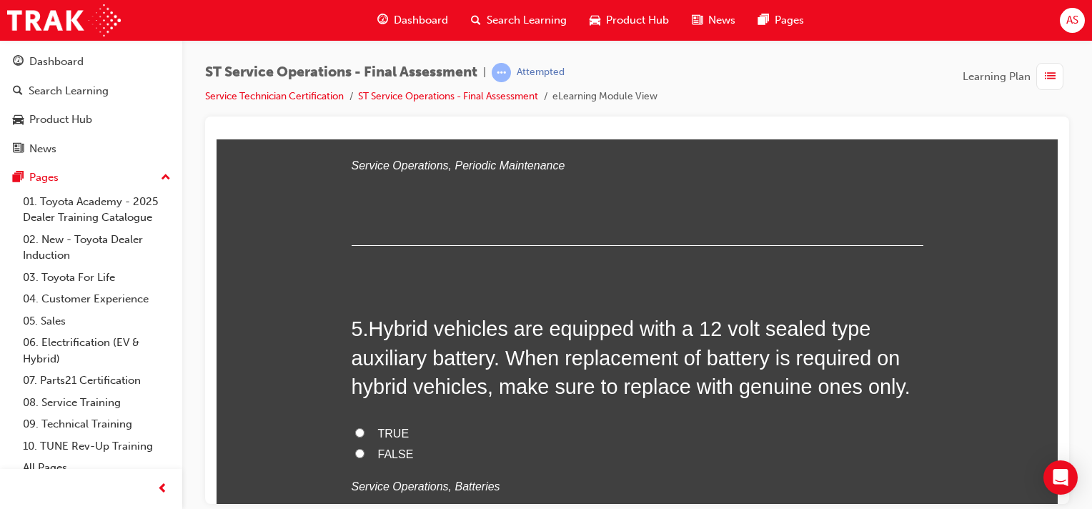
scroll to position [1269, 0]
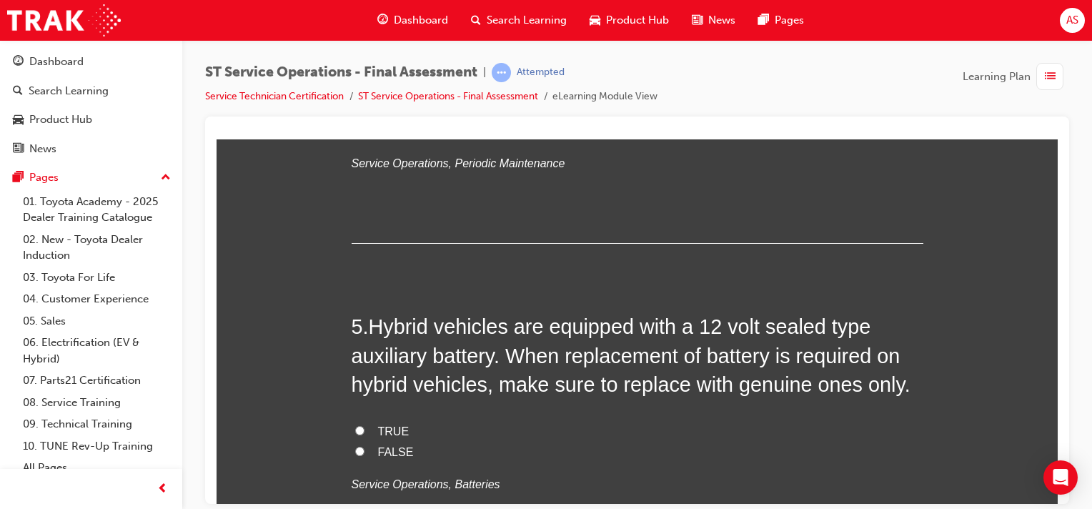
click at [355, 425] on input "TRUE" at bounding box center [359, 429] width 9 height 9
radio input "true"
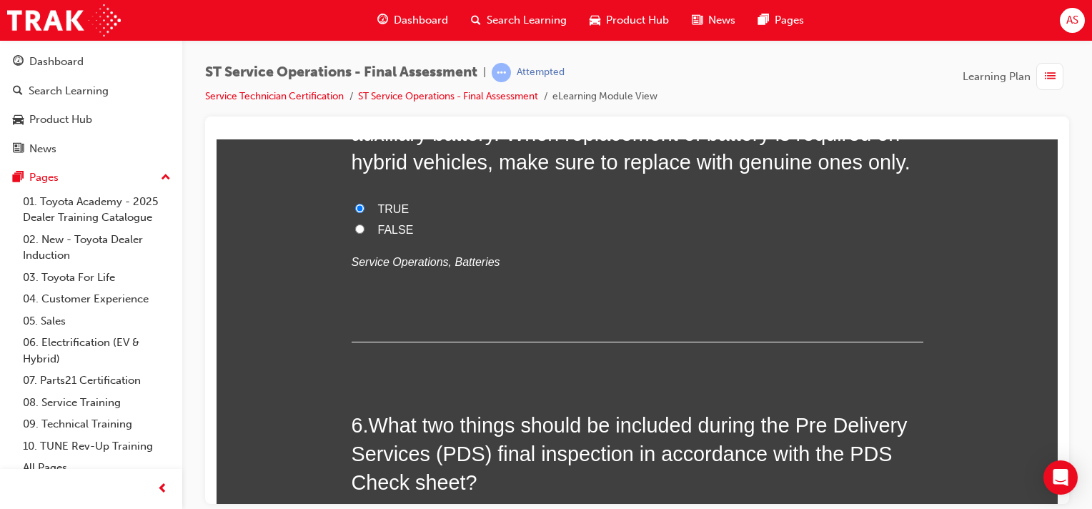
scroll to position [1501, 0]
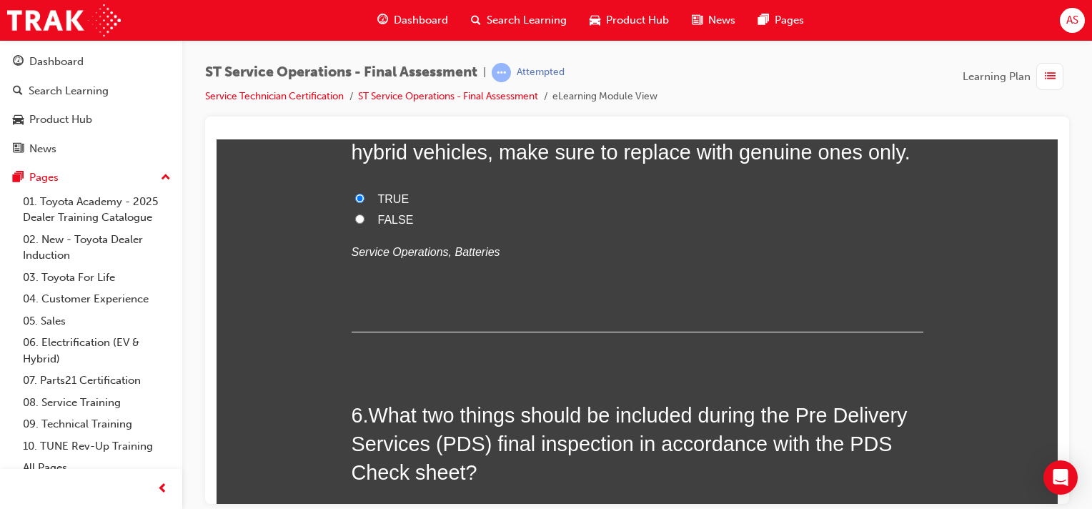
click at [355, 214] on input "FALSE" at bounding box center [359, 218] width 9 height 9
radio input "true"
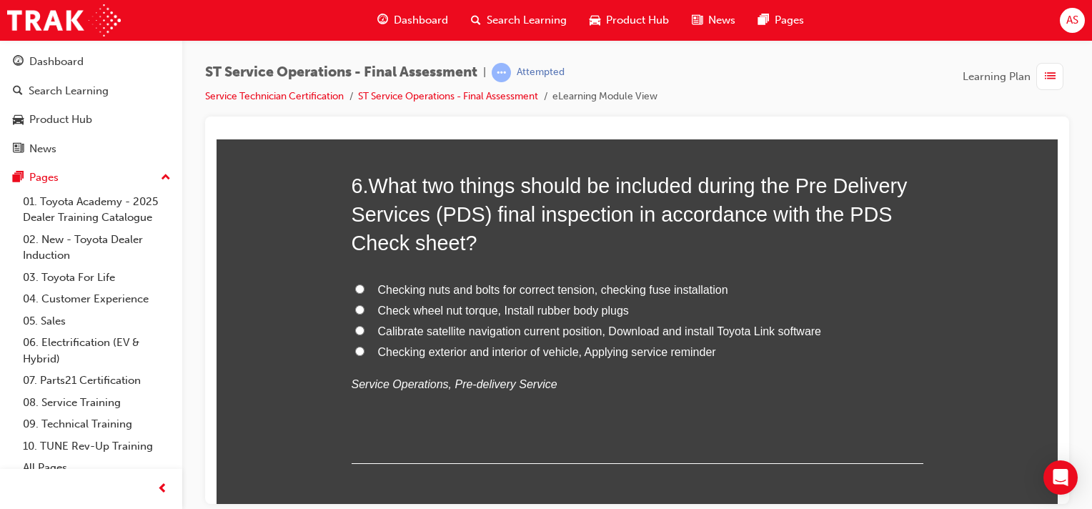
scroll to position [1732, 0]
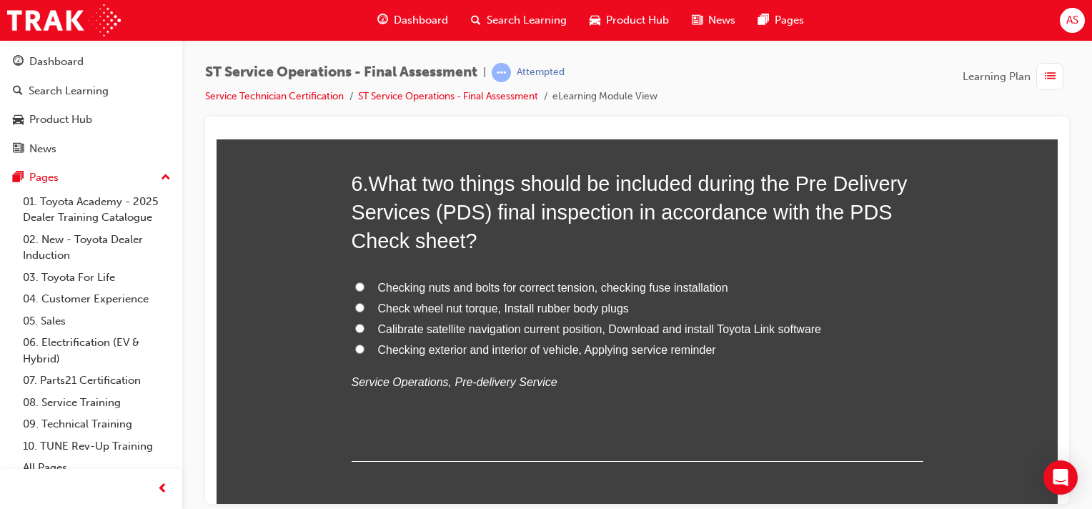
click at [619, 288] on span "Checking nuts and bolts for correct tension, checking fuse installation" at bounding box center [553, 287] width 350 height 12
click at [364, 288] on input "Checking nuts and bolts for correct tension, checking fuse installation" at bounding box center [359, 286] width 9 height 9
radio input "true"
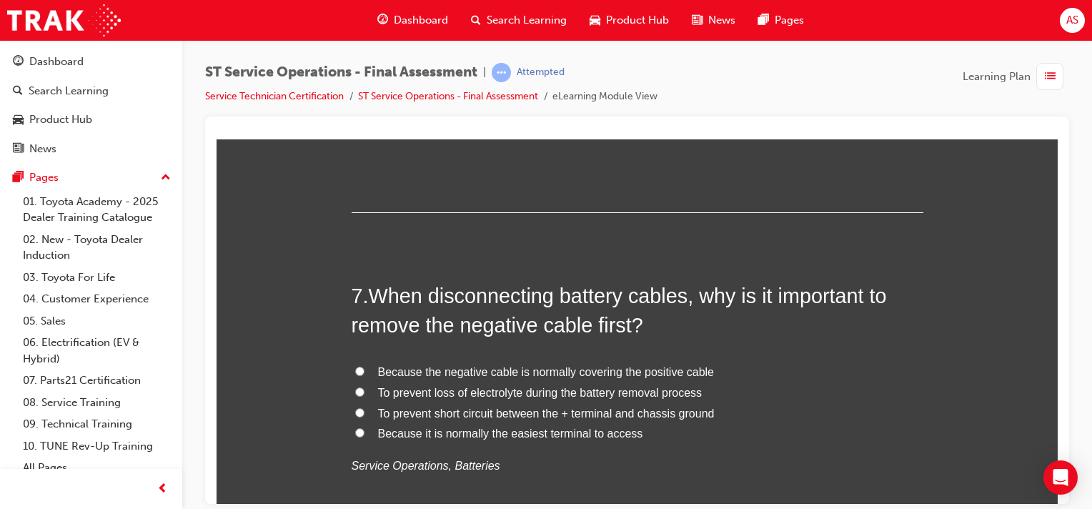
scroll to position [1983, 0]
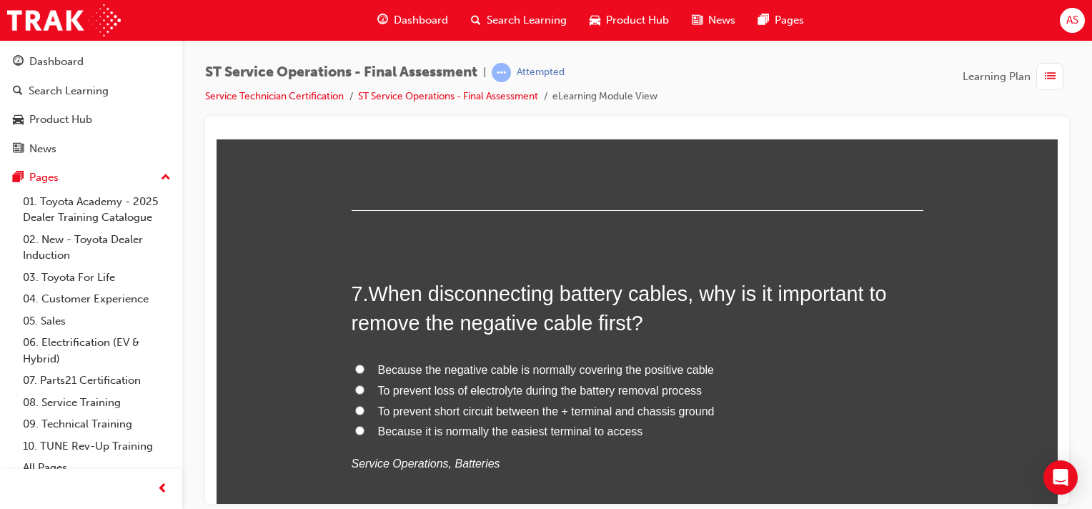
click at [447, 409] on span "To prevent short circuit between the + terminal and chassis ground" at bounding box center [546, 410] width 337 height 12
click at [364, 409] on input "To prevent short circuit between the + terminal and chassis ground" at bounding box center [359, 409] width 9 height 9
radio input "true"
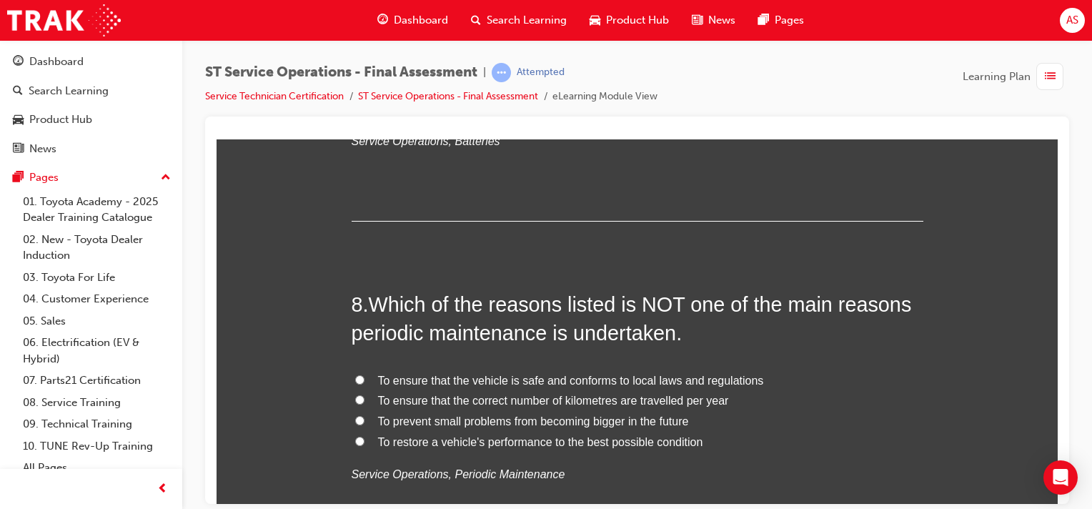
scroll to position [2323, 0]
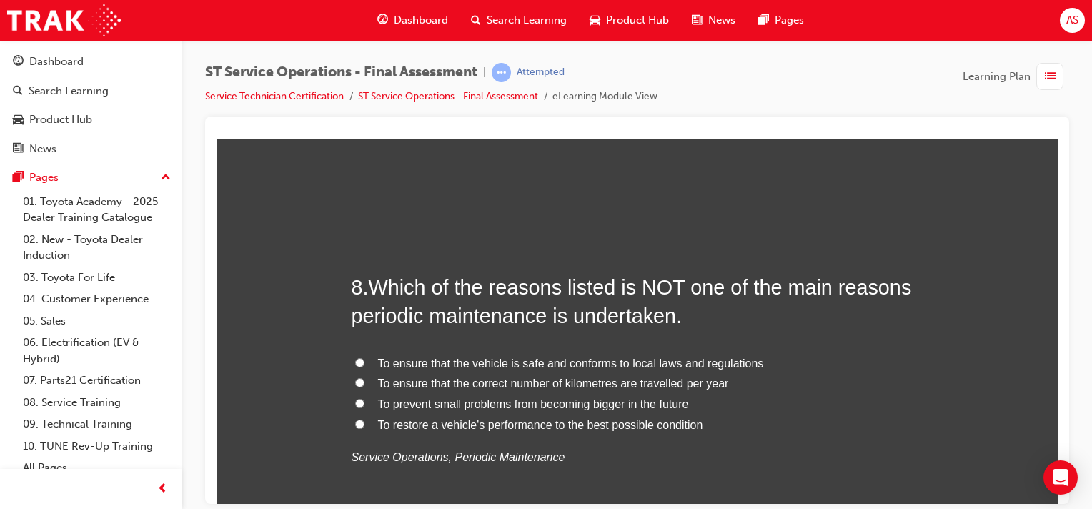
click at [628, 385] on span "To ensure that the correct number of kilometres are travelled per year" at bounding box center [553, 383] width 351 height 12
click at [364, 385] on input "To ensure that the correct number of kilometres are travelled per year" at bounding box center [359, 381] width 9 height 9
radio input "true"
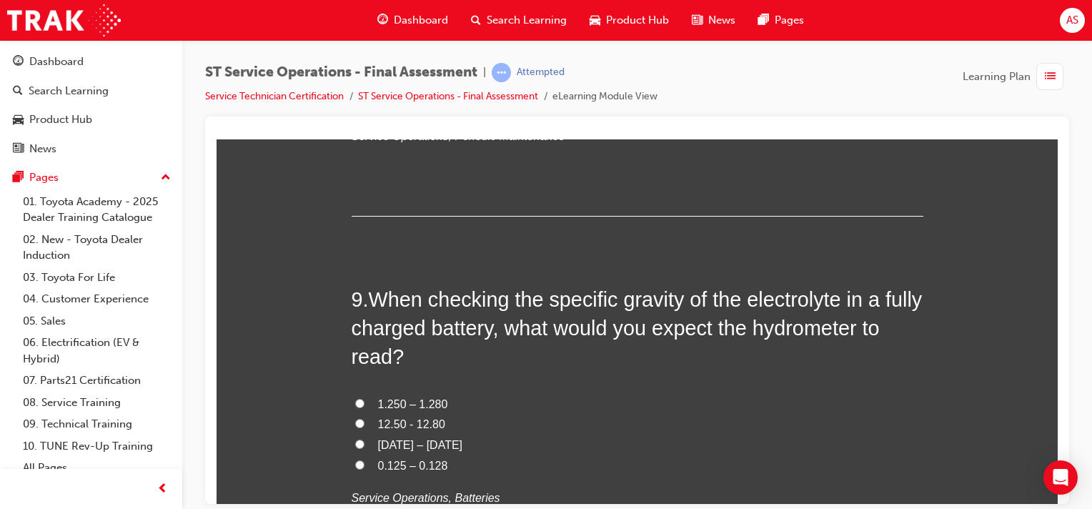
scroll to position [2733, 0]
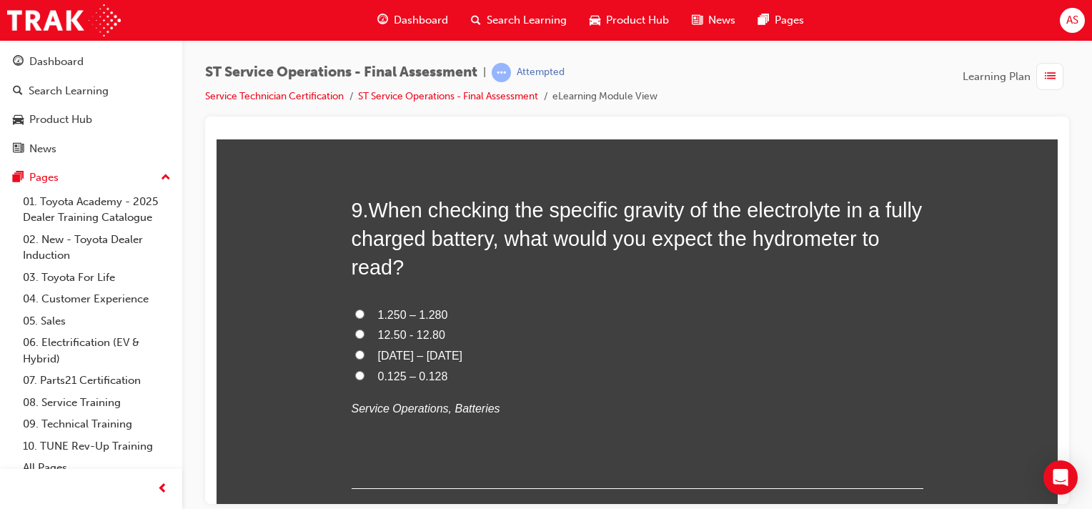
click at [355, 309] on input "1.250 – 1.280" at bounding box center [359, 313] width 9 height 9
radio input "true"
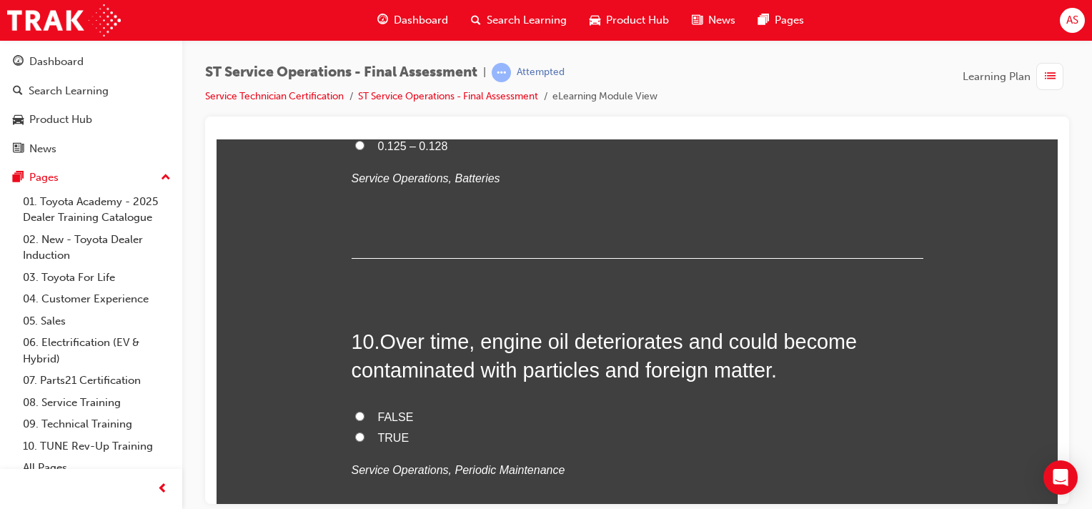
scroll to position [2984, 0]
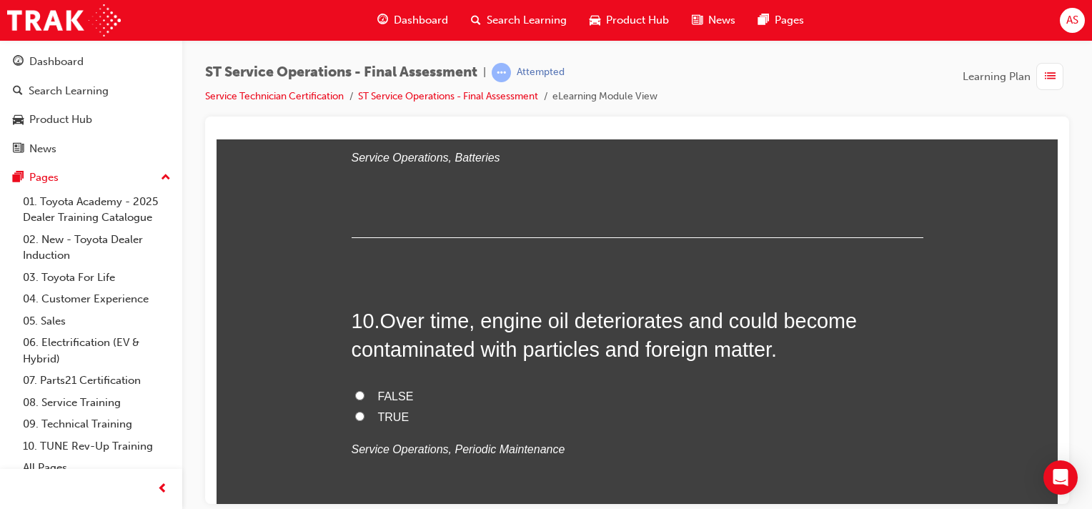
click at [355, 414] on input "TRUE" at bounding box center [359, 415] width 9 height 9
radio input "true"
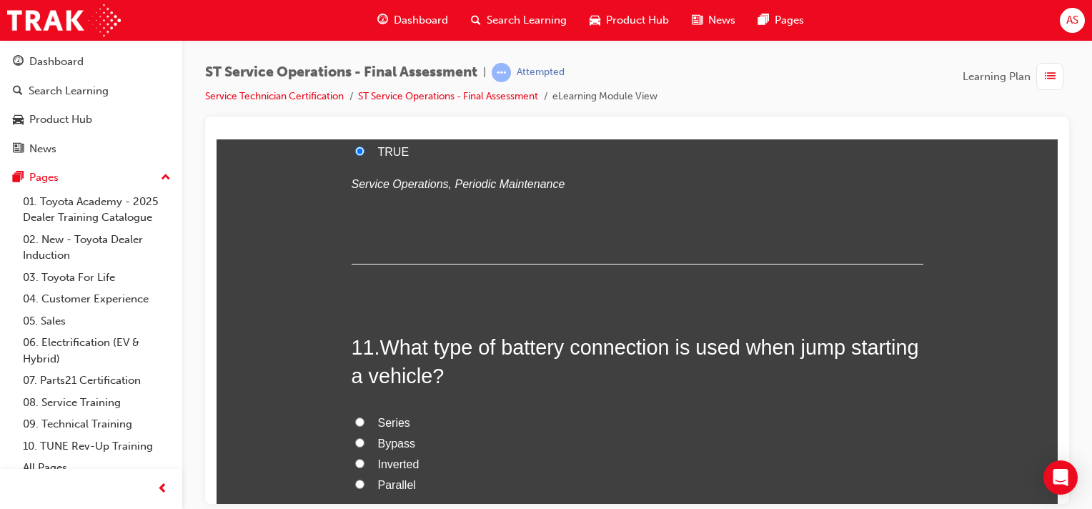
scroll to position [3287, 0]
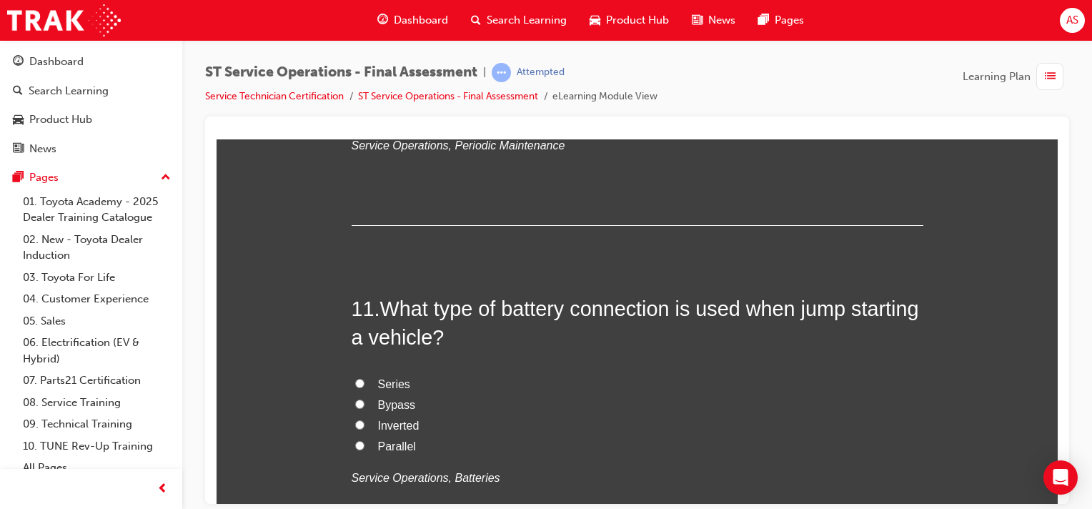
click at [355, 442] on input "Parallel" at bounding box center [359, 444] width 9 height 9
radio input "true"
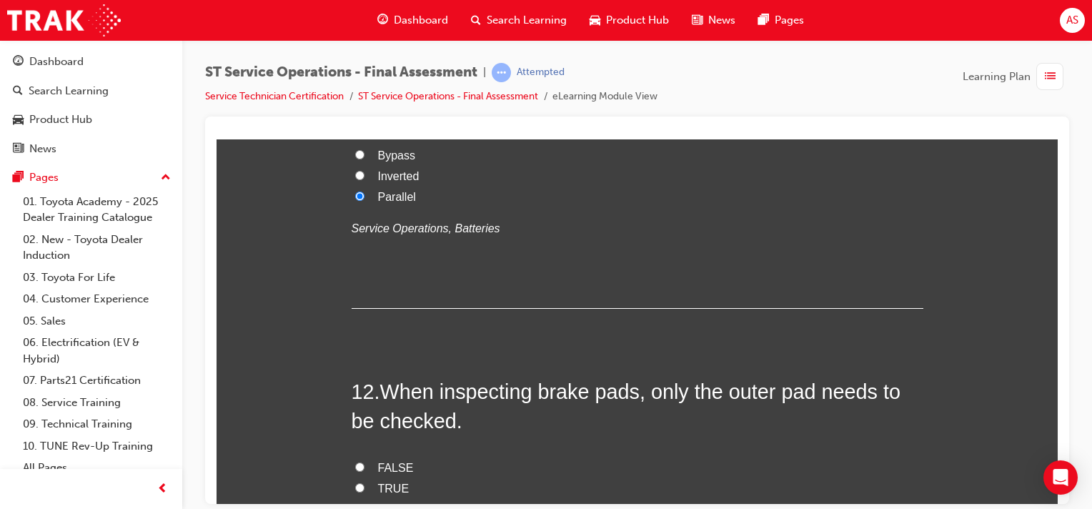
scroll to position [3538, 0]
click at [355, 461] on input "FALSE" at bounding box center [359, 465] width 9 height 9
radio input "true"
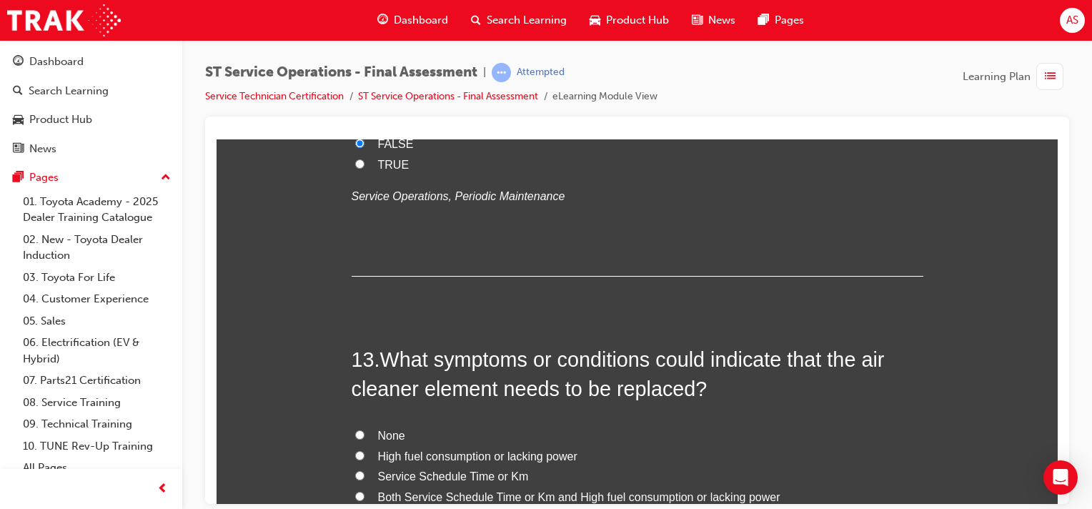
scroll to position [3876, 0]
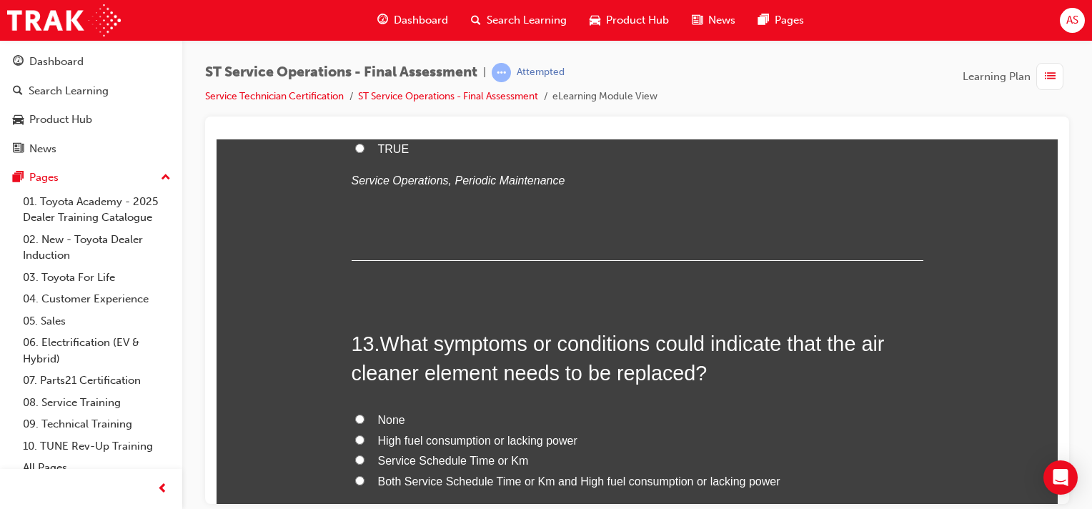
click at [355, 436] on input "High fuel consumption or lacking power" at bounding box center [359, 439] width 9 height 9
radio input "true"
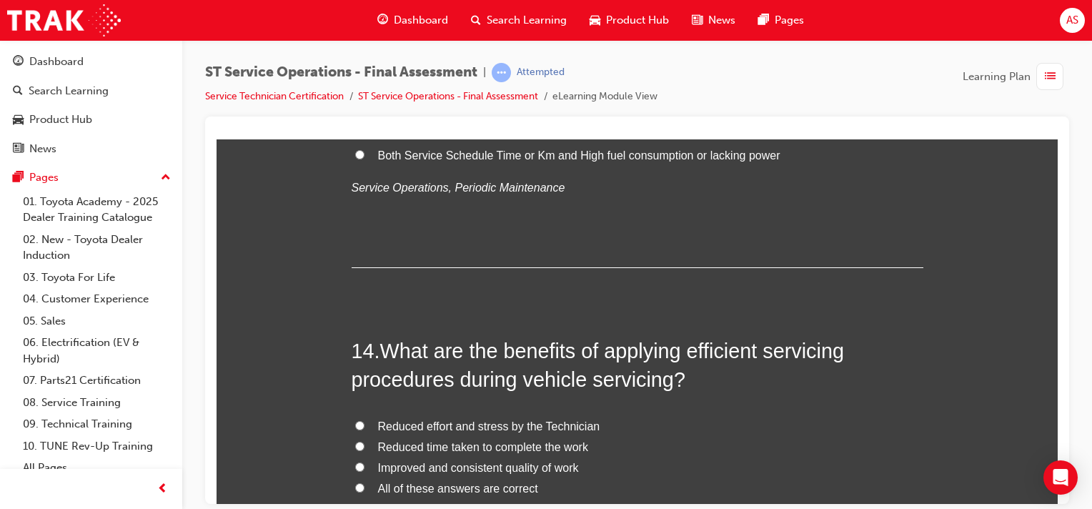
scroll to position [4199, 0]
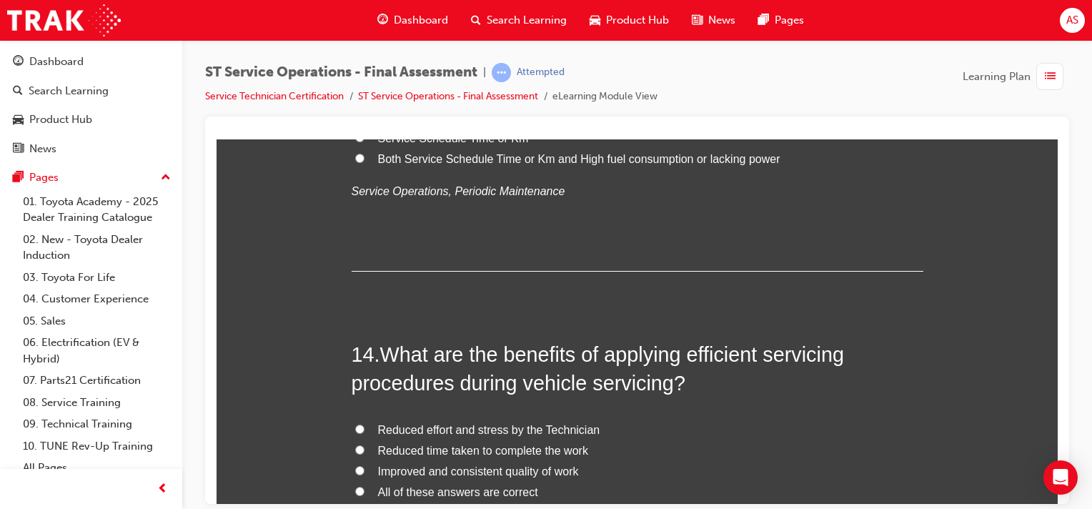
click at [355, 487] on input "All of these answers are correct" at bounding box center [359, 490] width 9 height 9
radio input "true"
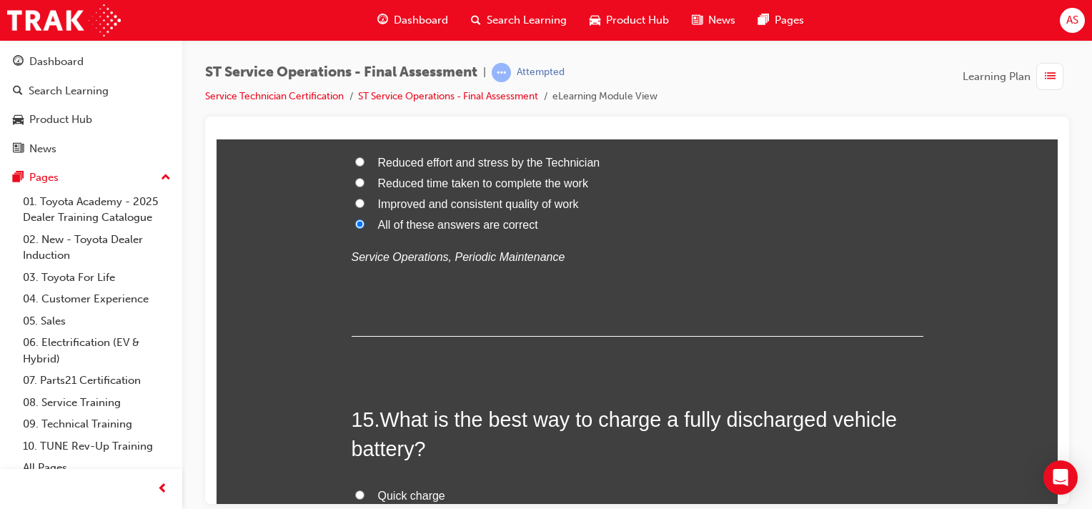
scroll to position [4538, 0]
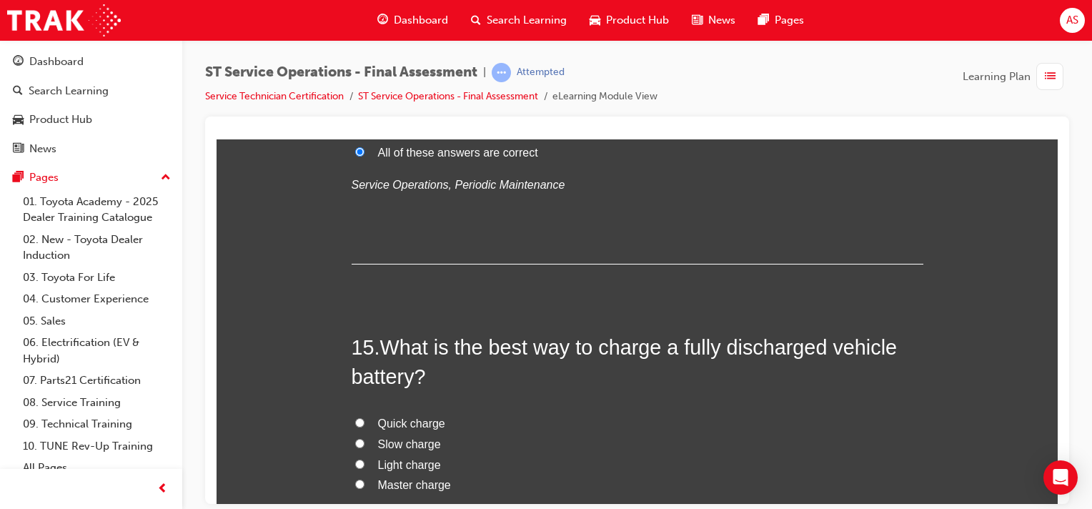
click at [355, 440] on input "Slow charge" at bounding box center [359, 442] width 9 height 9
radio input "true"
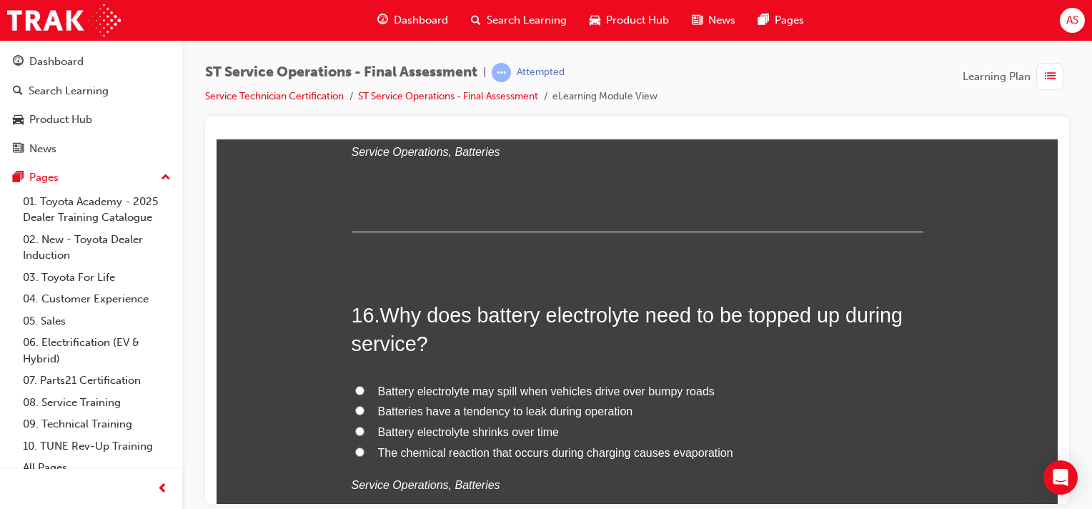
scroll to position [4931, 0]
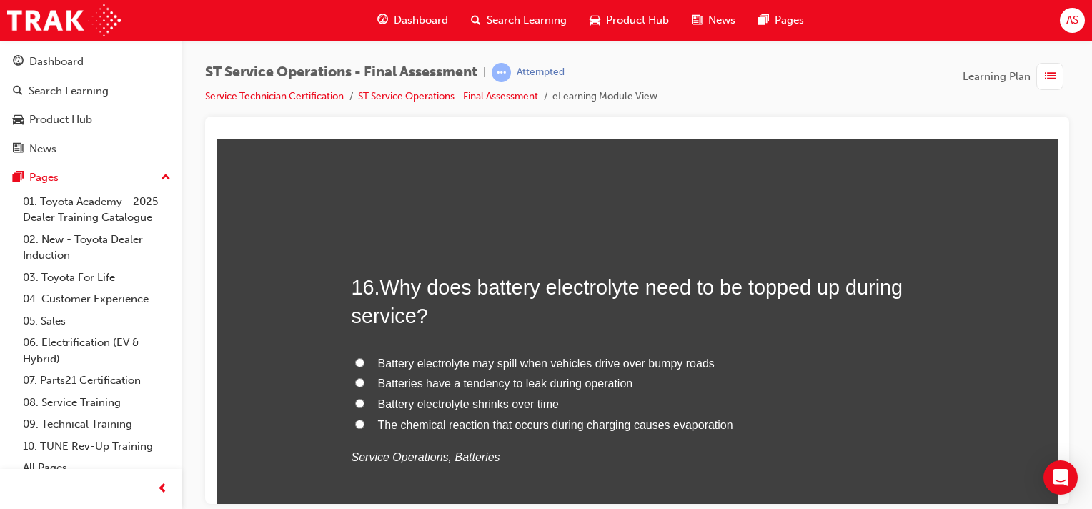
click at [355, 423] on input "The chemical reaction that occurs during charging causes evaporation" at bounding box center [359, 423] width 9 height 9
radio input "true"
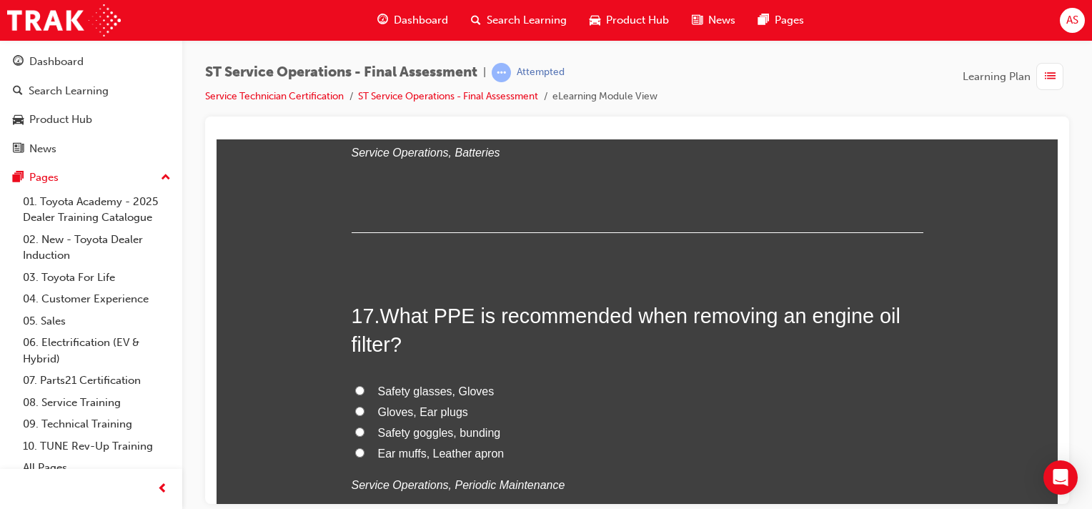
scroll to position [5253, 0]
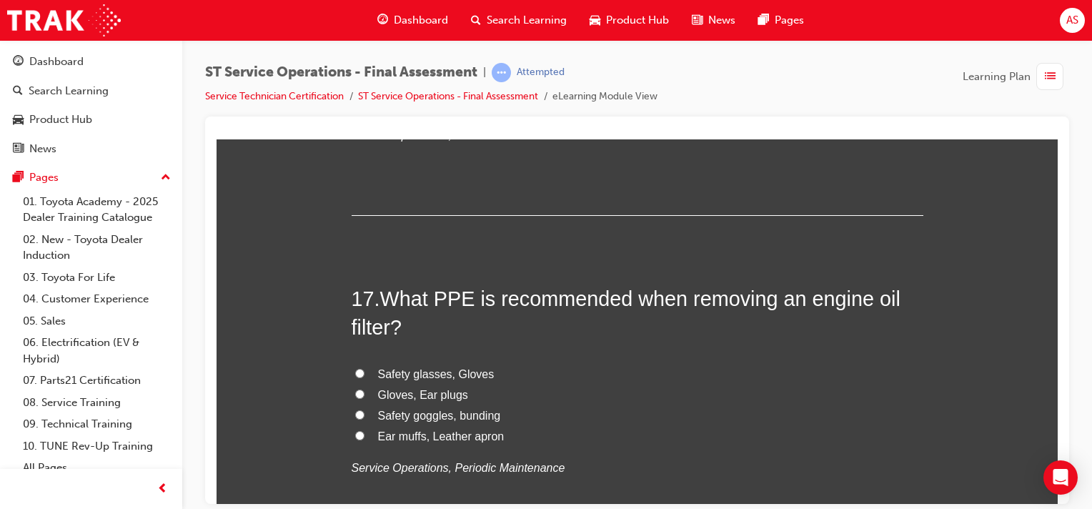
click at [355, 370] on input "Safety glasses, Gloves" at bounding box center [359, 372] width 9 height 9
radio input "true"
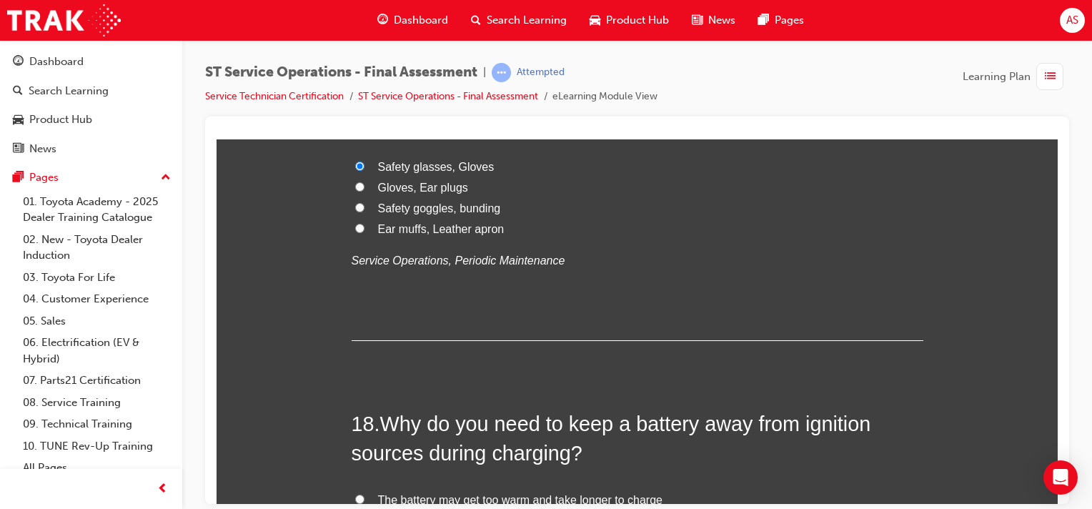
scroll to position [5574, 0]
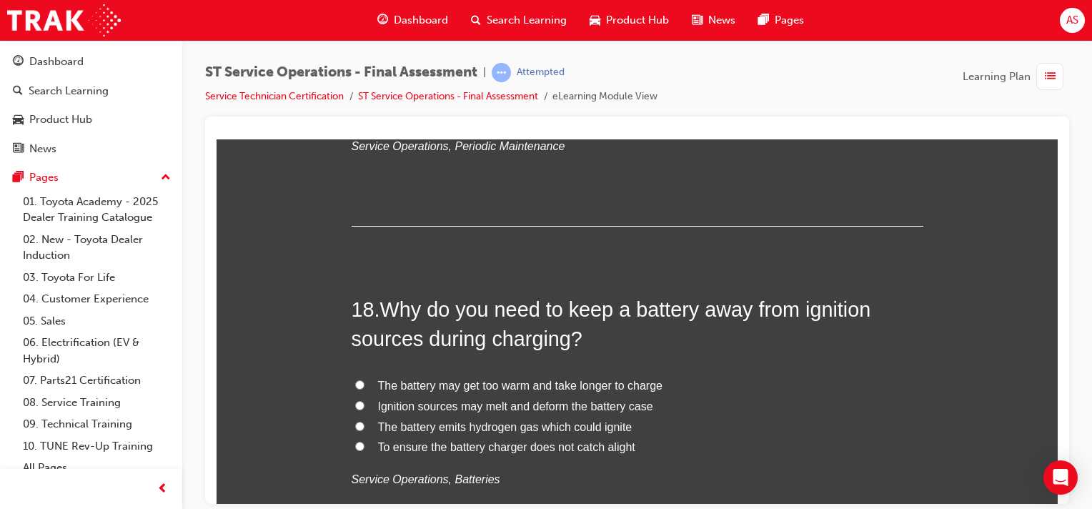
click at [355, 423] on input "The battery emits hydrogen gas which could ignite" at bounding box center [359, 425] width 9 height 9
radio input "true"
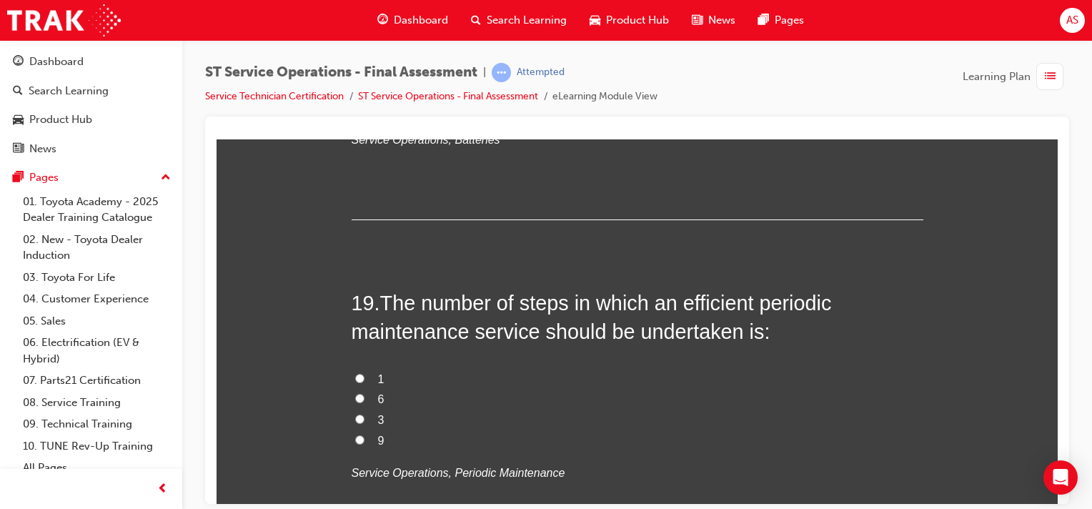
scroll to position [5896, 0]
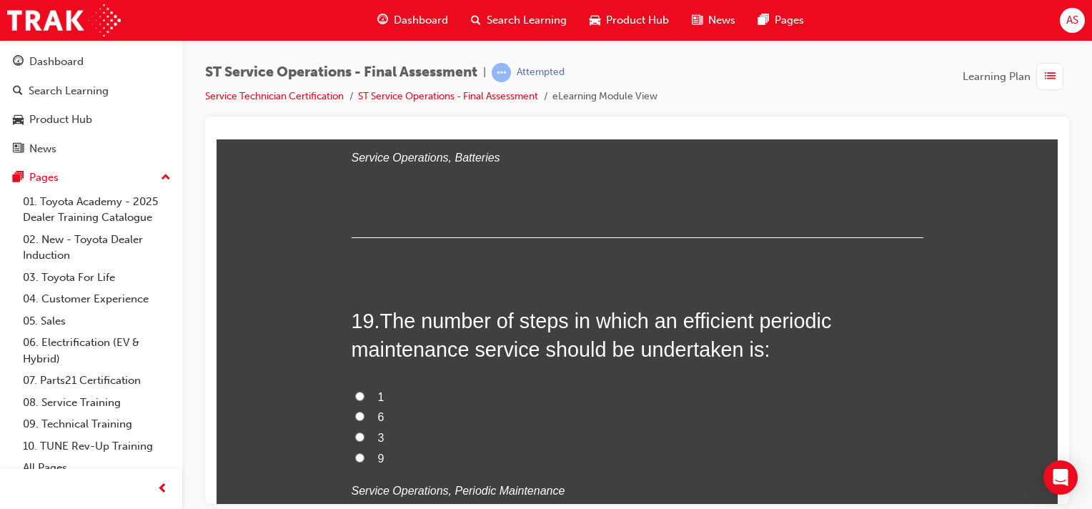
click at [355, 412] on input "6" at bounding box center [359, 415] width 9 height 9
radio input "true"
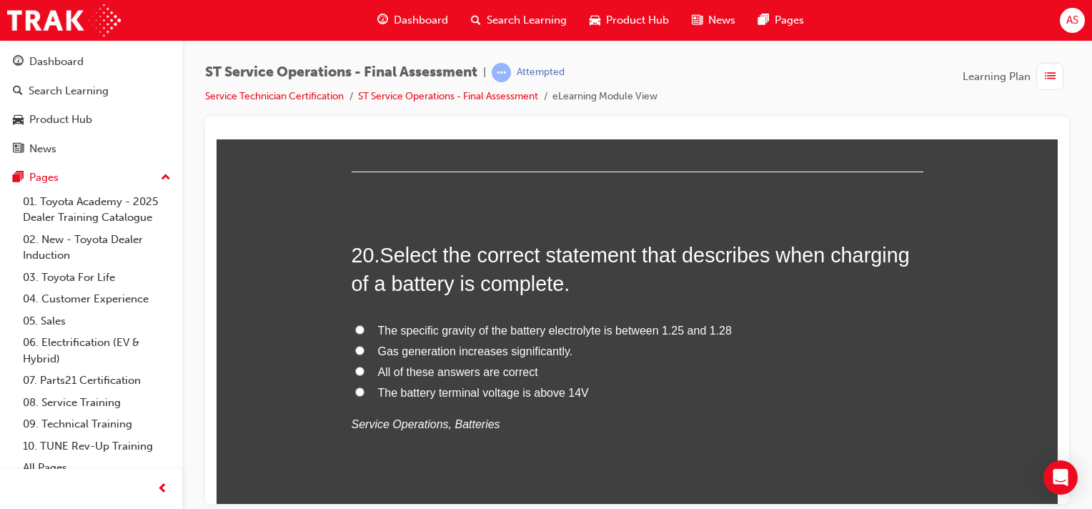
scroll to position [6306, 0]
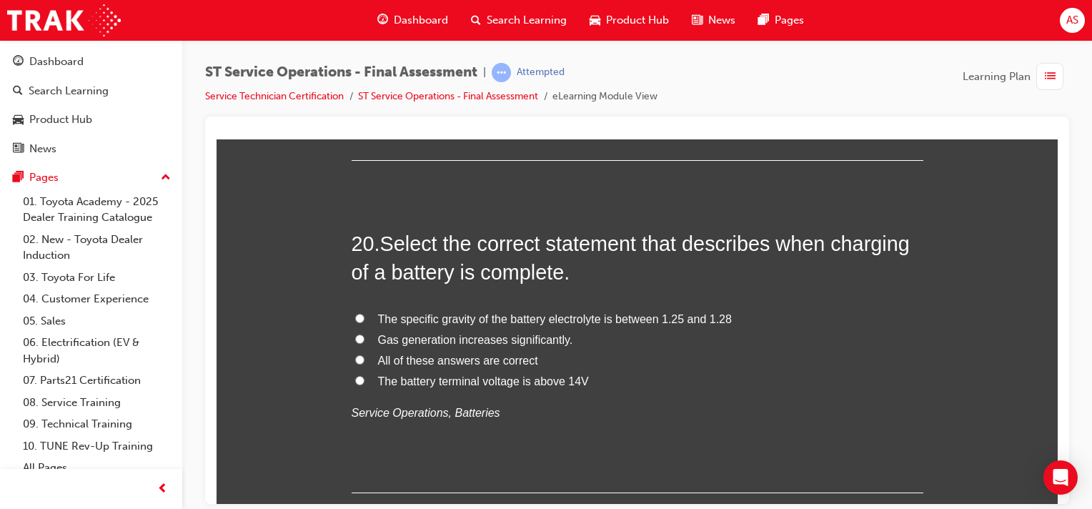
click at [355, 314] on input "The specific gravity of the battery electrolyte is between 1.25 and 1.28" at bounding box center [359, 317] width 9 height 9
radio input "true"
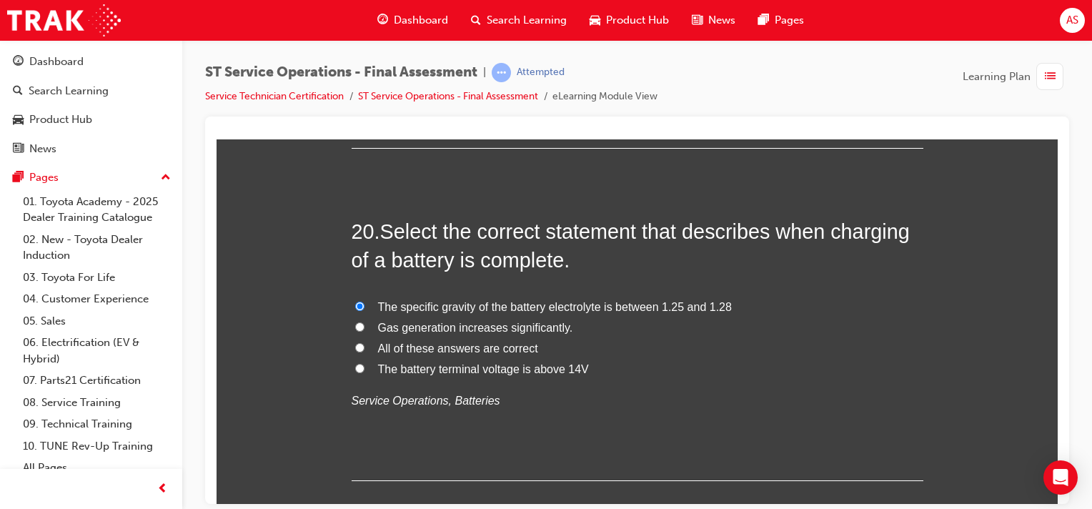
scroll to position [6325, 0]
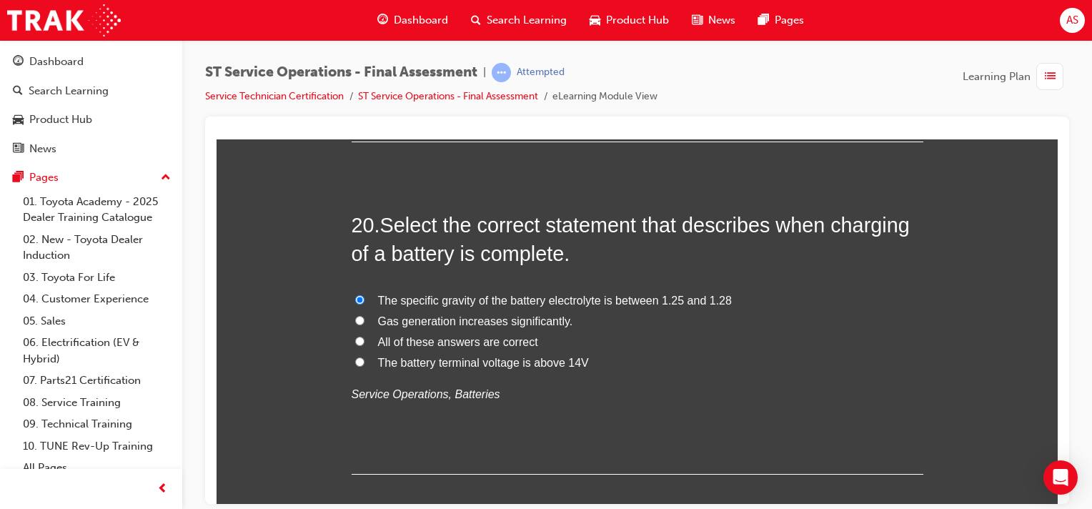
drag, startPoint x: 352, startPoint y: 328, endPoint x: 361, endPoint y: 333, distance: 9.9
click at [357, 332] on label "All of these answers are correct" at bounding box center [638, 342] width 572 height 21
click at [357, 336] on input "All of these answers are correct" at bounding box center [359, 340] width 9 height 9
radio input "true"
click at [356, 336] on input "All of these answers are correct" at bounding box center [359, 340] width 9 height 9
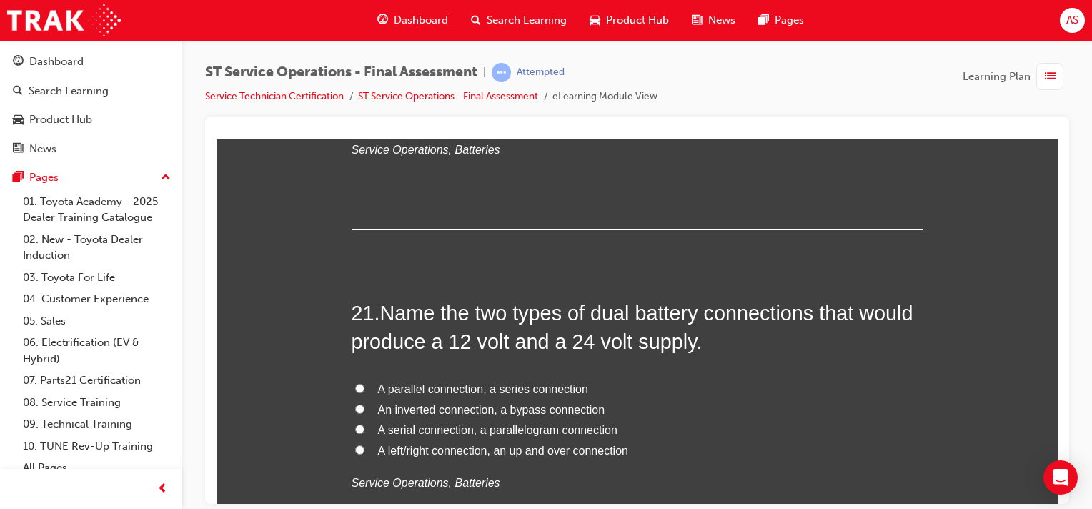
scroll to position [6587, 0]
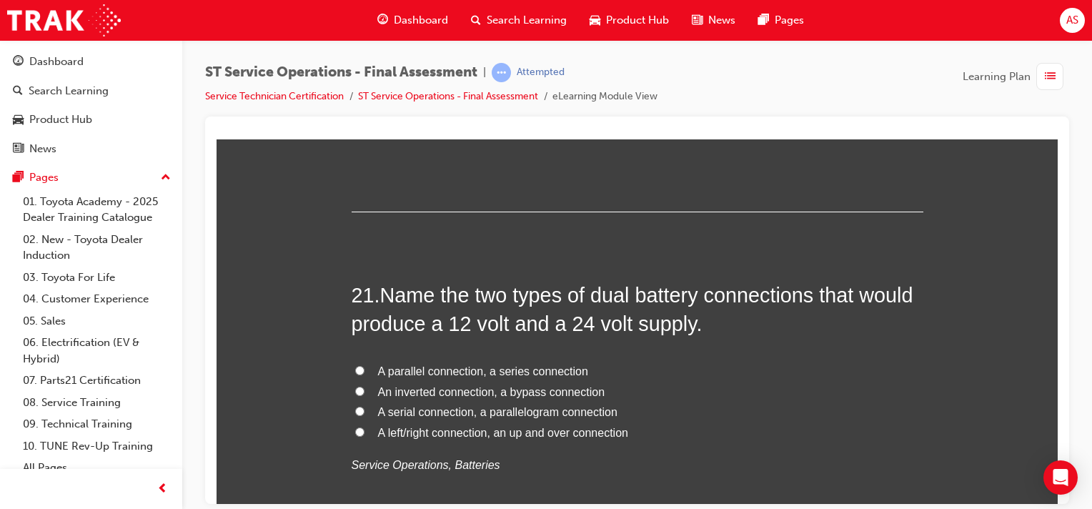
click at [355, 366] on input "A parallel connection, a series connection" at bounding box center [359, 369] width 9 height 9
radio input "true"
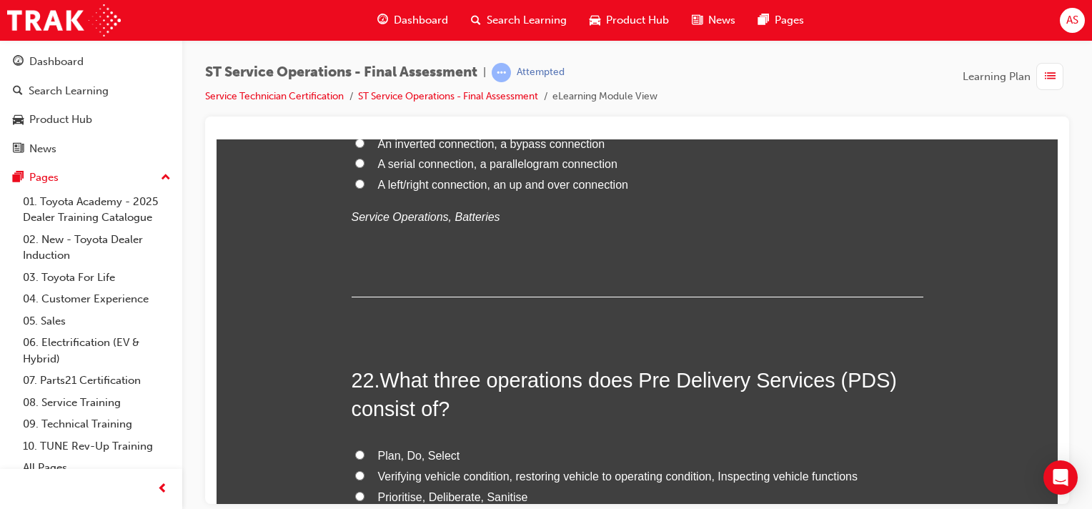
scroll to position [6873, 0]
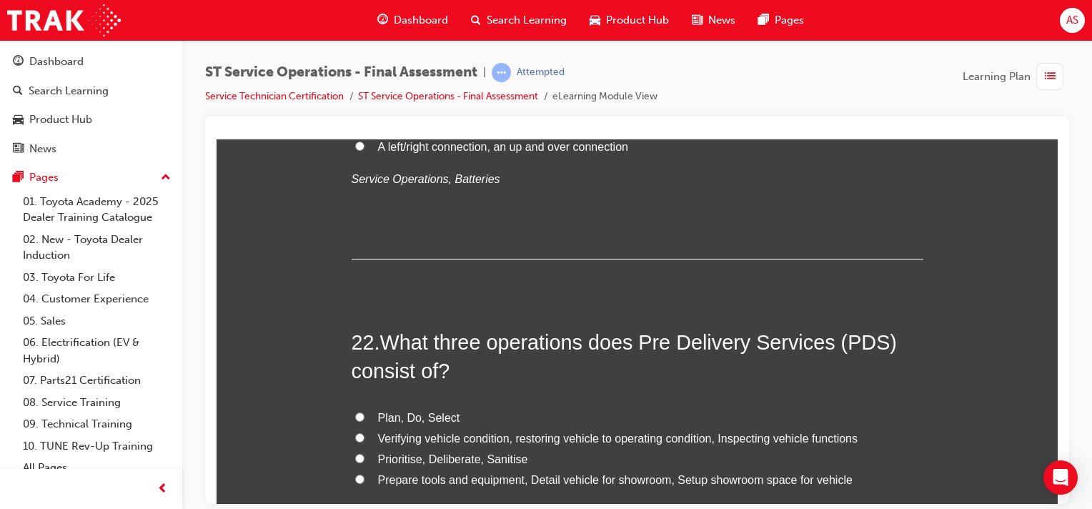
click at [390, 432] on span "Verifying vehicle condition, restoring vehicle to operating condition, Inspecti…" at bounding box center [618, 438] width 480 height 12
click at [364, 432] on input "Verifying vehicle condition, restoring vehicle to operating condition, Inspecti…" at bounding box center [359, 436] width 9 height 9
radio input "true"
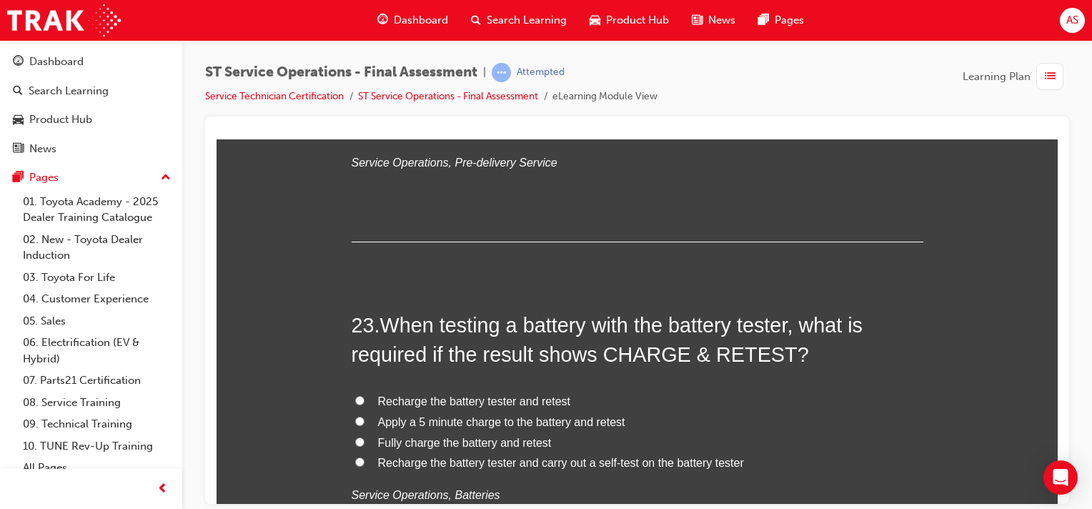
scroll to position [7230, 0]
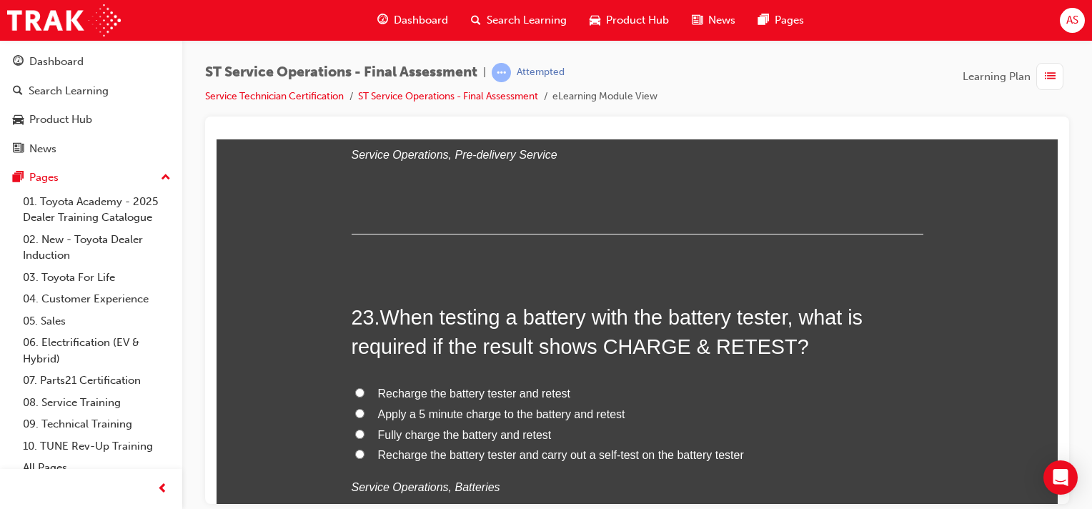
click at [475, 431] on span "Fully charge the battery and retest" at bounding box center [465, 434] width 174 height 12
click at [364, 431] on input "Fully charge the battery and retest" at bounding box center [359, 433] width 9 height 9
radio input "true"
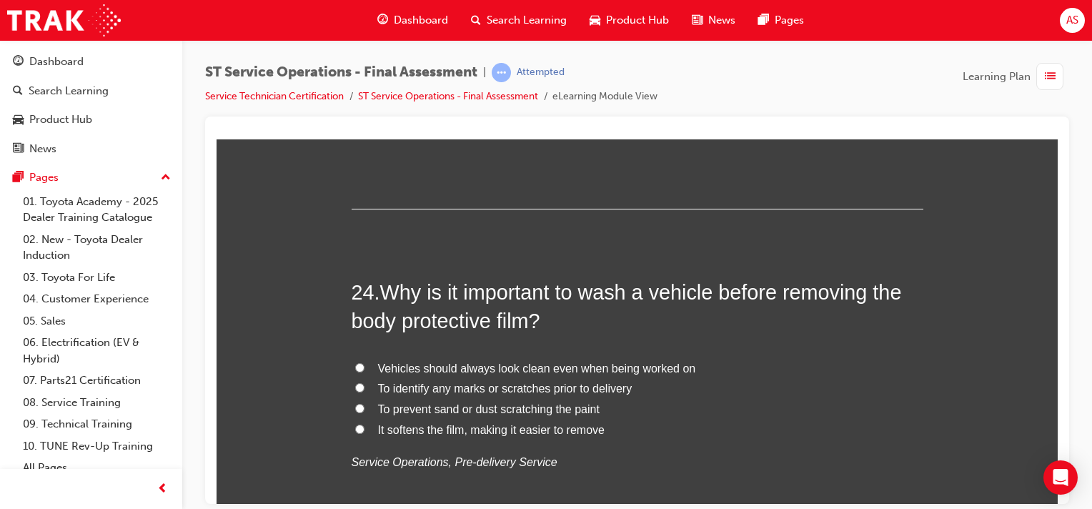
scroll to position [7570, 0]
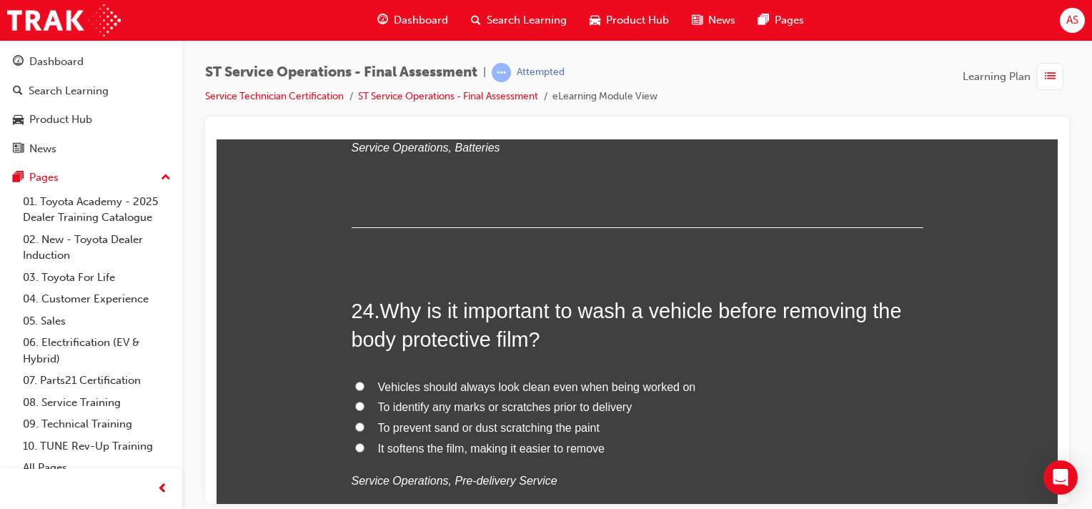
click at [397, 402] on span "To identify any marks or scratches prior to delivery" at bounding box center [505, 406] width 254 height 12
click at [364, 402] on input "To identify any marks or scratches prior to delivery" at bounding box center [359, 405] width 9 height 9
radio input "true"
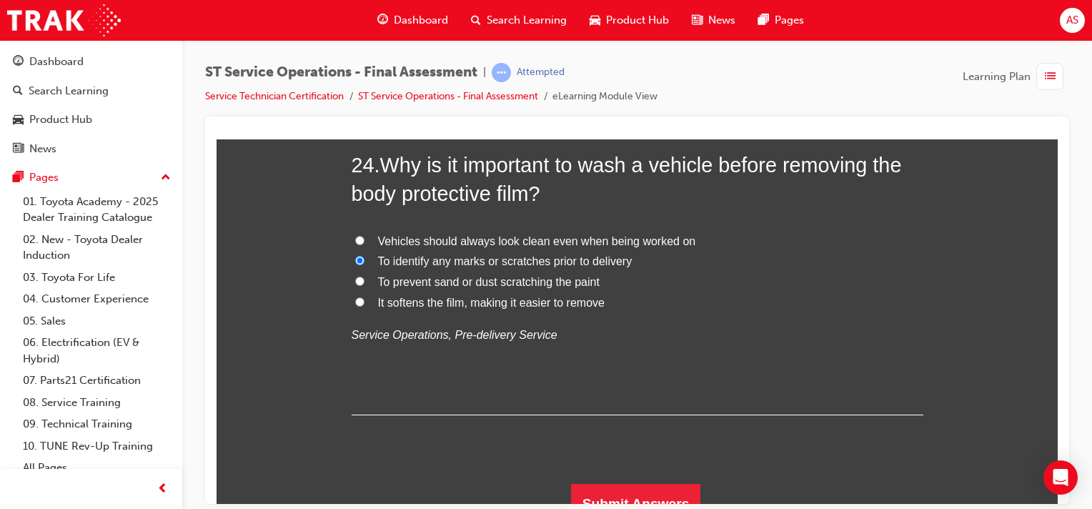
scroll to position [7730, 0]
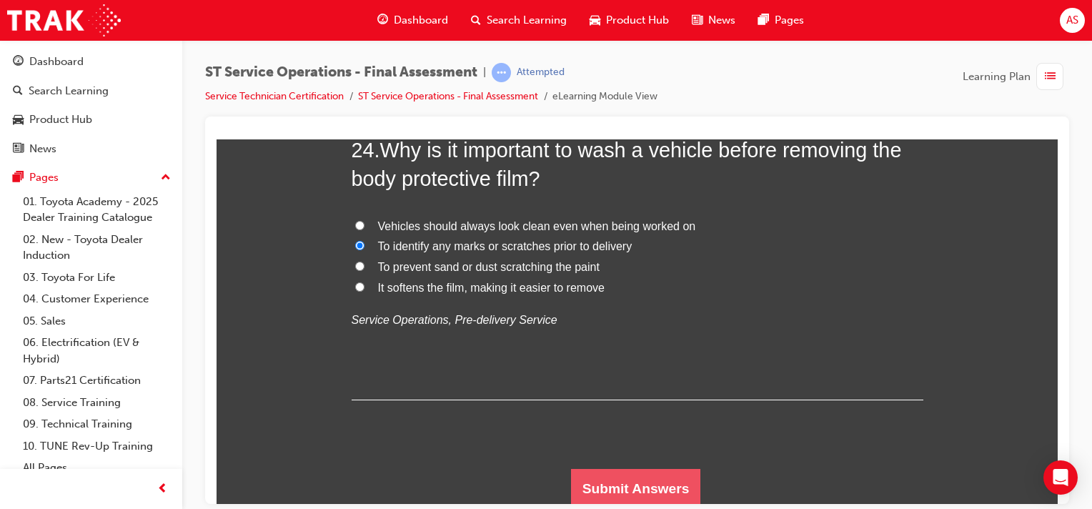
click at [677, 487] on button "Submit Answers" at bounding box center [636, 488] width 130 height 40
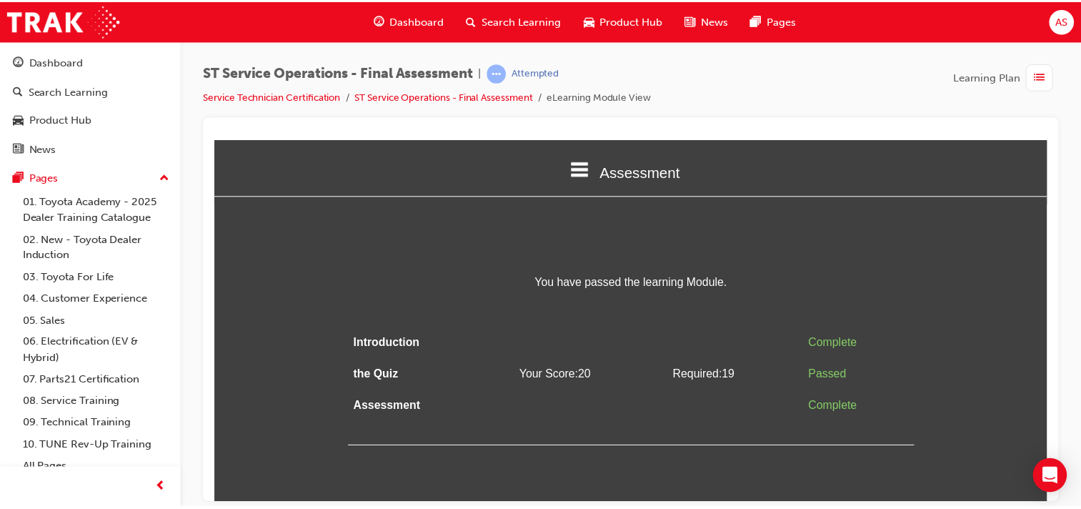
scroll to position [0, 0]
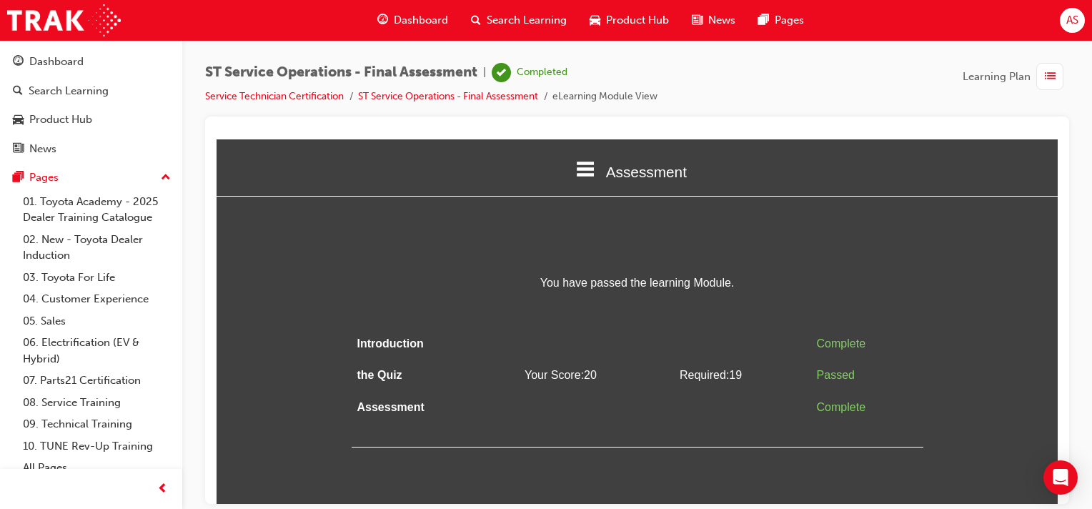
click at [424, 23] on span "Dashboard" at bounding box center [421, 20] width 54 height 16
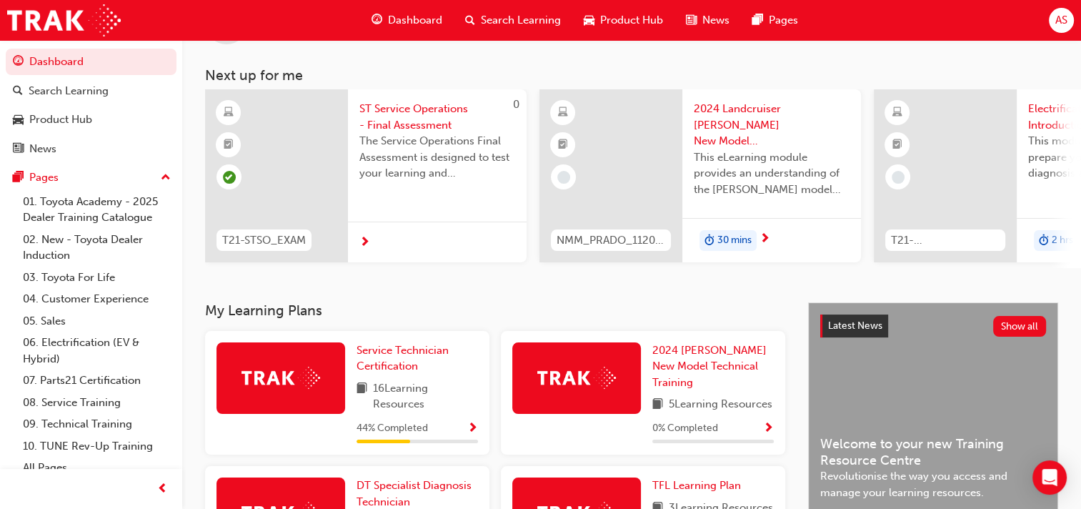
scroll to position [89, 0]
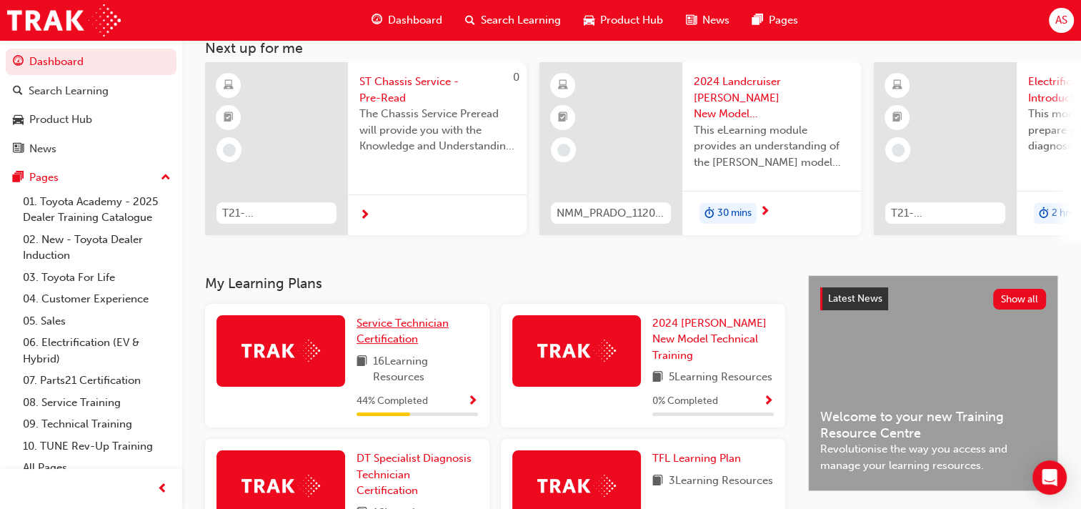
click at [402, 329] on span "Service Technician Certification" at bounding box center [403, 331] width 92 height 29
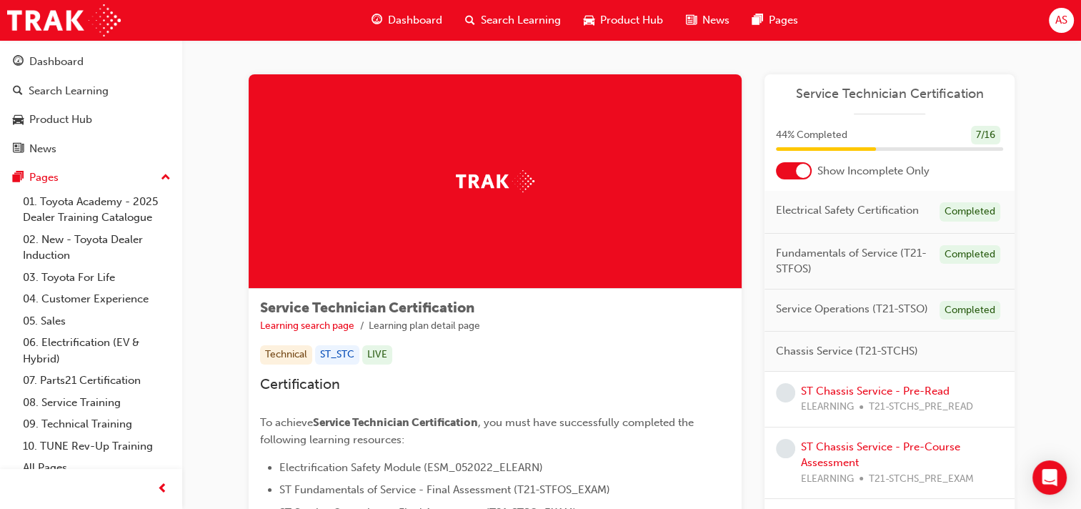
click at [791, 170] on div at bounding box center [794, 170] width 36 height 17
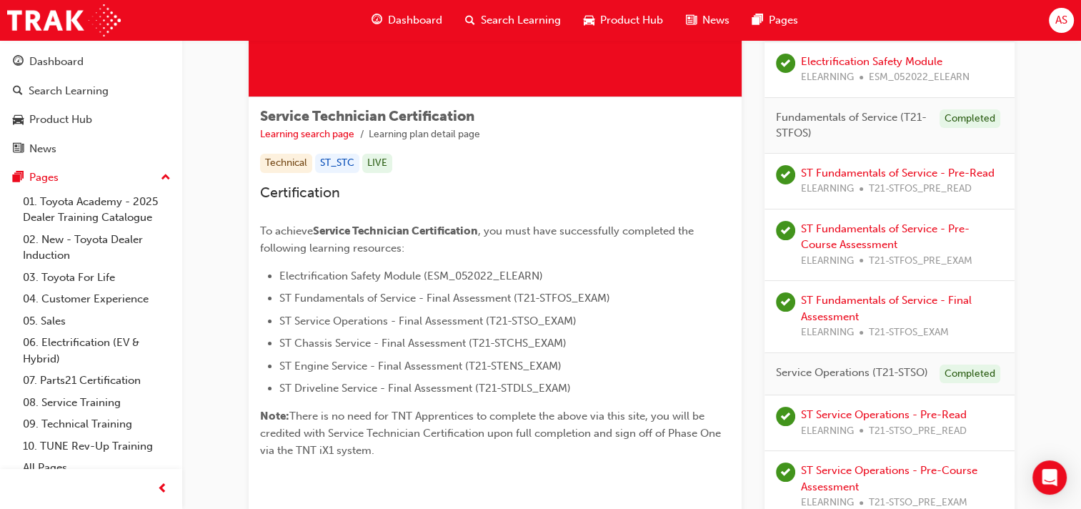
scroll to position [189, 0]
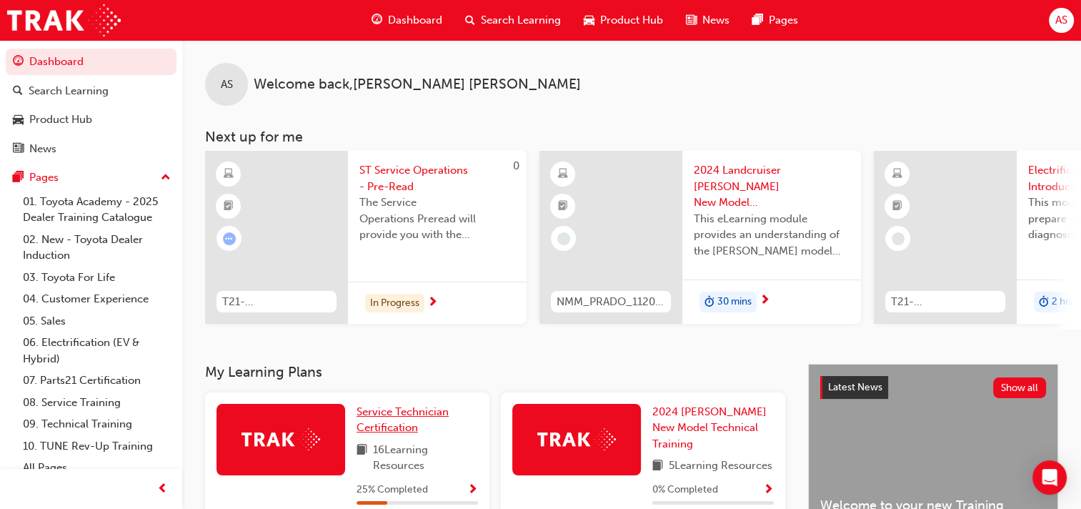
click at [394, 423] on link "Service Technician Certification" at bounding box center [417, 420] width 121 height 32
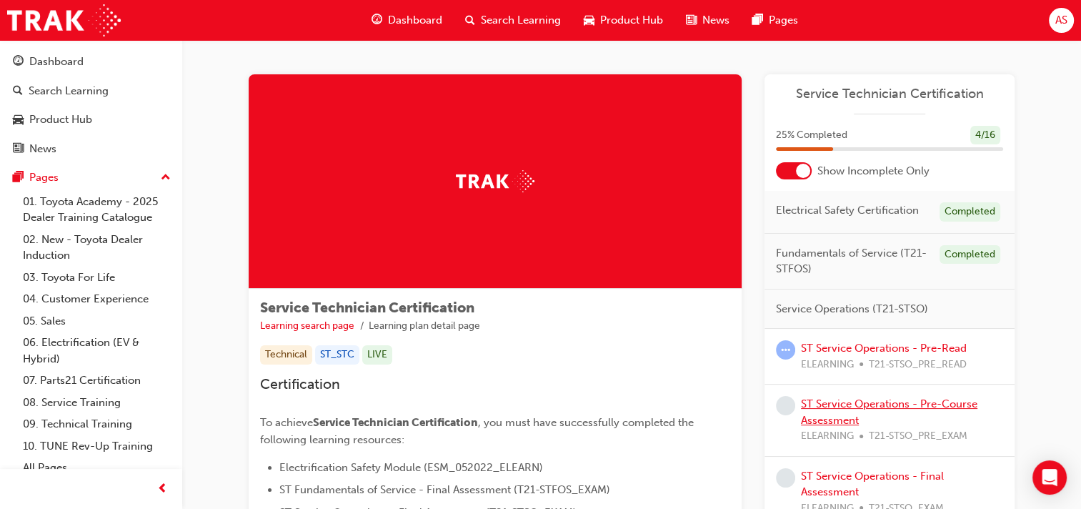
click at [889, 406] on link "ST Service Operations - Pre-Course Assessment" at bounding box center [889, 411] width 177 height 29
